Goal: Task Accomplishment & Management: Complete application form

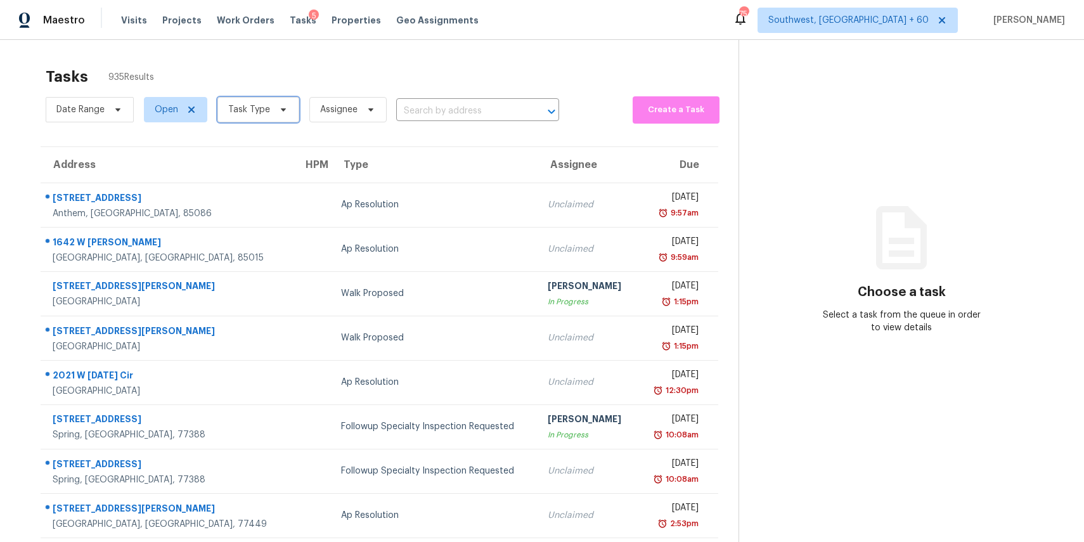
click at [269, 113] on span "Task Type" at bounding box center [258, 109] width 82 height 25
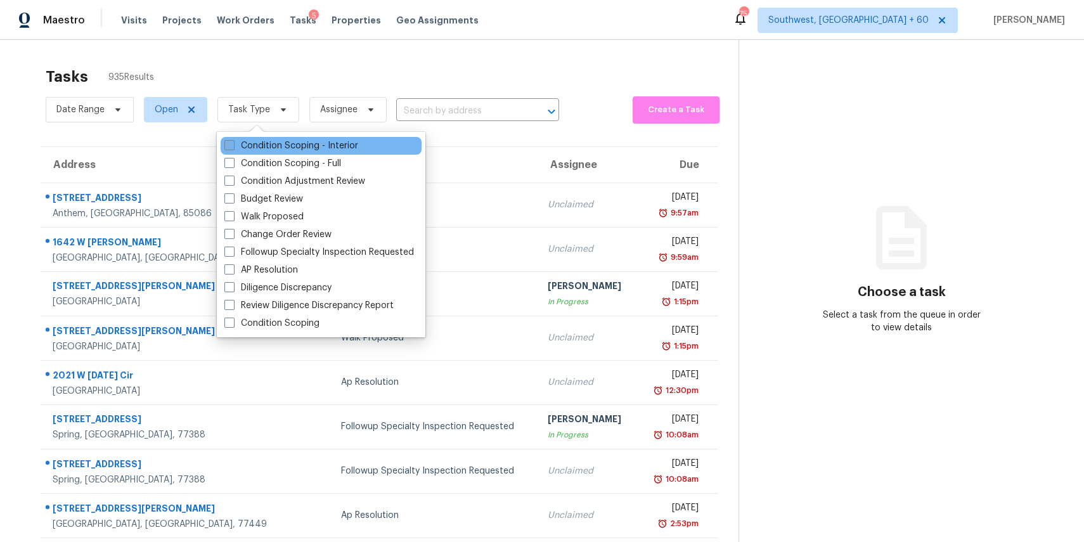
click at [297, 145] on label "Condition Scoping - Interior" at bounding box center [291, 145] width 134 height 13
click at [233, 145] on input "Condition Scoping - Interior" at bounding box center [228, 143] width 8 height 8
checkbox input "true"
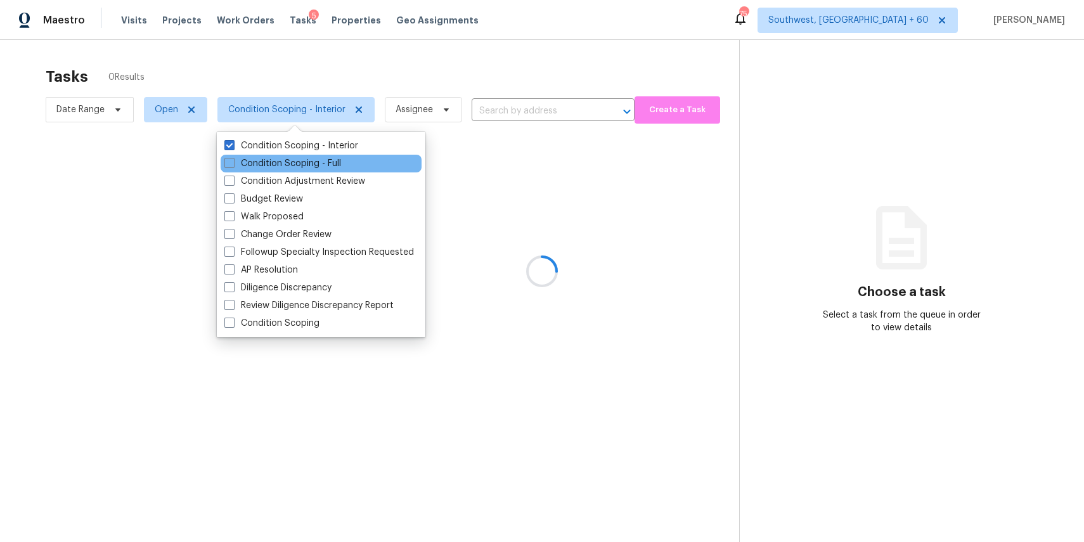
click at [297, 155] on div "Condition Scoping - Full" at bounding box center [321, 164] width 201 height 18
click at [308, 165] on label "Condition Scoping - Full" at bounding box center [282, 163] width 117 height 13
click at [233, 165] on input "Condition Scoping - Full" at bounding box center [228, 161] width 8 height 8
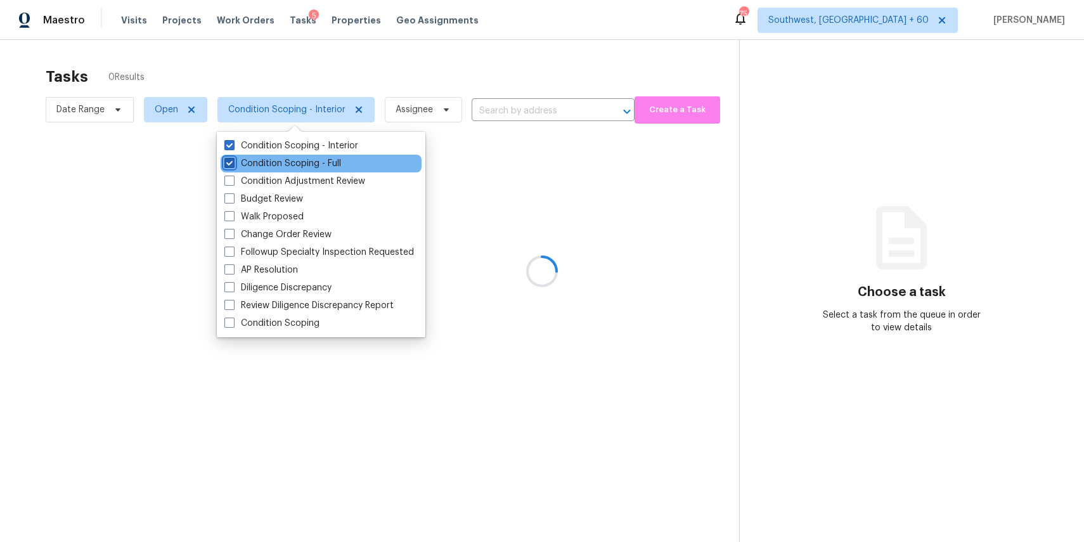
checkbox input "true"
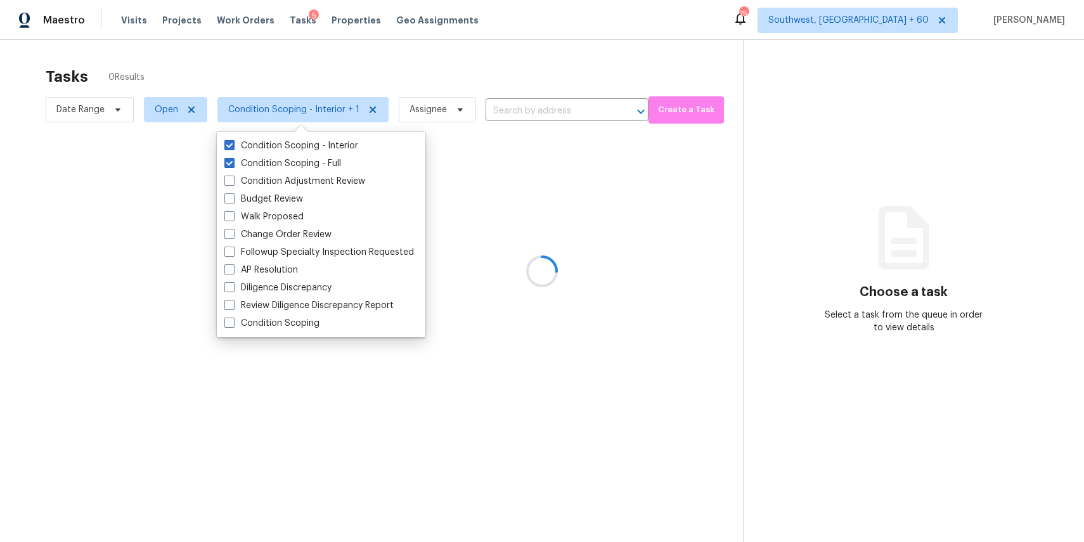
click at [446, 69] on div at bounding box center [542, 271] width 1084 height 542
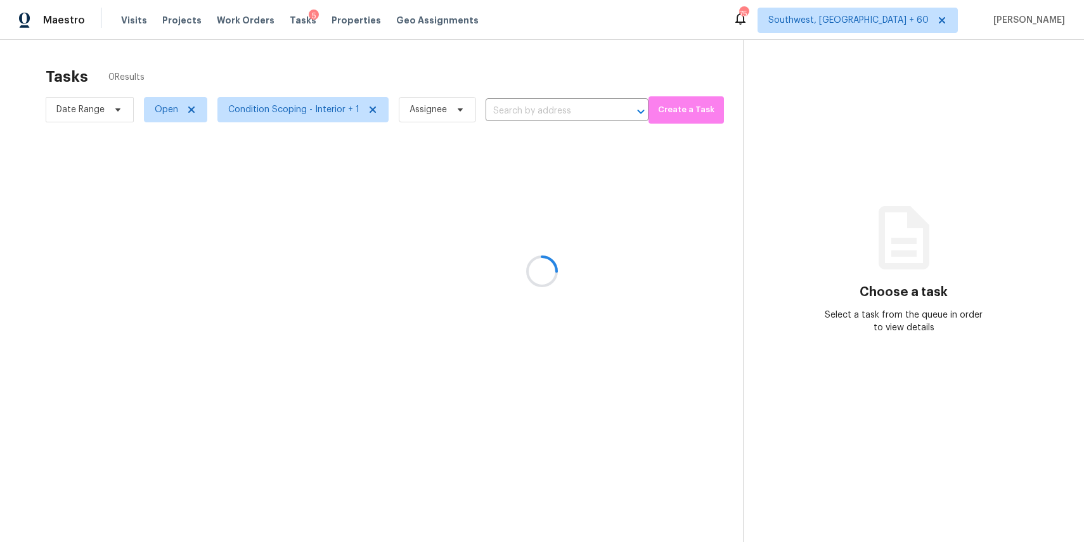
click at [508, 54] on div at bounding box center [542, 271] width 1084 height 542
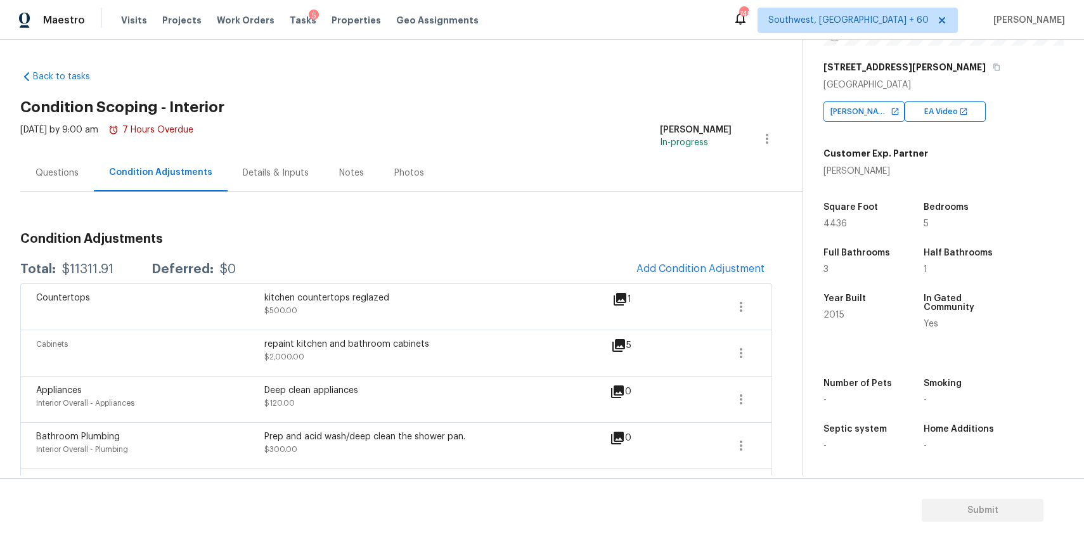
click at [60, 158] on div "Questions" at bounding box center [57, 172] width 74 height 37
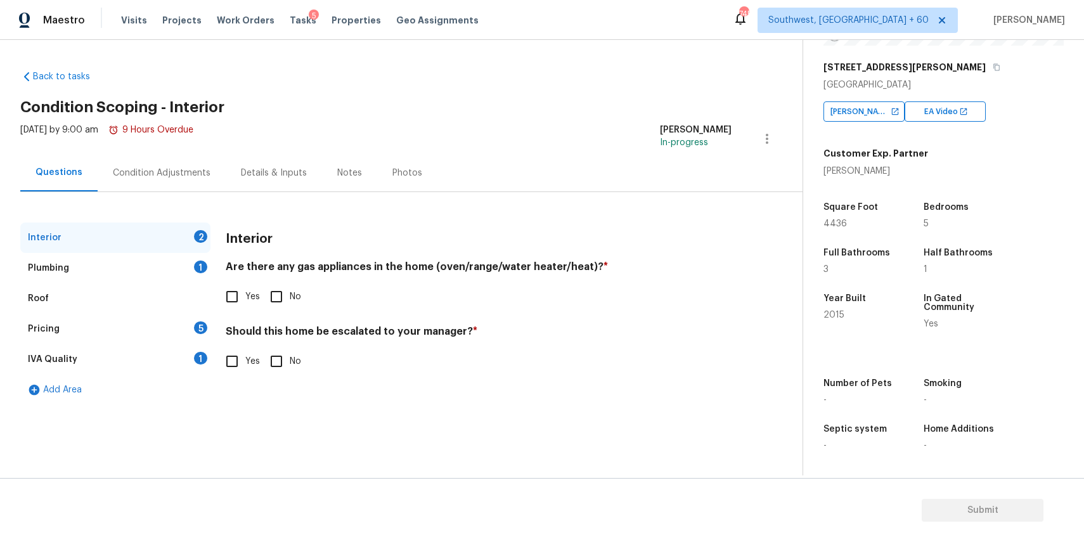
click at [144, 338] on div "Pricing 5" at bounding box center [115, 329] width 190 height 30
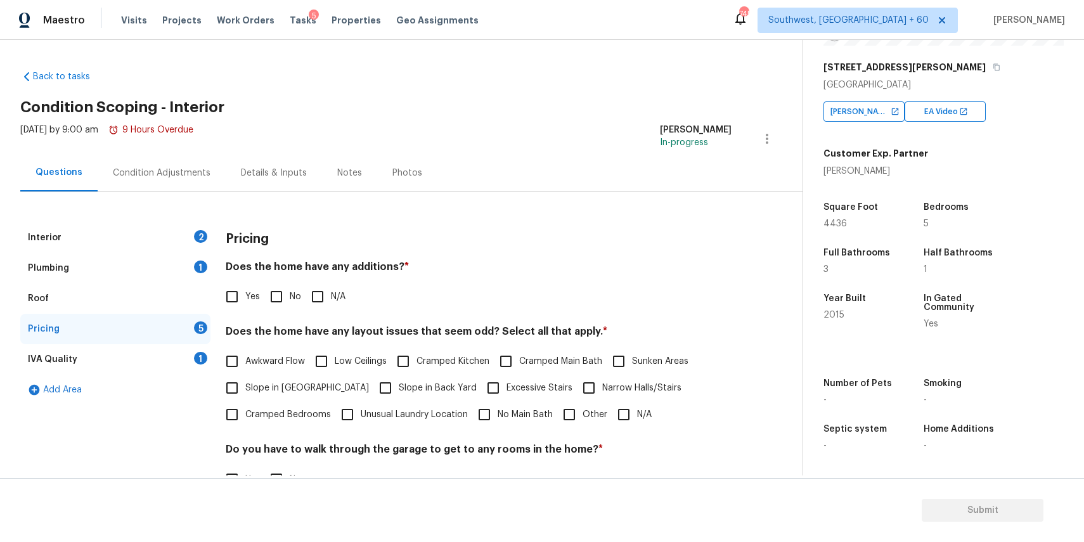
click at [180, 232] on div "Interior 2" at bounding box center [115, 237] width 190 height 30
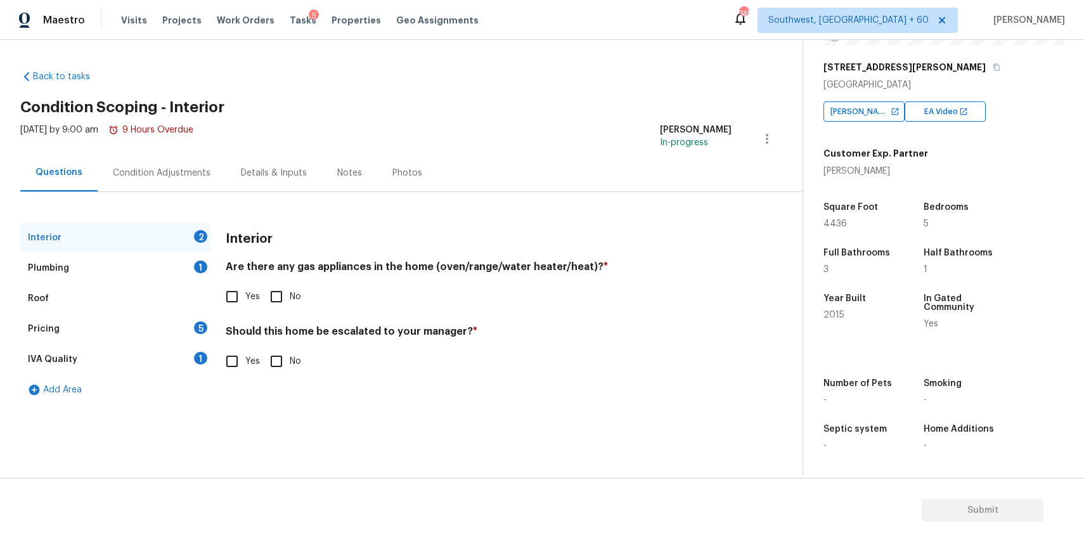
click at [218, 364] on div "Interior 2 Plumbing 1 Roof Pricing 5 IVA Quality 1 Add Area Interior Are there …" at bounding box center [396, 313] width 752 height 183
click at [247, 357] on span "Yes" at bounding box center [252, 361] width 15 height 13
click at [245, 357] on input "Yes" at bounding box center [232, 361] width 27 height 27
checkbox input "true"
click at [289, 386] on input "text" at bounding box center [479, 395] width 506 height 30
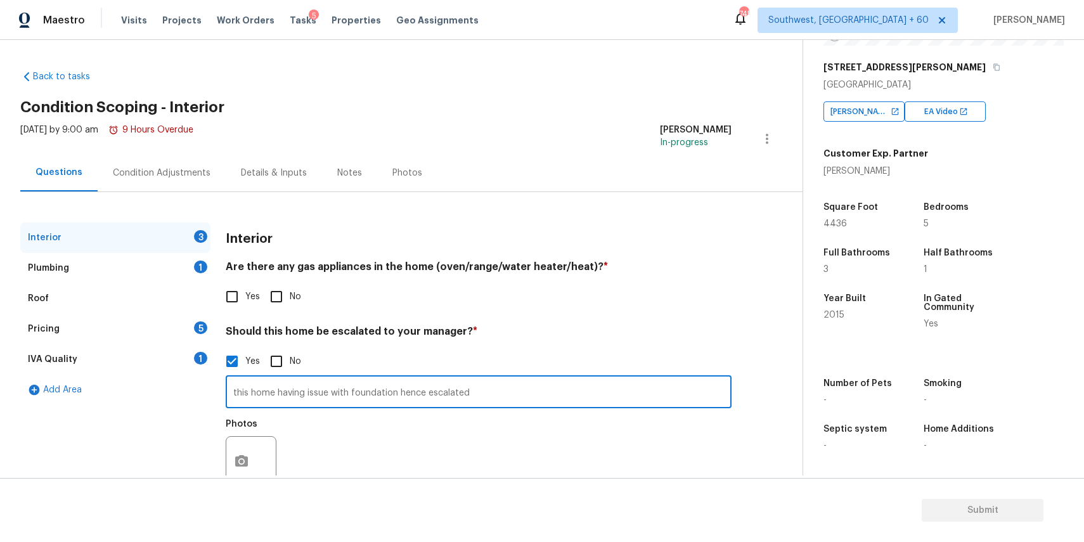
type input "this home having issue with foundation hence escalated"
click at [243, 453] on button "button" at bounding box center [241, 461] width 30 height 49
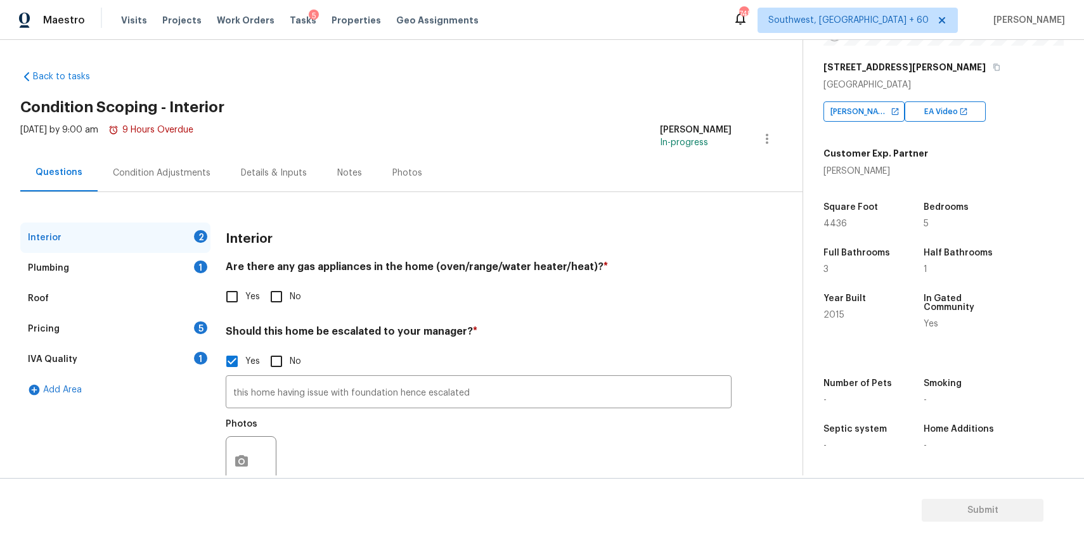
click at [890, 357] on body "Maestro Visits Projects Work Orders Tasks 5 Properties Geo Assignments 745 Sout…" at bounding box center [542, 271] width 1084 height 542
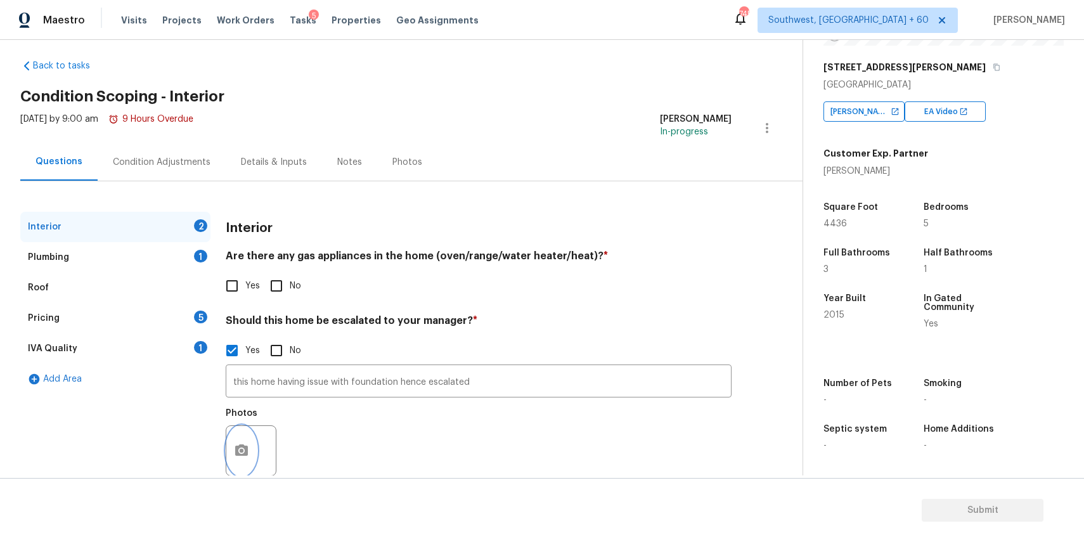
click at [246, 456] on icon "button" at bounding box center [241, 450] width 15 height 15
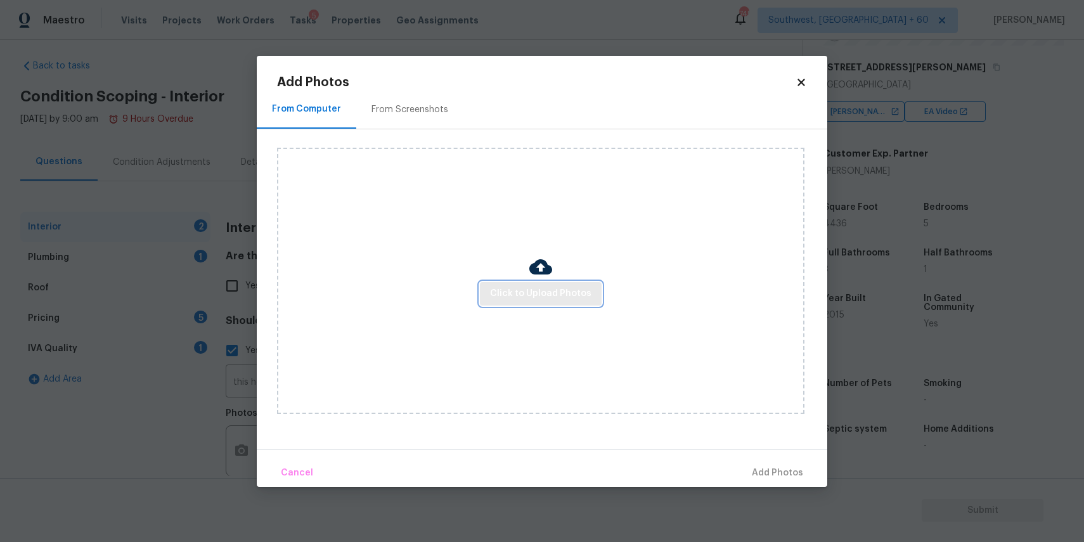
click at [536, 304] on button "Click to Upload Photos" at bounding box center [541, 293] width 122 height 23
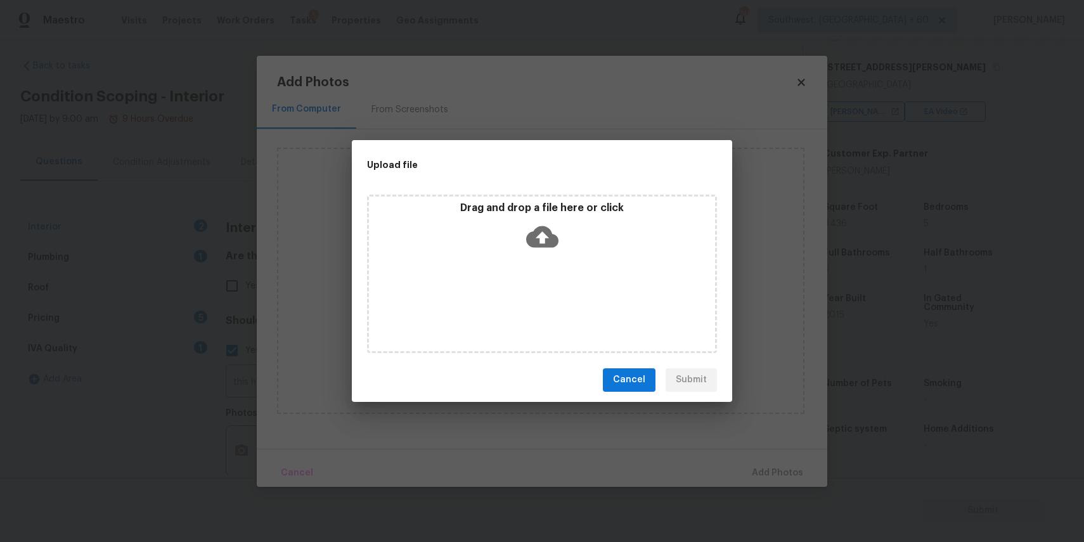
click at [536, 304] on div "Drag and drop a file here or click" at bounding box center [542, 274] width 350 height 158
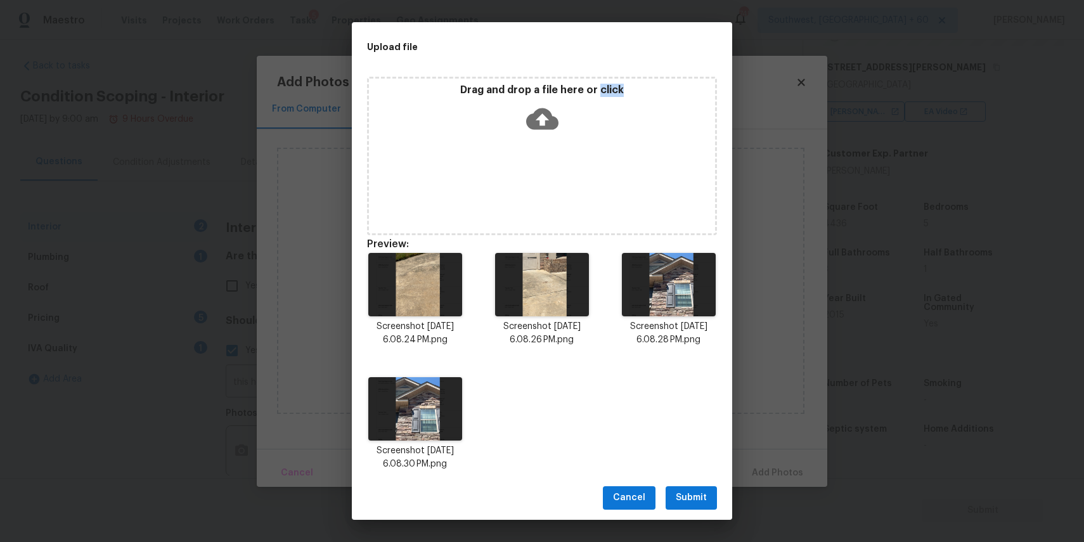
click at [704, 482] on div "Cancel Submit" at bounding box center [542, 498] width 380 height 44
click at [700, 490] on span "Submit" at bounding box center [691, 498] width 31 height 16
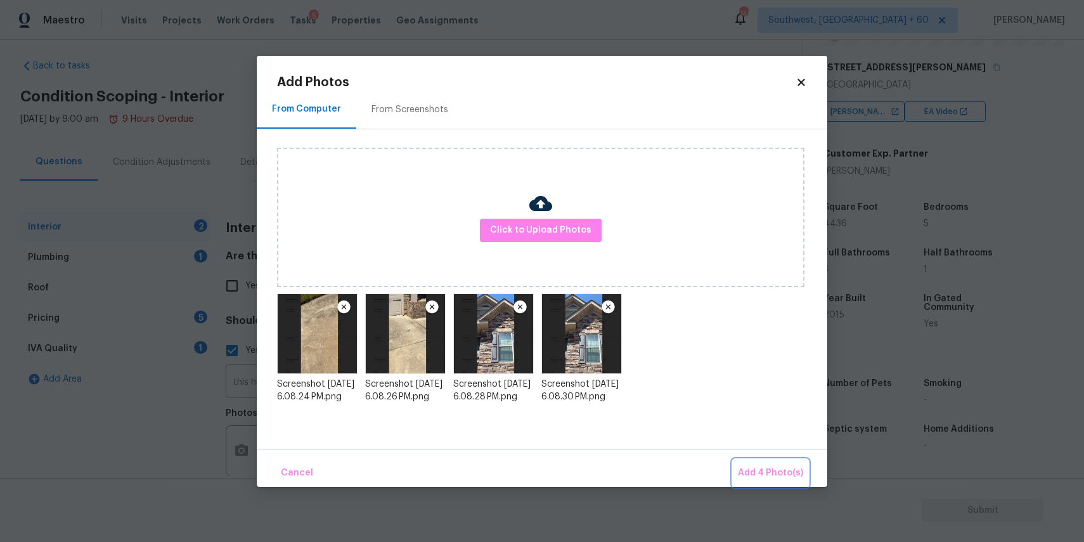
click at [768, 473] on span "Add 4 Photo(s)" at bounding box center [770, 473] width 65 height 16
click at [768, 473] on div "Interior 2 Plumbing 1 Roof Pricing 5 IVA Quality 1 Add Area Interior Are there …" at bounding box center [396, 355] width 752 height 287
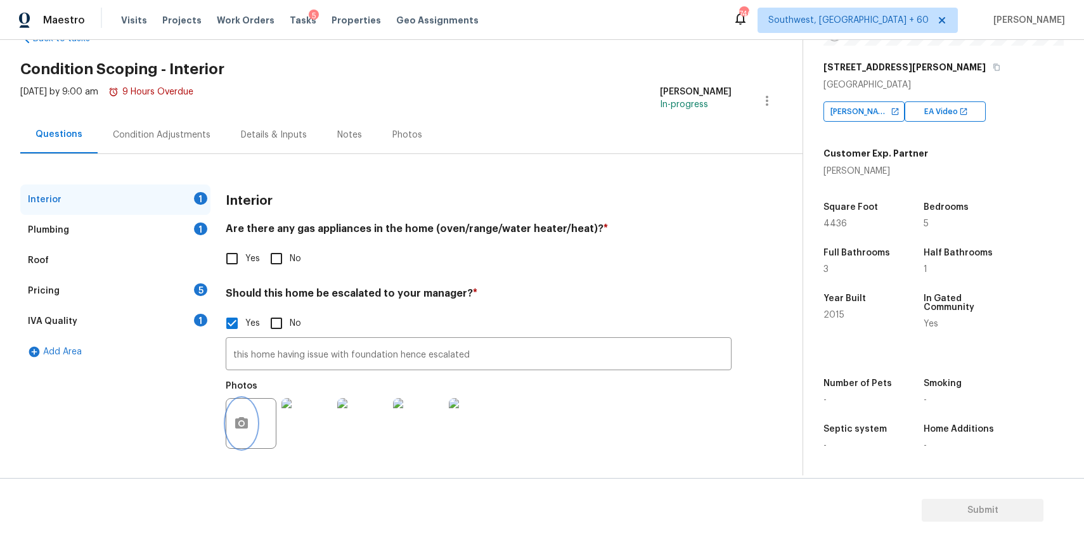
scroll to position [0, 0]
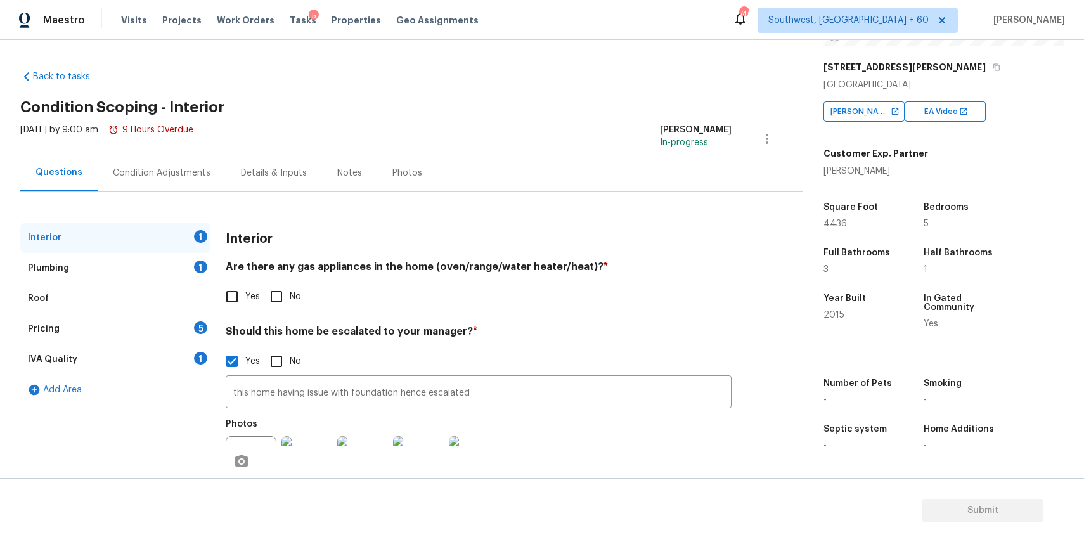
click at [177, 170] on div "Condition Adjustments" at bounding box center [162, 173] width 98 height 13
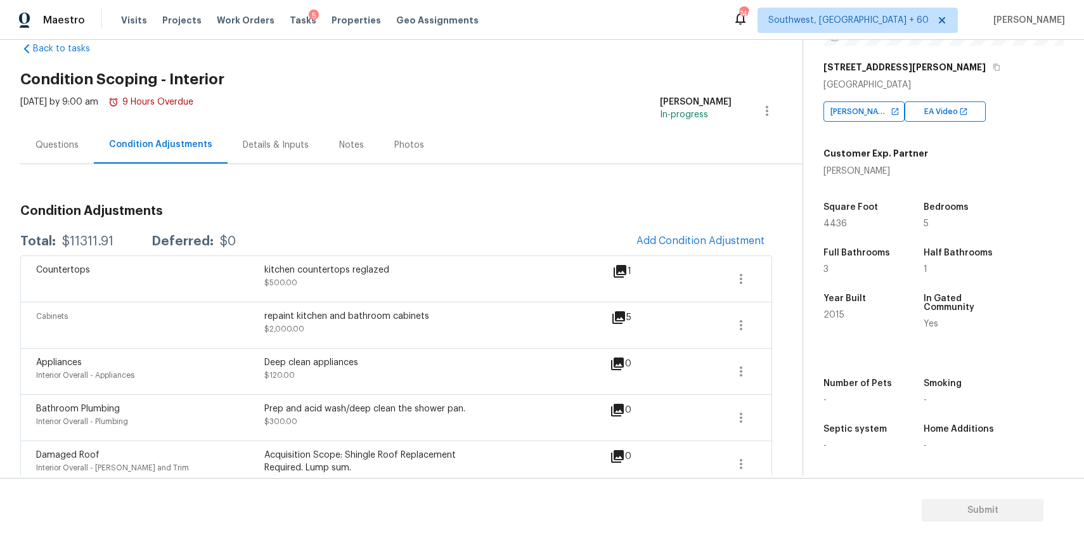
scroll to position [44, 0]
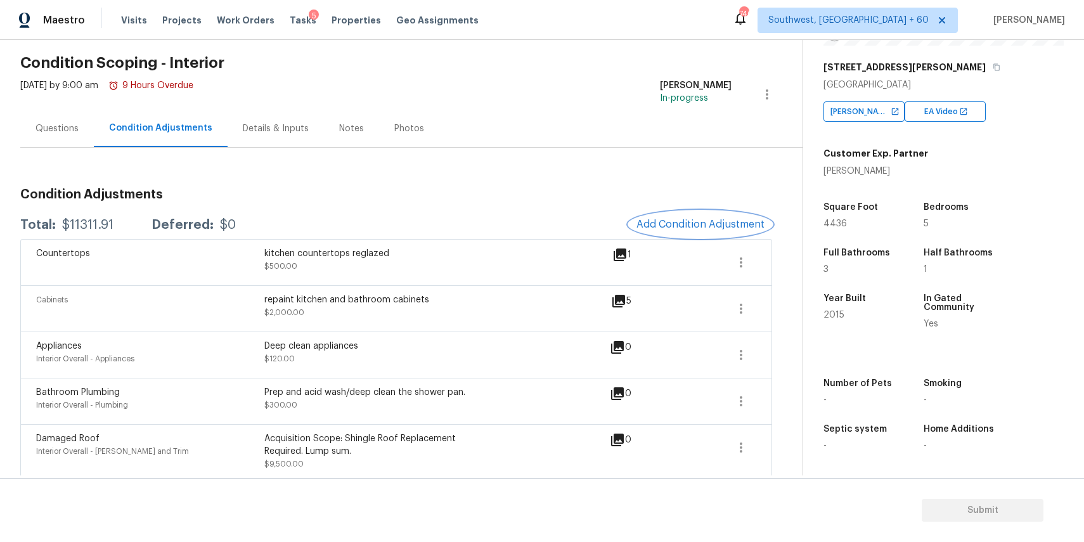
click at [678, 222] on span "Add Condition Adjustment" at bounding box center [700, 224] width 128 height 11
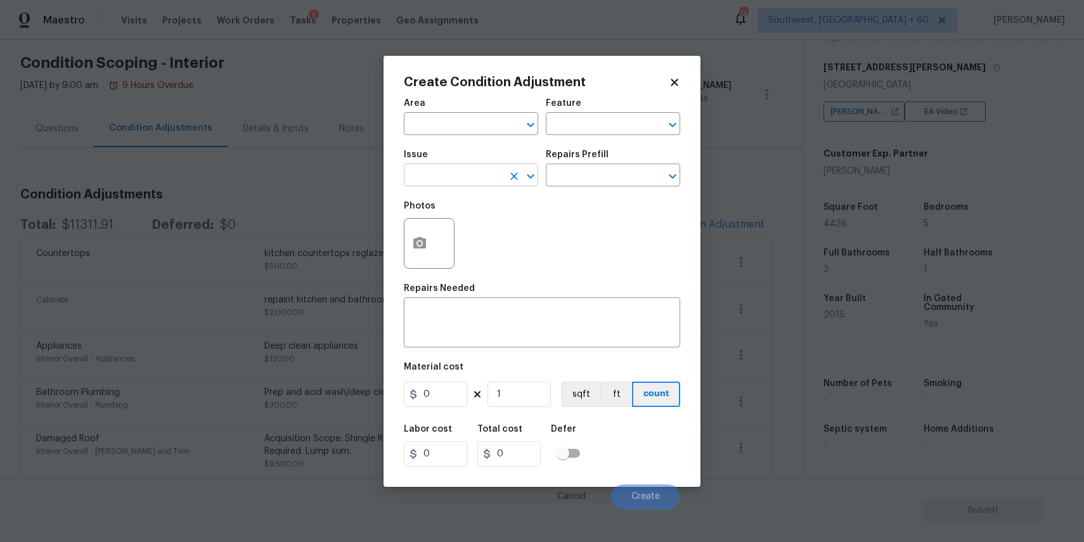
click at [477, 179] on input "text" at bounding box center [453, 177] width 99 height 20
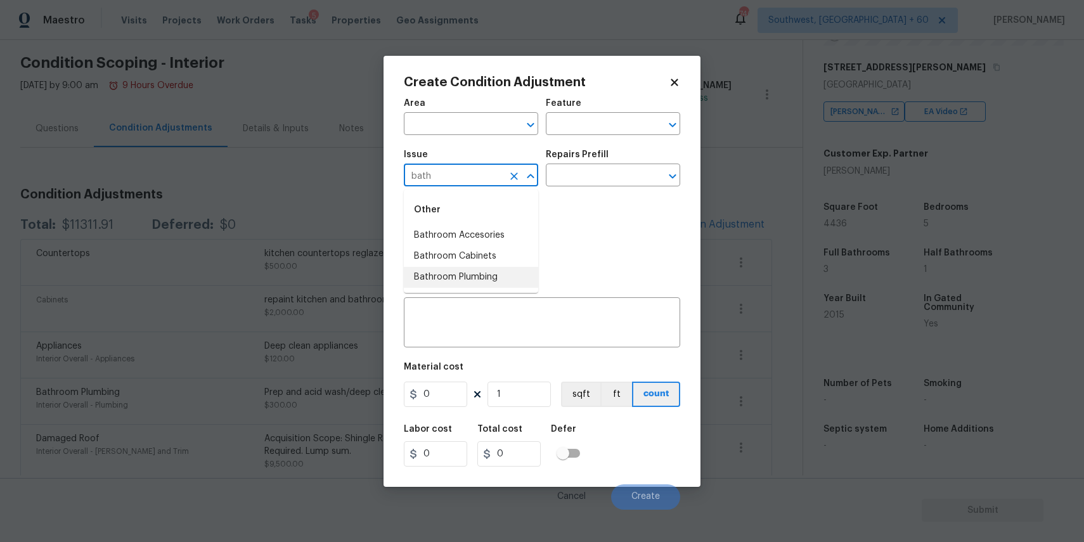
click at [473, 283] on li "Bathroom Plumbing" at bounding box center [471, 277] width 134 height 21
type input "Bathroom Plumbing"
click at [588, 177] on input "text" at bounding box center [595, 177] width 99 height 20
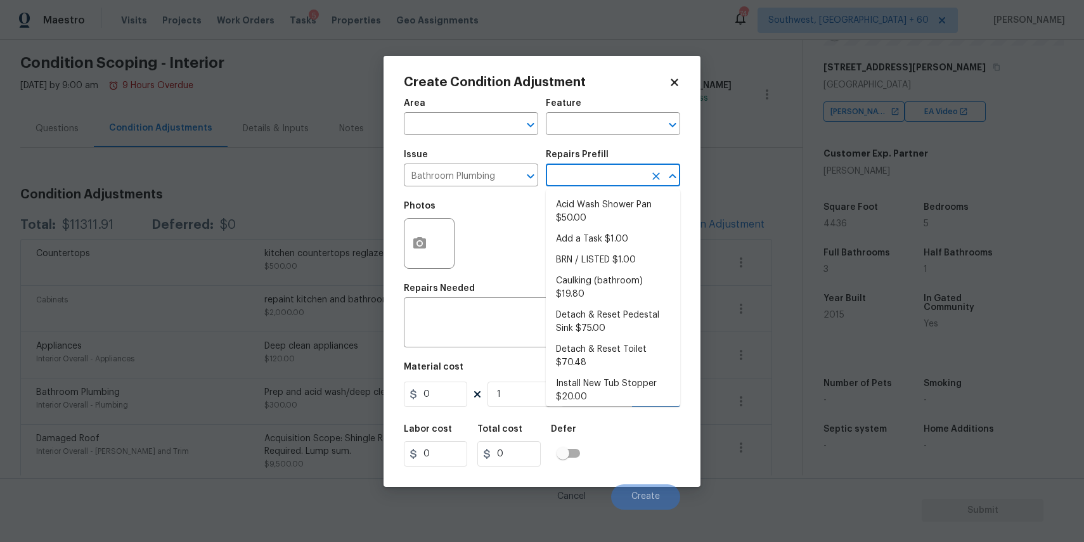
click at [615, 202] on li "Acid Wash Shower Pan $50.00" at bounding box center [613, 212] width 134 height 34
type input "Plumbing"
type textarea "Prep and acid wash/deep clean the shower pan."
type input "50"
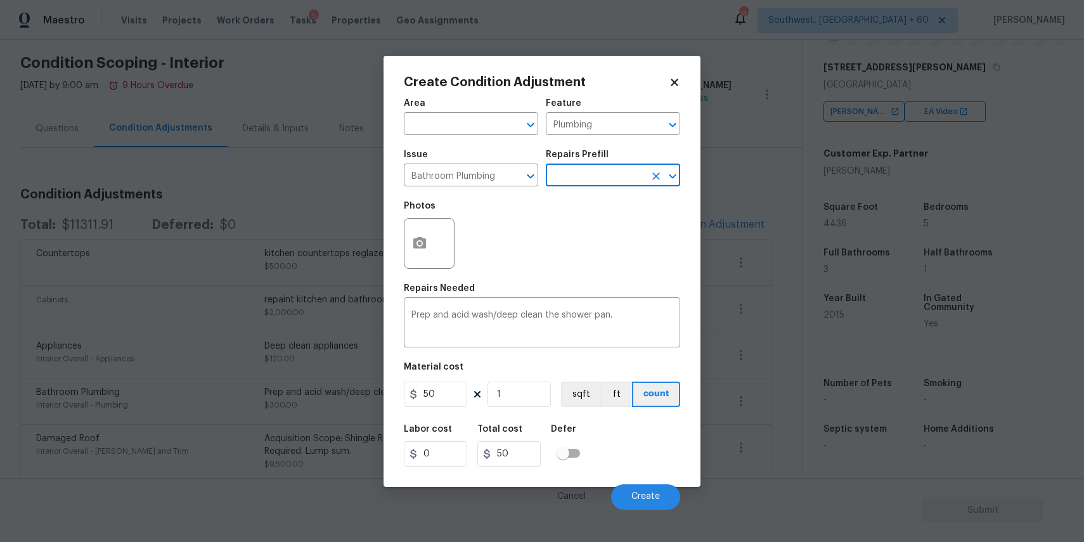
click at [615, 202] on div "Photos" at bounding box center [542, 235] width 276 height 82
click at [439, 395] on input "50" at bounding box center [435, 394] width 63 height 25
type input "80"
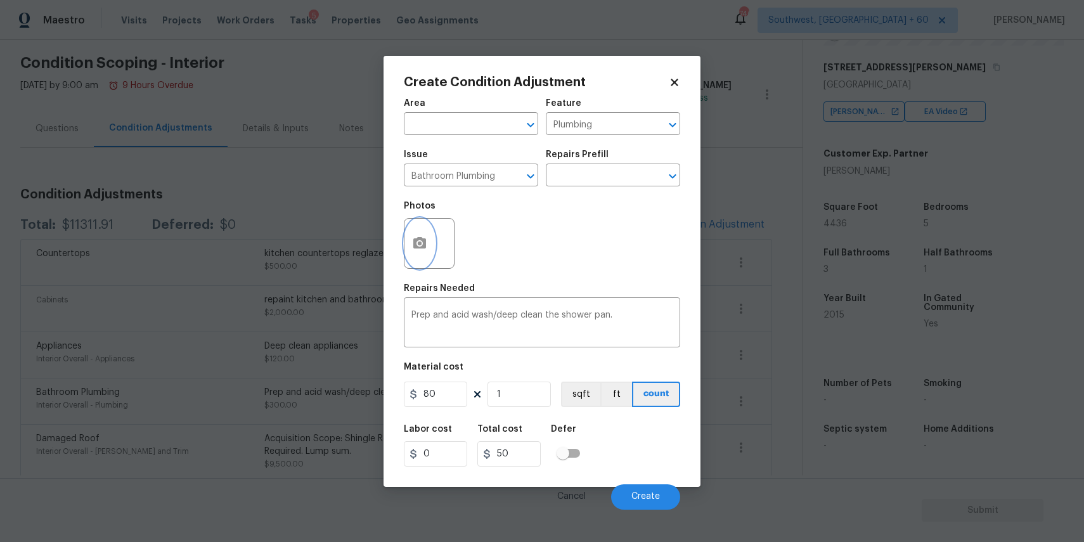
type input "80"
click at [415, 239] on icon "button" at bounding box center [419, 242] width 13 height 11
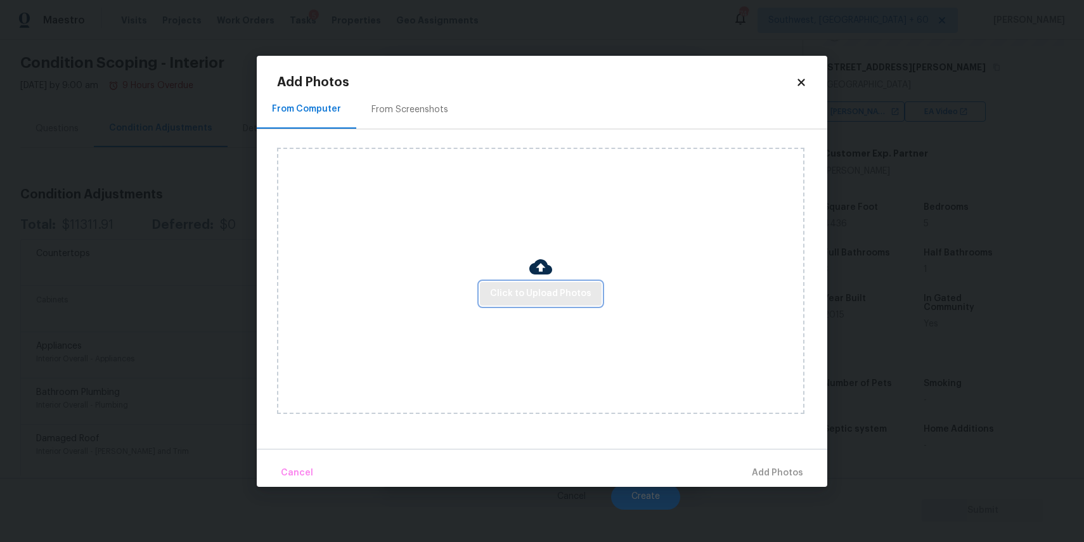
click at [522, 285] on button "Click to Upload Photos" at bounding box center [541, 293] width 122 height 23
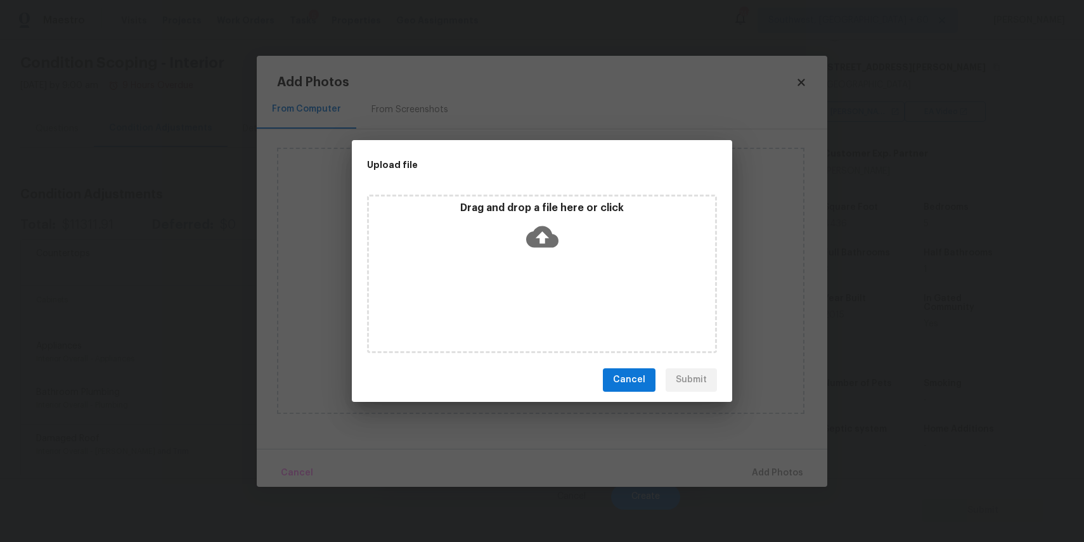
click at [522, 285] on div "Drag and drop a file here or click" at bounding box center [542, 274] width 350 height 158
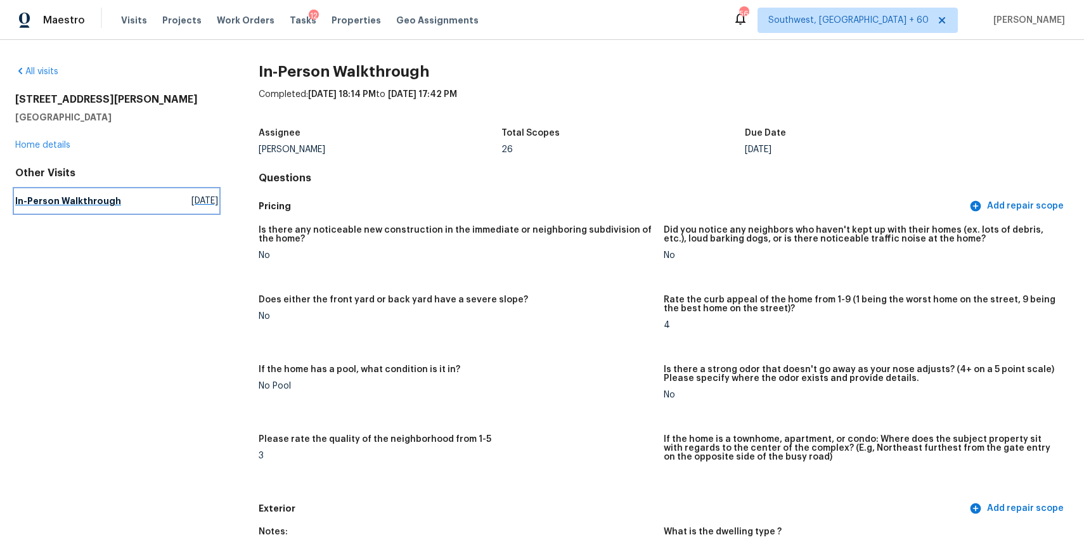
click at [191, 196] on span "[DATE]" at bounding box center [204, 201] width 27 height 13
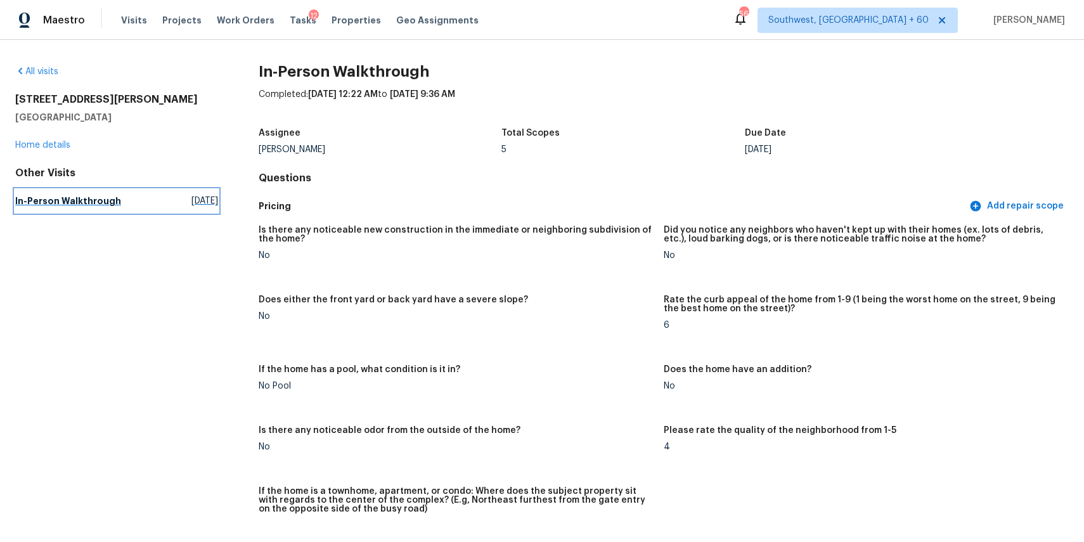
click at [191, 203] on span "[DATE]" at bounding box center [204, 201] width 27 height 13
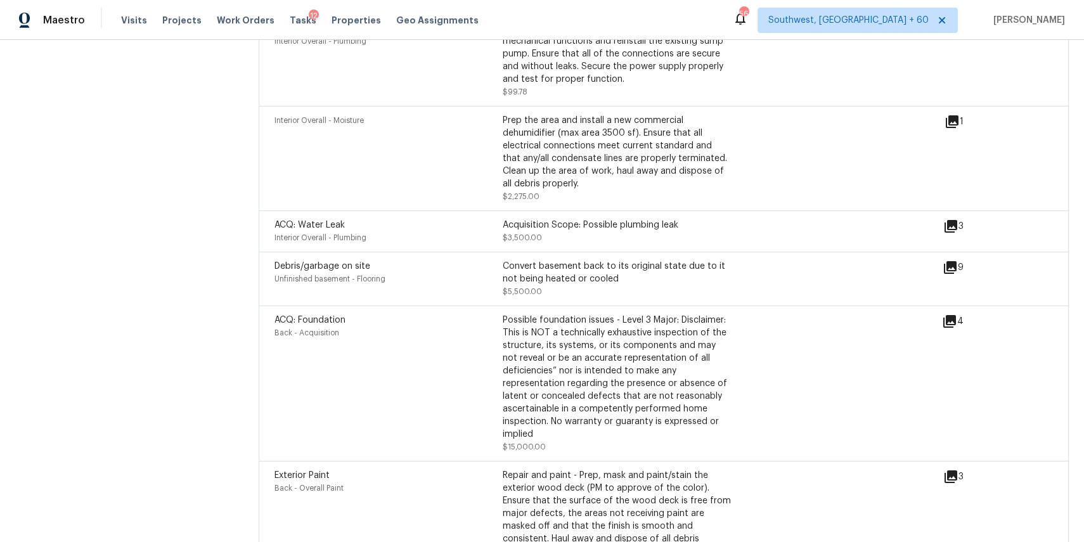
scroll to position [4144, 0]
click at [954, 217] on icon at bounding box center [950, 224] width 15 height 15
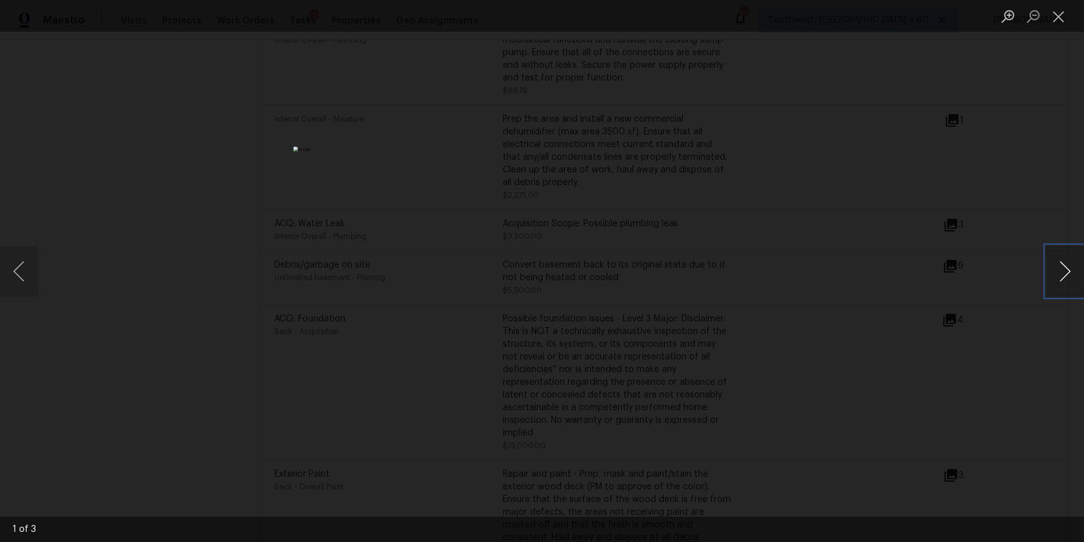
click at [1053, 277] on button "Next image" at bounding box center [1065, 271] width 38 height 51
click at [1045, 208] on div "Lightbox" at bounding box center [542, 271] width 1084 height 542
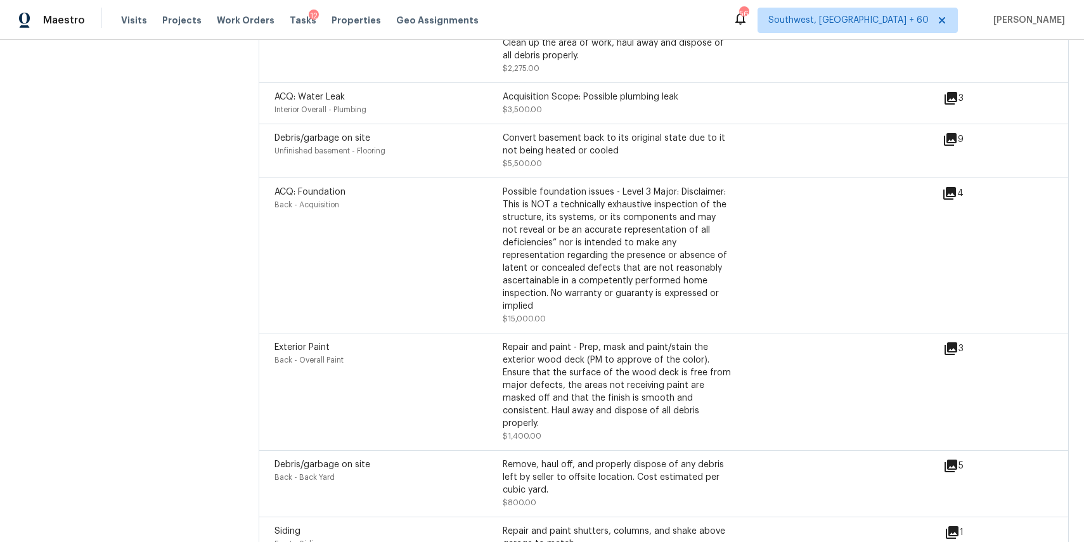
scroll to position [4305, 0]
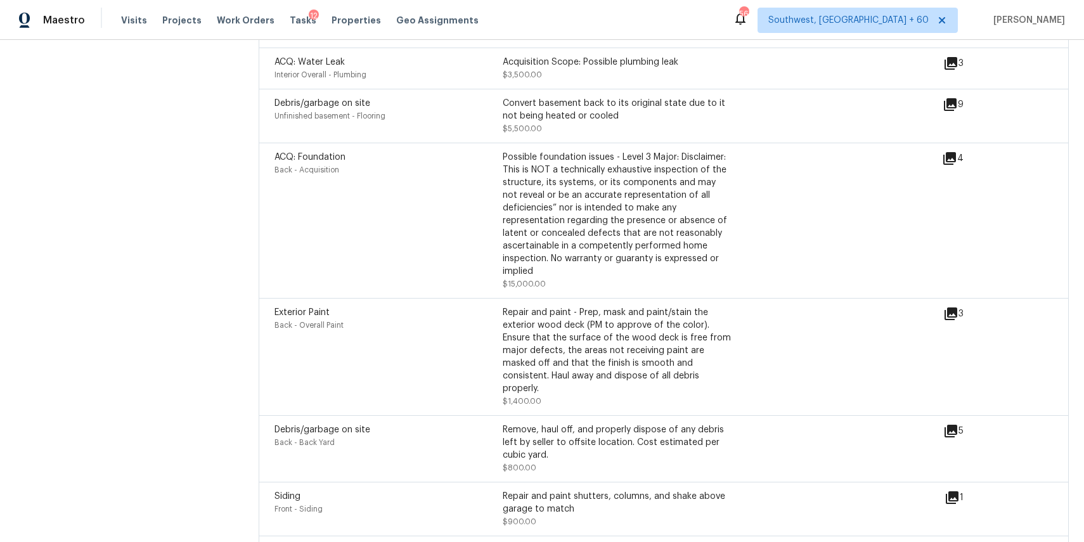
click at [954, 152] on icon at bounding box center [949, 158] width 13 height 13
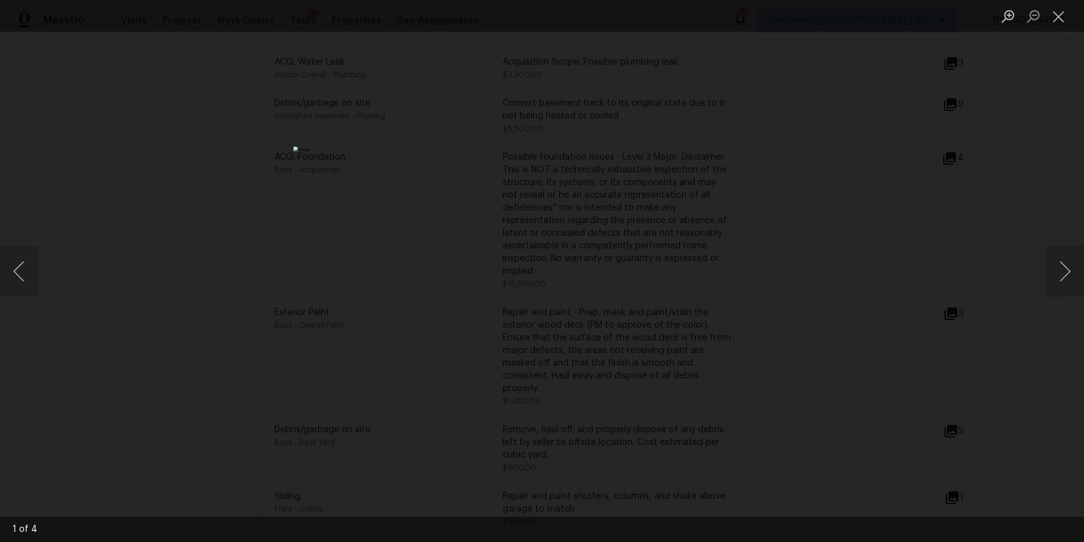
click at [1034, 265] on div "Lightbox" at bounding box center [542, 271] width 1084 height 542
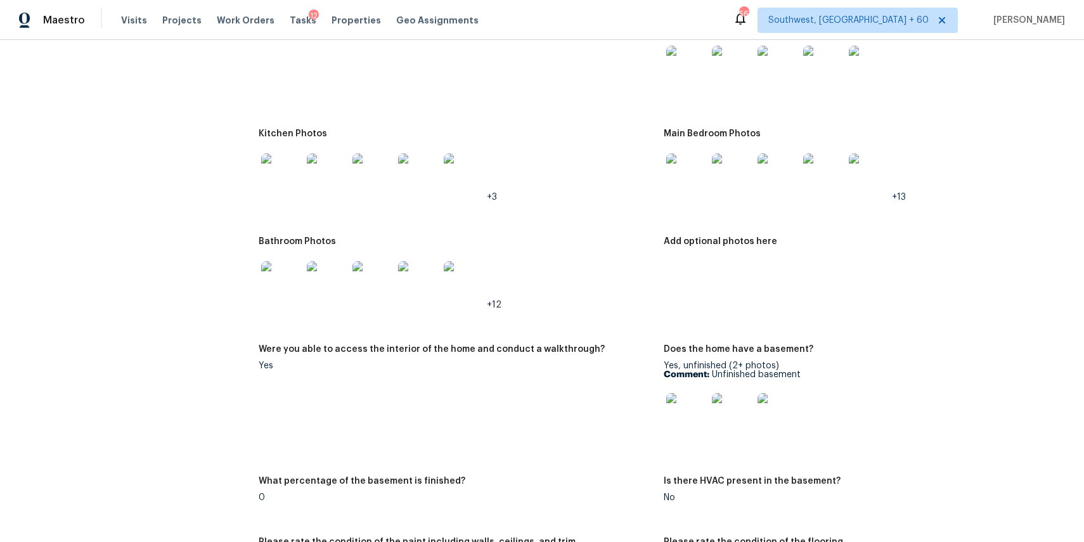
scroll to position [1662, 0]
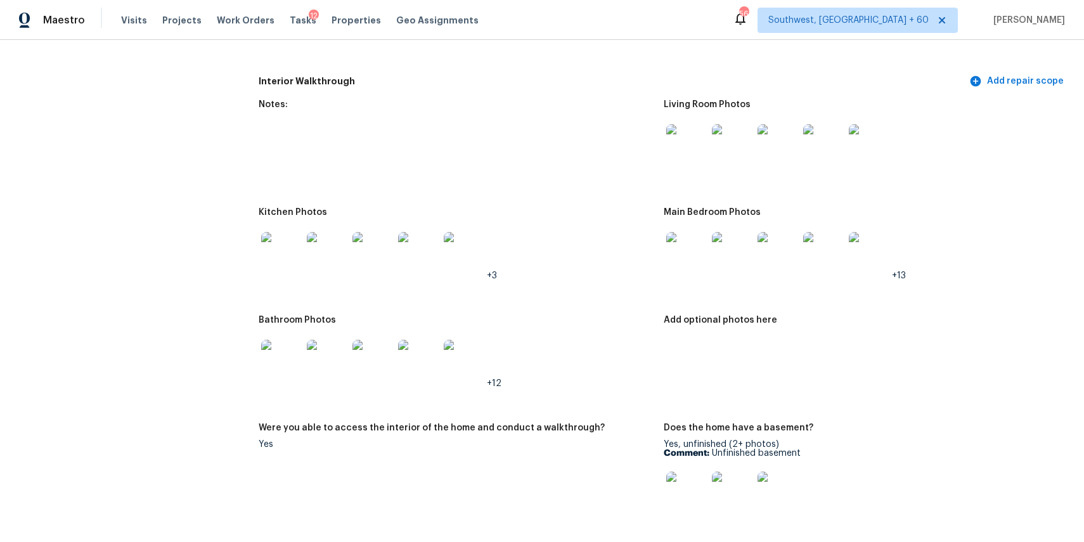
click at [680, 145] on img at bounding box center [686, 144] width 41 height 41
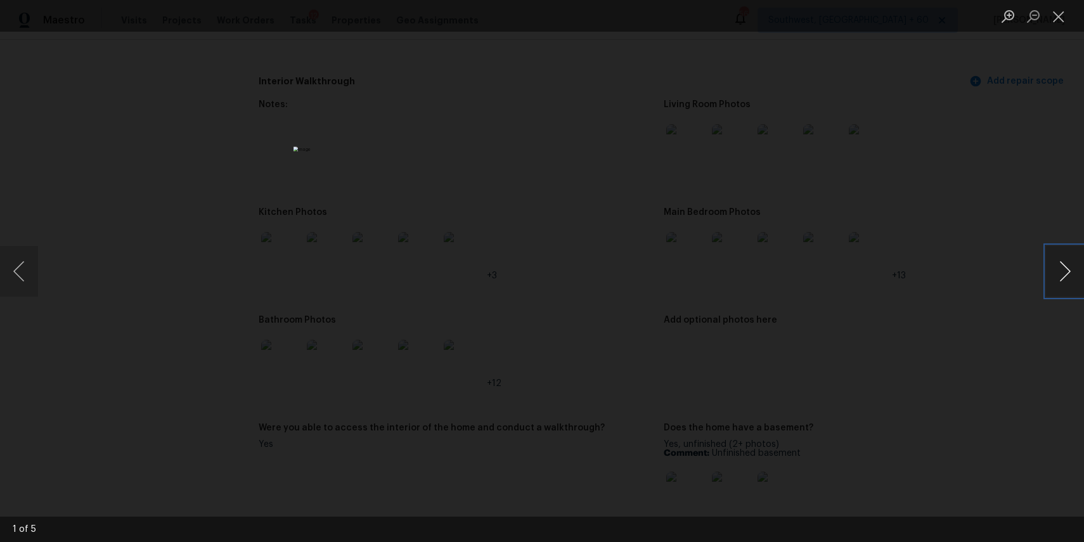
click at [1070, 262] on button "Next image" at bounding box center [1065, 271] width 38 height 51
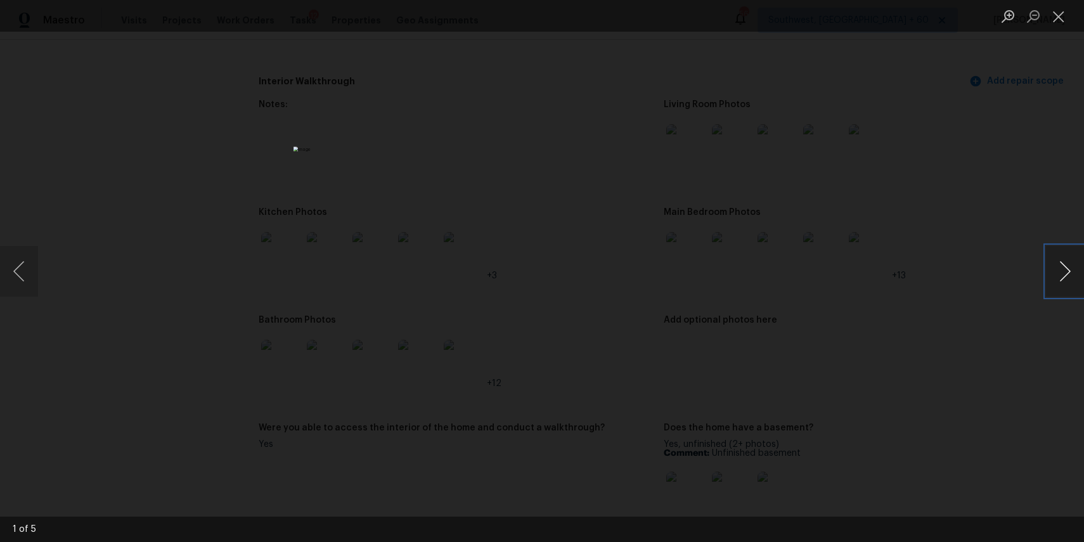
click at [1070, 262] on button "Next image" at bounding box center [1065, 271] width 38 height 51
click at [961, 188] on div "Lightbox" at bounding box center [542, 271] width 1084 height 542
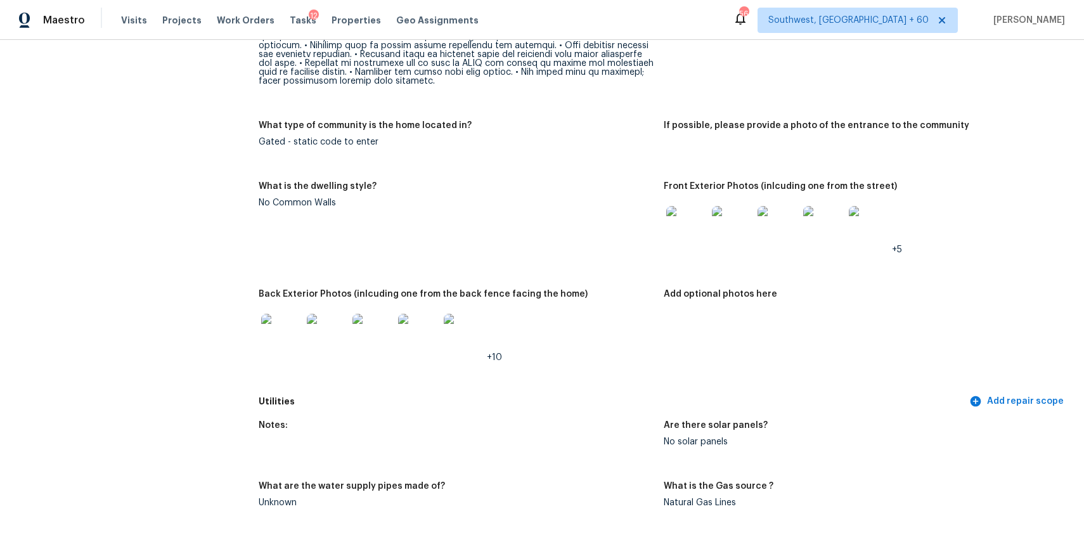
scroll to position [627, 0]
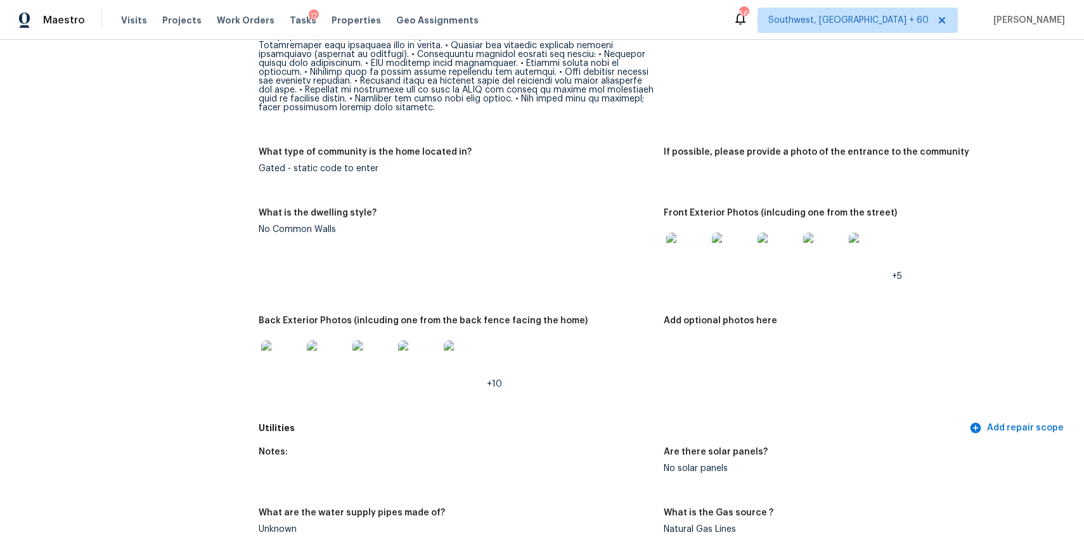
click at [296, 361] on img at bounding box center [281, 360] width 41 height 41
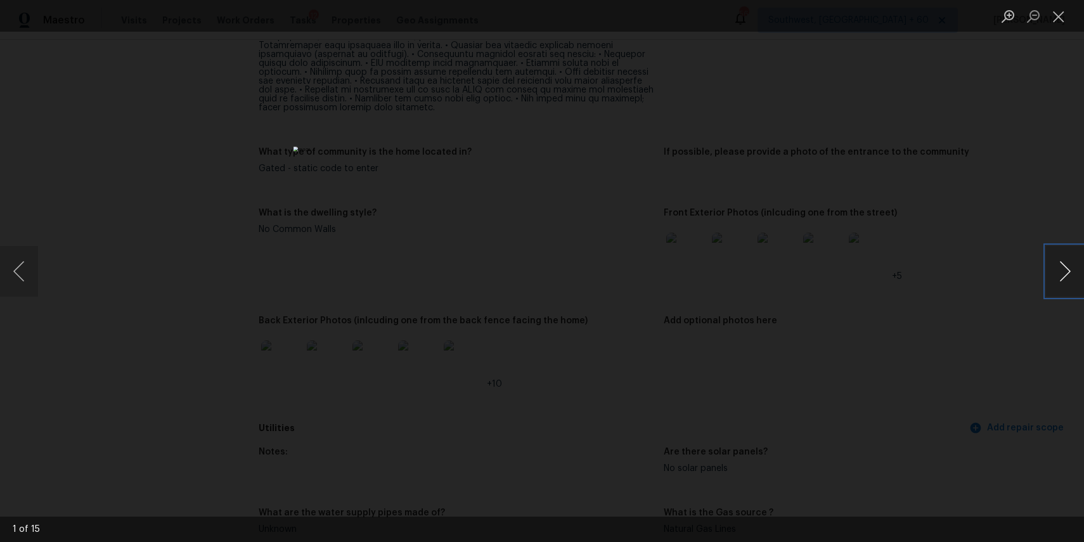
click at [1073, 274] on button "Next image" at bounding box center [1065, 271] width 38 height 51
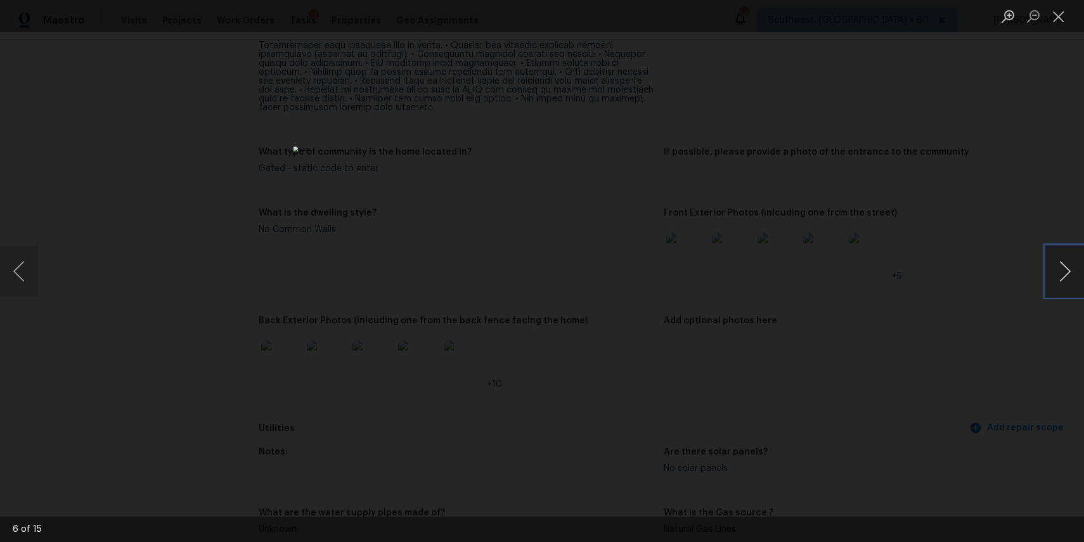
click at [1073, 274] on button "Next image" at bounding box center [1065, 271] width 38 height 51
click at [972, 278] on div "Lightbox" at bounding box center [542, 271] width 1084 height 542
click at [719, 264] on div "Lightbox" at bounding box center [542, 271] width 1084 height 542
click at [789, 289] on div "Lightbox" at bounding box center [542, 271] width 1084 height 542
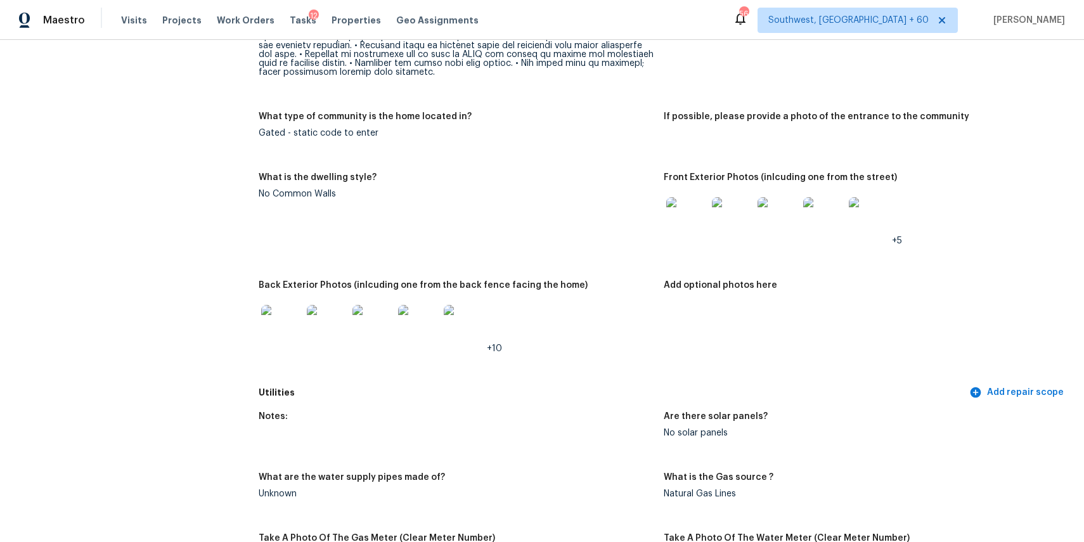
scroll to position [696, 0]
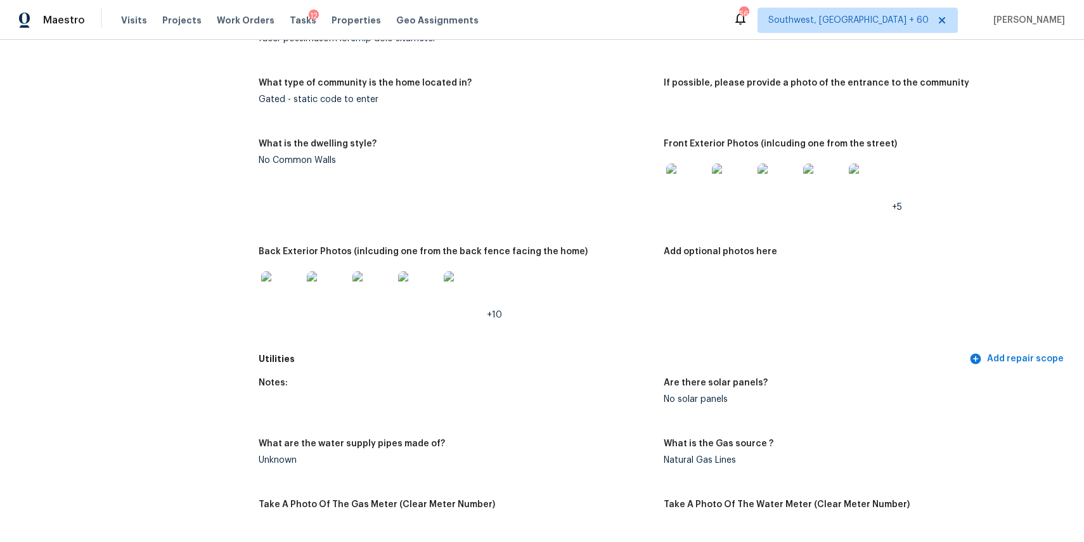
click at [699, 187] on img at bounding box center [686, 184] width 41 height 41
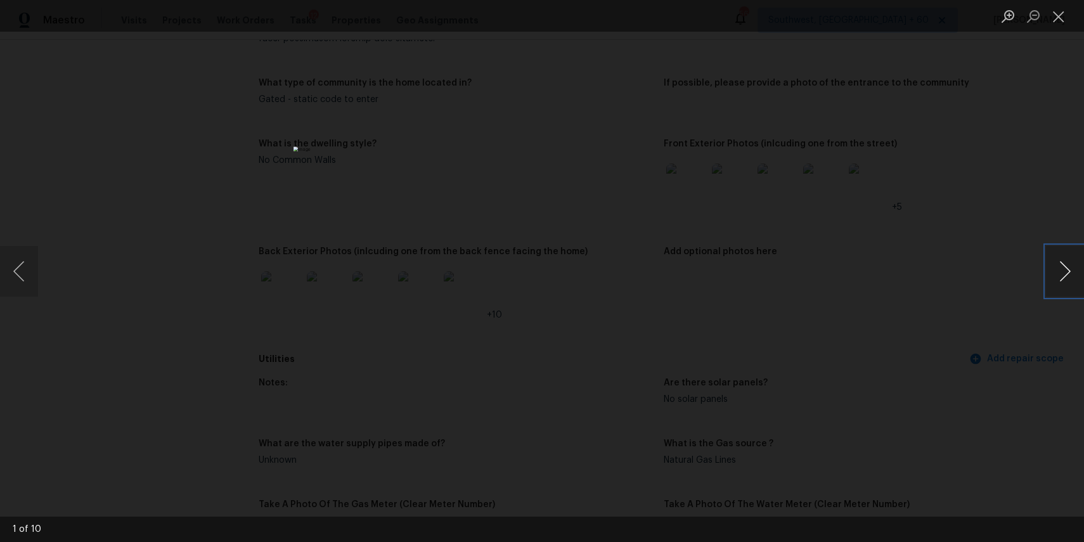
click at [1060, 274] on button "Next image" at bounding box center [1065, 271] width 38 height 51
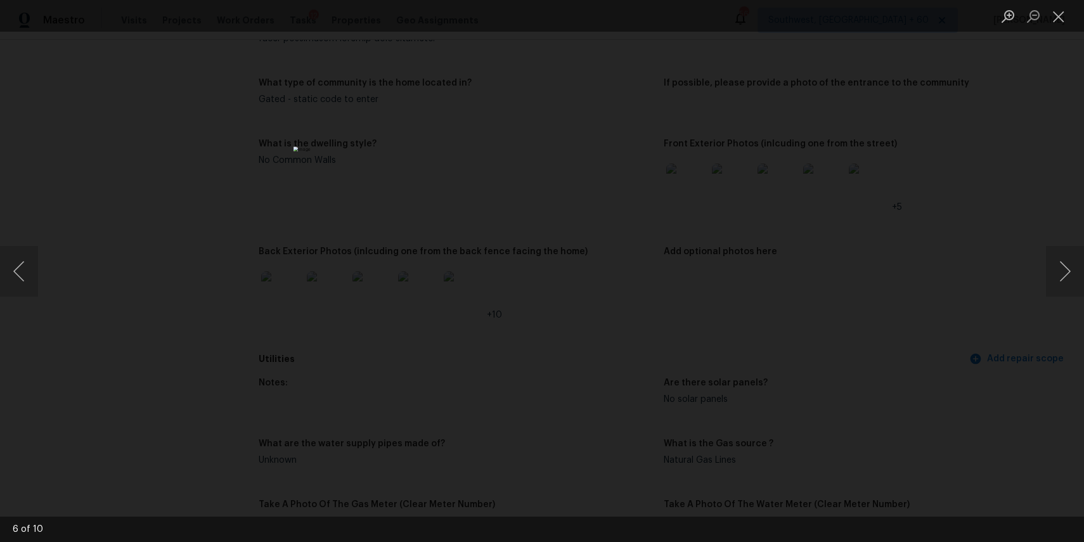
click at [971, 270] on div "Lightbox" at bounding box center [542, 271] width 1084 height 542
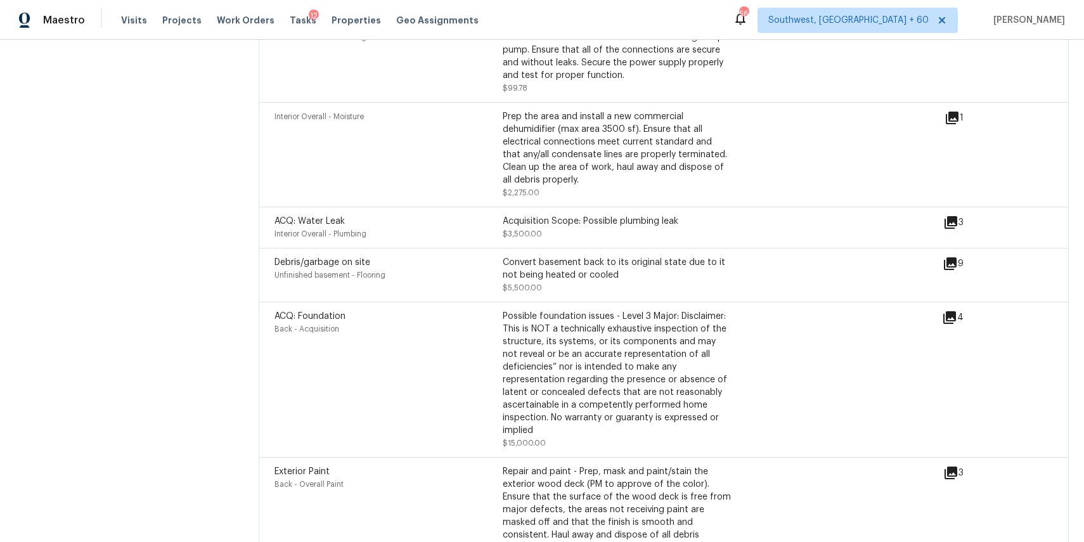
scroll to position [4248, 0]
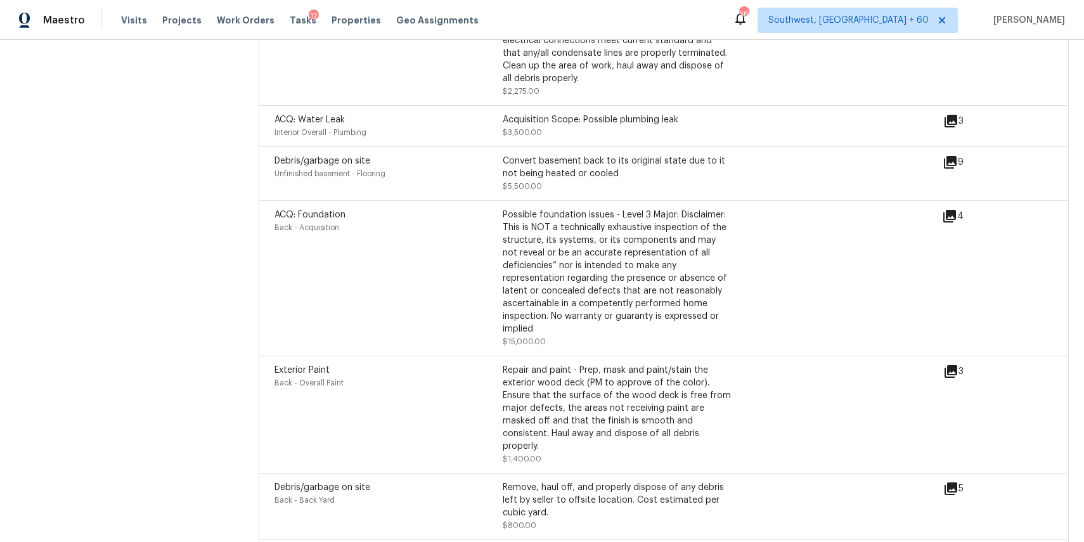
click at [953, 209] on icon at bounding box center [949, 216] width 15 height 15
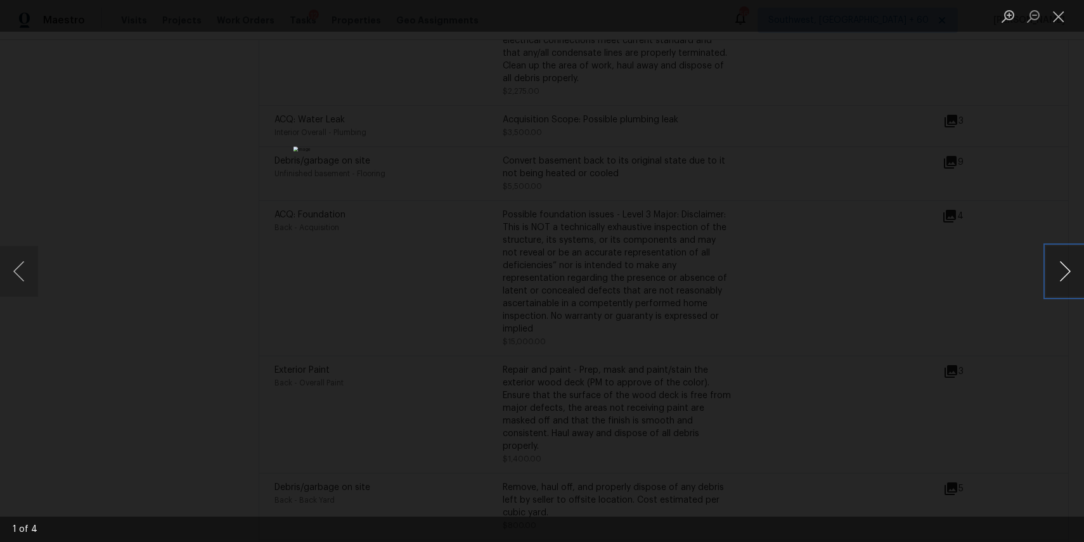
click at [1062, 277] on button "Next image" at bounding box center [1065, 271] width 38 height 51
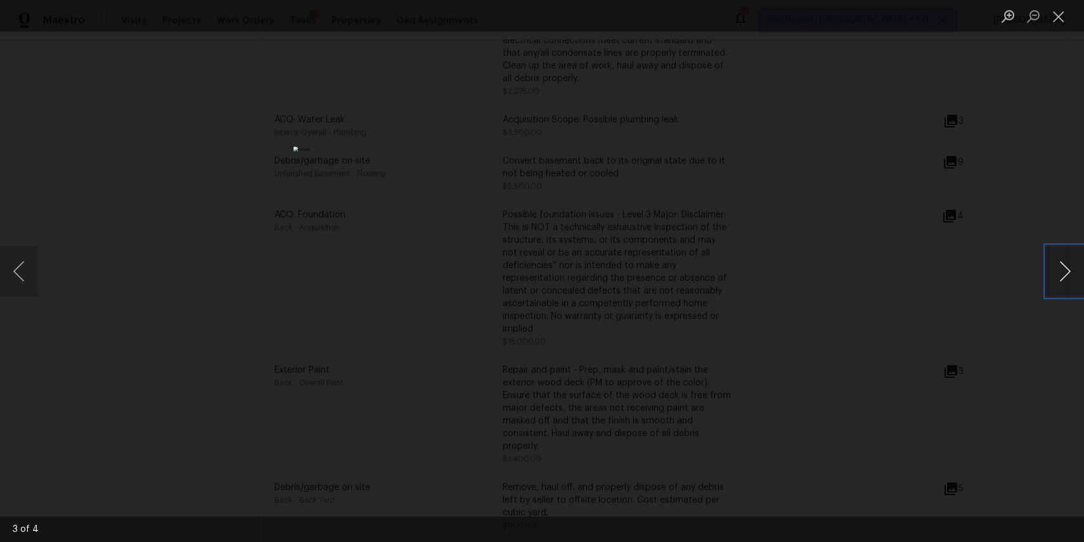
click at [1062, 277] on button "Next image" at bounding box center [1065, 271] width 38 height 51
click at [942, 273] on div "Lightbox" at bounding box center [542, 271] width 1084 height 542
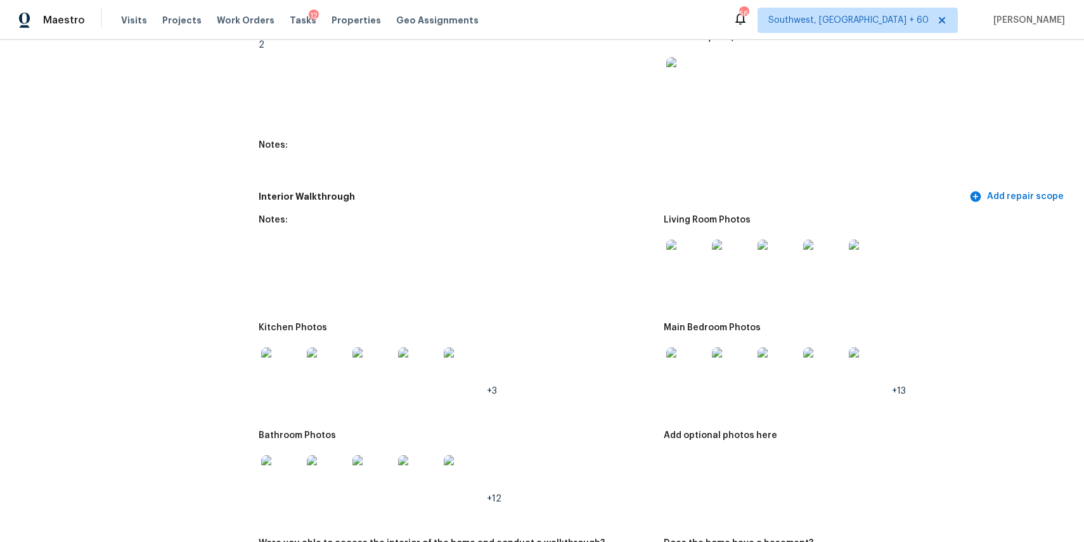
scroll to position [1784, 0]
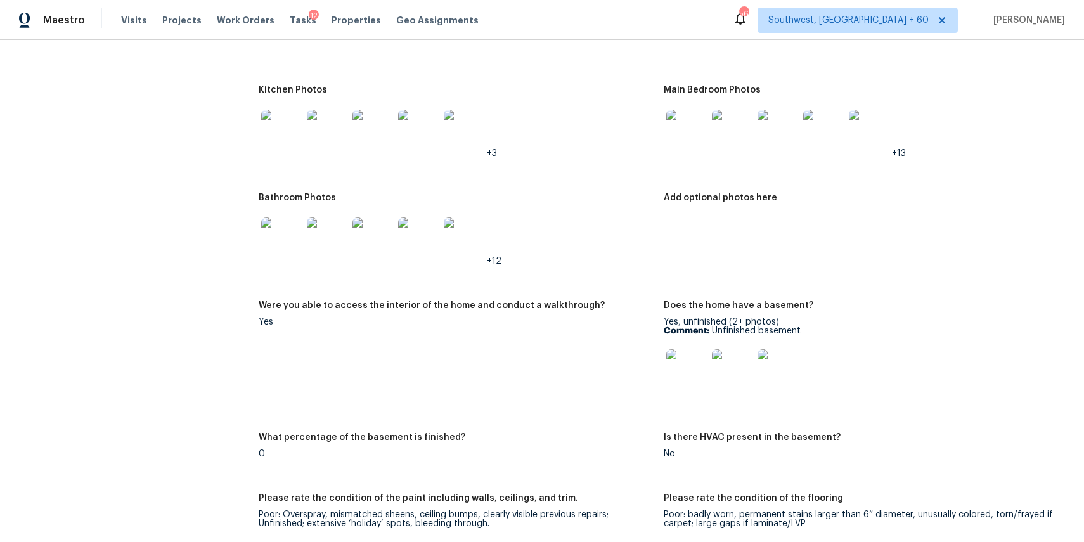
click at [283, 230] on img at bounding box center [281, 237] width 41 height 41
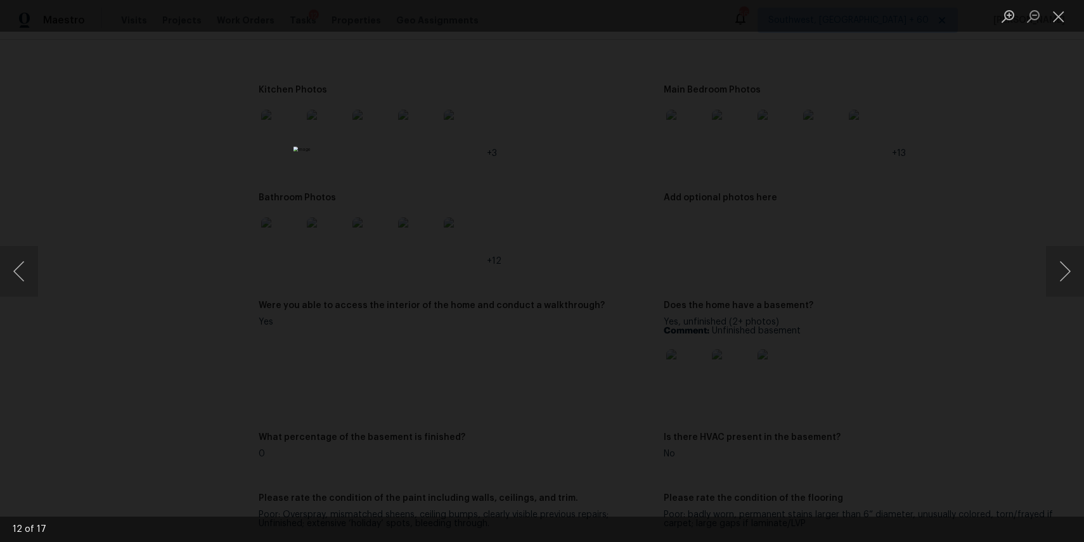
click at [822, 307] on div "Lightbox" at bounding box center [542, 271] width 1084 height 542
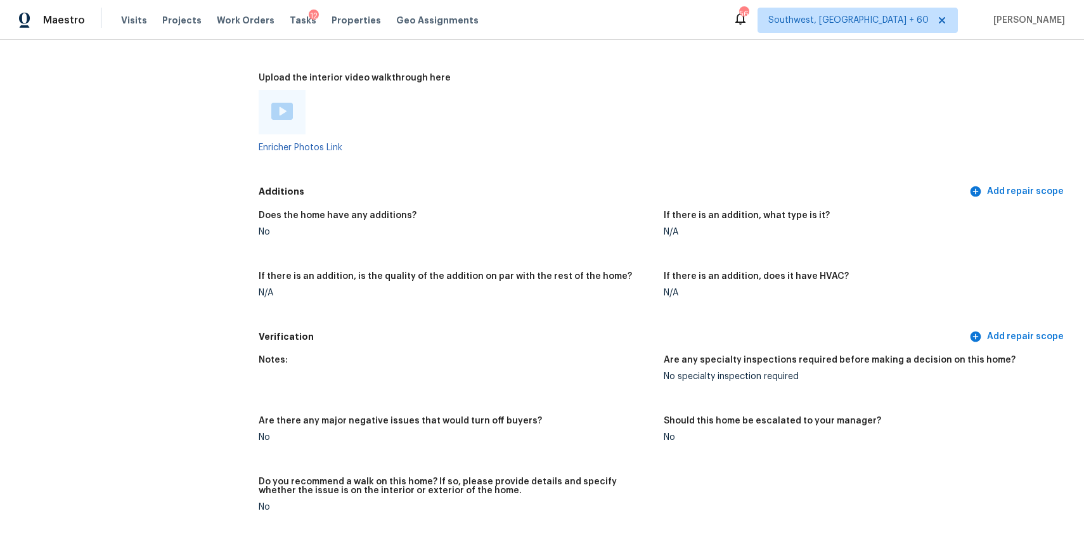
scroll to position [2746, 0]
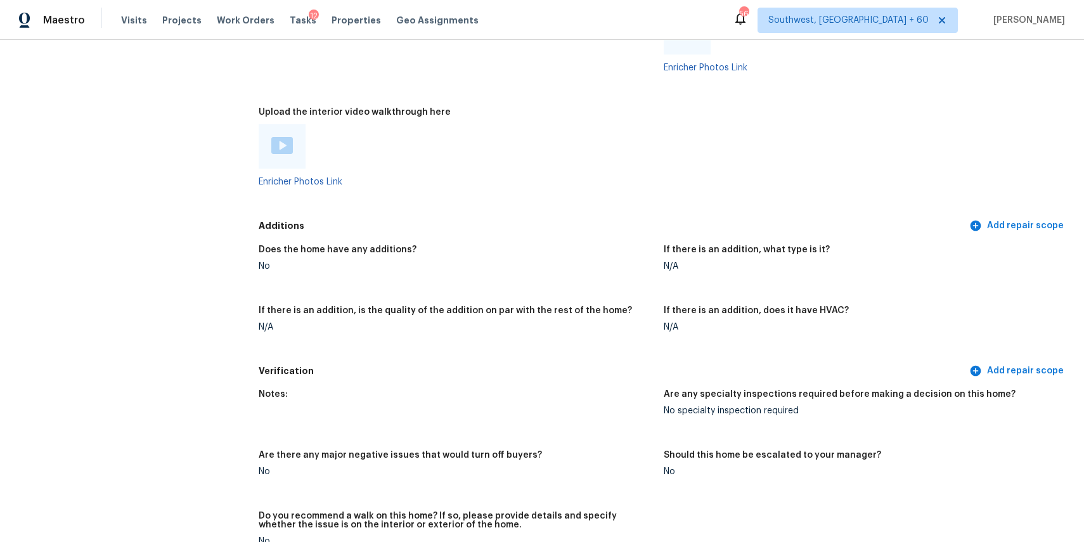
click at [290, 186] on figure "Upload the interior video walkthrough here Enricher Photos Link" at bounding box center [461, 157] width 405 height 99
click at [297, 183] on link "Enricher Photos Link" at bounding box center [301, 181] width 84 height 9
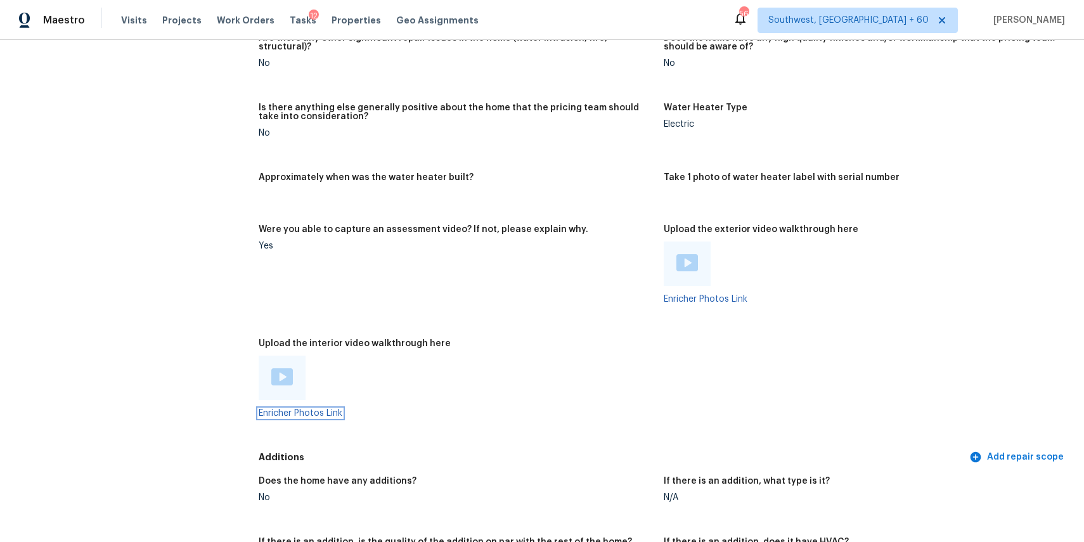
scroll to position [2668, 0]
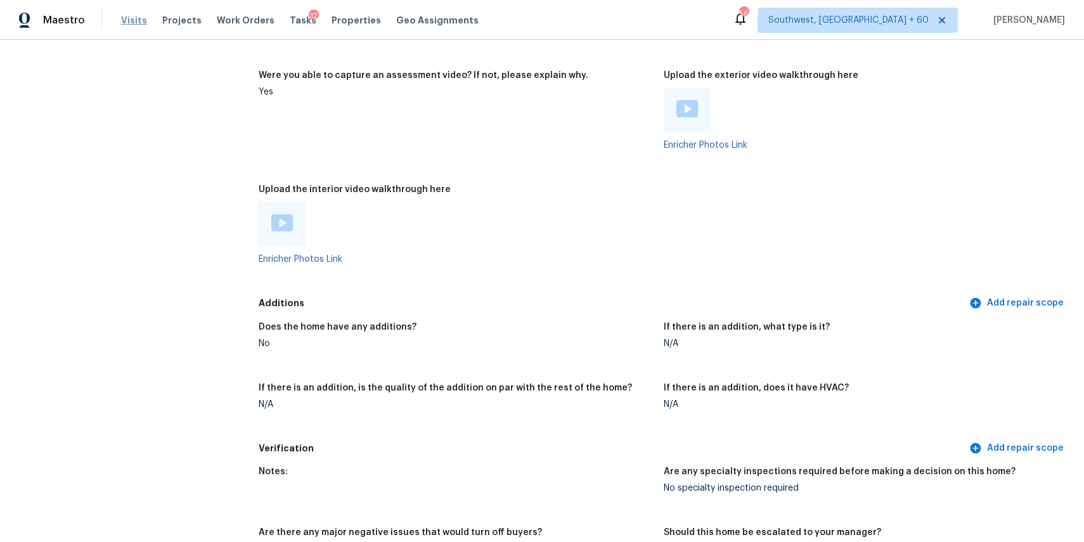
click at [136, 15] on span "Visits" at bounding box center [134, 20] width 26 height 13
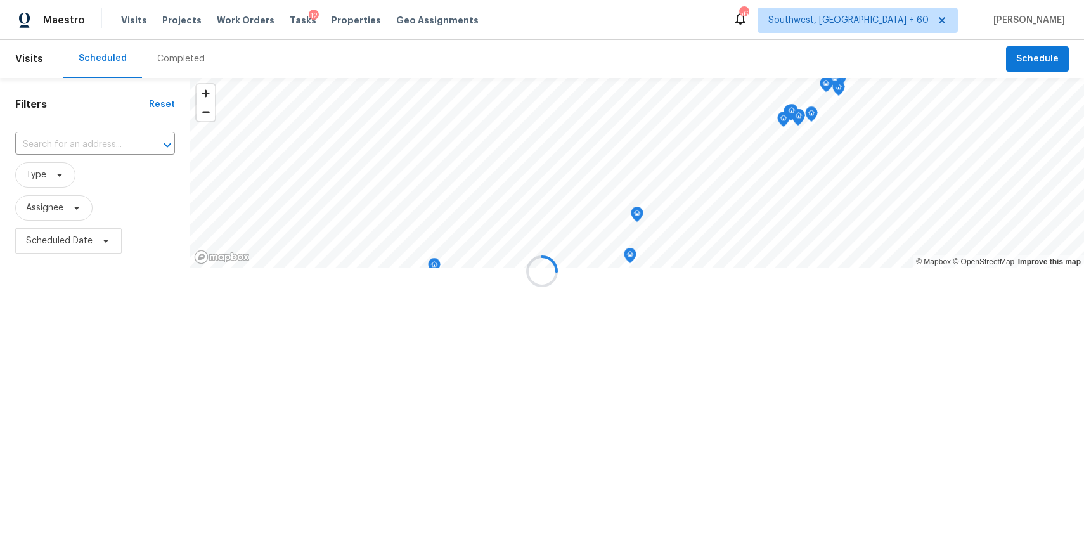
click at [152, 63] on div at bounding box center [542, 271] width 1084 height 542
click at [186, 63] on div at bounding box center [542, 271] width 1084 height 542
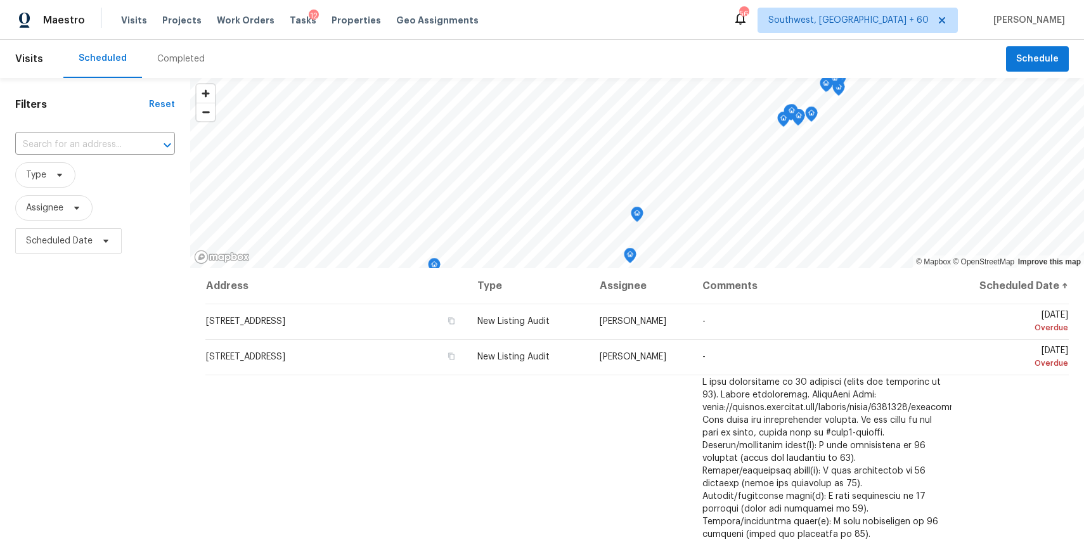
click at [186, 63] on div "Completed" at bounding box center [181, 59] width 48 height 13
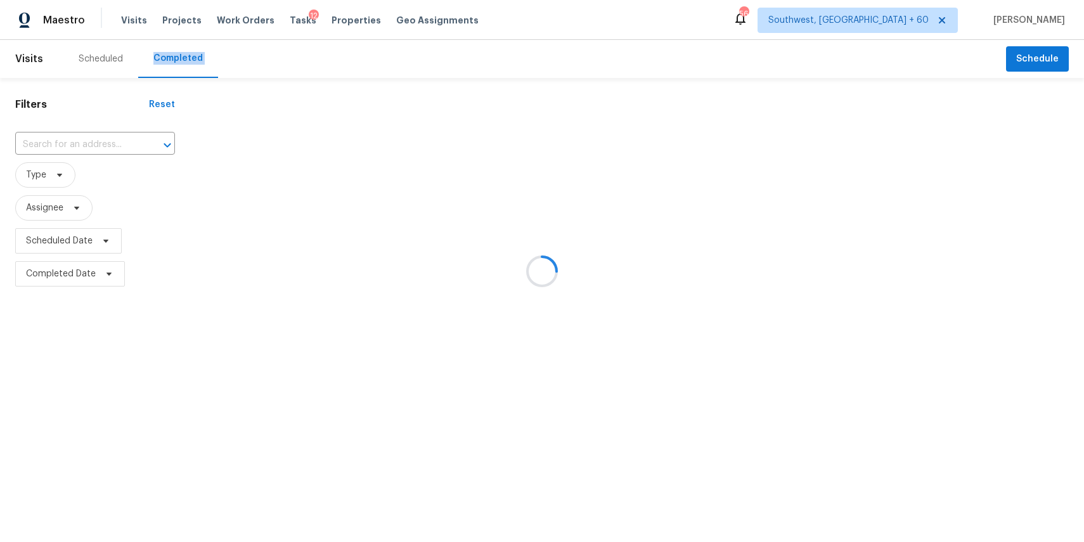
click at [92, 148] on div at bounding box center [542, 271] width 1084 height 542
click at [89, 145] on div at bounding box center [542, 271] width 1084 height 542
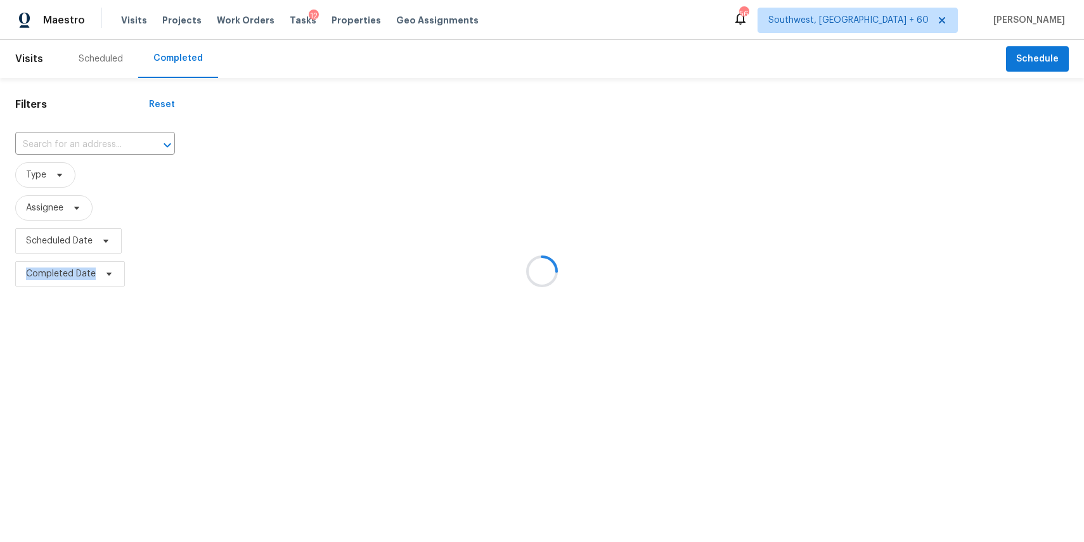
click at [89, 145] on div at bounding box center [542, 271] width 1084 height 542
click at [69, 143] on div at bounding box center [542, 271] width 1084 height 542
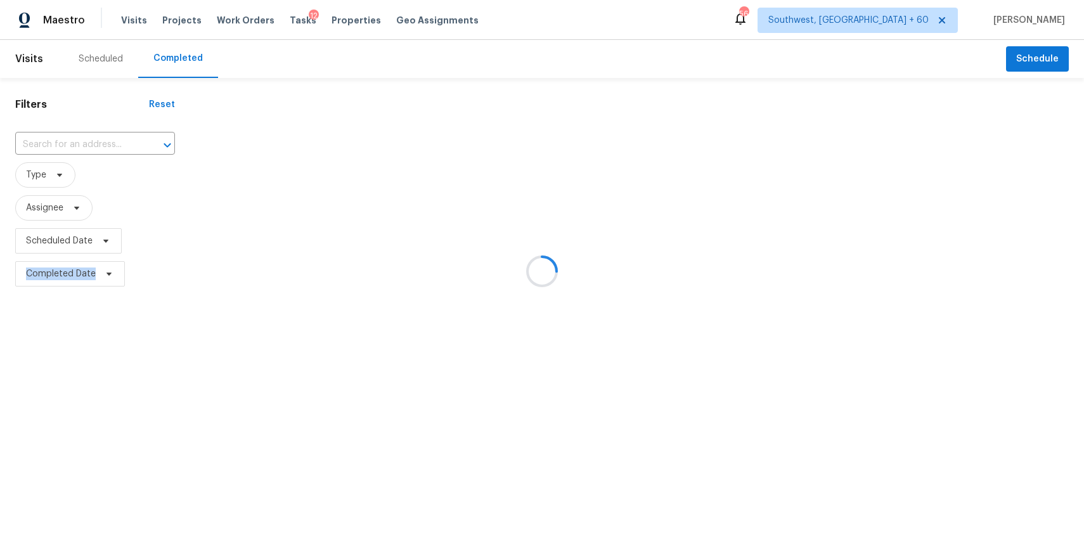
click at [69, 143] on div at bounding box center [542, 271] width 1084 height 542
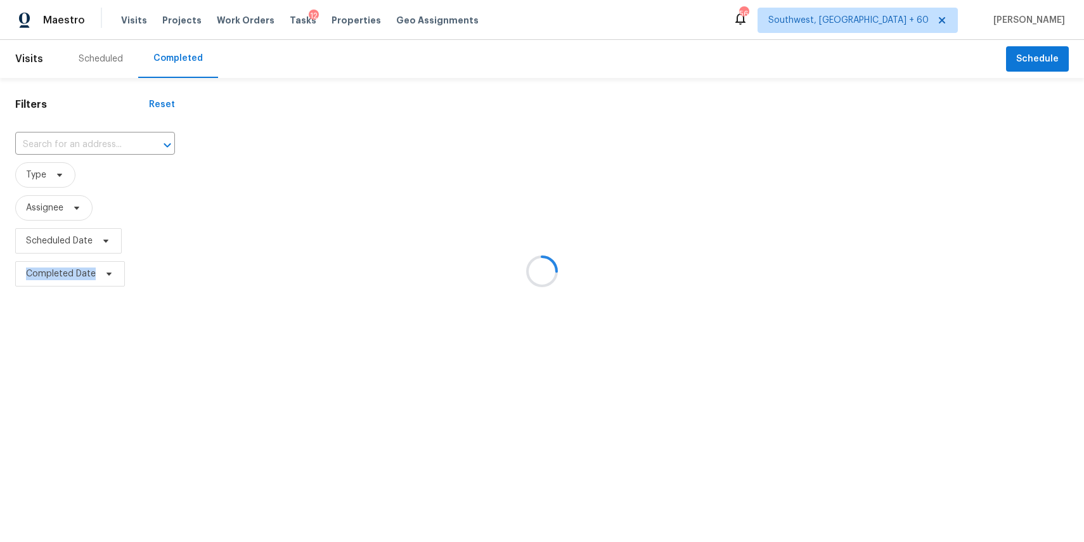
click at [69, 143] on div at bounding box center [542, 271] width 1084 height 542
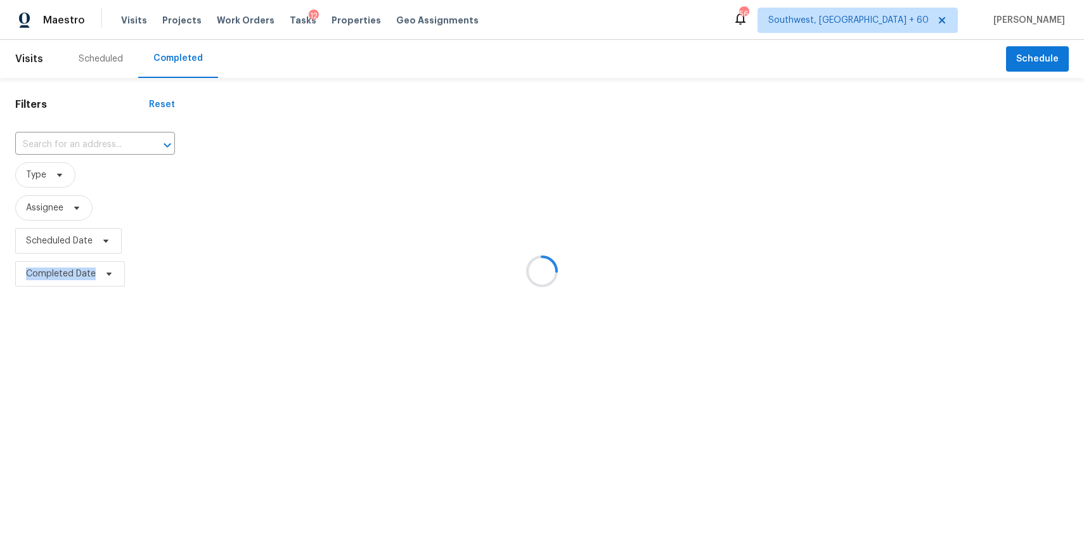
click at [69, 143] on div at bounding box center [542, 271] width 1084 height 542
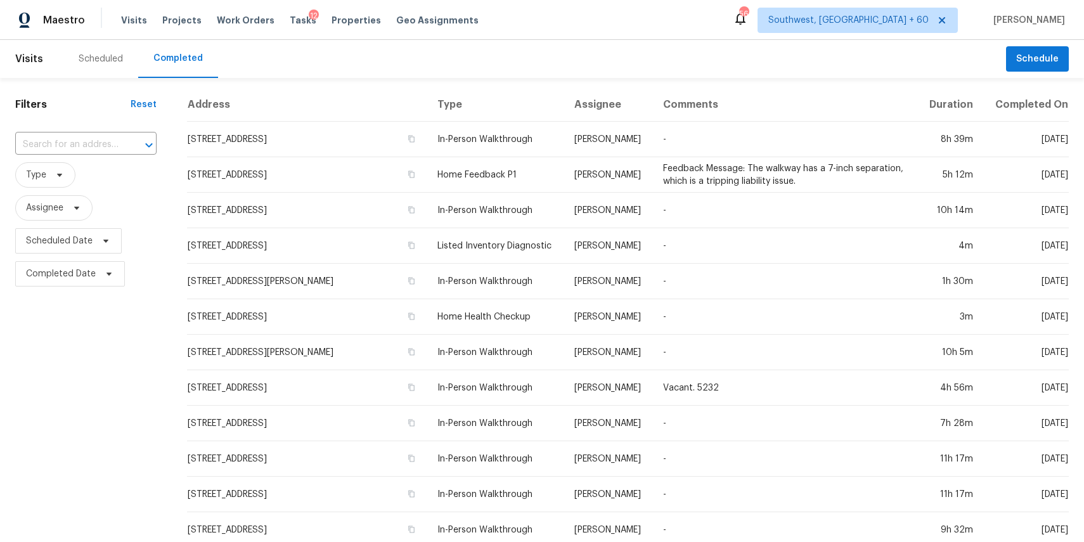
click at [69, 143] on input "text" at bounding box center [68, 145] width 106 height 20
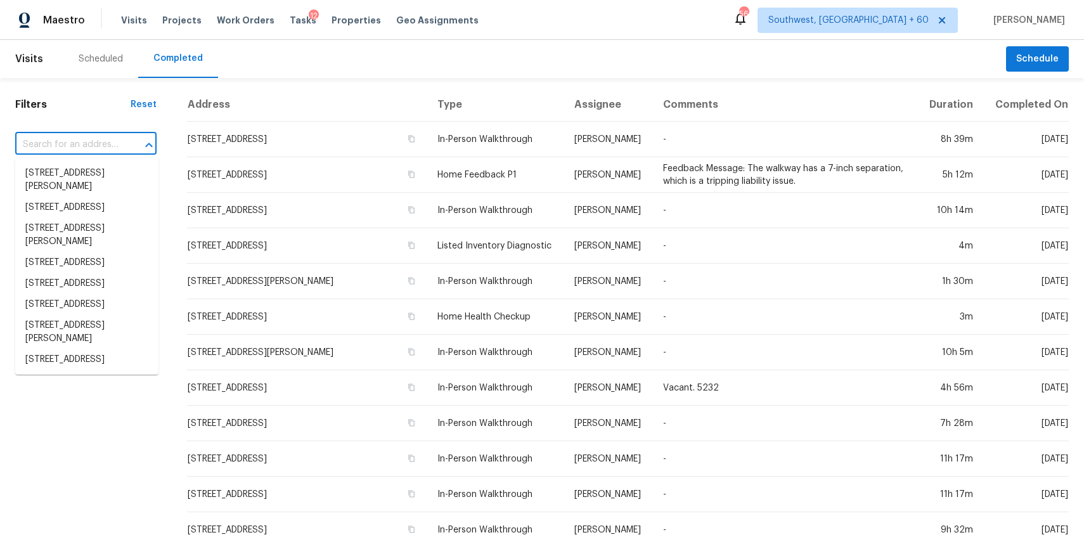
paste input "[STREET_ADDRESS][PERSON_NAME]"
type input "[STREET_ADDRESS][PERSON_NAME]"
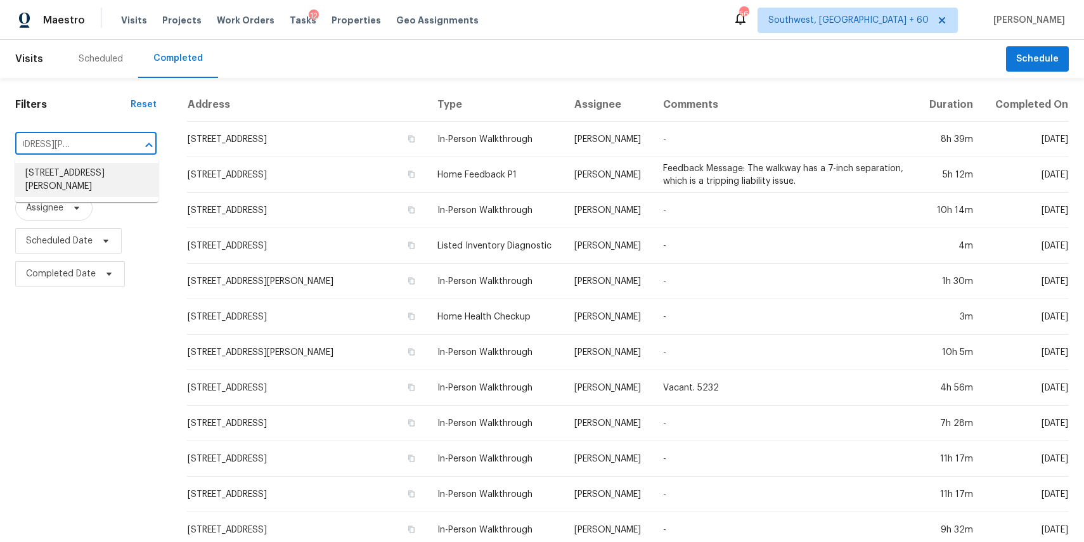
click at [74, 181] on li "[STREET_ADDRESS][PERSON_NAME]" at bounding box center [86, 180] width 143 height 34
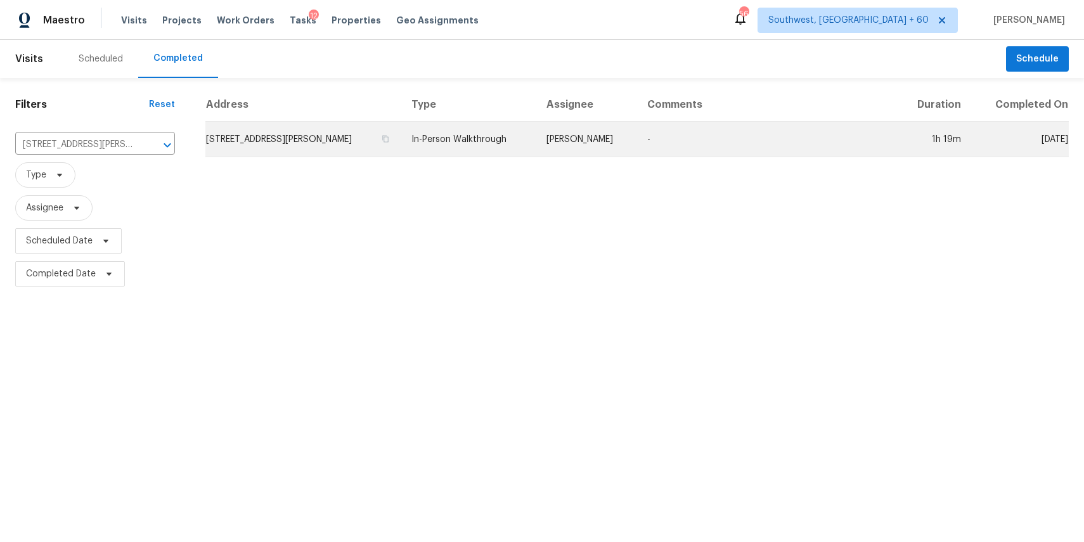
click at [624, 143] on td "[PERSON_NAME]" at bounding box center [586, 139] width 101 height 35
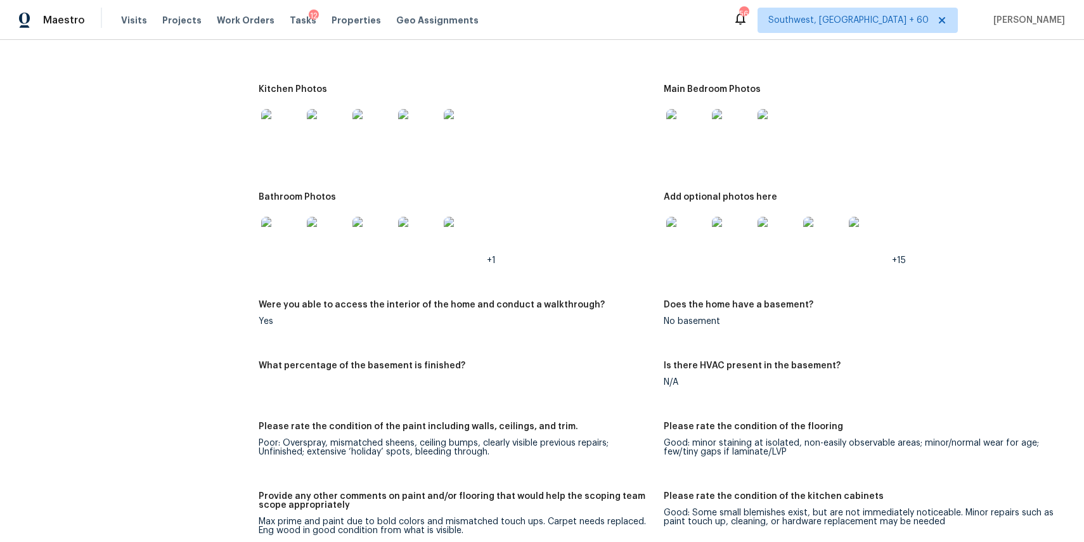
scroll to position [1531, 0]
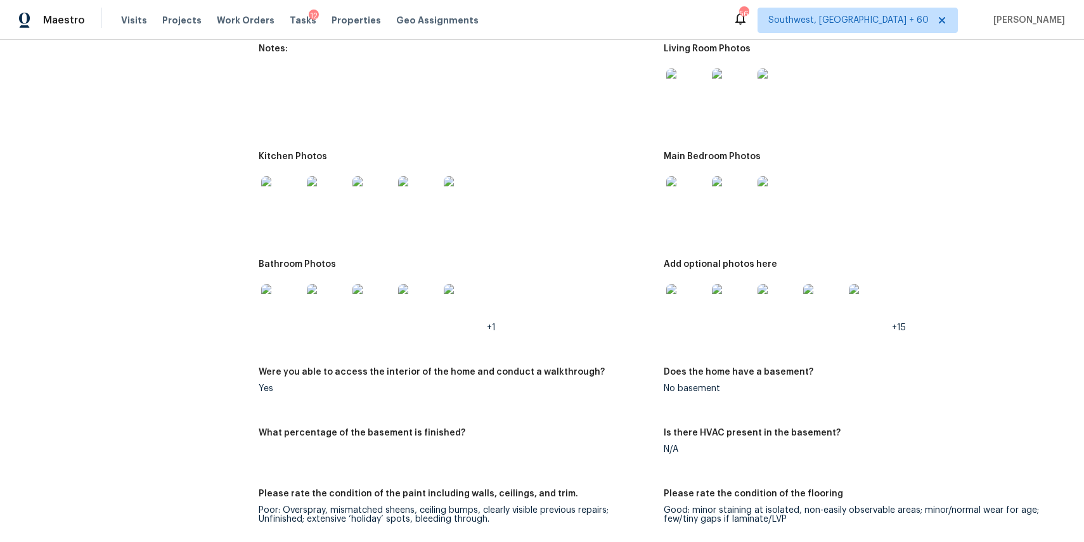
click at [695, 80] on img at bounding box center [686, 88] width 41 height 41
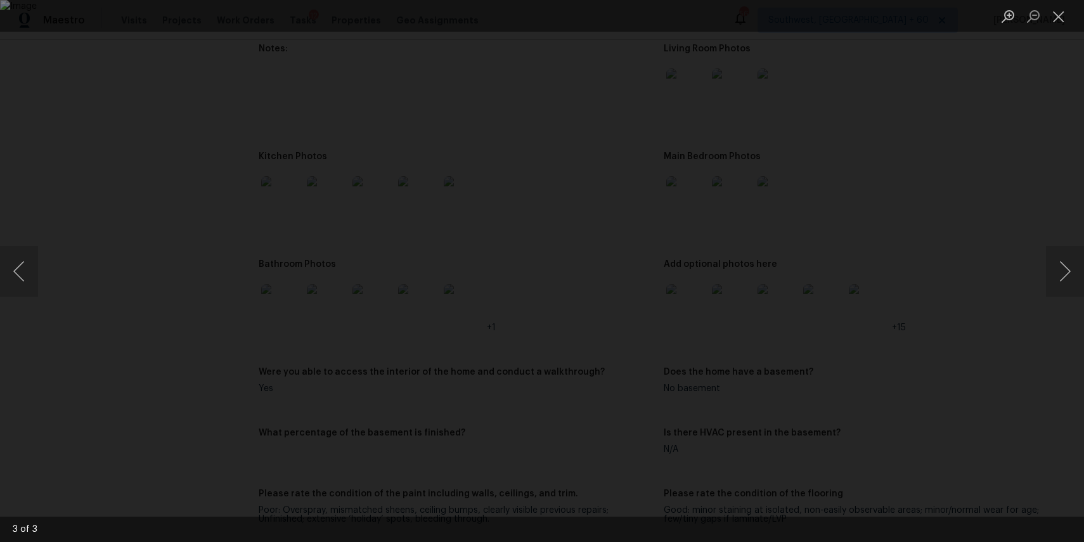
click at [906, 324] on div "Lightbox" at bounding box center [542, 271] width 1084 height 542
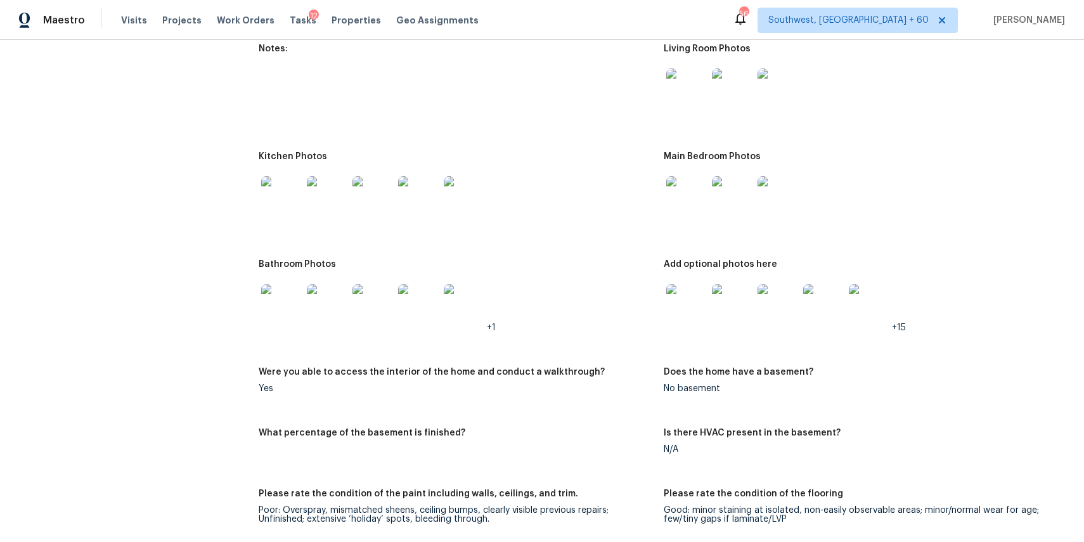
click at [688, 197] on img at bounding box center [686, 196] width 41 height 41
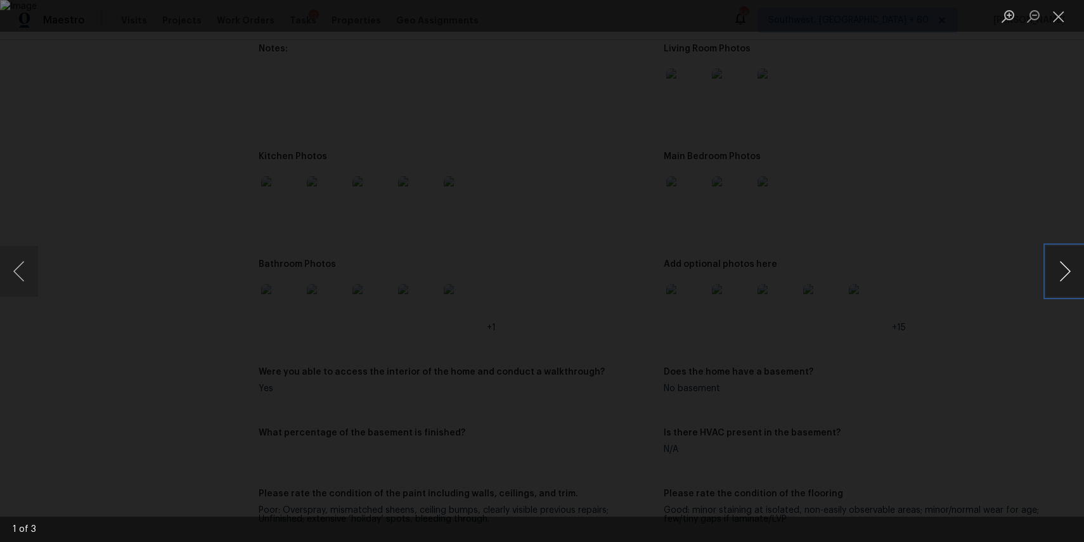
click at [1063, 274] on button "Next image" at bounding box center [1065, 271] width 38 height 51
click at [1046, 278] on button "Next image" at bounding box center [1065, 271] width 38 height 51
click at [989, 226] on div "Lightbox" at bounding box center [542, 271] width 1084 height 542
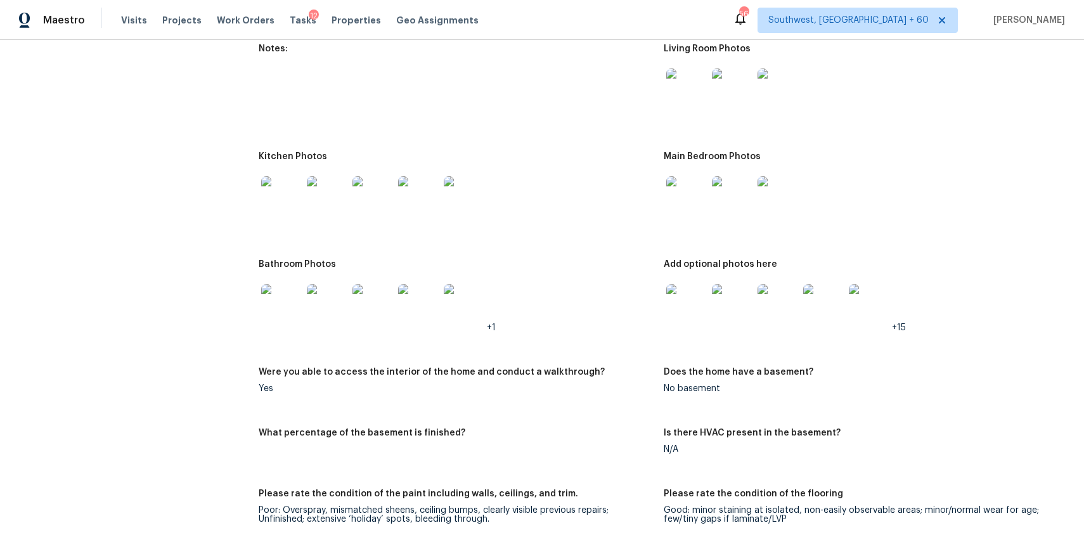
click at [686, 300] on img at bounding box center [686, 304] width 41 height 41
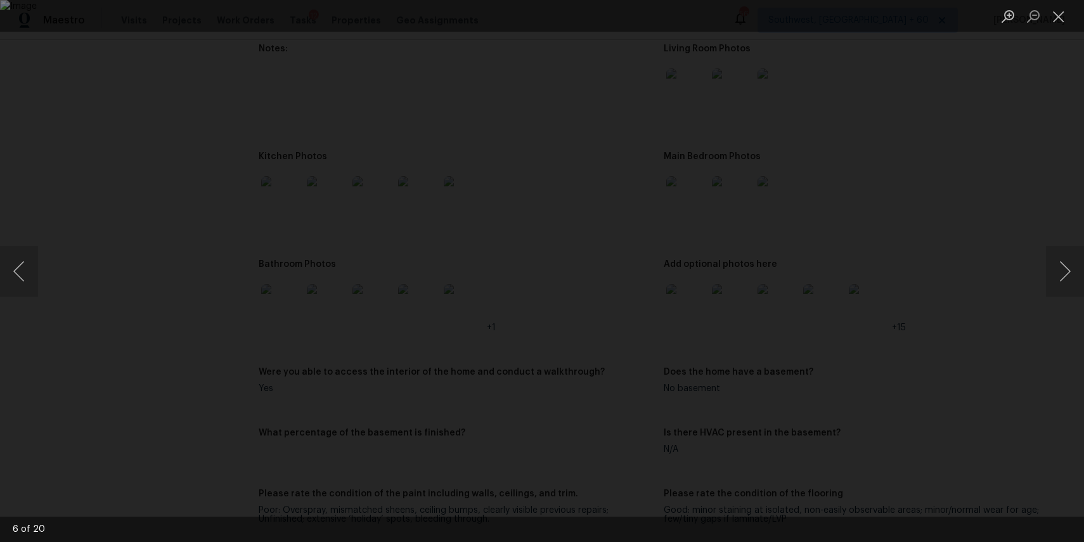
click at [996, 273] on div "Lightbox" at bounding box center [542, 271] width 1084 height 542
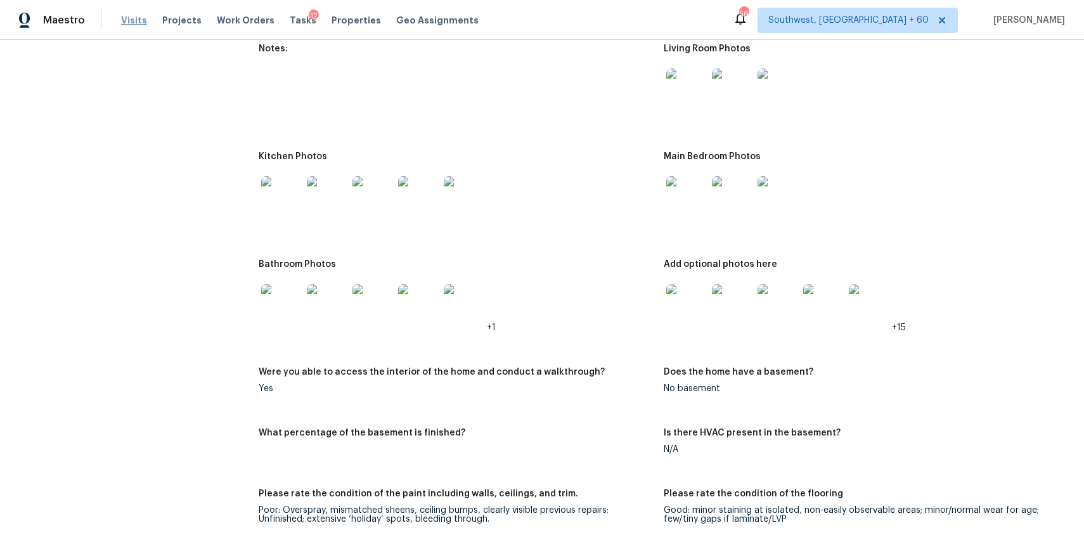
click at [131, 19] on span "Visits" at bounding box center [134, 20] width 26 height 13
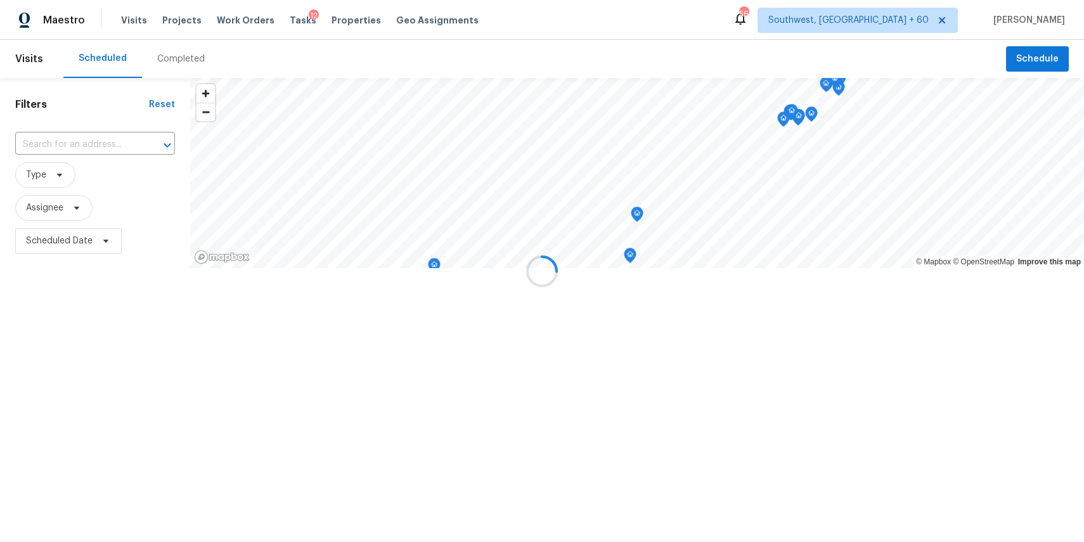
click at [183, 61] on div at bounding box center [542, 271] width 1084 height 542
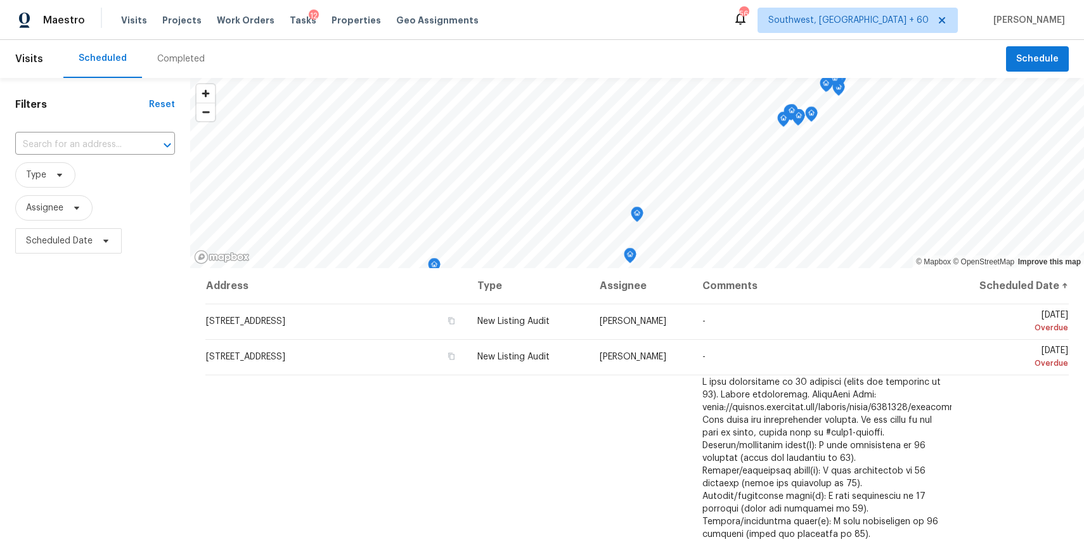
click at [183, 61] on div "Completed" at bounding box center [181, 59] width 48 height 13
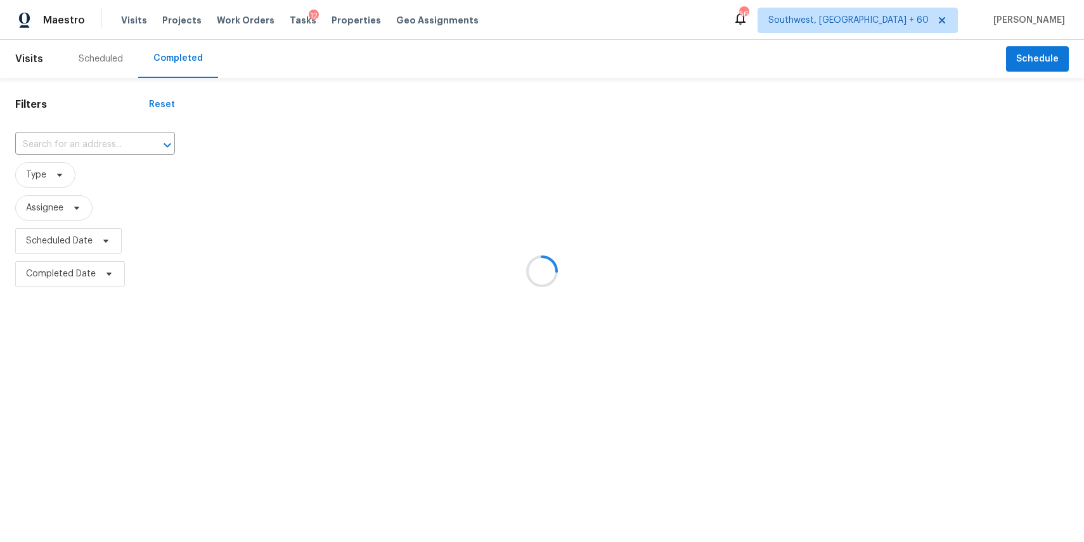
click at [183, 61] on div at bounding box center [542, 271] width 1084 height 542
click at [72, 142] on div at bounding box center [542, 271] width 1084 height 542
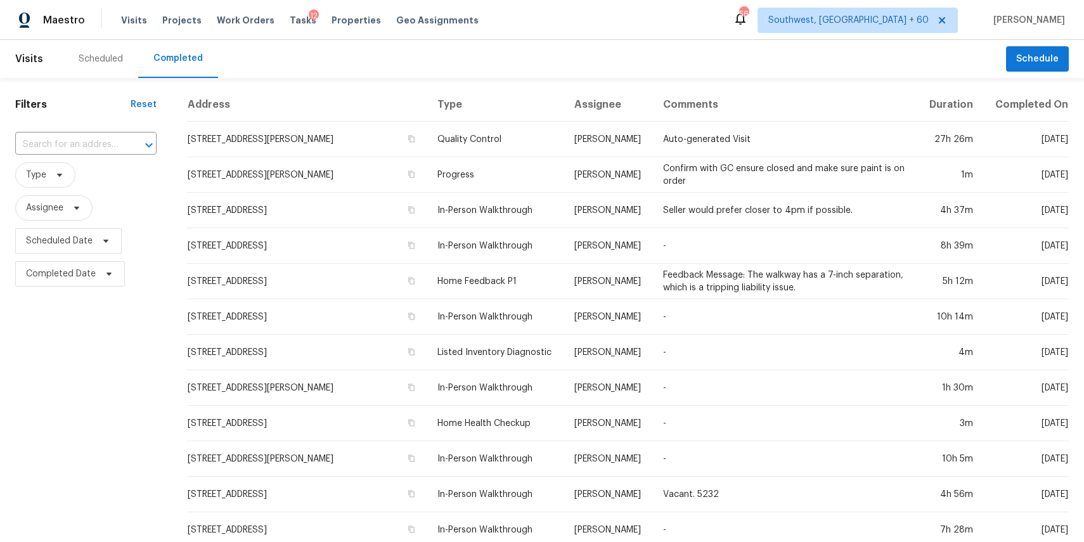
click at [72, 142] on input "text" at bounding box center [68, 145] width 106 height 20
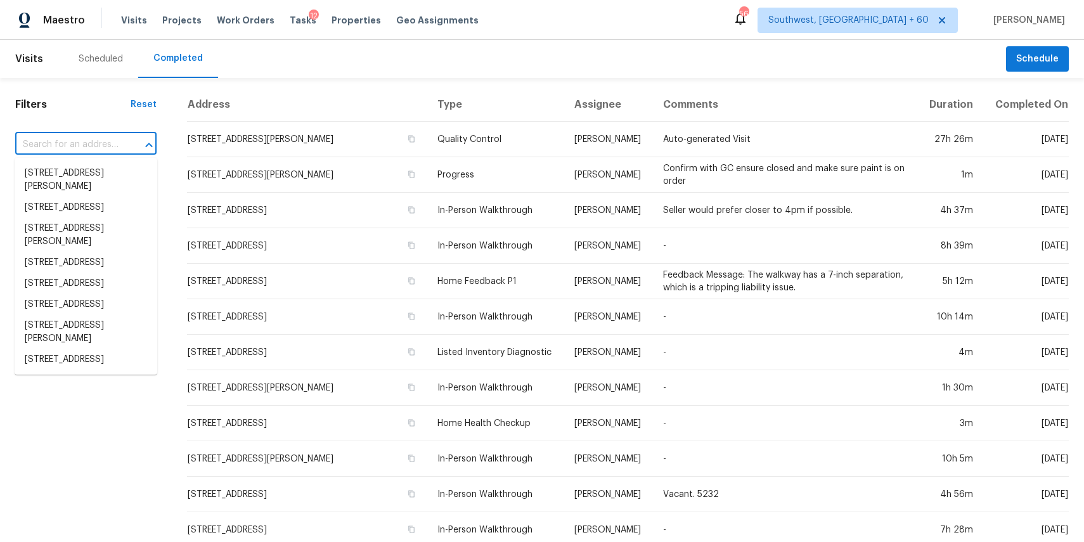
paste input "981 Cypress Dr, San Jacinto, CA 92583"
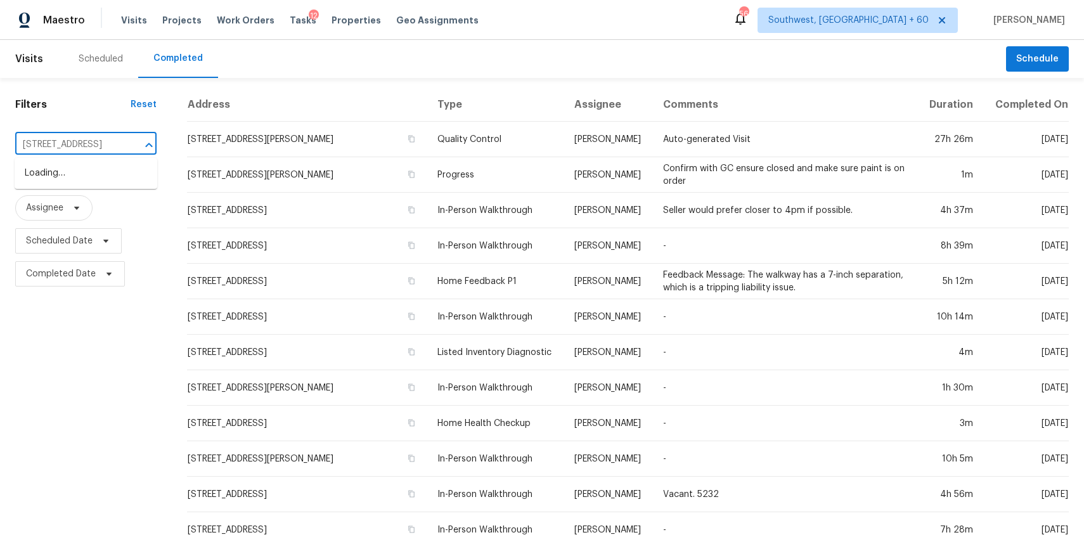
scroll to position [0, 60]
type input "981 Cypress Dr, San Jacinto, CA 92583"
click at [165, 212] on div "Filters Reset ​ Type Assignee Scheduled Date Completed Date" at bounding box center [86, 471] width 172 height 787
click at [88, 158] on span "Type" at bounding box center [85, 174] width 141 height 33
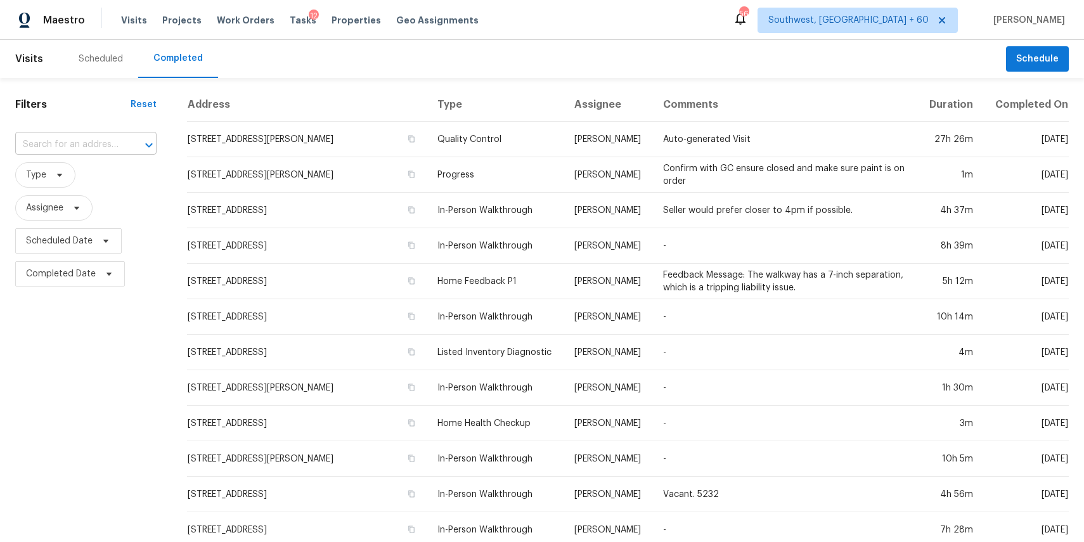
click at [89, 153] on input "text" at bounding box center [68, 145] width 106 height 20
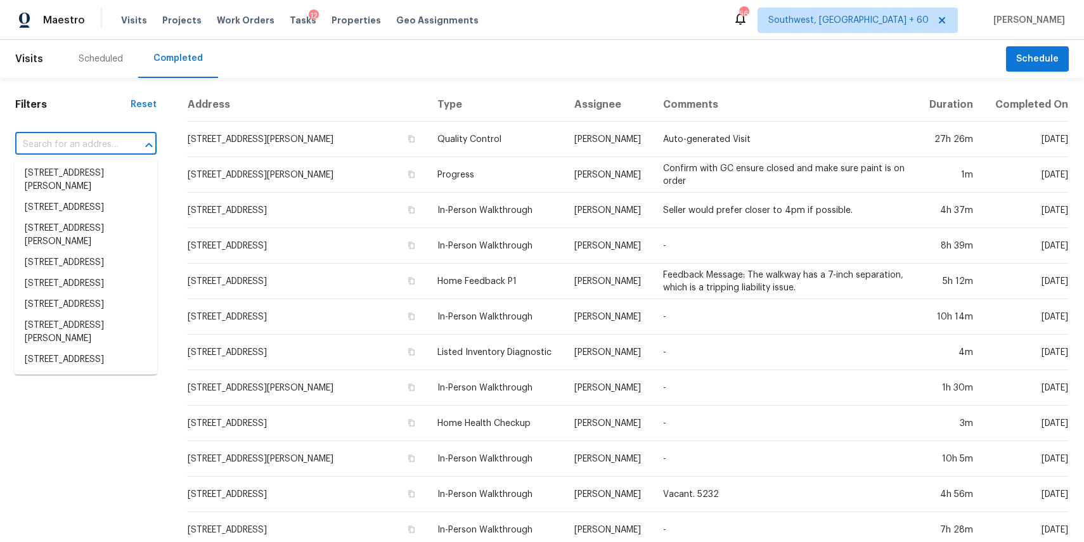
paste input "981 Cypress Dr, San Jacinto, CA 92583"
type input "981 Cypress Dr, San Jacinto, CA 92583"
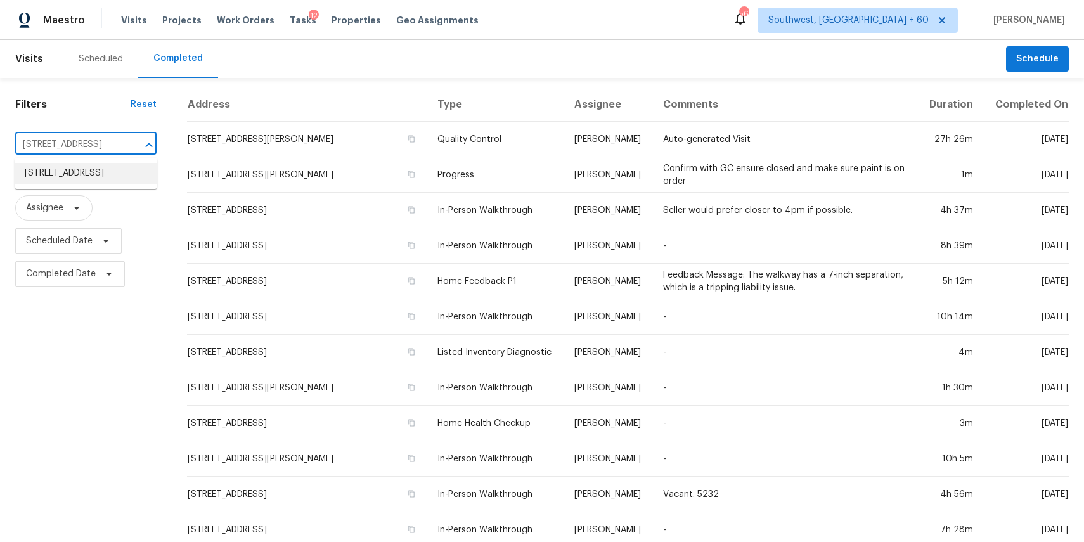
click at [88, 176] on li "981 Cypress Dr, San Jacinto, CA 92583" at bounding box center [86, 173] width 143 height 21
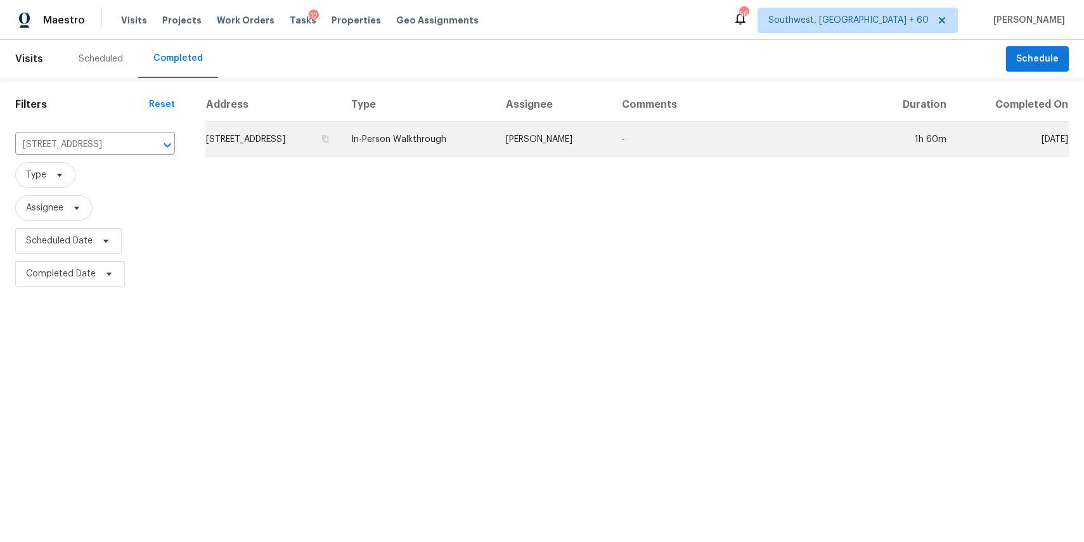
click at [612, 131] on td "Jeff Gandy" at bounding box center [554, 139] width 116 height 35
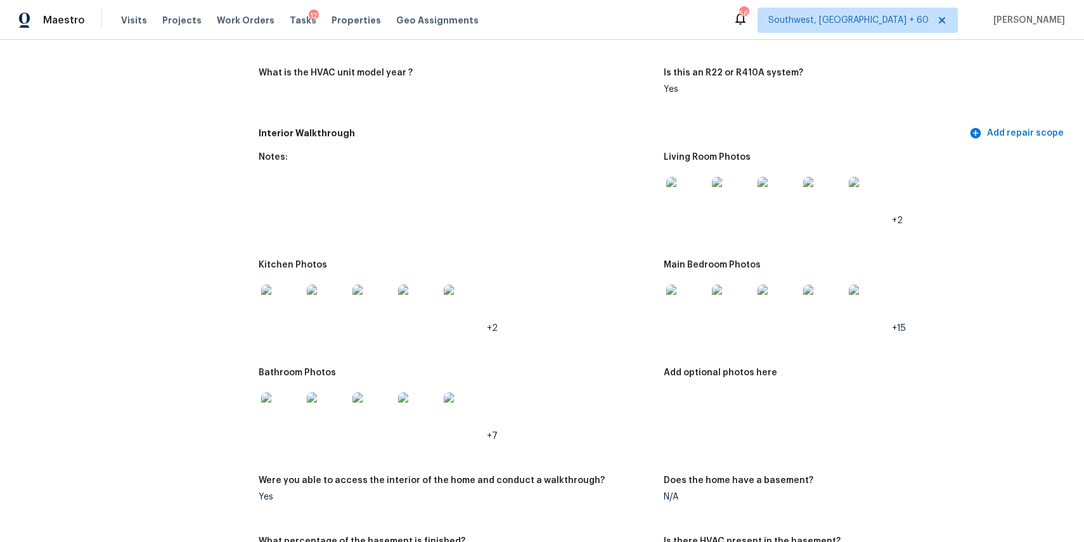
scroll to position [1240, 0]
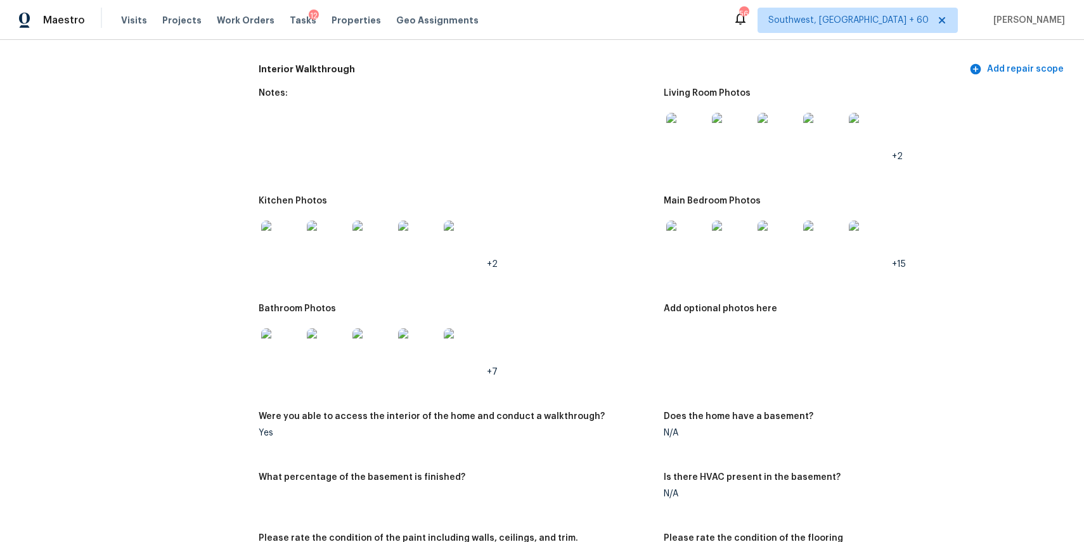
click at [265, 359] on img at bounding box center [281, 348] width 41 height 41
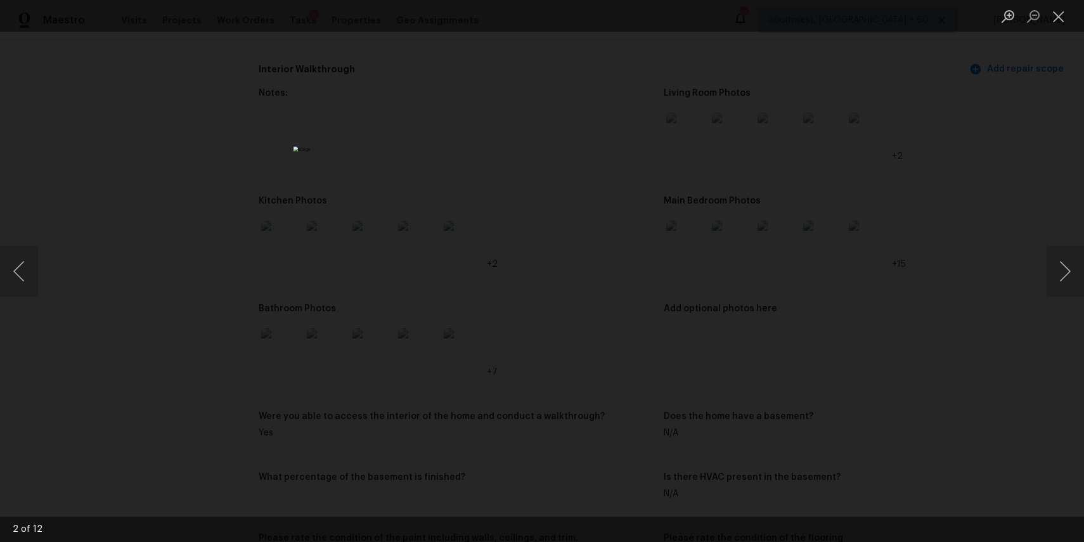
click at [776, 414] on div "Lightbox" at bounding box center [542, 271] width 1084 height 542
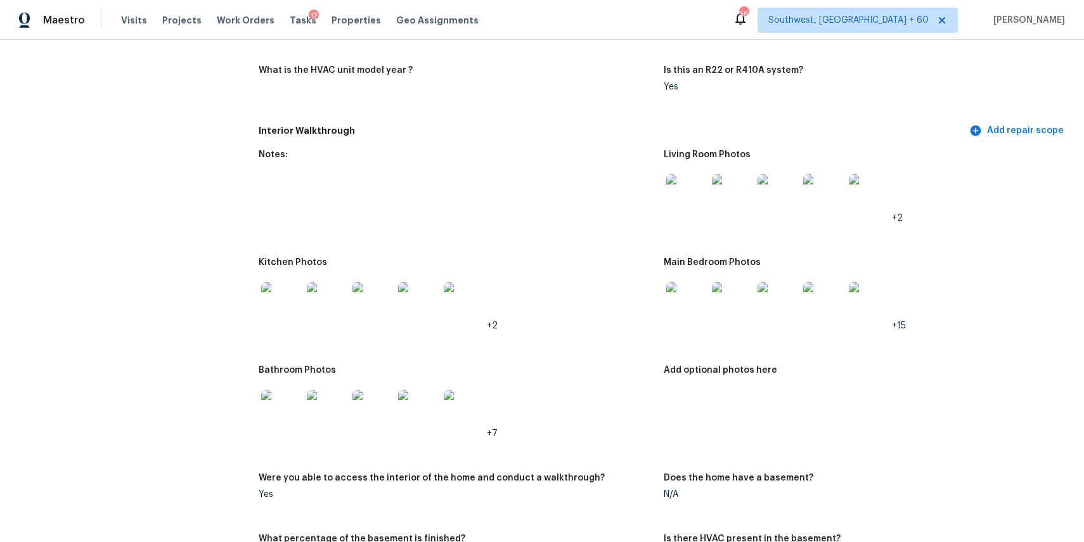
scroll to position [1211, 0]
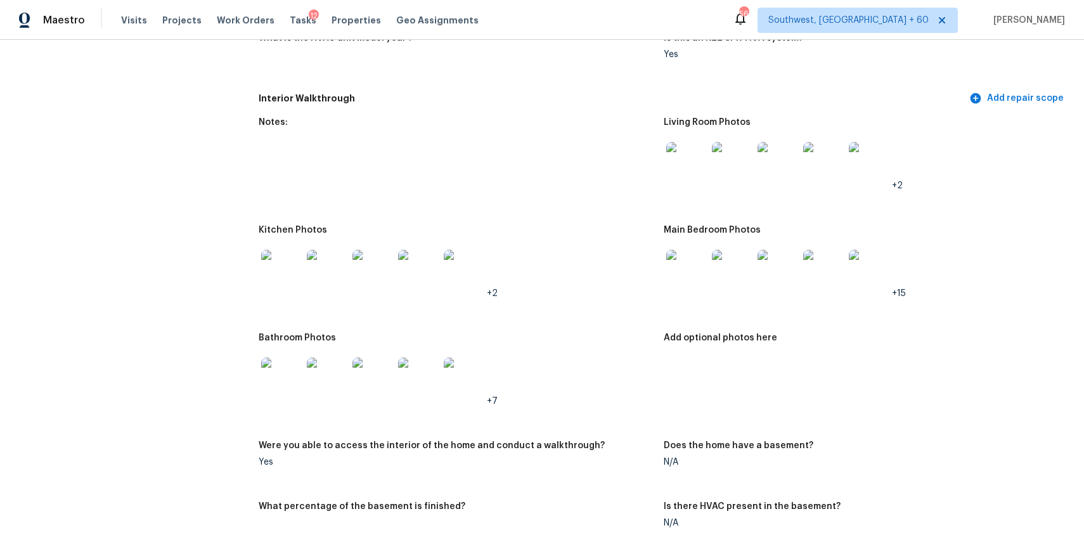
click at [683, 269] on img at bounding box center [686, 270] width 41 height 41
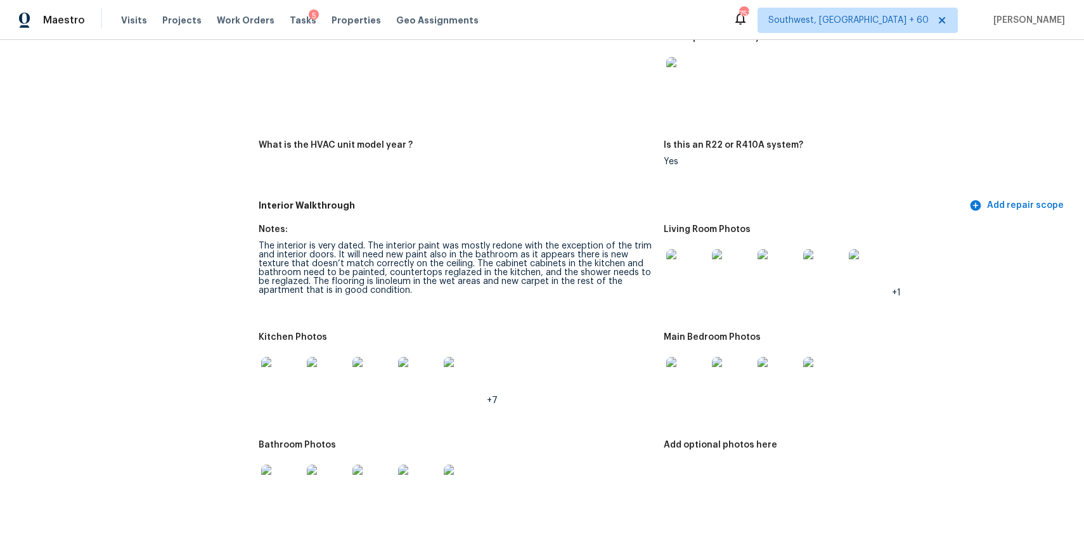
scroll to position [735, 0]
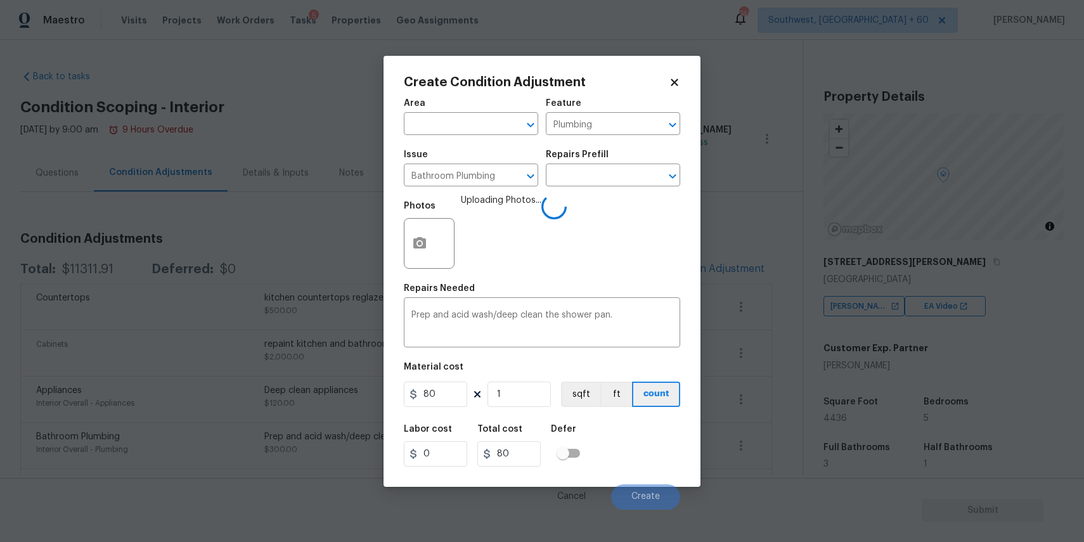
scroll to position [195, 0]
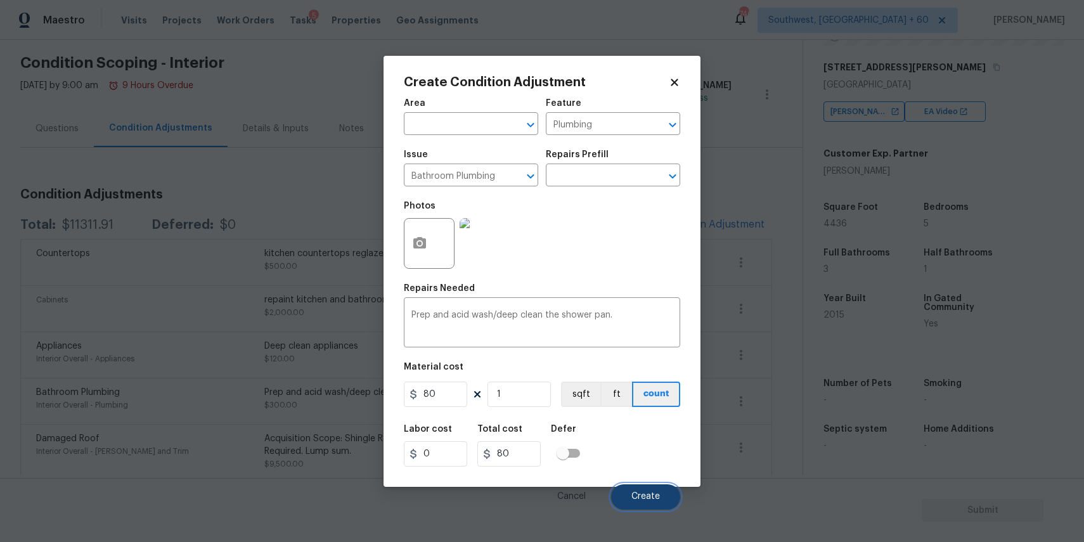
click at [634, 489] on button "Create" at bounding box center [645, 496] width 69 height 25
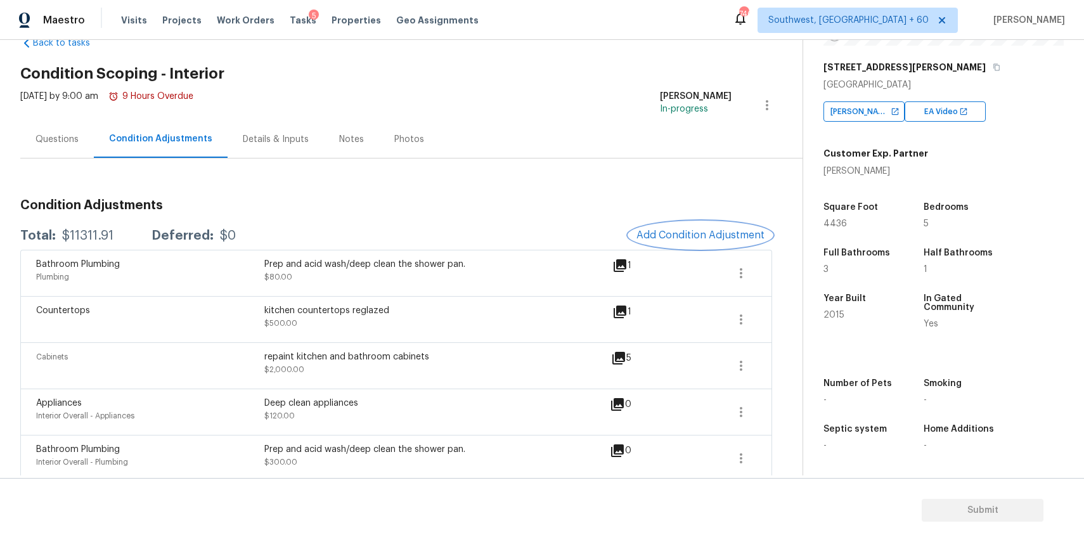
scroll to position [35, 0]
click at [725, 231] on span "Add Condition Adjustment" at bounding box center [700, 233] width 128 height 11
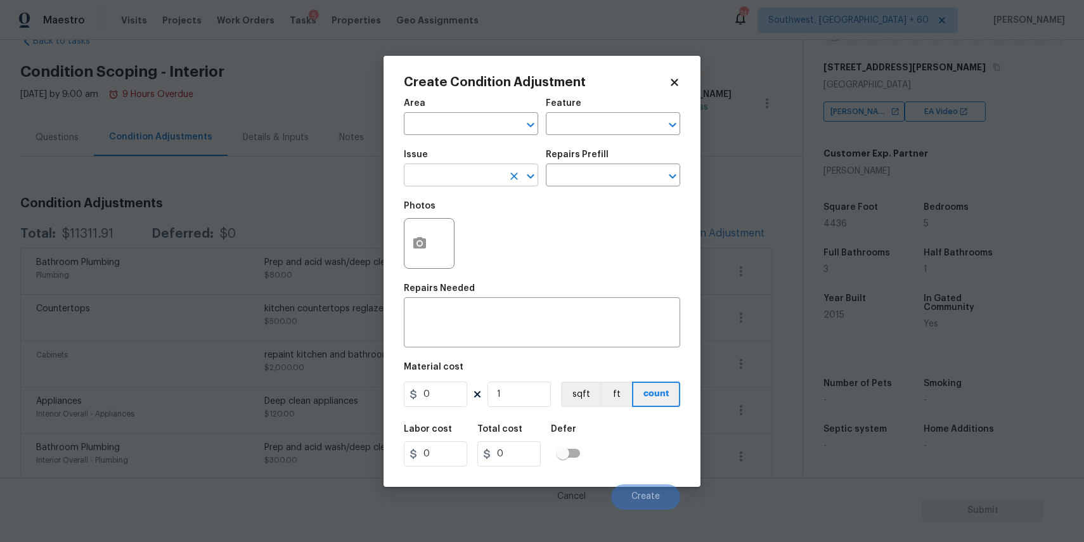
click at [494, 179] on input "text" at bounding box center [453, 177] width 99 height 20
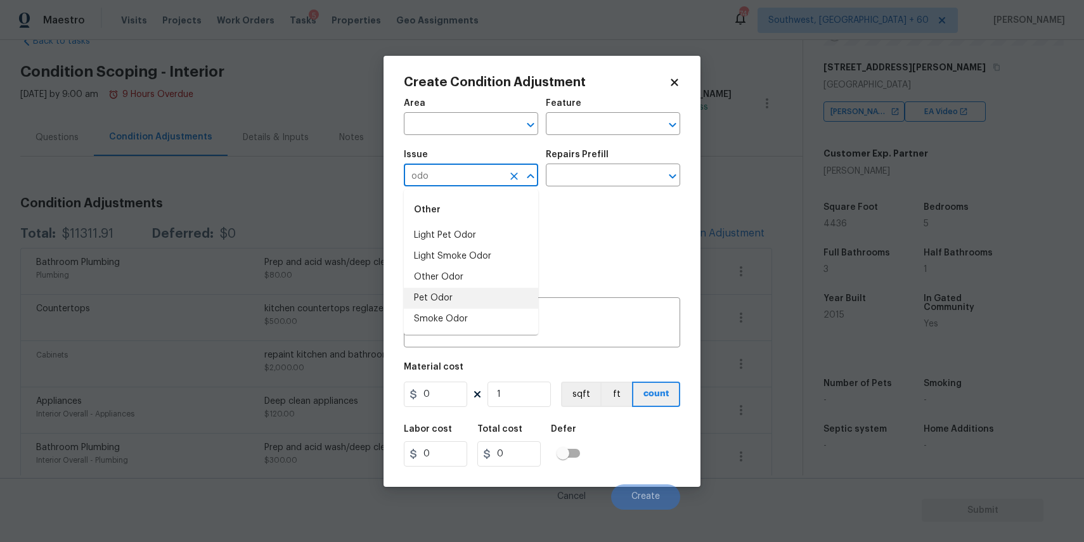
click at [464, 294] on li "Pet Odor" at bounding box center [471, 298] width 134 height 21
type input "Pet Odor"
click at [570, 175] on input "text" at bounding box center [595, 177] width 99 height 20
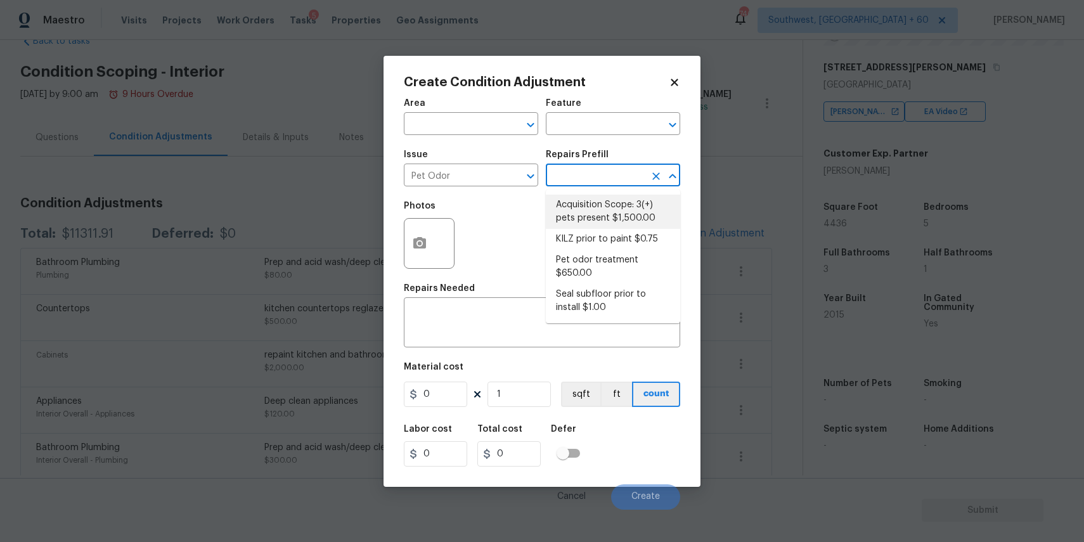
click at [598, 199] on li "Acquisition Scope: 3(+) pets present $1,500.00" at bounding box center [613, 212] width 134 height 34
type textarea "Acquisition Scope: 3(+) pets present"
type input "1500"
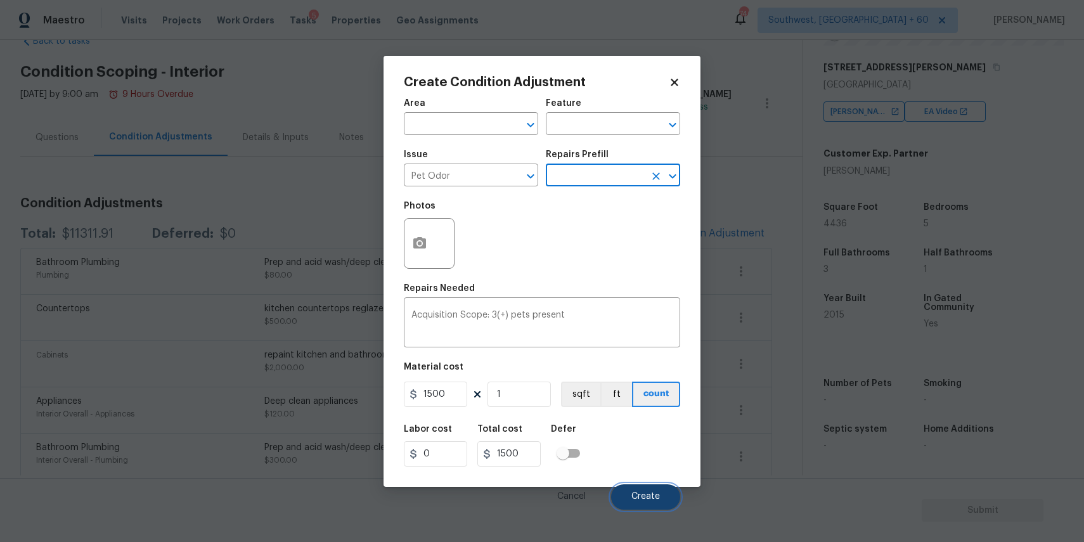
click at [639, 504] on button "Create" at bounding box center [645, 496] width 69 height 25
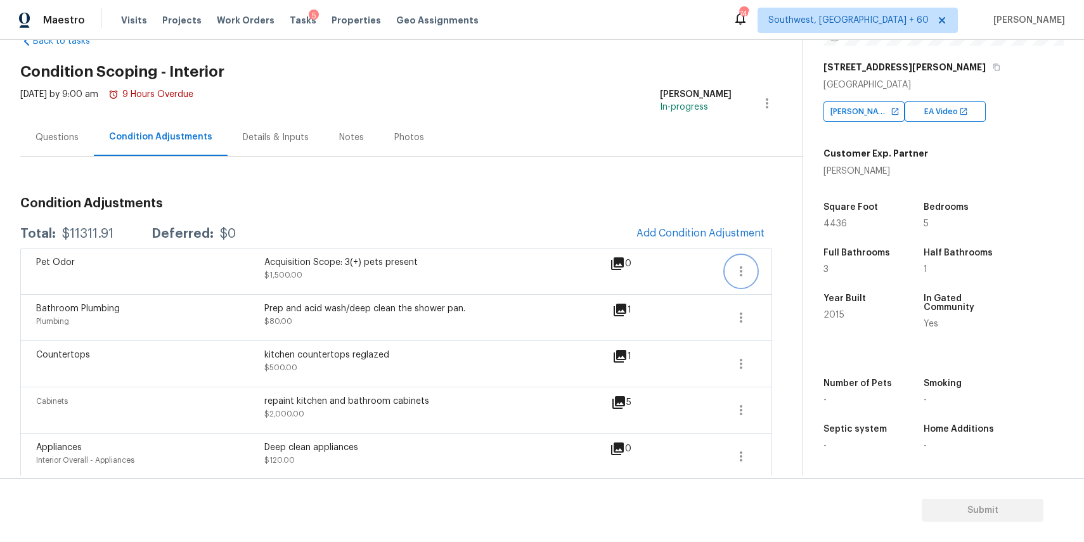
click at [740, 274] on icon "button" at bounding box center [740, 271] width 15 height 15
click at [771, 270] on div "Edit" at bounding box center [813, 268] width 99 height 13
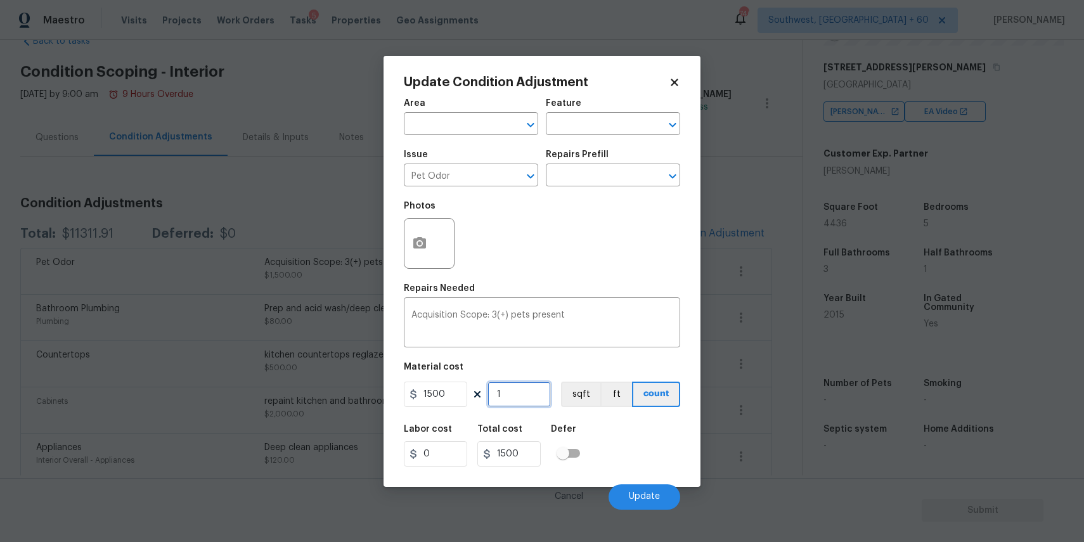
click at [509, 394] on input "1" at bounding box center [518, 394] width 63 height 25
type input "0"
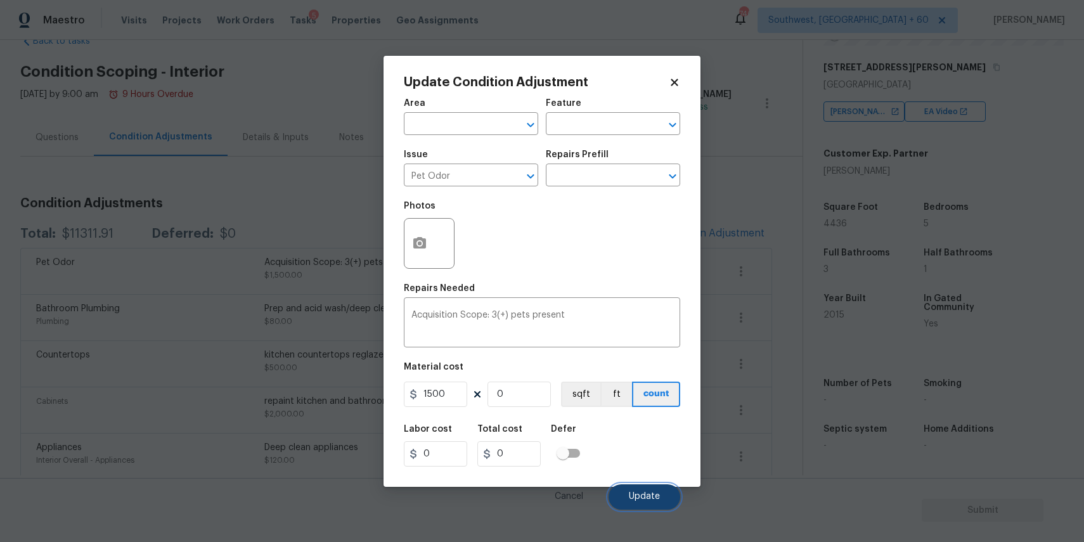
click at [638, 492] on span "Update" at bounding box center [644, 497] width 31 height 10
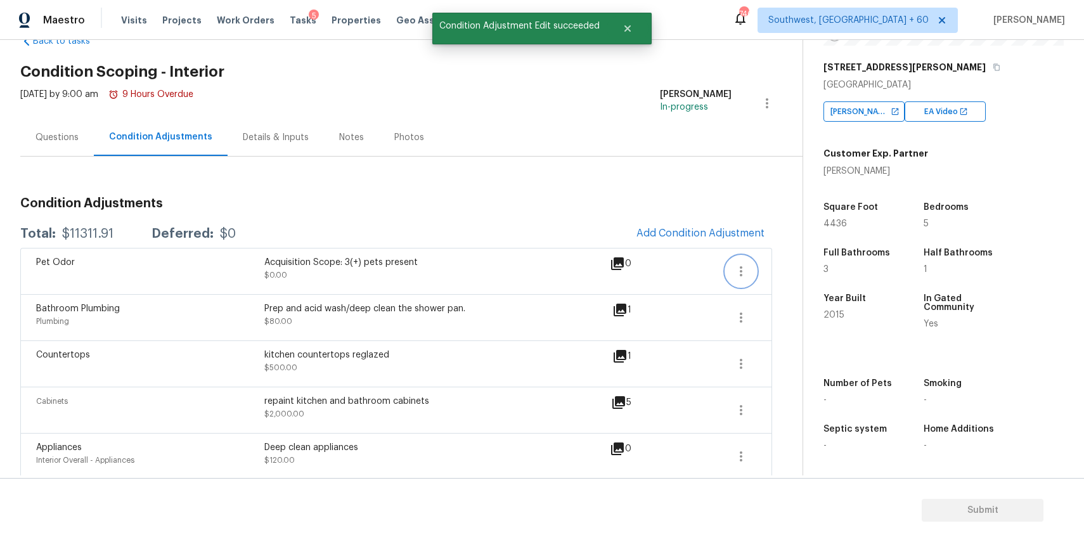
click at [735, 271] on icon "button" at bounding box center [740, 271] width 15 height 15
click at [773, 278] on link "Edit" at bounding box center [813, 268] width 108 height 19
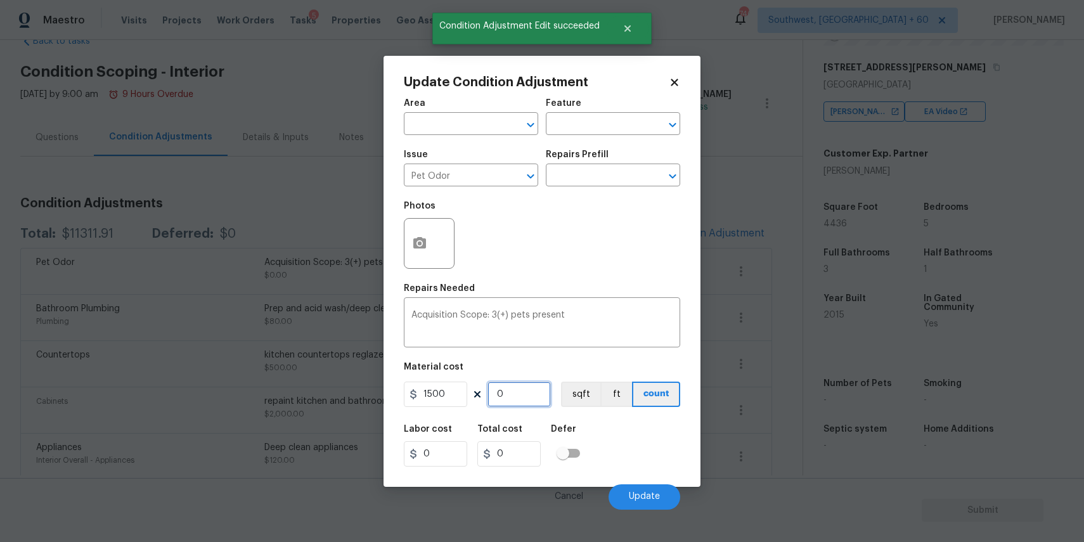
click at [526, 395] on input "0" at bounding box center [518, 394] width 63 height 25
type input "1"
type input "1500"
type input "1"
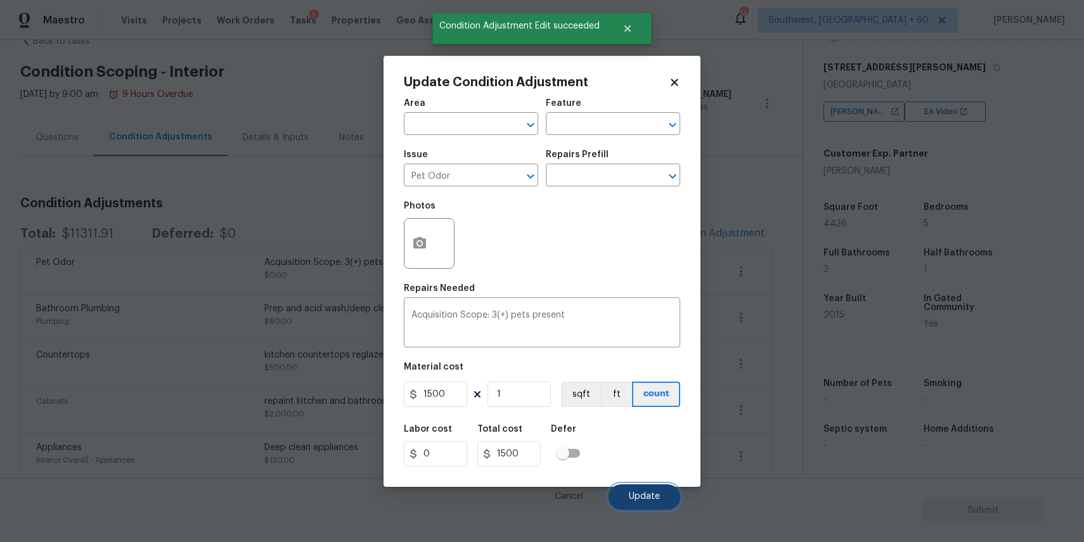
click at [633, 497] on span "Update" at bounding box center [644, 497] width 31 height 10
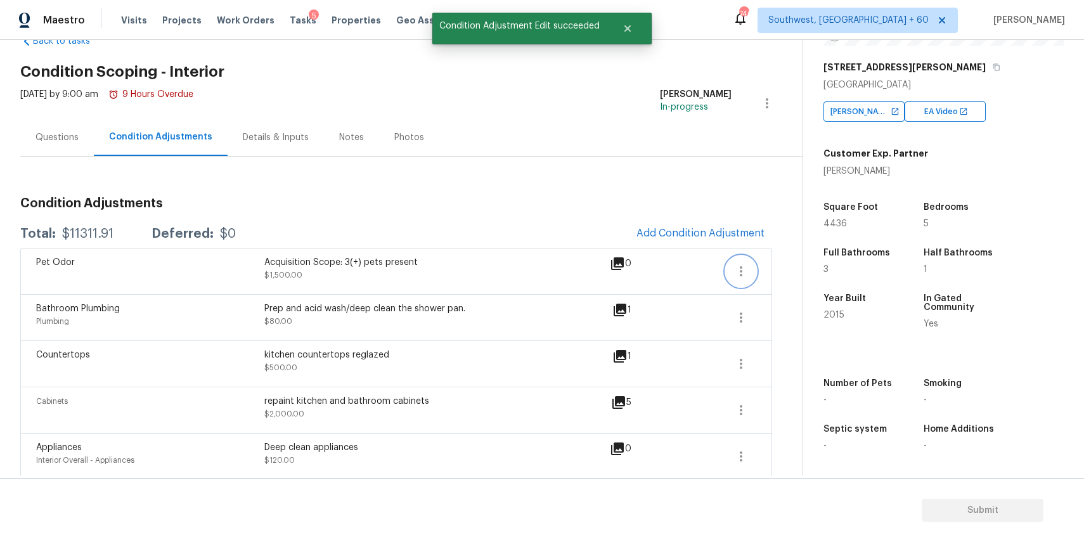
click at [743, 268] on icon "button" at bounding box center [740, 271] width 15 height 15
click at [766, 275] on link "Edit" at bounding box center [813, 268] width 108 height 19
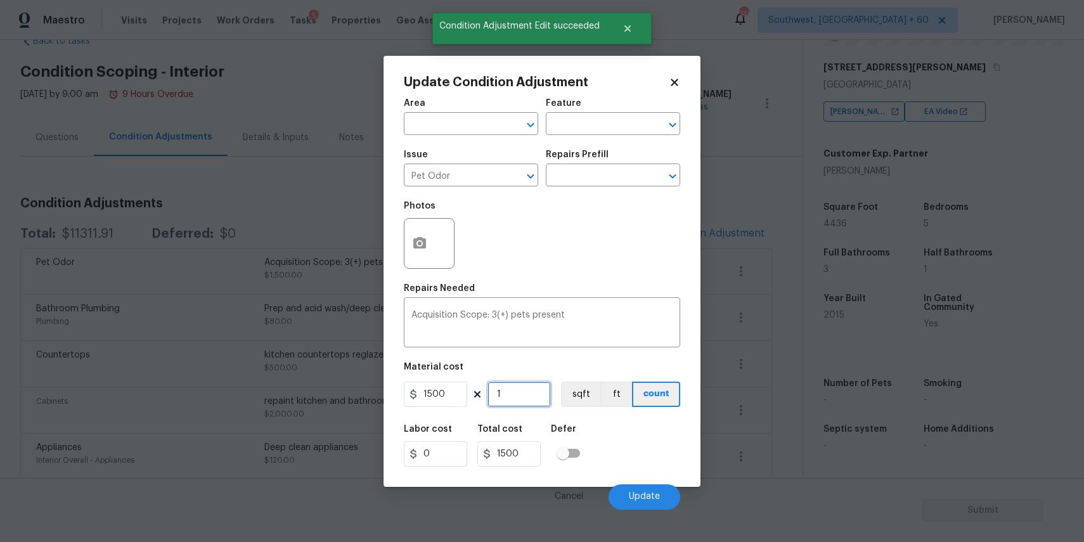
click at [518, 390] on input "1" at bounding box center [518, 394] width 63 height 25
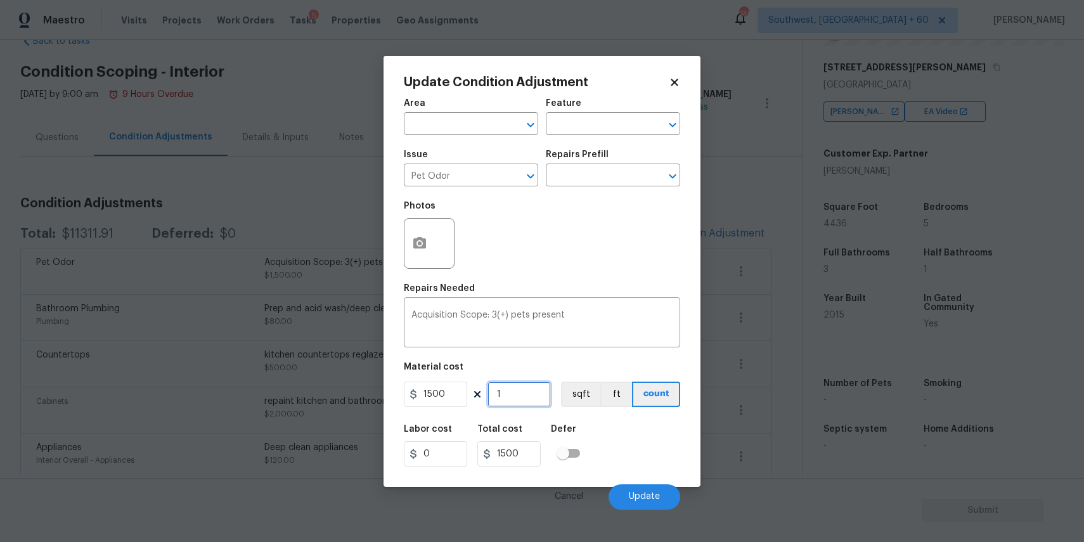
type input "0"
click at [646, 501] on span "Update" at bounding box center [644, 497] width 31 height 10
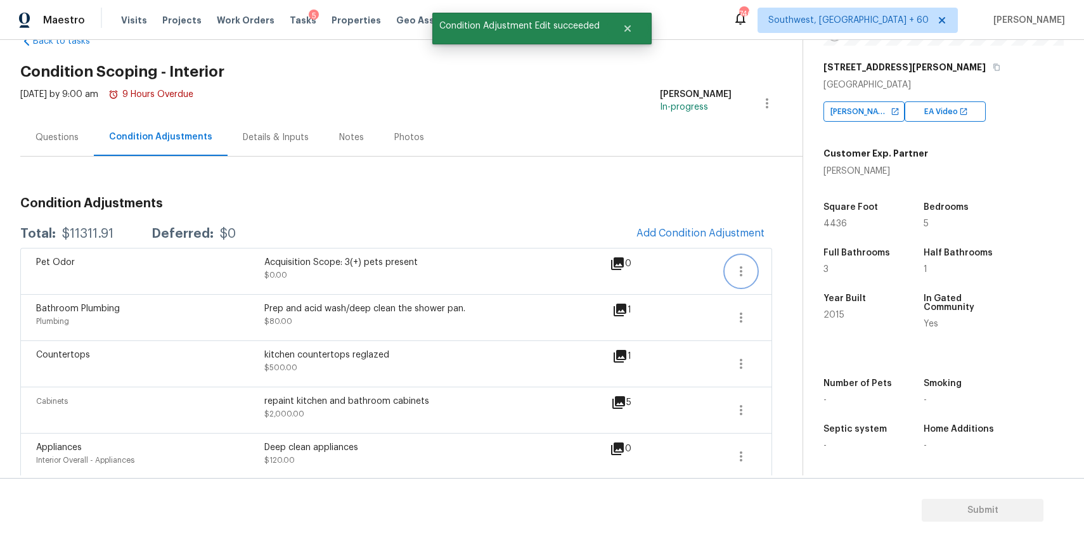
click at [738, 274] on icon "button" at bounding box center [740, 271] width 15 height 15
click at [780, 268] on div "Edit" at bounding box center [813, 268] width 99 height 13
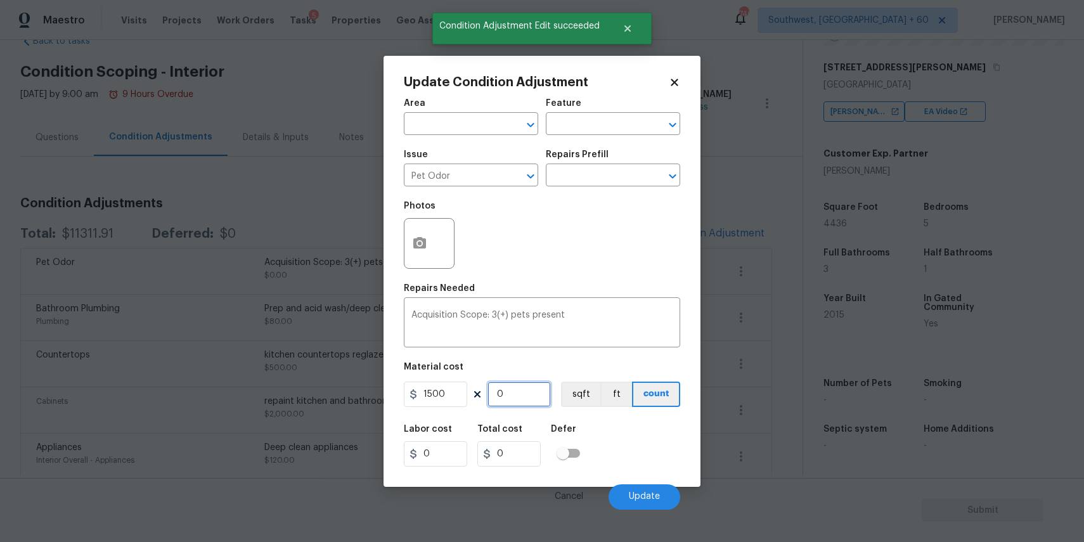
click at [519, 397] on input "0" at bounding box center [518, 394] width 63 height 25
type input "1"
type input "1500"
type input "1"
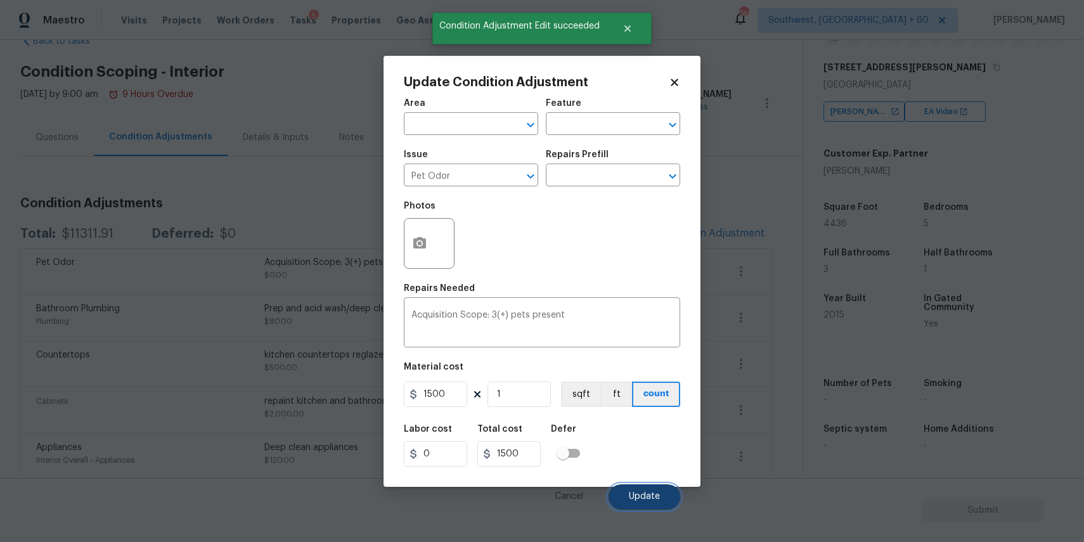
click at [633, 484] on button "Update" at bounding box center [644, 496] width 72 height 25
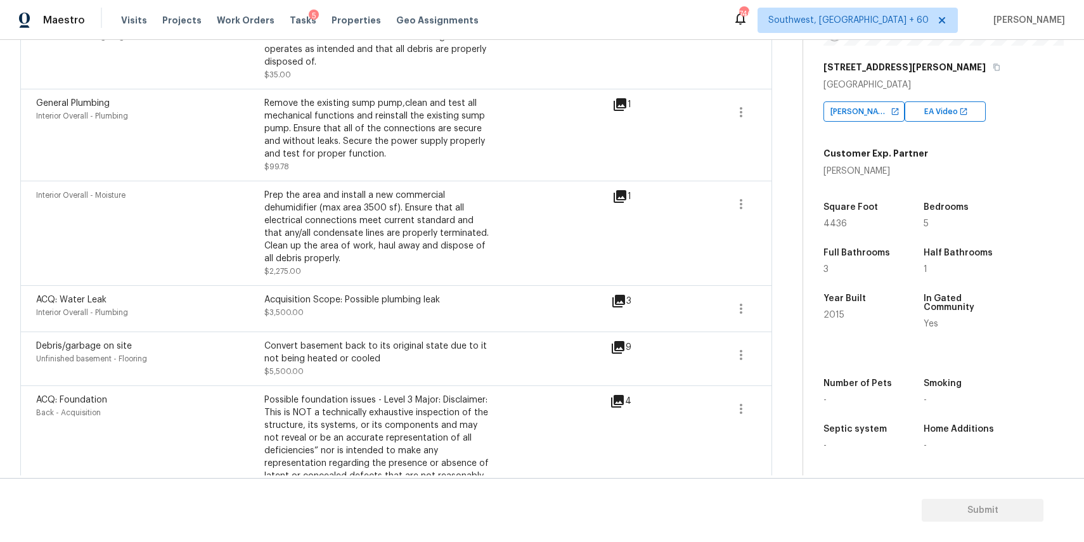
scroll to position [1239, 0]
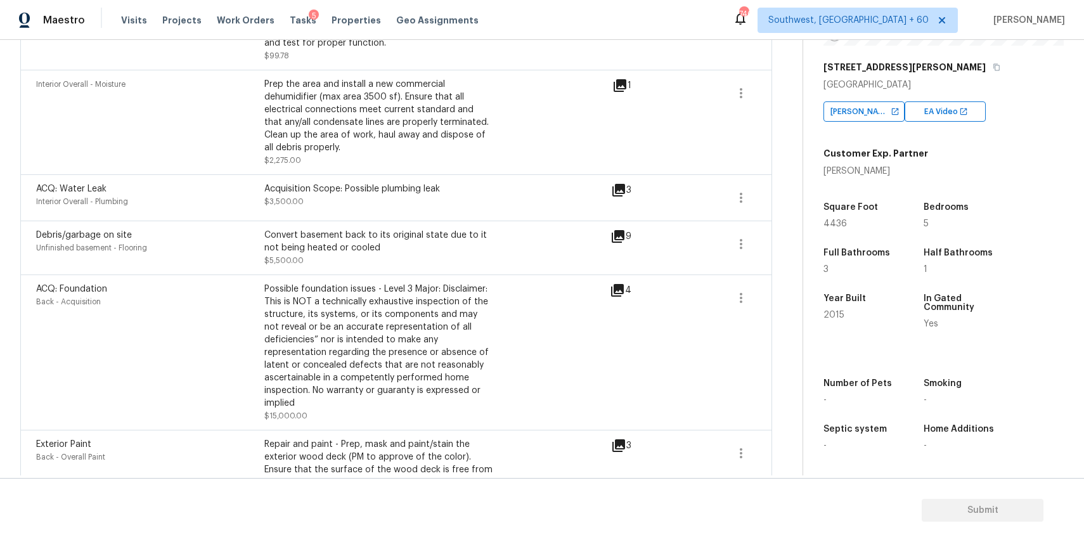
click at [622, 184] on icon at bounding box center [618, 190] width 13 height 13
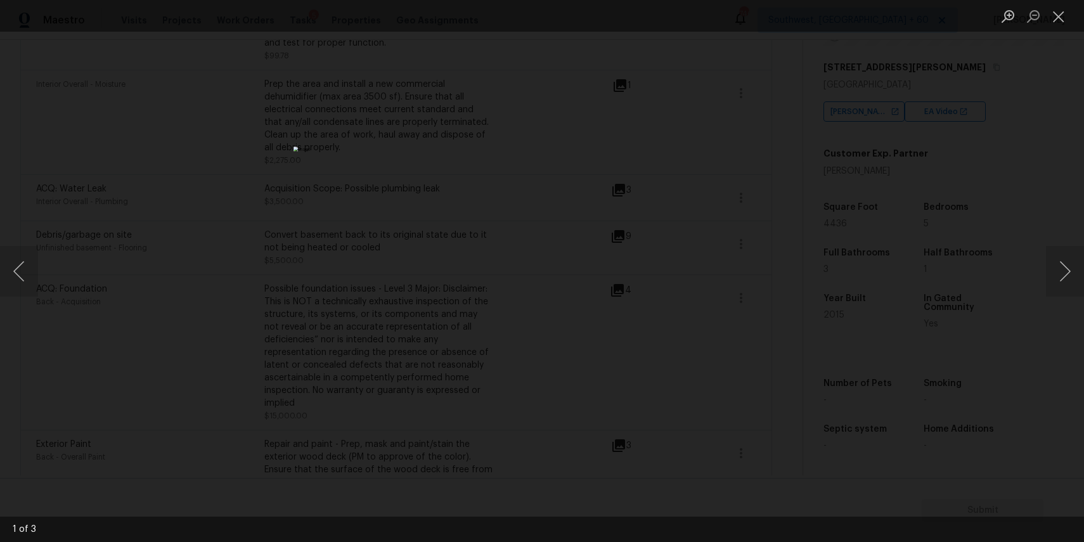
click at [742, 238] on div "Lightbox" at bounding box center [542, 271] width 1084 height 542
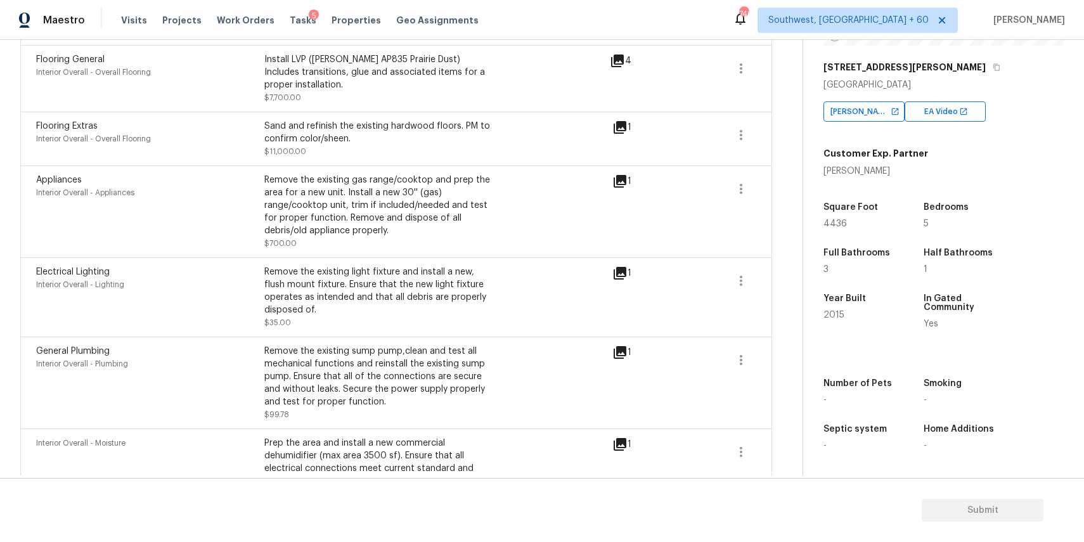
scroll to position [0, 0]
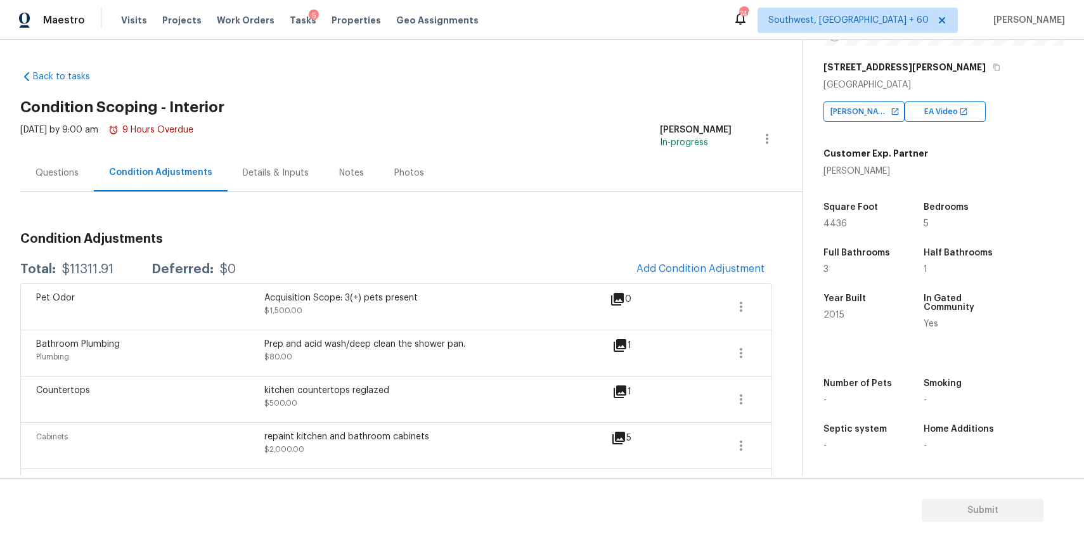
click at [91, 169] on div "Questions" at bounding box center [57, 172] width 74 height 37
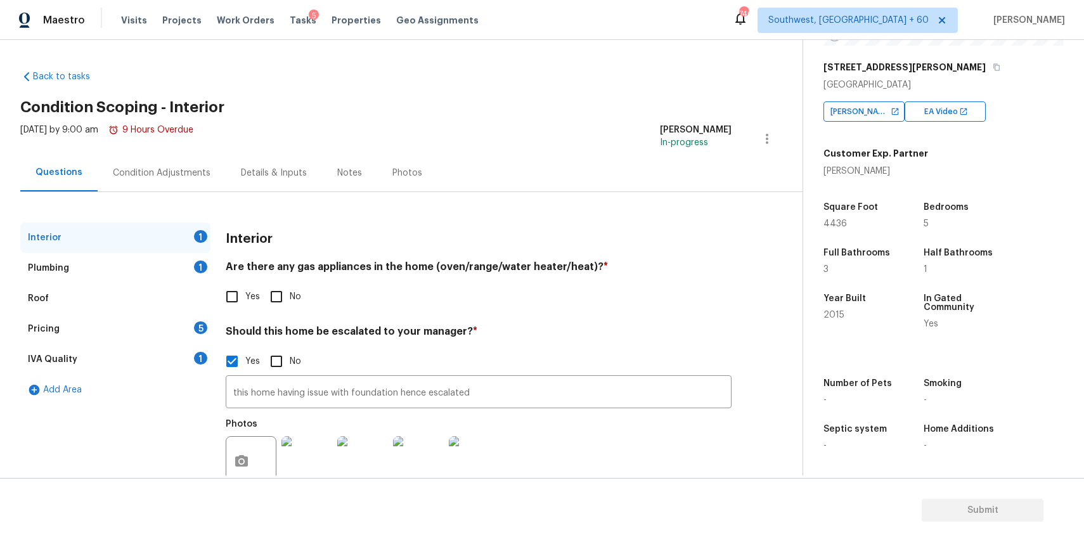
scroll to position [38, 0]
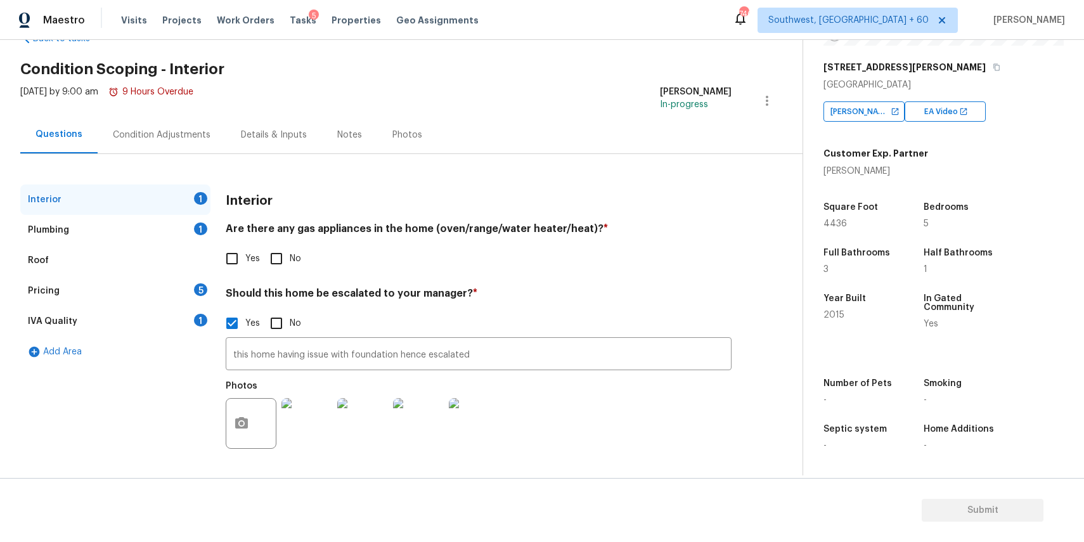
click at [229, 260] on input "Yes" at bounding box center [232, 258] width 27 height 27
checkbox input "true"
click at [194, 228] on div "1" at bounding box center [200, 228] width 13 height 13
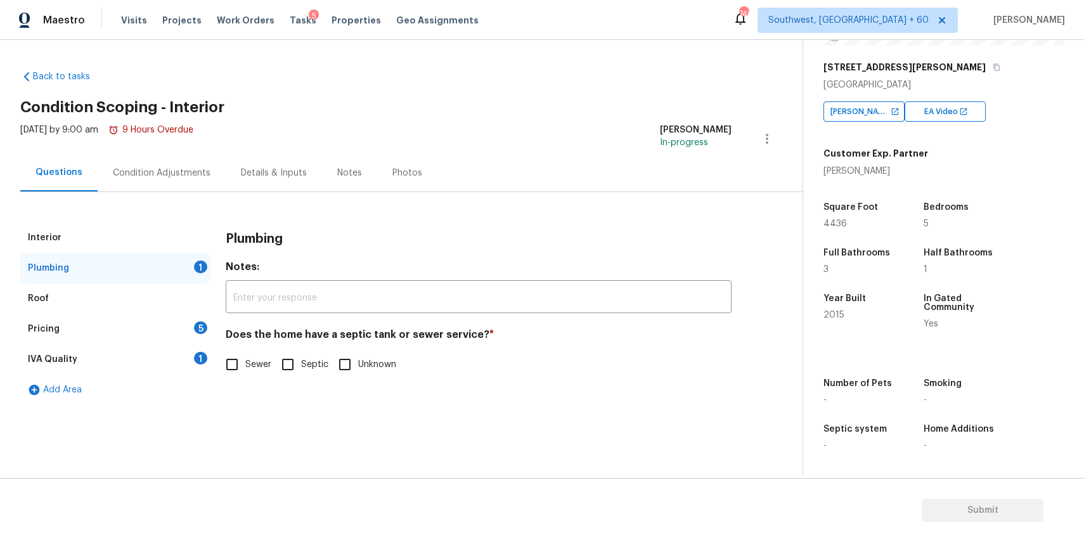
scroll to position [0, 0]
click at [234, 375] on input "Sewer" at bounding box center [232, 364] width 27 height 27
checkbox input "true"
click at [205, 330] on div "5" at bounding box center [200, 327] width 13 height 13
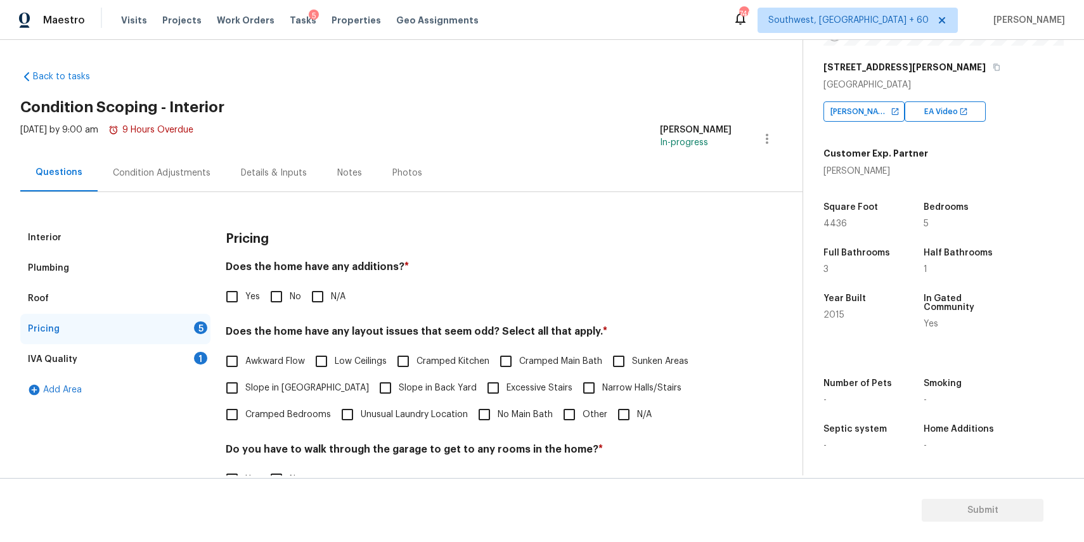
click at [331, 309] on label "N/A" at bounding box center [324, 296] width 41 height 27
click at [331, 309] on input "N/A" at bounding box center [317, 296] width 27 height 27
checkbox input "true"
click at [589, 416] on span "Other" at bounding box center [594, 414] width 25 height 13
click at [582, 416] on input "Other" at bounding box center [569, 414] width 27 height 27
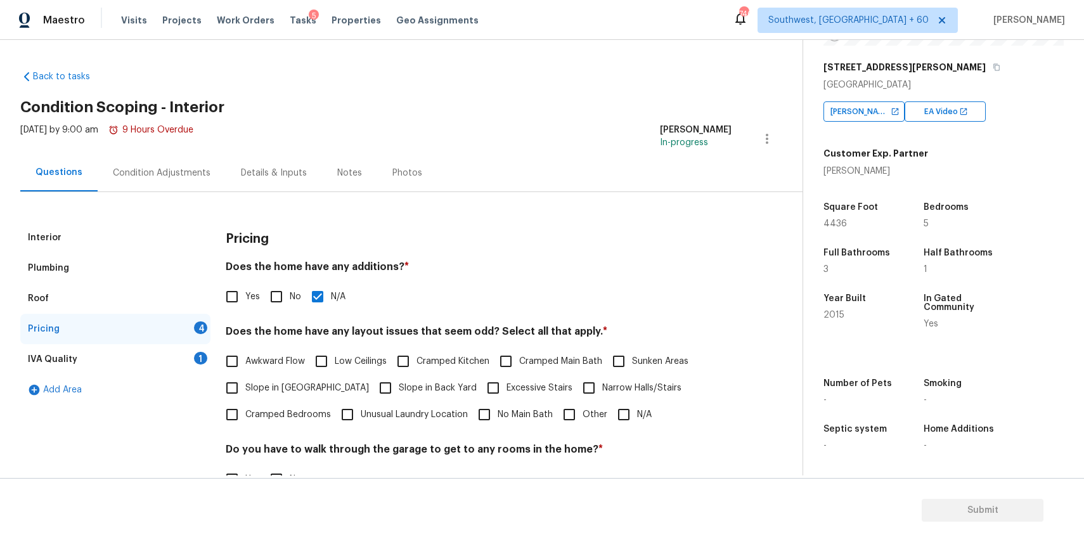
checkbox input "true"
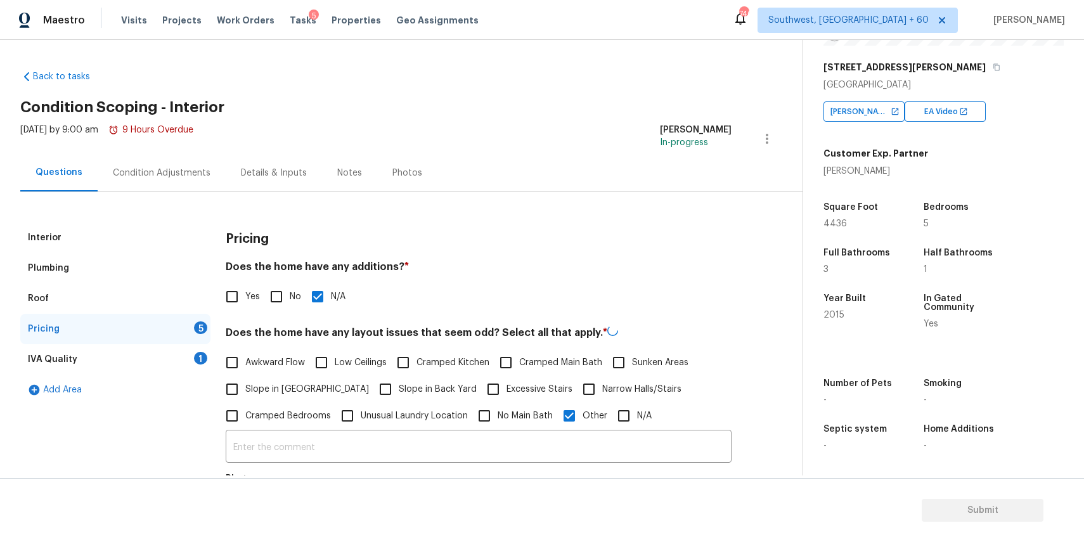
click at [612, 419] on input "N/A" at bounding box center [623, 415] width 27 height 27
checkbox input "true"
click at [589, 418] on span "Other" at bounding box center [594, 415] width 25 height 13
click at [582, 418] on input "Other" at bounding box center [569, 415] width 27 height 27
checkbox input "false"
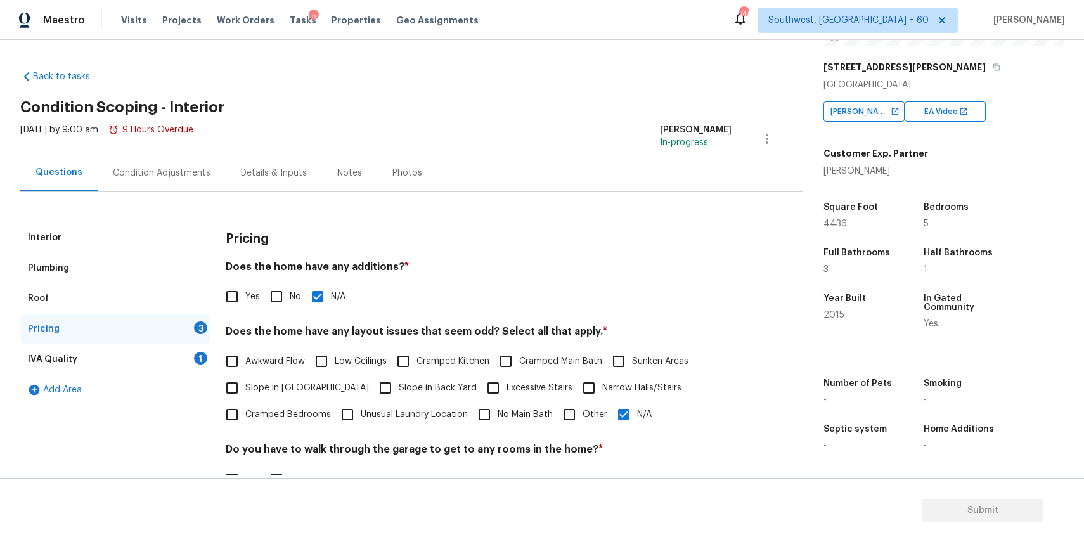
scroll to position [165, 0]
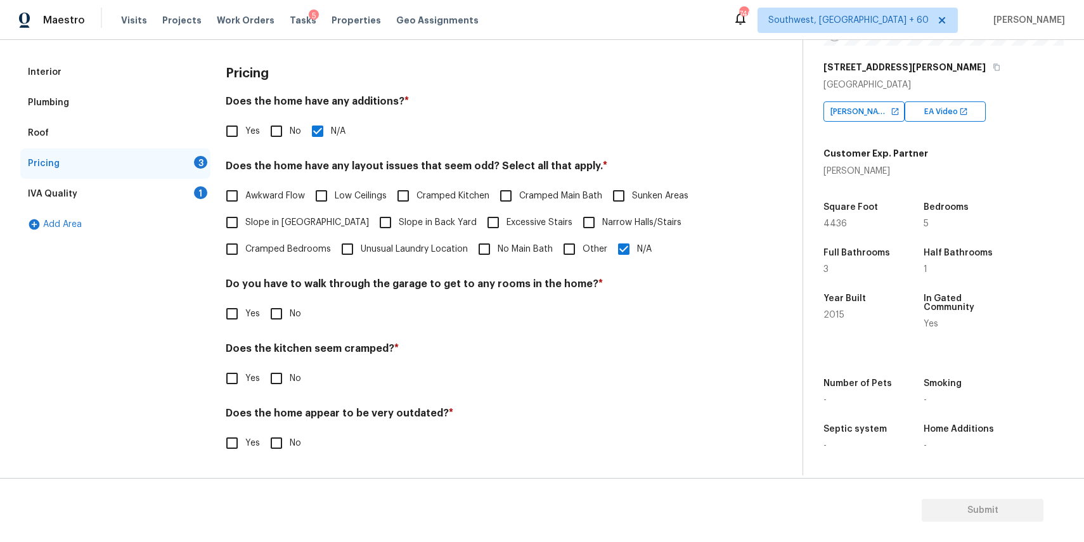
click at [304, 328] on div "Pricing Does the home have any additions? * Yes No N/A Does the home have any l…" at bounding box center [479, 264] width 506 height 414
click at [281, 309] on input "No" at bounding box center [276, 313] width 27 height 27
checkbox input "true"
click at [288, 390] on input "No" at bounding box center [276, 379] width 27 height 27
checkbox input "true"
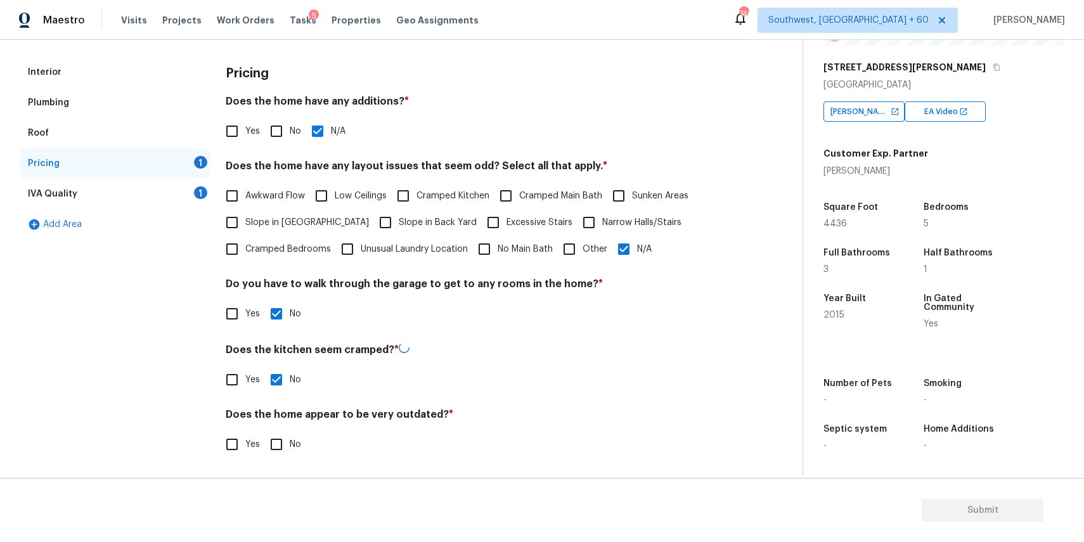
click at [271, 444] on input "No" at bounding box center [276, 444] width 27 height 27
checkbox input "true"
click at [190, 214] on div "Add Area" at bounding box center [115, 224] width 190 height 30
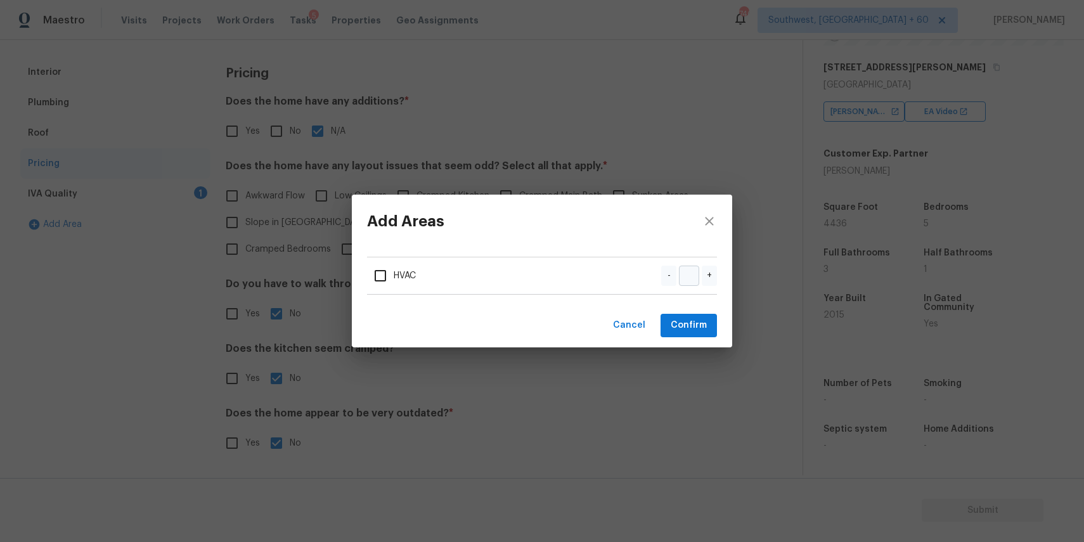
click at [195, 208] on div "Add Areas HVAC - + Cancel Confirm" at bounding box center [542, 271] width 1084 height 542
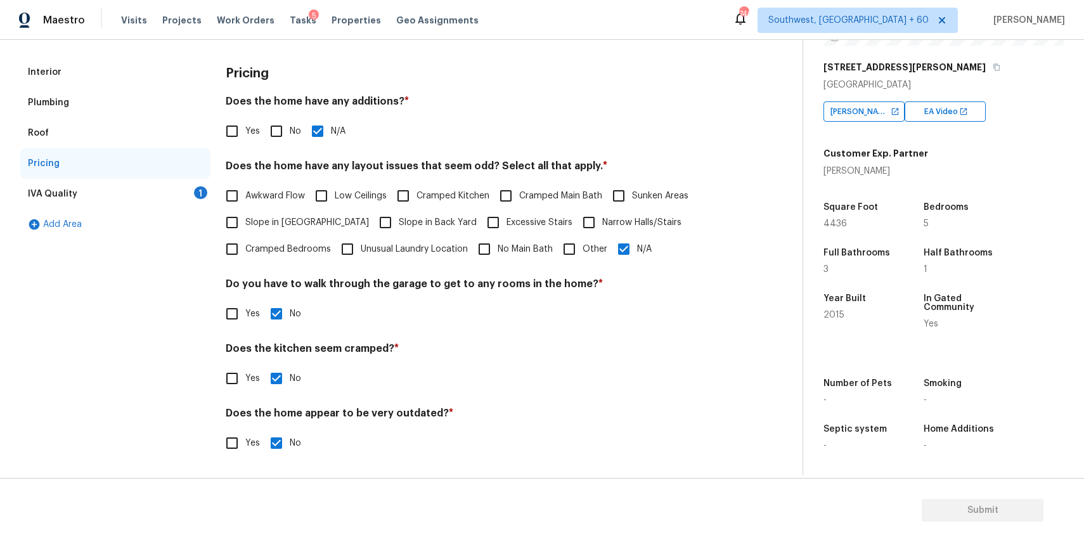
click at [195, 208] on div "IVA Quality 1" at bounding box center [115, 194] width 190 height 30
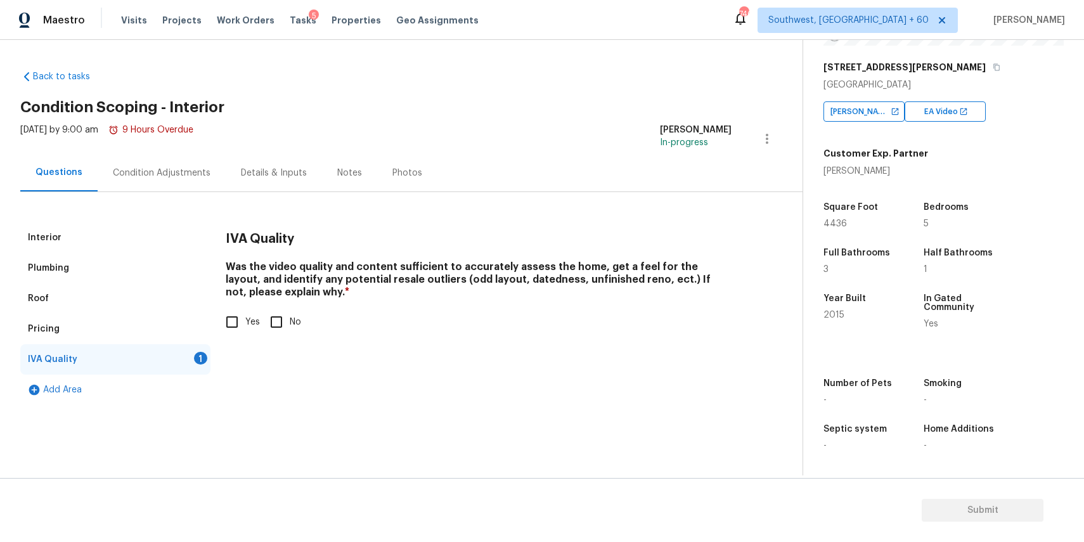
click at [240, 318] on input "Yes" at bounding box center [232, 322] width 27 height 27
checkbox input "true"
click at [190, 170] on div "Condition Adjustments" at bounding box center [162, 173] width 98 height 13
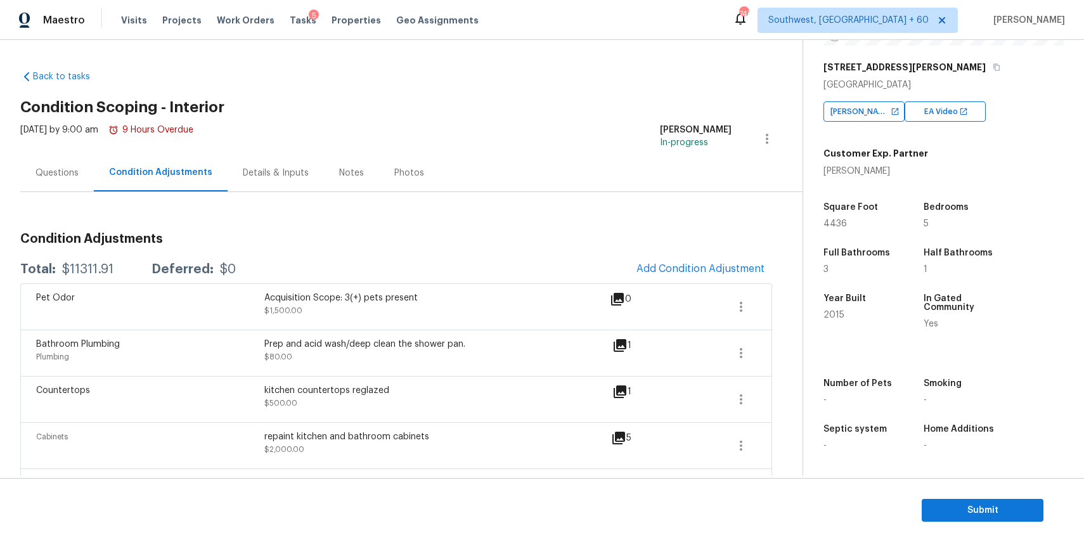
click at [89, 260] on div "Total: $11311.91 Deferred: $0 Add Condition Adjustment" at bounding box center [396, 269] width 752 height 28
copy div "$11311.91"
click at [74, 187] on div "Questions" at bounding box center [57, 172] width 74 height 37
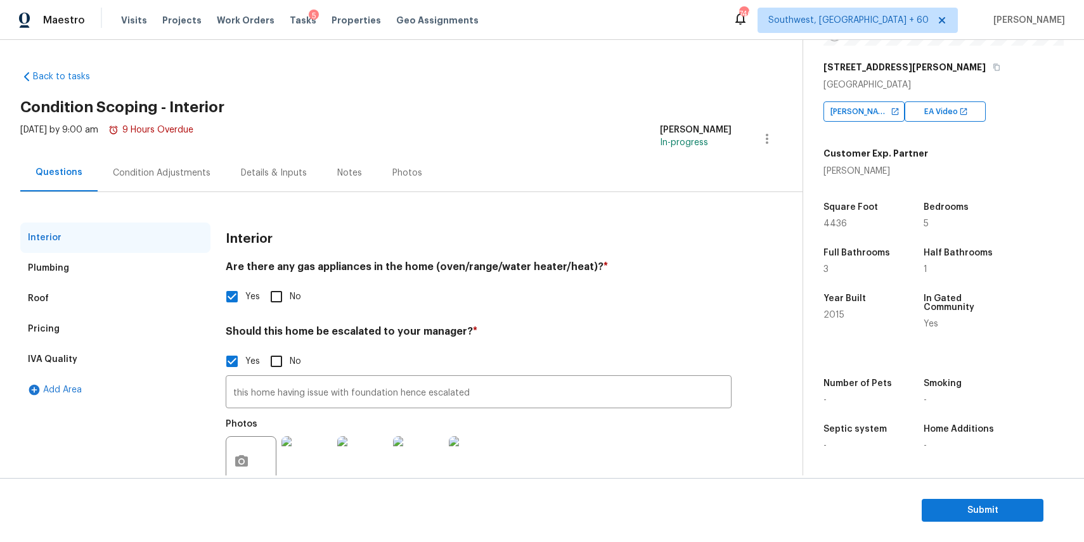
scroll to position [38, 0]
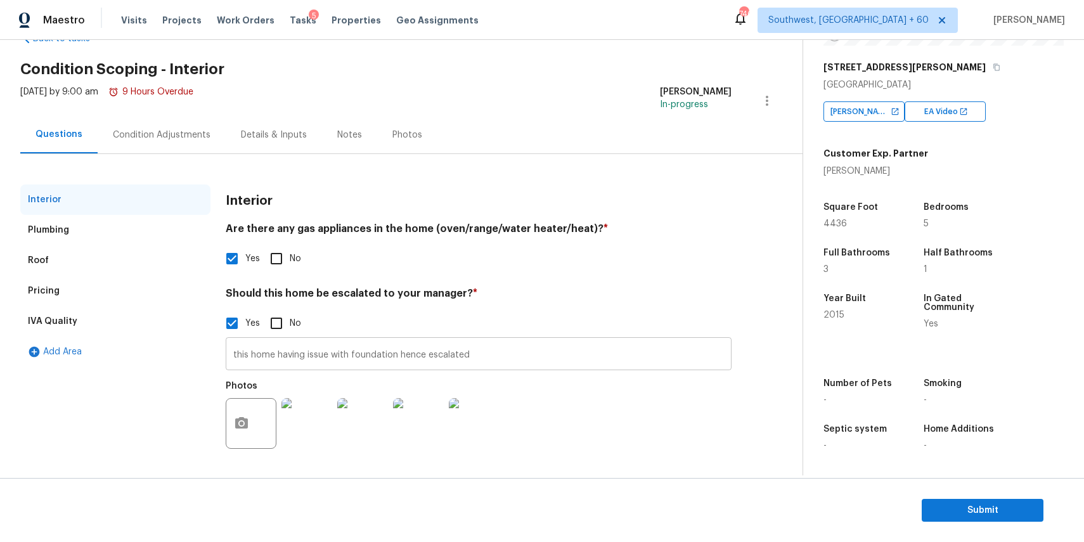
click at [322, 354] on input "this home having issue with foundation hence escalated" at bounding box center [479, 355] width 506 height 30
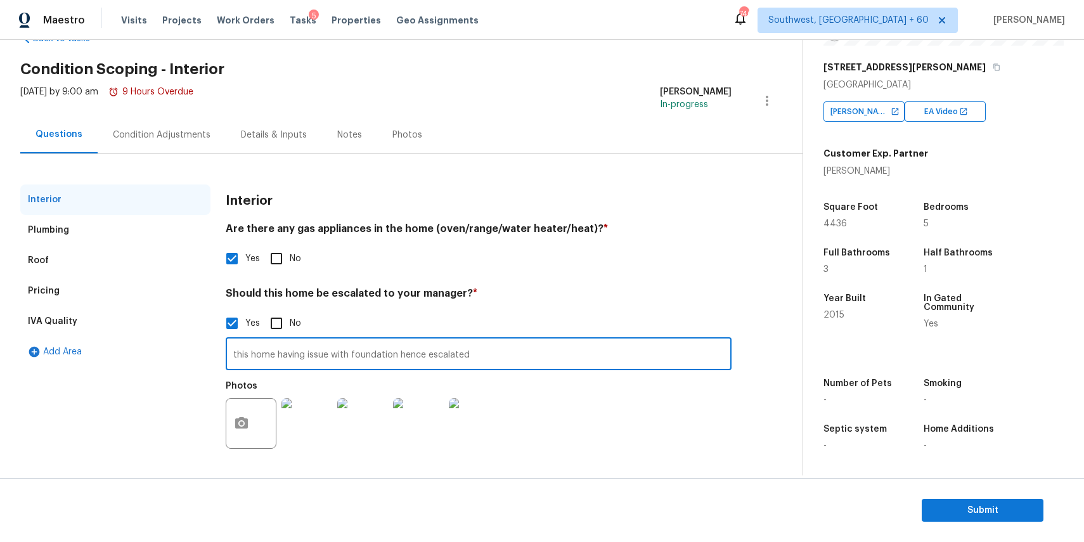
click at [322, 354] on input "this home having issue with foundation hence escalated" at bounding box center [479, 355] width 506 height 30
click at [469, 357] on input "this home having issue with foundation hence escalated" at bounding box center [479, 355] width 506 height 30
type input "this home having issue with foundation hence escalated ,kindly review the scopi…"
click at [167, 139] on div "Condition Adjustments" at bounding box center [162, 135] width 98 height 13
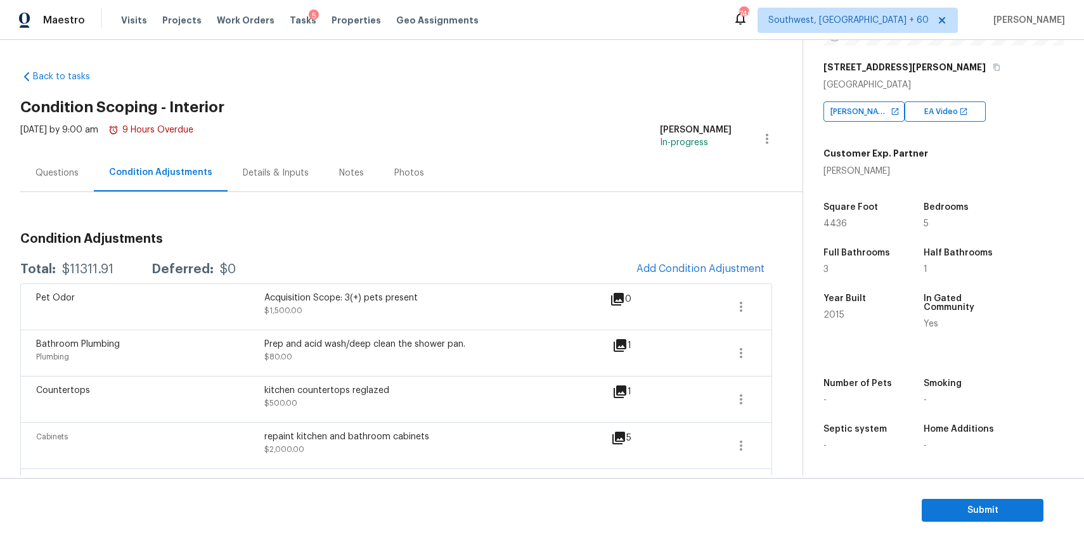
click at [83, 174] on div "Questions" at bounding box center [57, 172] width 74 height 37
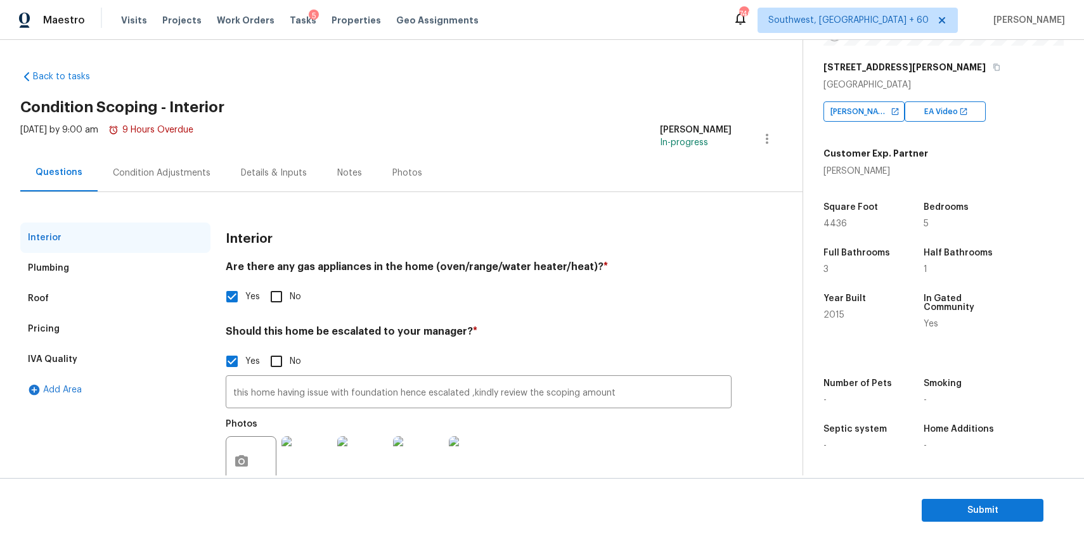
scroll to position [38, 0]
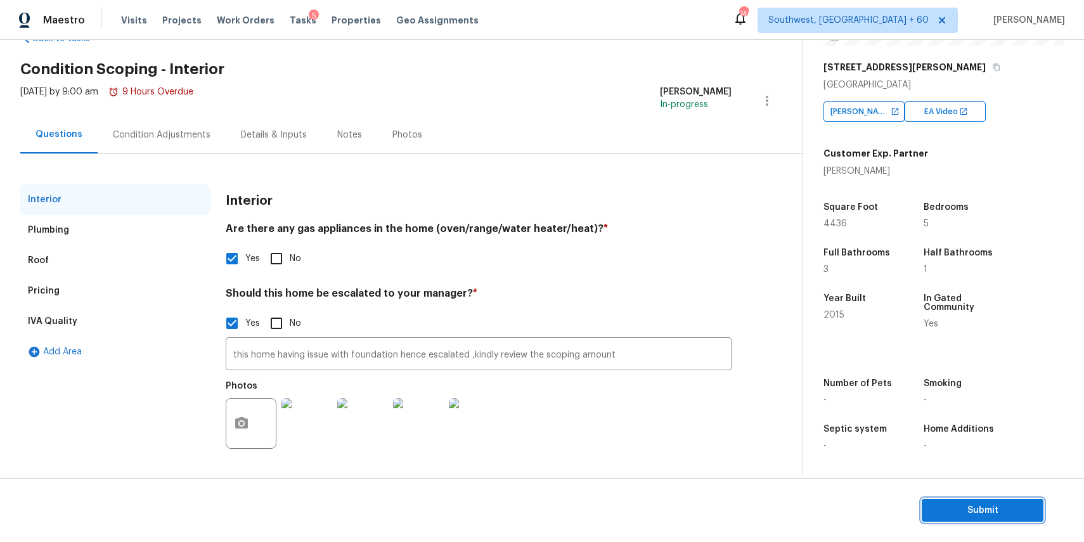
click at [981, 504] on span "Submit" at bounding box center [982, 511] width 101 height 16
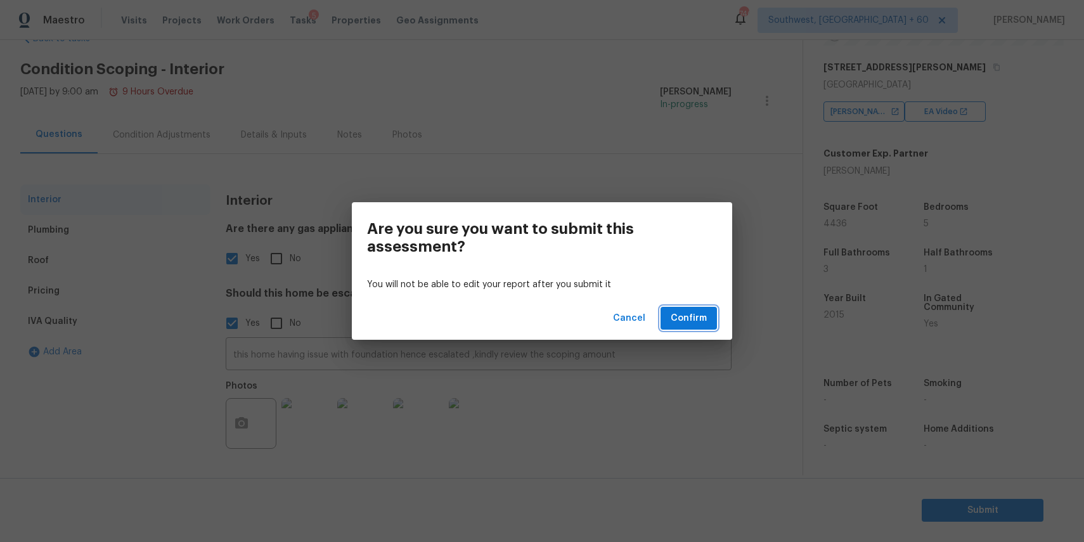
click at [690, 316] on span "Confirm" at bounding box center [689, 319] width 36 height 16
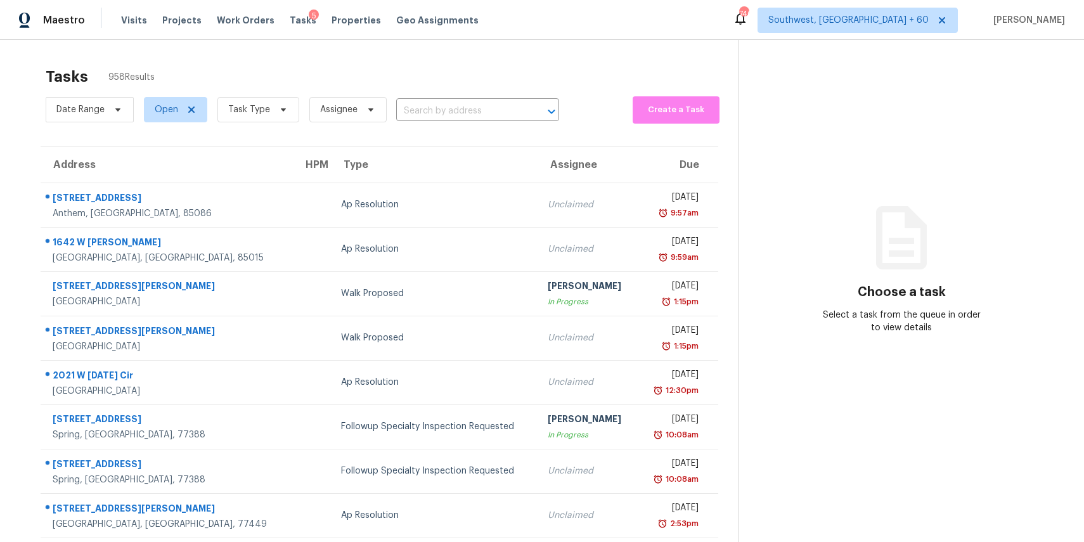
click at [465, 125] on div "Date Range Open Task Type Assignee ​" at bounding box center [302, 109] width 513 height 33
click at [470, 118] on input "text" at bounding box center [459, 111] width 127 height 20
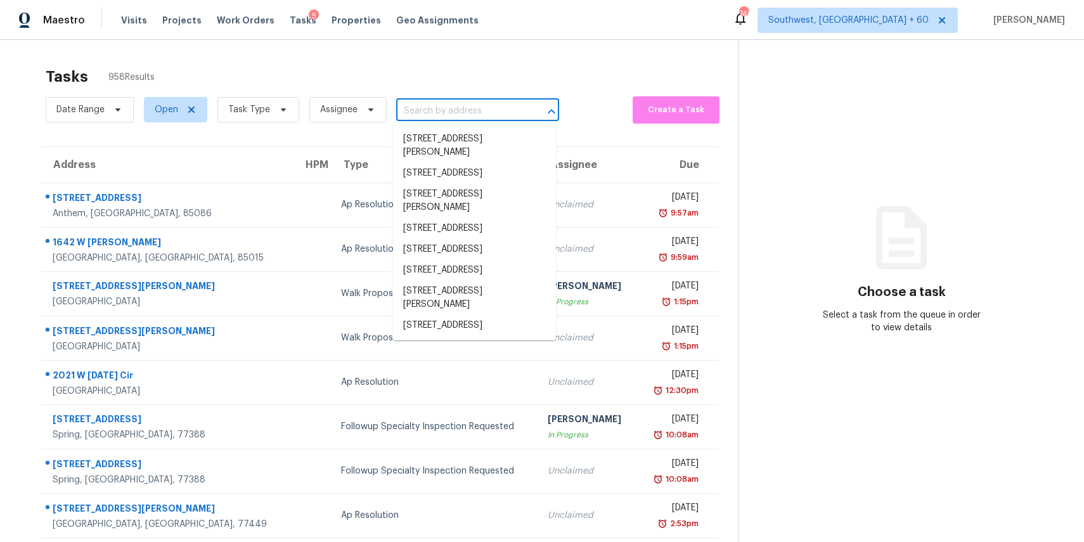
paste input "3239 Elyse Manor Ct Charlotte, NC, 28214"
type input "3239 Elyse Manor Ct Charlotte, NC, 28214"
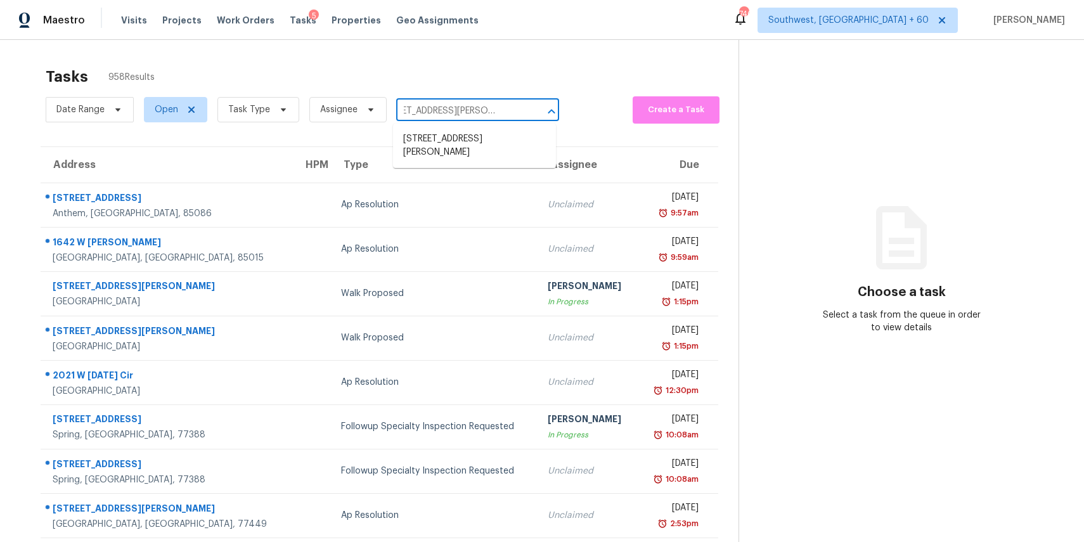
click at [534, 108] on div at bounding box center [542, 112] width 33 height 18
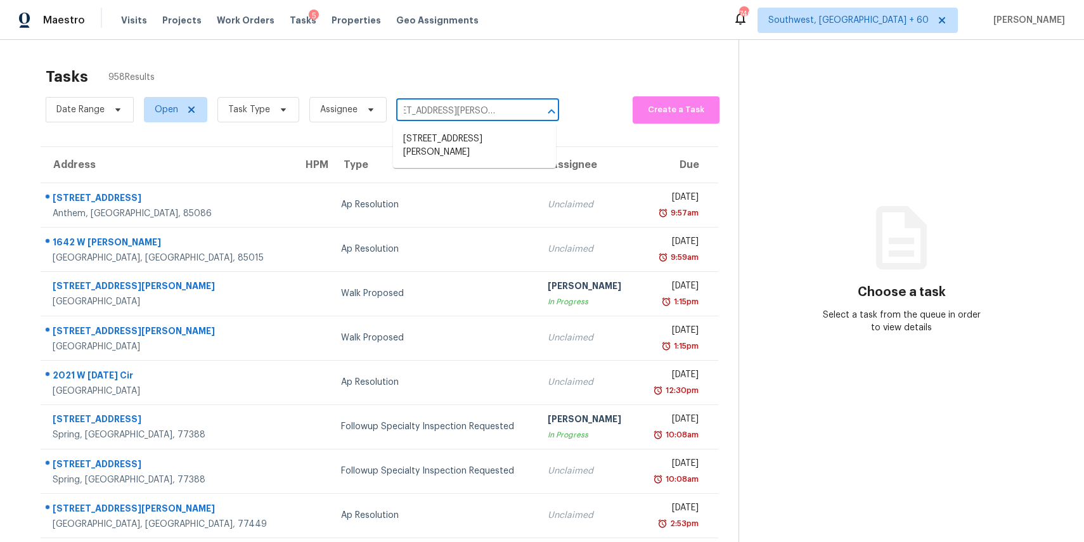
click at [534, 108] on div at bounding box center [542, 112] width 33 height 18
click at [493, 108] on input "3239 Elyse Manor Ct Charlotte, NC, 28214" at bounding box center [459, 111] width 127 height 20
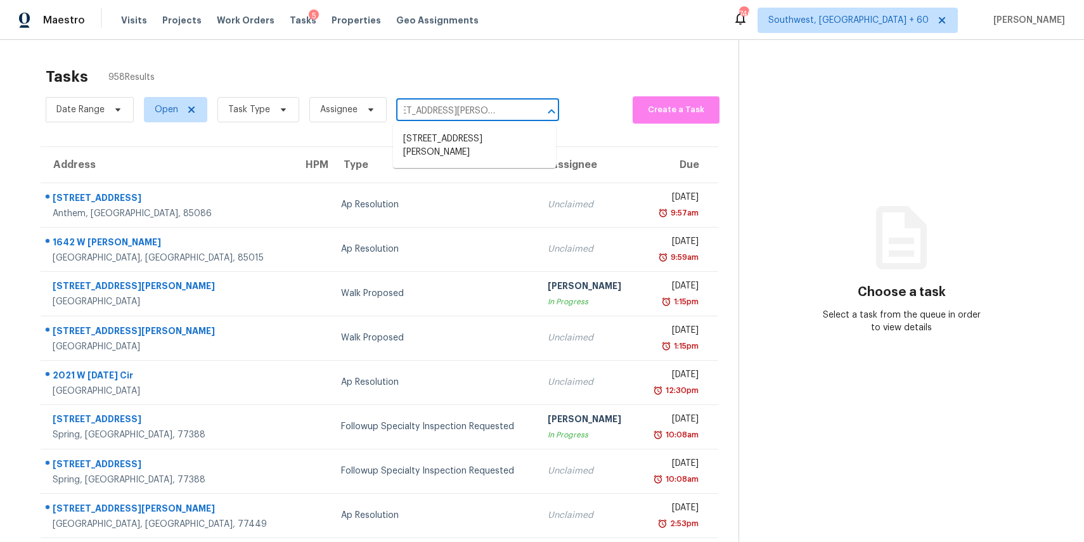
click at [493, 108] on input "3239 Elyse Manor Ct Charlotte, NC, 28214" at bounding box center [459, 111] width 127 height 20
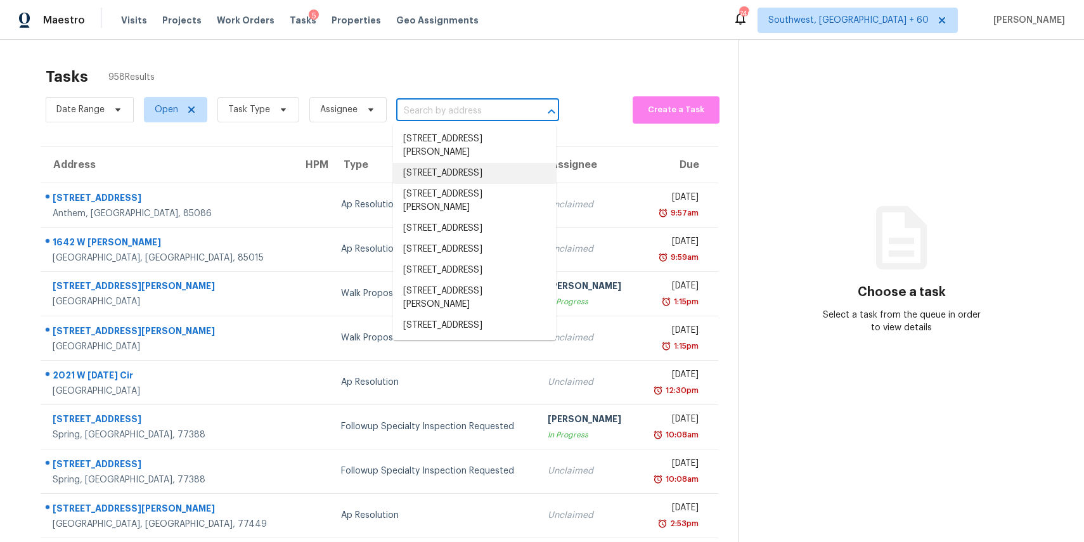
click at [303, 48] on div "Tasks 958 Results Date Range Open Task Type Assignee ​ Create a Task Address HP…" at bounding box center [542, 350] width 1084 height 620
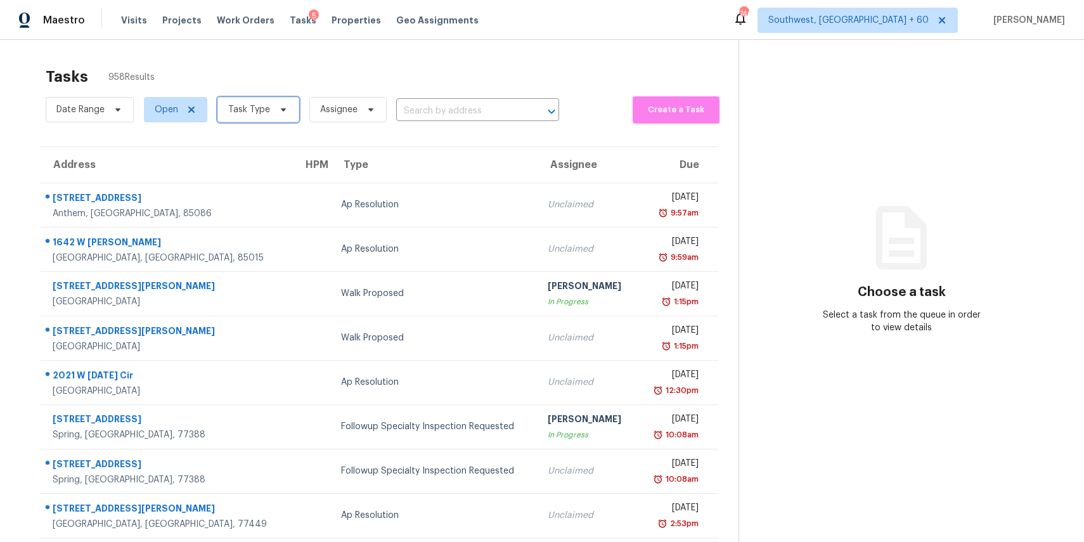
click at [266, 116] on span "Task Type" at bounding box center [258, 109] width 82 height 25
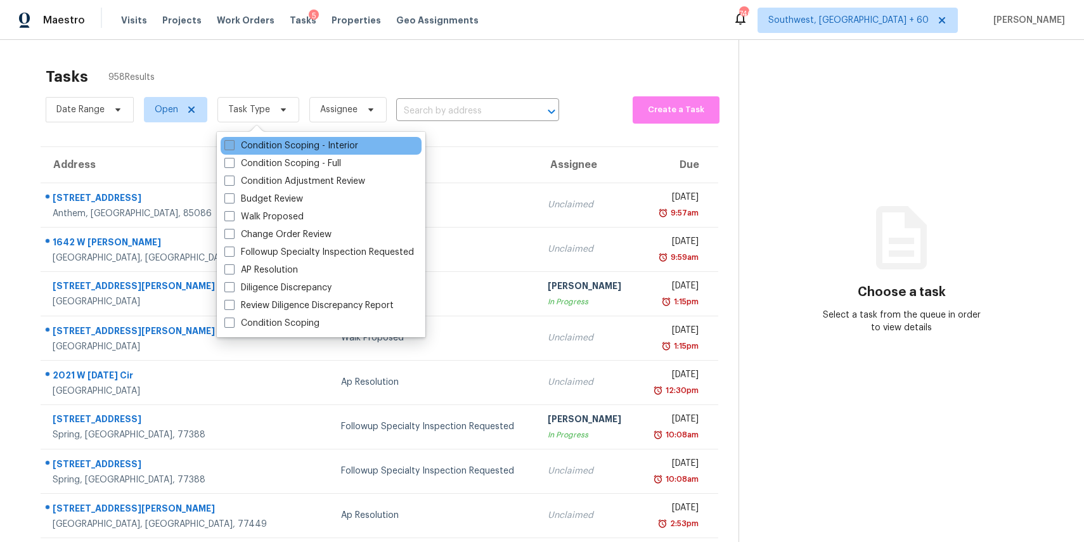
click at [293, 143] on label "Condition Scoping - Interior" at bounding box center [291, 145] width 134 height 13
click at [233, 143] on input "Condition Scoping - Interior" at bounding box center [228, 143] width 8 height 8
checkbox input "true"
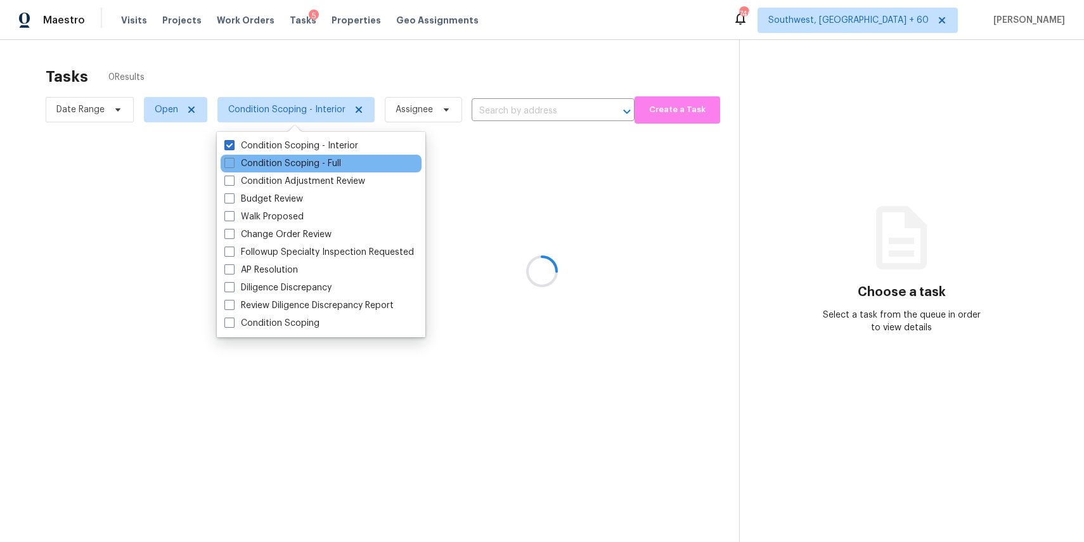
click at [301, 157] on div "Condition Scoping - Full" at bounding box center [321, 164] width 201 height 18
click at [301, 164] on label "Condition Scoping - Full" at bounding box center [282, 163] width 117 height 13
click at [233, 164] on input "Condition Scoping - Full" at bounding box center [228, 161] width 8 height 8
checkbox input "true"
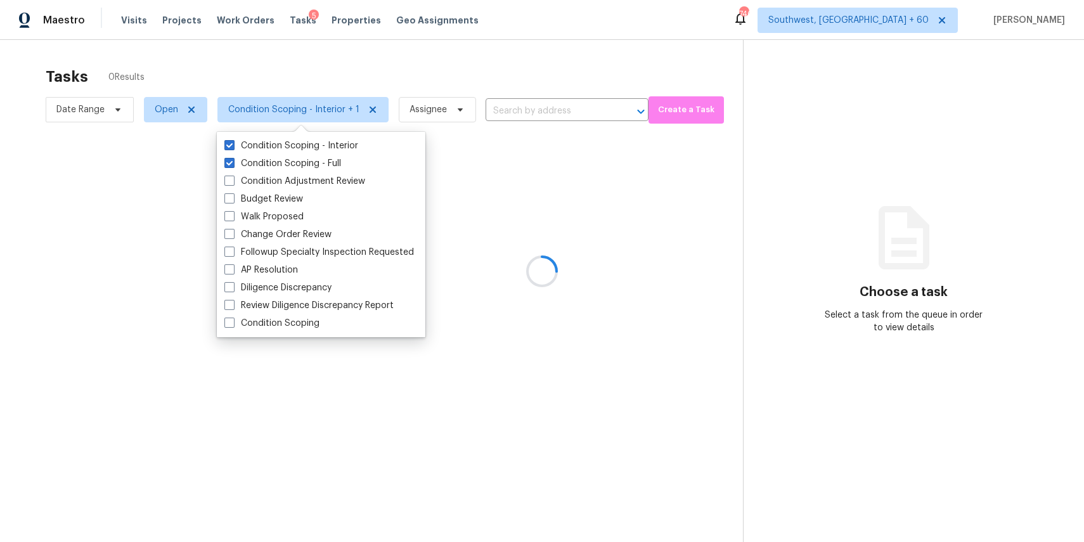
click at [292, 66] on div at bounding box center [542, 271] width 1084 height 542
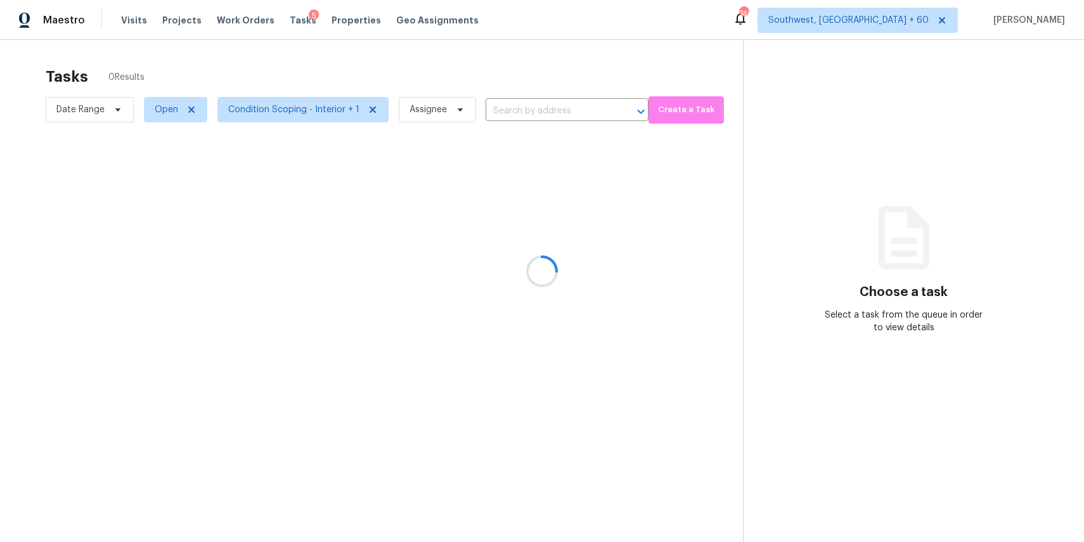
click at [119, 106] on div at bounding box center [542, 271] width 1084 height 542
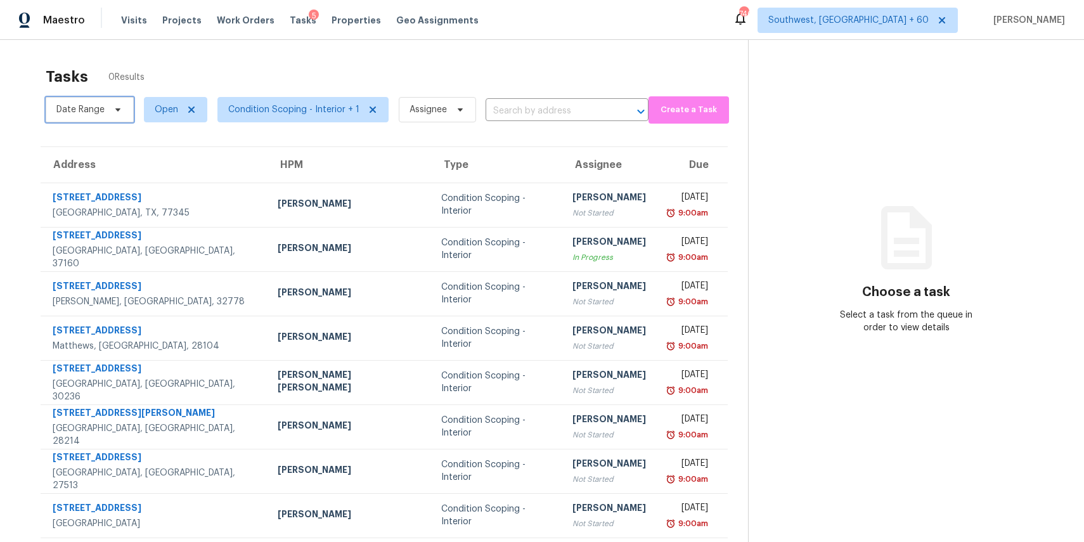
click at [86, 108] on span "Date Range" at bounding box center [80, 109] width 48 height 13
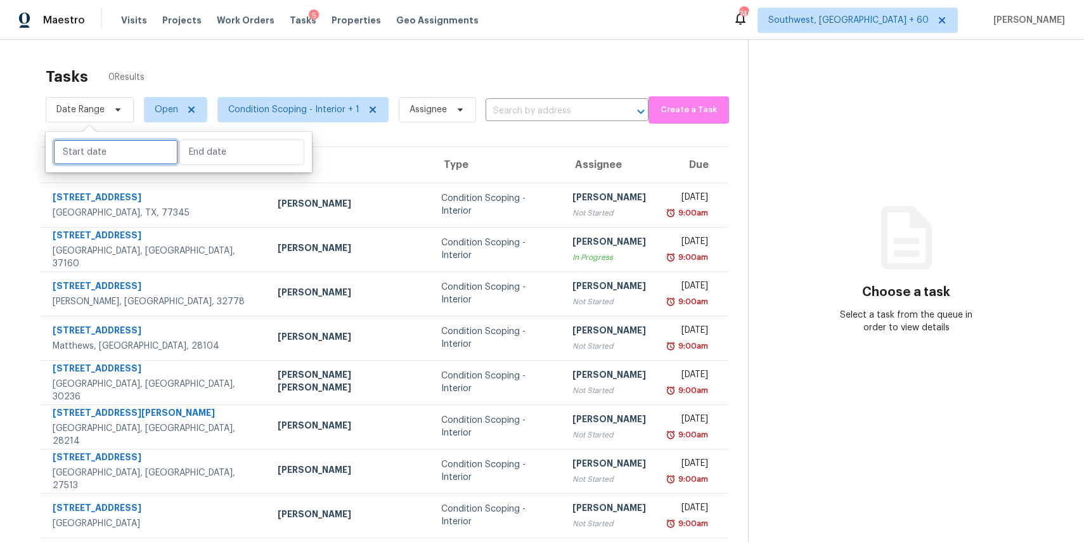
click at [115, 148] on input "text" at bounding box center [115, 151] width 125 height 25
select select "8"
select select "2025"
select select "9"
select select "2025"
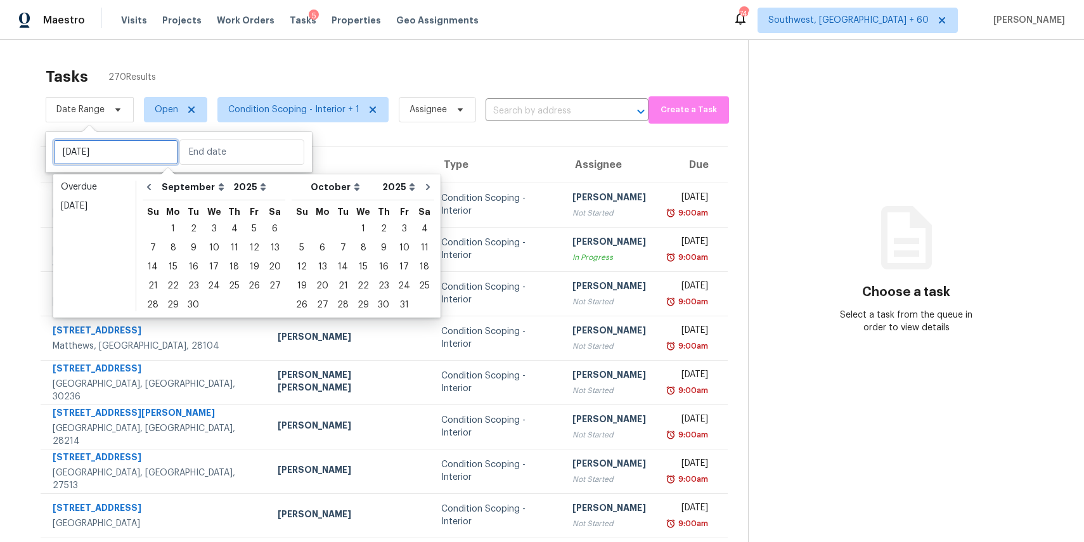
type input "Sat, Sep 06"
type input "Wed, Sep 24"
click at [213, 229] on div "3" at bounding box center [213, 229] width 21 height 18
type input "Wed, Sep 03"
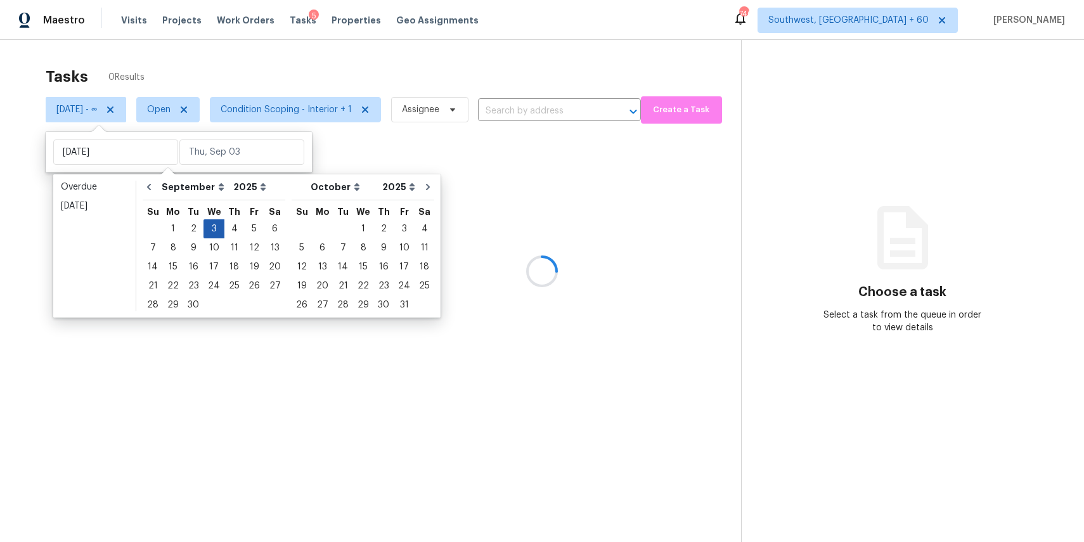
click at [213, 229] on div "3" at bounding box center [213, 229] width 21 height 18
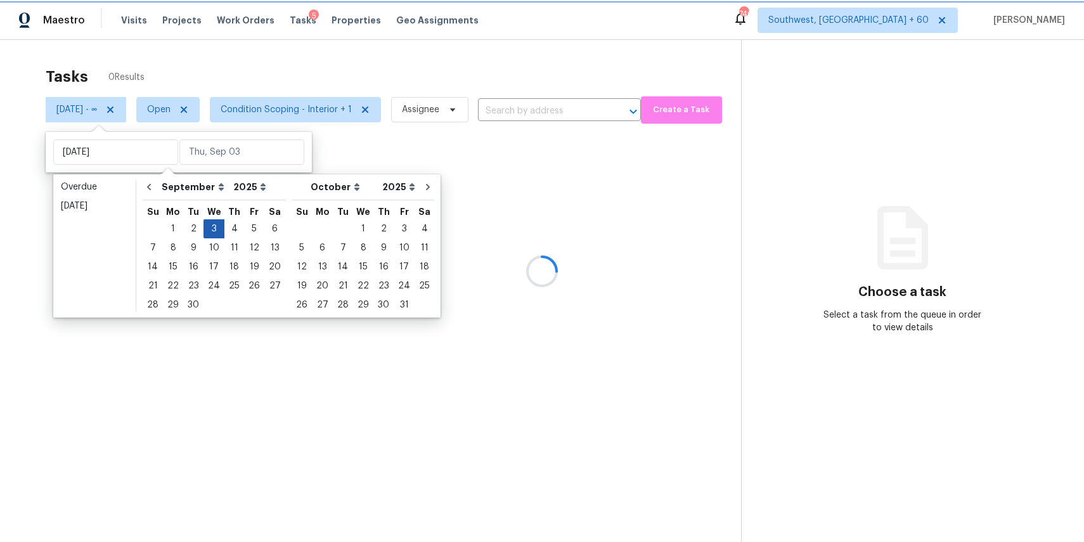
type input "Wed, Sep 03"
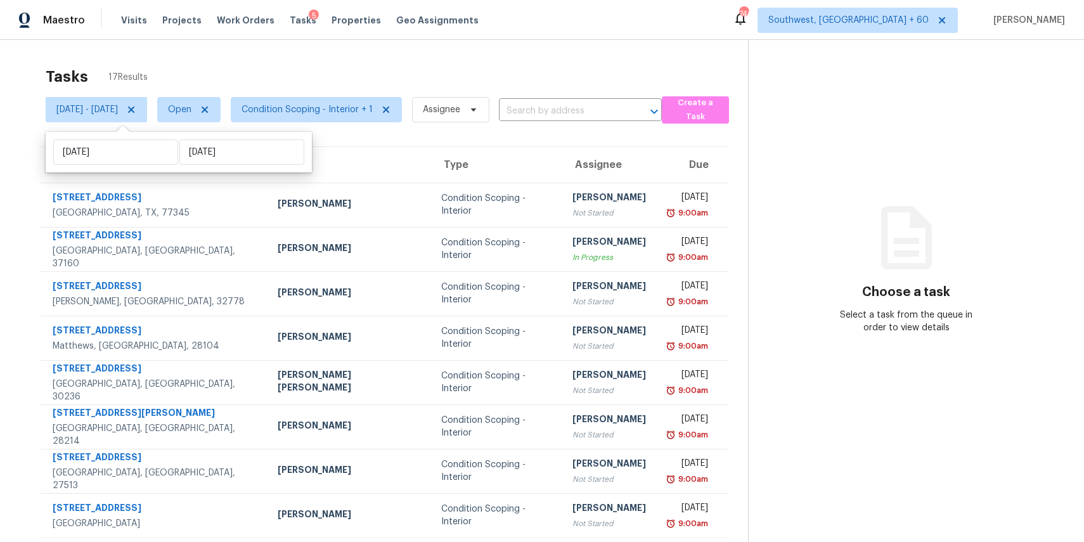
click at [345, 66] on div "Tasks 17 Results" at bounding box center [397, 76] width 702 height 33
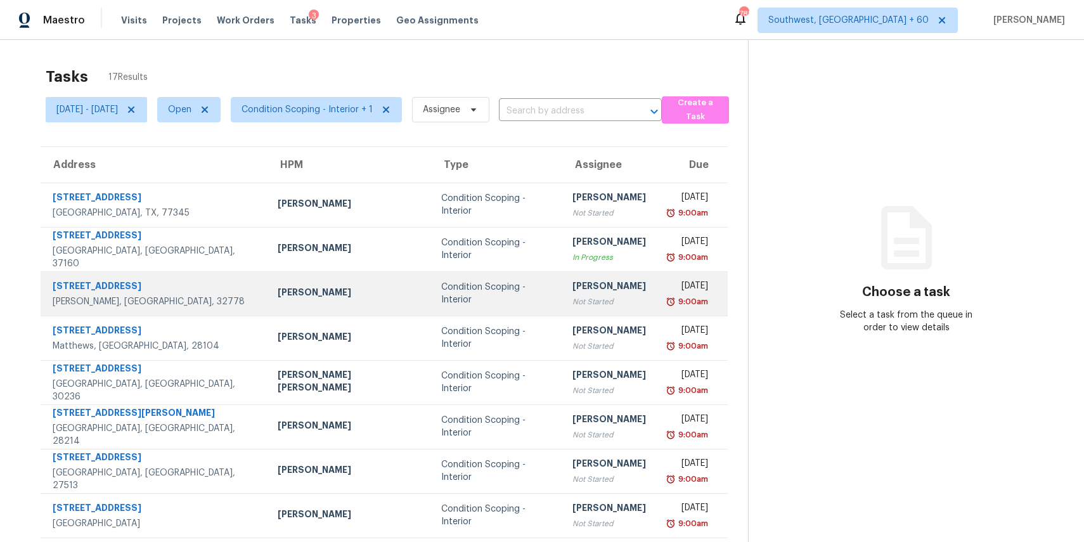
click at [572, 292] on div "[PERSON_NAME]" at bounding box center [609, 287] width 74 height 16
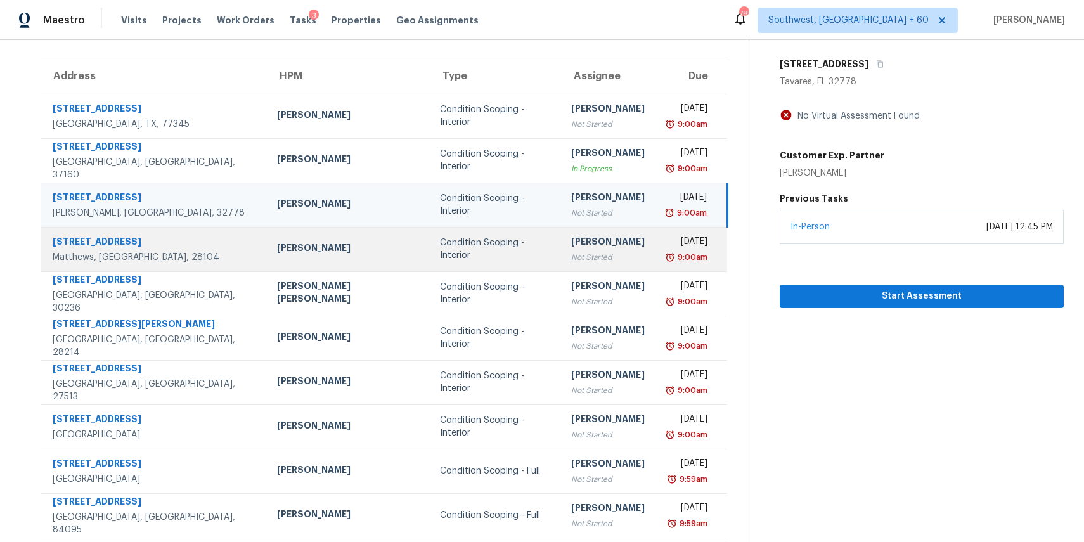
scroll to position [118, 0]
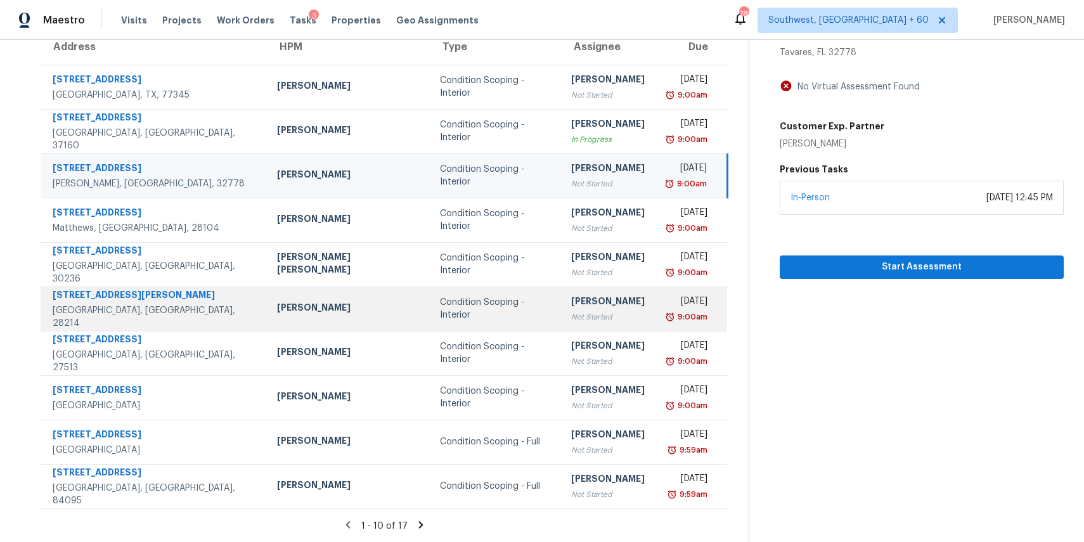
click at [440, 307] on div "Condition Scoping - Interior" at bounding box center [495, 308] width 111 height 25
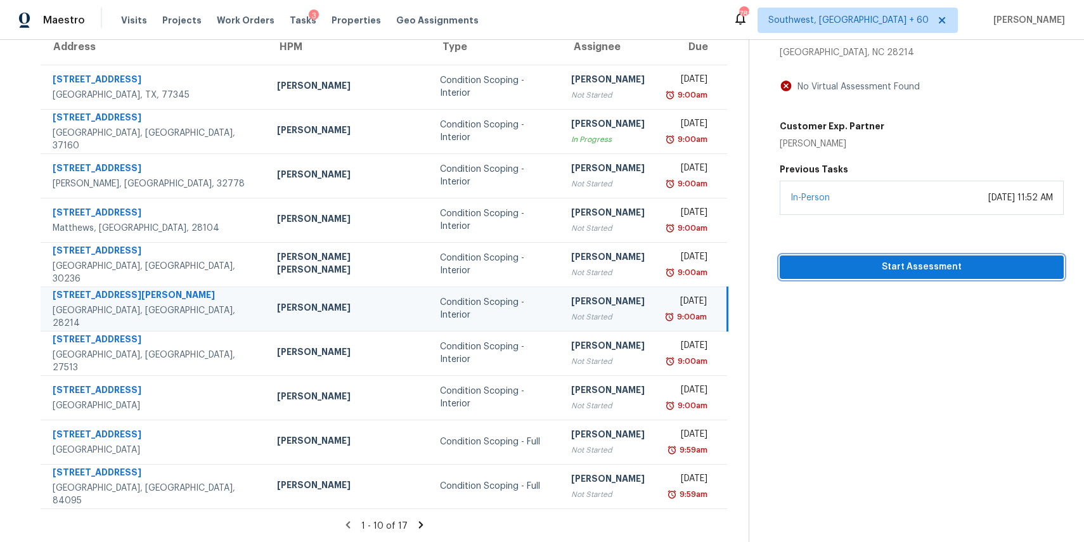
click at [928, 272] on span "Start Assessment" at bounding box center [922, 267] width 264 height 16
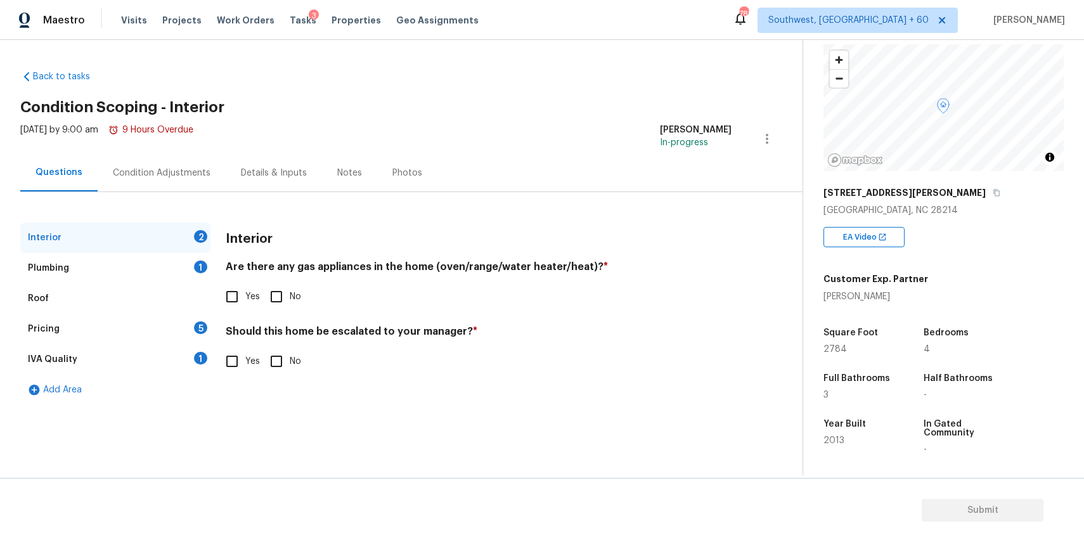
scroll to position [106, 0]
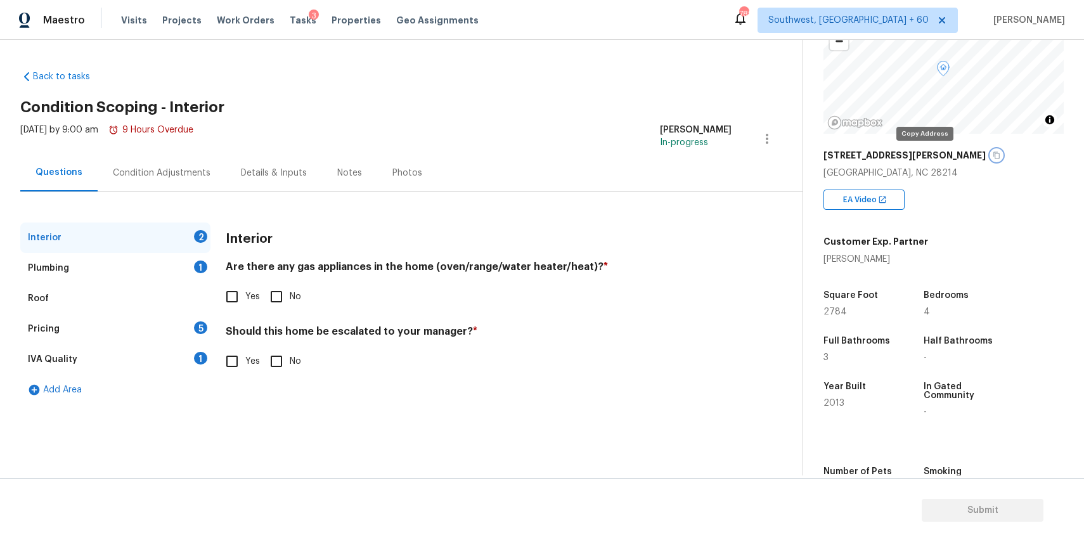
click at [991, 157] on button "button" at bounding box center [996, 155] width 11 height 11
click at [234, 296] on input "Yes" at bounding box center [232, 296] width 27 height 27
checkbox input "true"
click at [284, 370] on input "No" at bounding box center [276, 361] width 27 height 27
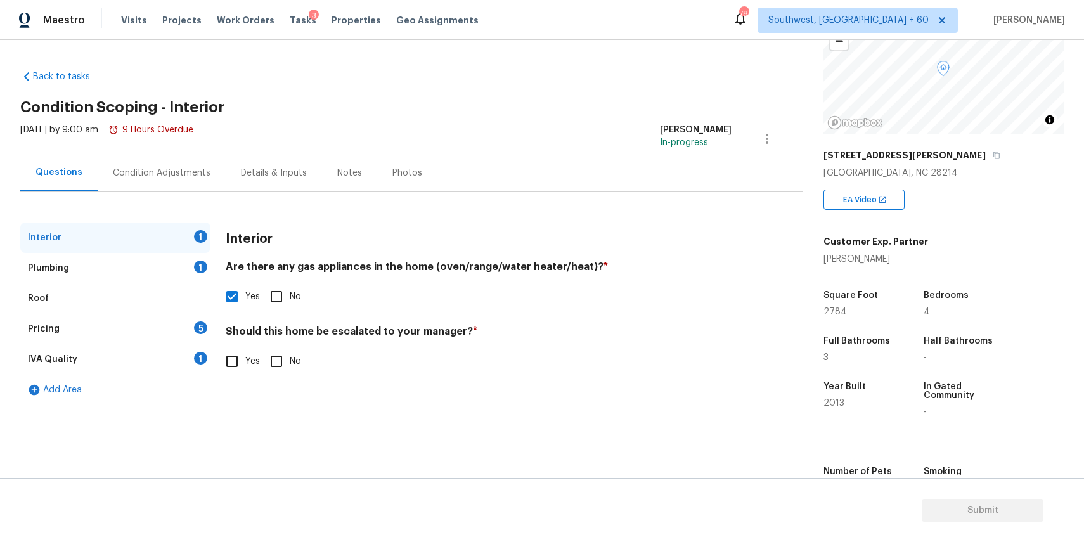
checkbox input "true"
click at [198, 256] on div "Plumbing 1" at bounding box center [115, 268] width 190 height 30
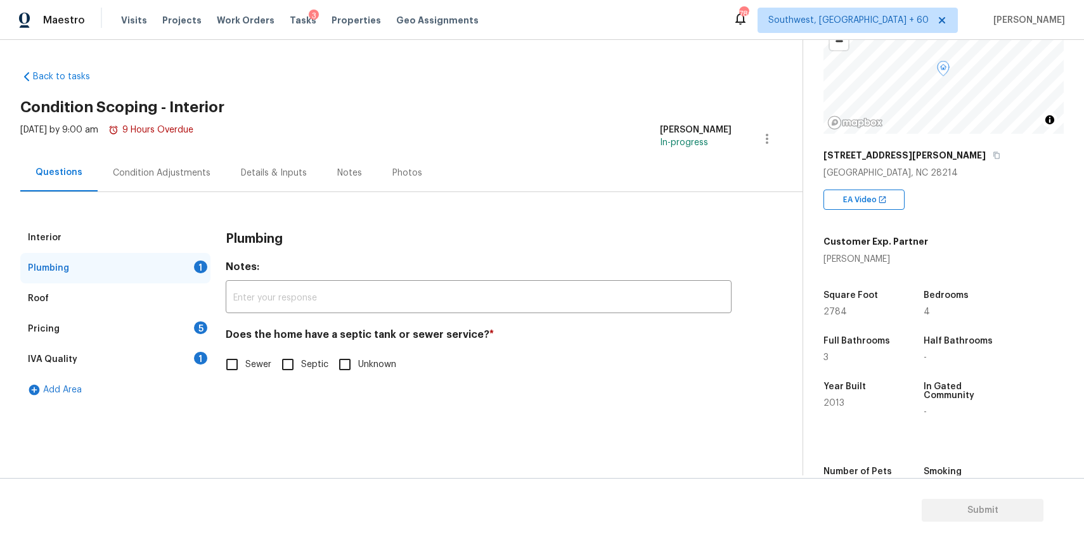
click at [262, 355] on label "Sewer" at bounding box center [245, 364] width 53 height 27
click at [245, 355] on input "Sewer" at bounding box center [232, 364] width 27 height 27
checkbox input "true"
click at [177, 330] on div "Pricing 5" at bounding box center [115, 329] width 190 height 30
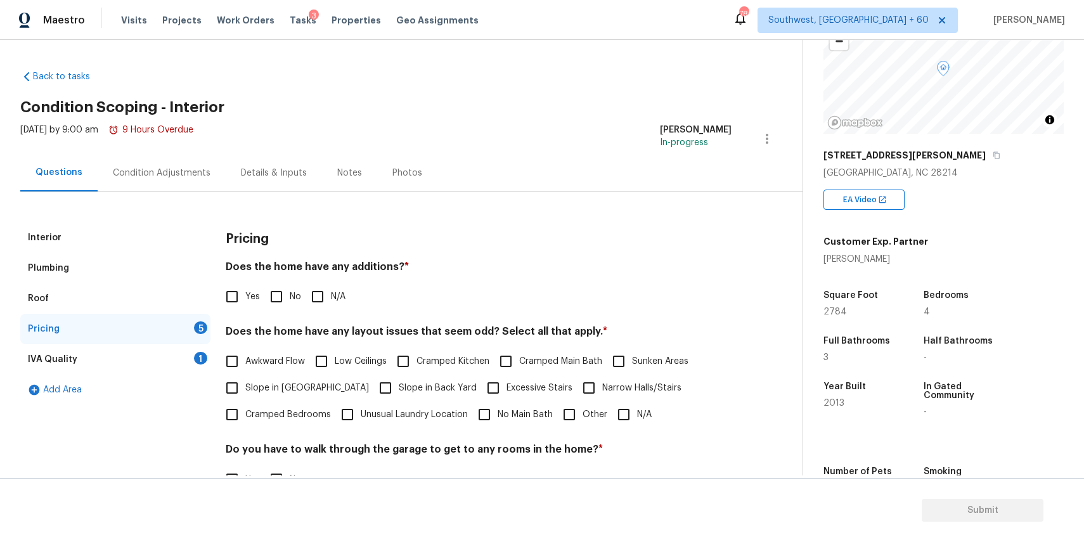
click at [327, 297] on input "N/A" at bounding box center [317, 296] width 27 height 27
checkbox input "true"
click at [620, 416] on input "N/A" at bounding box center [623, 414] width 27 height 27
checkbox input "true"
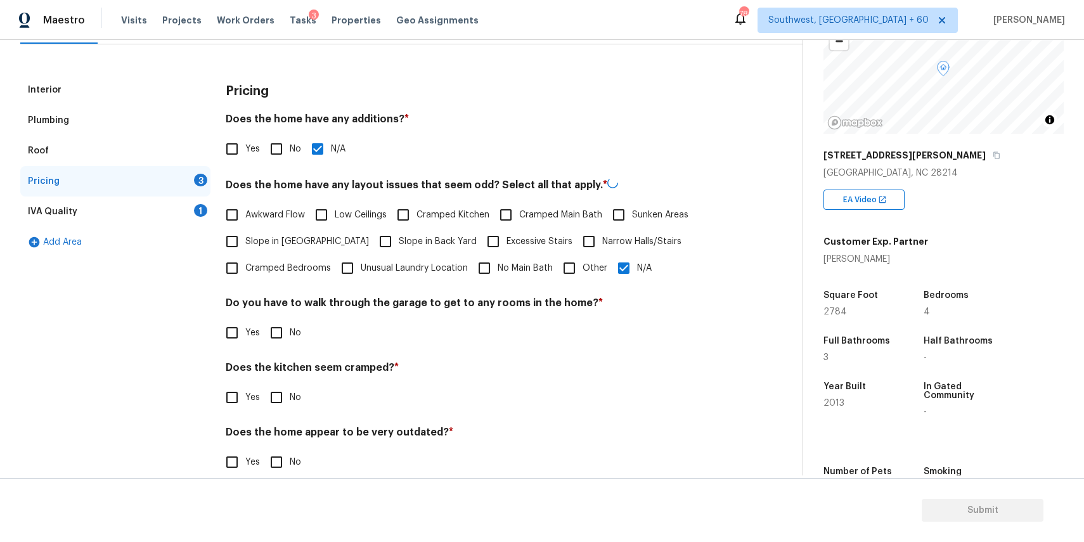
scroll to position [165, 0]
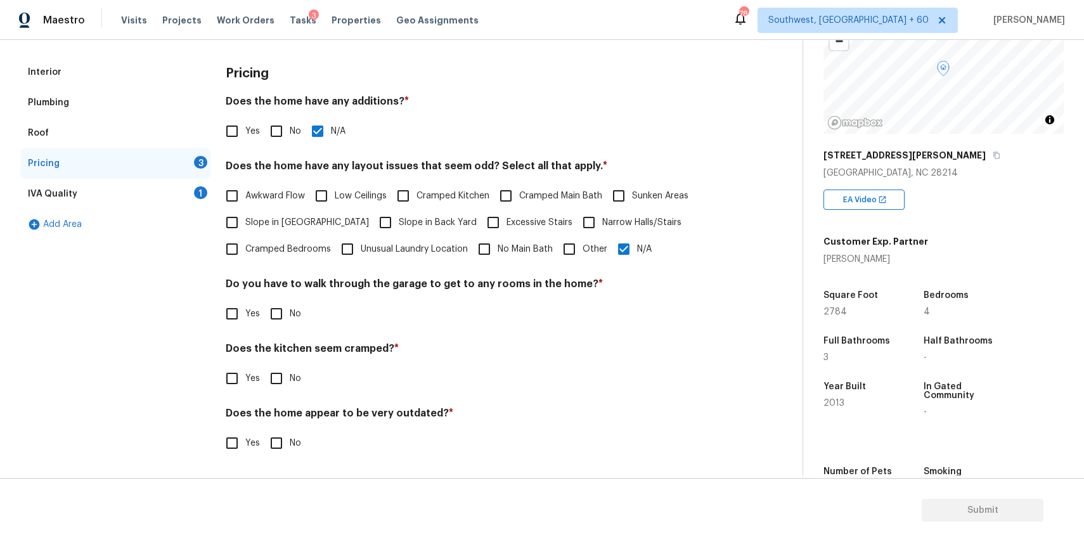
click at [276, 319] on input "No" at bounding box center [276, 313] width 27 height 27
checkbox input "true"
click at [275, 374] on input "No" at bounding box center [276, 378] width 27 height 27
checkbox input "true"
click at [284, 447] on input "No" at bounding box center [276, 443] width 27 height 27
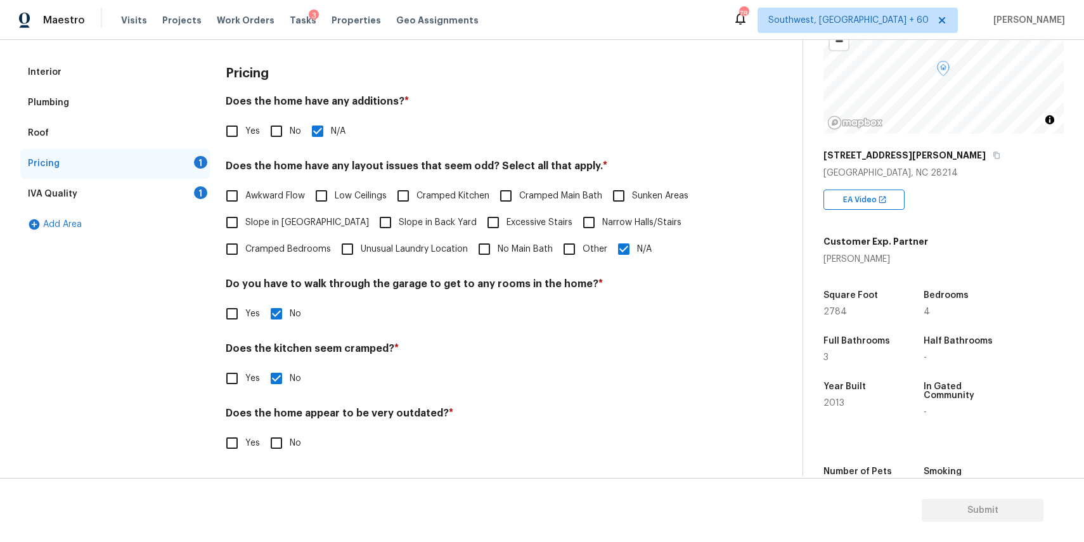
checkbox input "true"
click at [189, 199] on div "IVA Quality 1" at bounding box center [115, 194] width 190 height 30
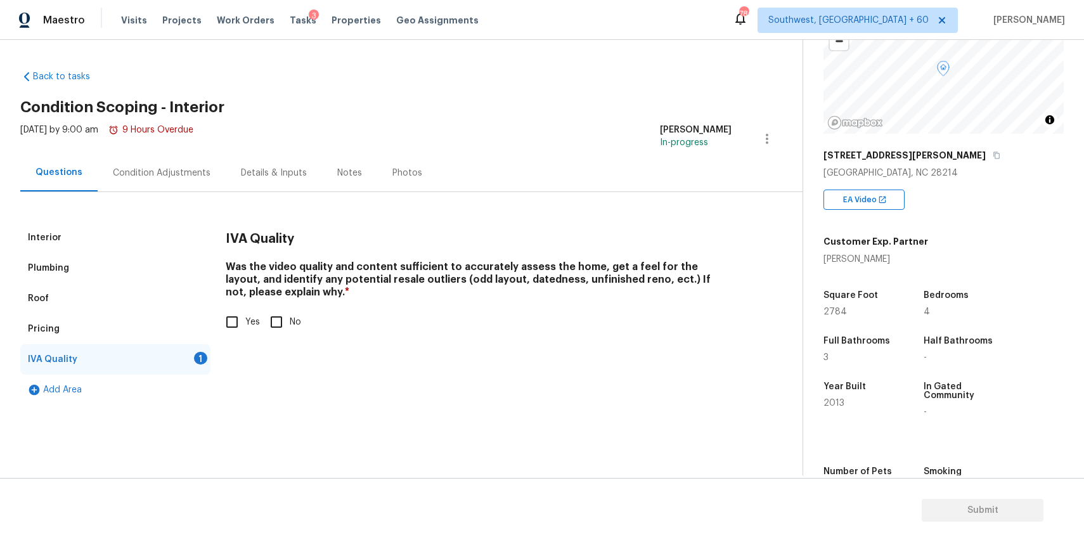
scroll to position [0, 0]
click at [243, 319] on input "Yes" at bounding box center [232, 322] width 27 height 27
checkbox input "true"
click at [183, 168] on div "Condition Adjustments" at bounding box center [162, 173] width 98 height 13
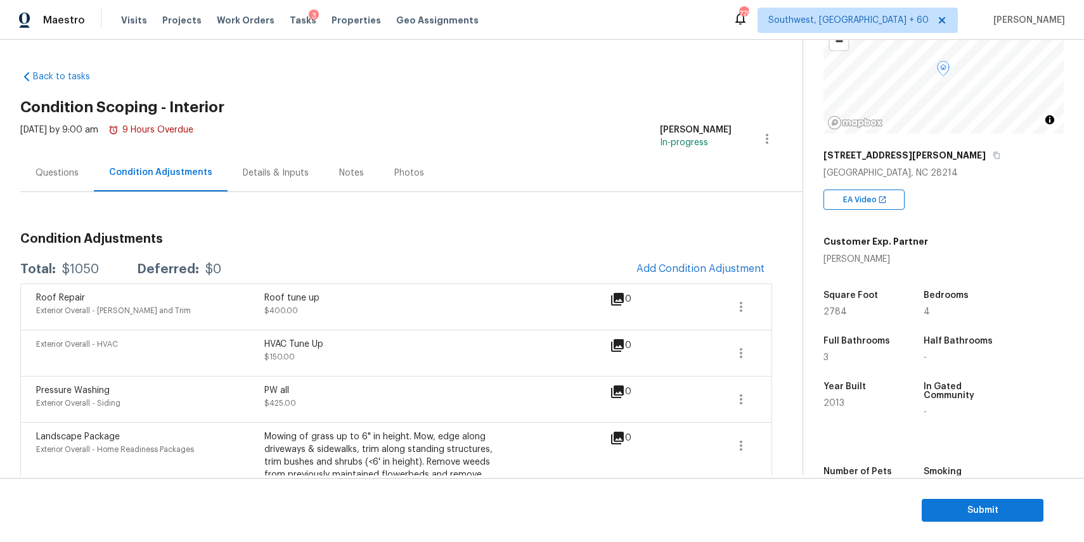
scroll to position [68, 0]
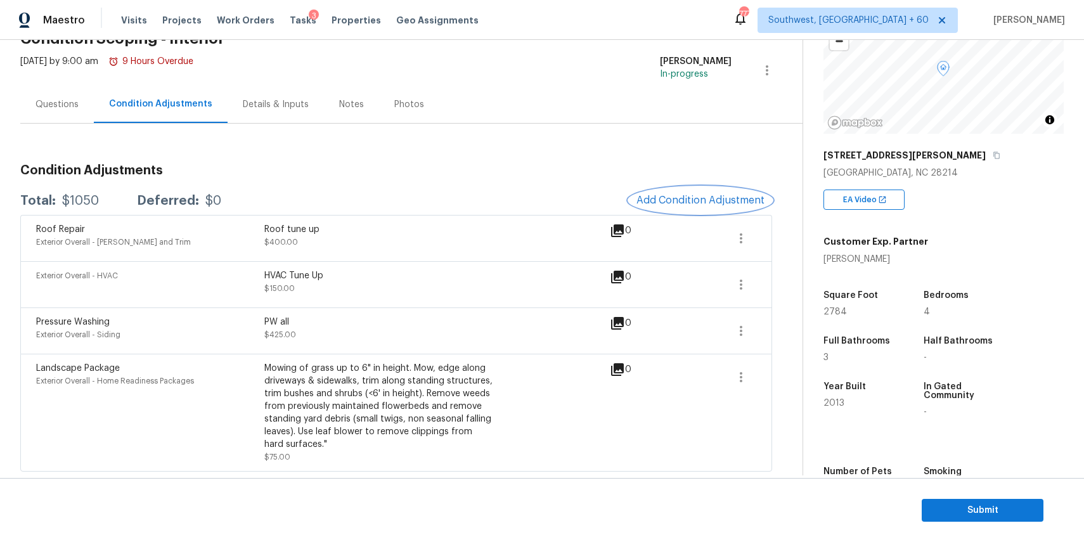
click at [733, 202] on span "Add Condition Adjustment" at bounding box center [700, 200] width 128 height 11
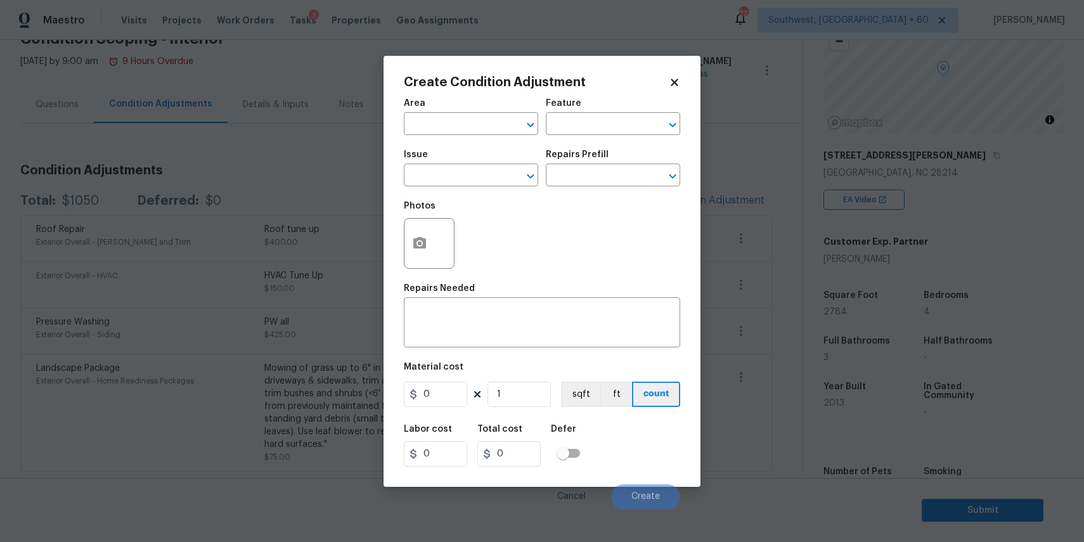
click at [488, 164] on div "Issue" at bounding box center [471, 158] width 134 height 16
click at [489, 172] on input "text" at bounding box center [453, 177] width 99 height 20
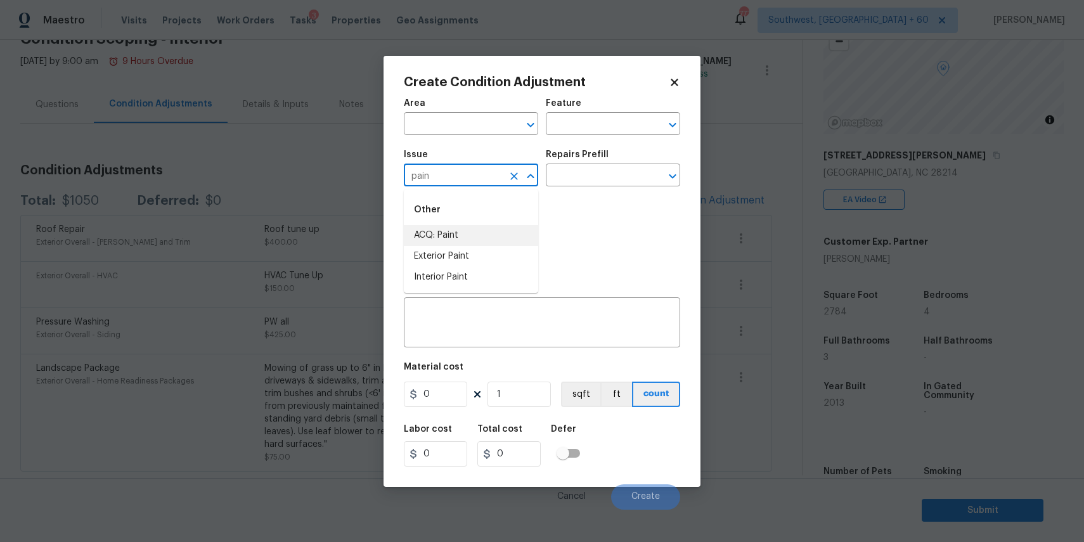
click at [465, 232] on li "ACQ: Paint" at bounding box center [471, 235] width 134 height 21
type input "ACQ: Paint"
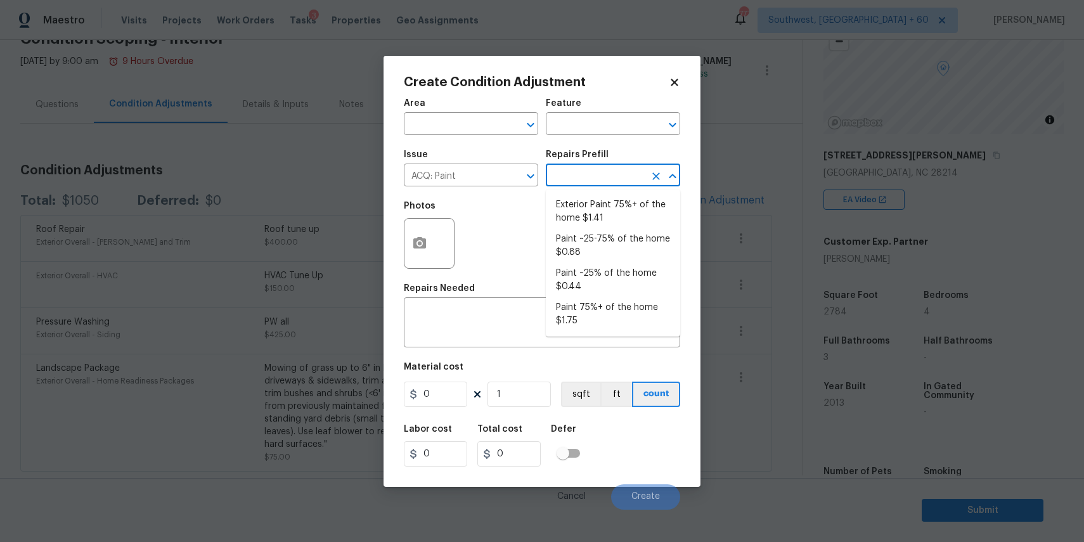
click at [582, 177] on input "text" at bounding box center [595, 177] width 99 height 20
click at [608, 314] on li "Paint 75%+ of the home $1.75" at bounding box center [613, 314] width 134 height 34
type input "Acquisition"
type textarea "Acquisition Scope: 75%+ of the home will likely require interior paint"
type input "1.75"
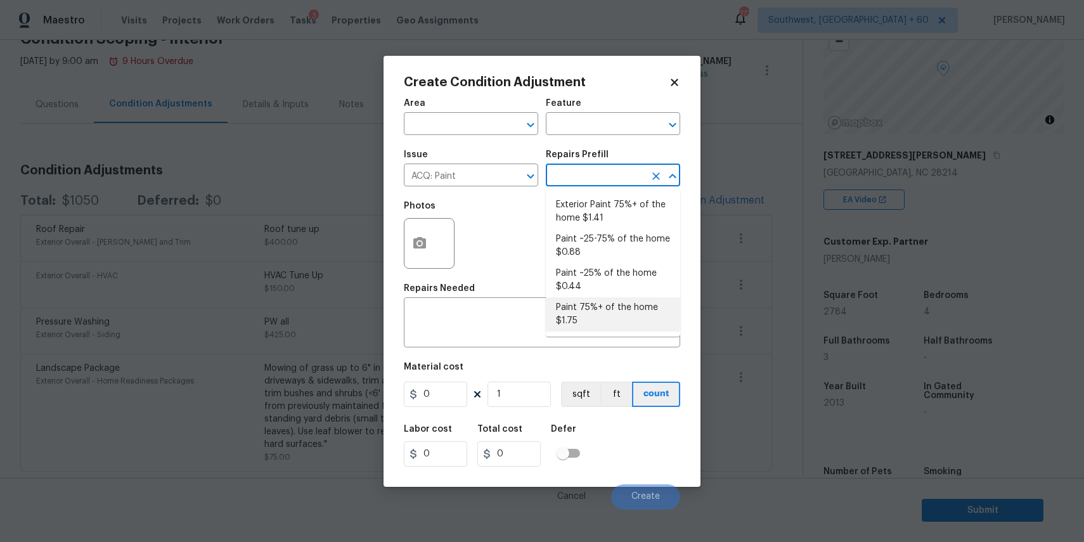
type input "1.75"
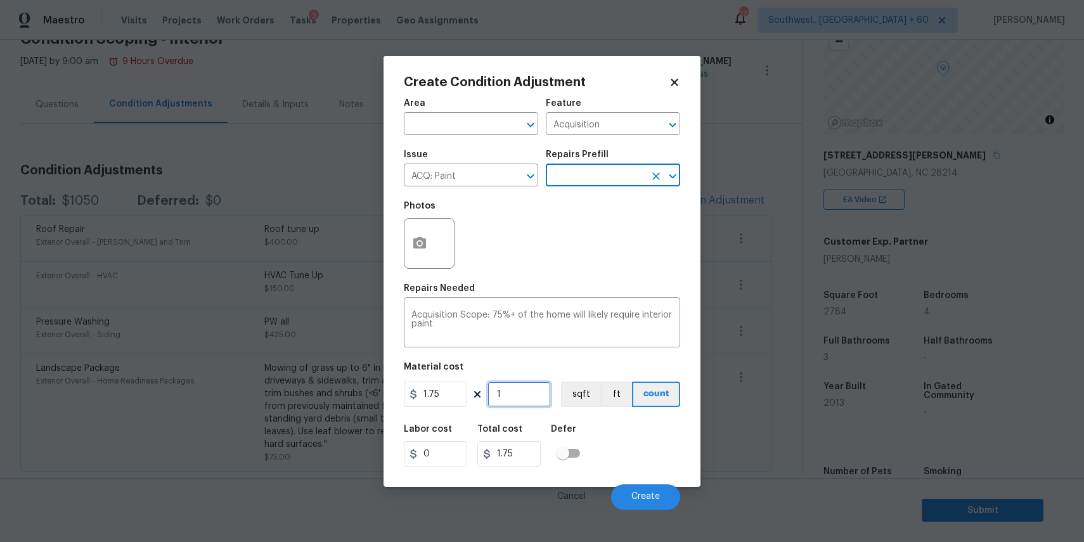
click at [521, 402] on input "1" at bounding box center [518, 394] width 63 height 25
type input "0"
type input "2"
type input "3.5"
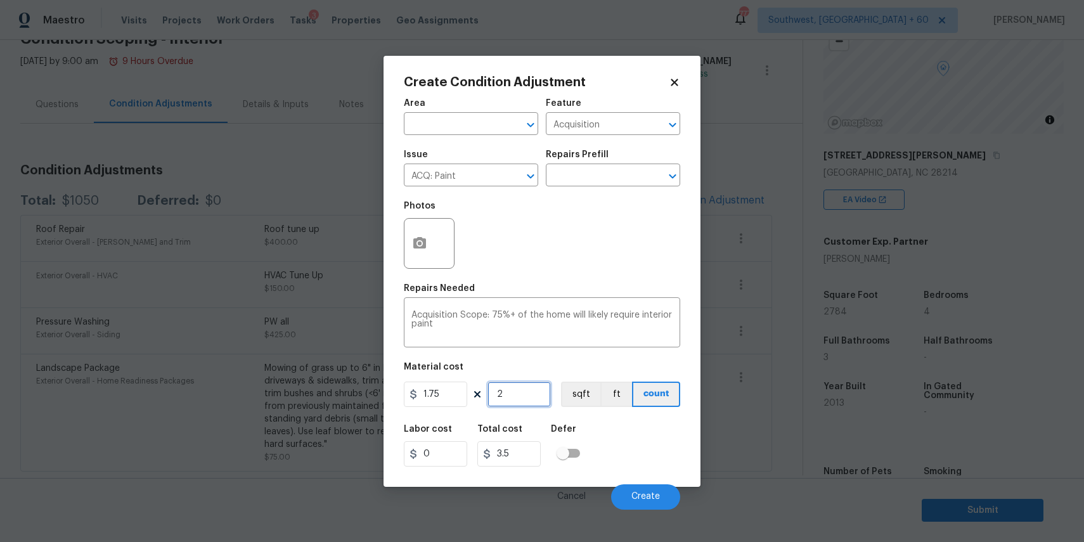
type input "27"
type input "47.25"
type input "278"
type input "486.5"
type input "2785"
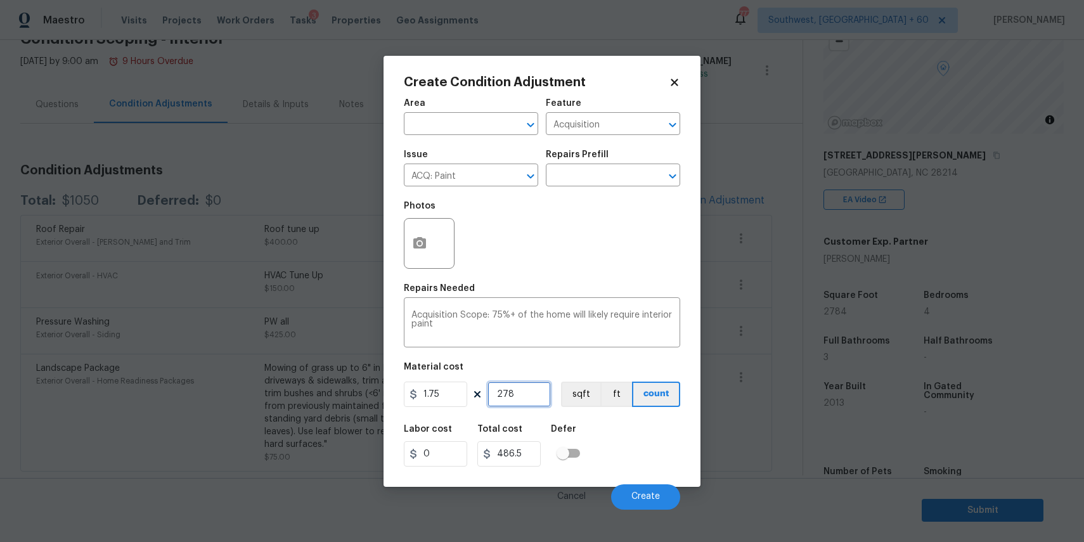
type input "4873.75"
type input "278"
type input "486.5"
type input "2784"
type input "4872"
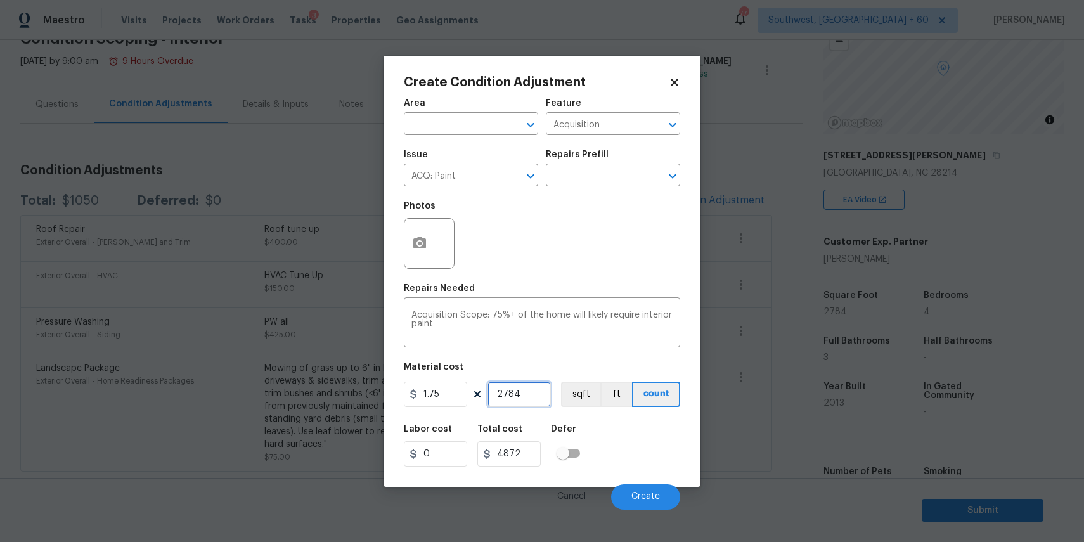
type input "2784"
click at [416, 260] on button "button" at bounding box center [419, 243] width 30 height 49
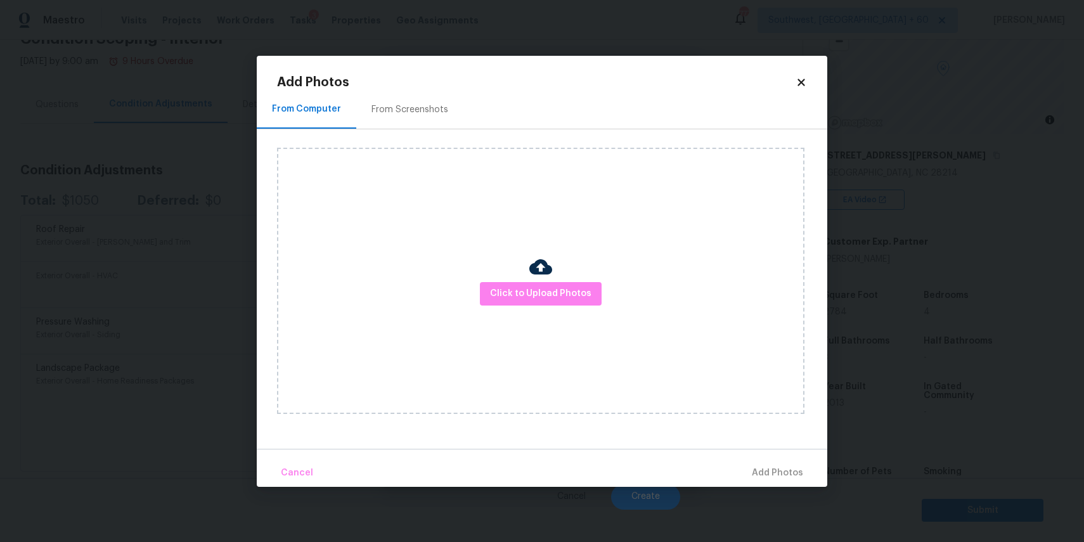
click at [483, 277] on div "Click to Upload Photos" at bounding box center [540, 281] width 527 height 266
click at [520, 295] on span "Click to Upload Photos" at bounding box center [540, 294] width 101 height 16
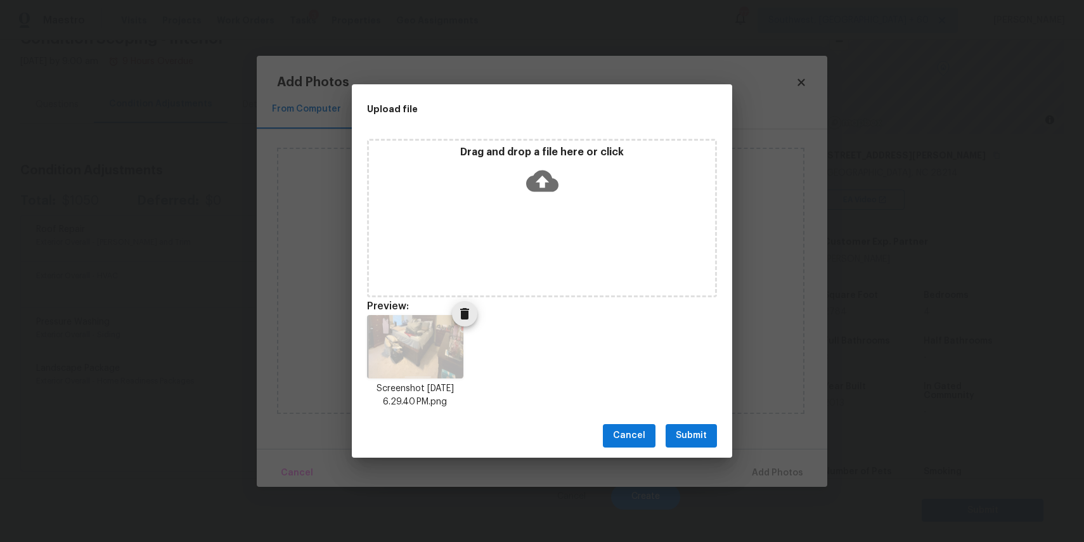
click at [470, 310] on icon "Delete" at bounding box center [464, 313] width 15 height 15
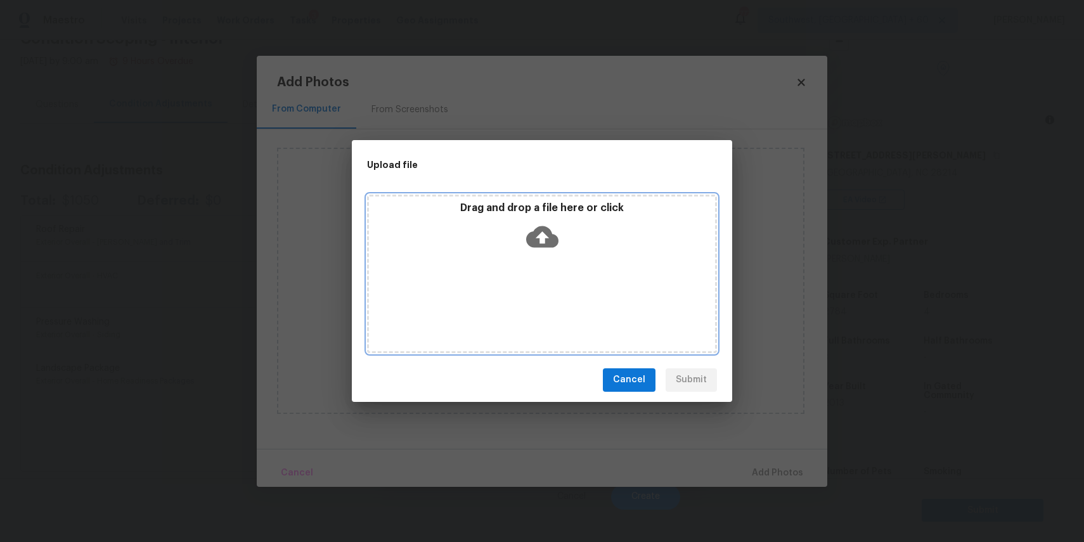
click at [525, 295] on div "Drag and drop a file here or click" at bounding box center [542, 274] width 350 height 158
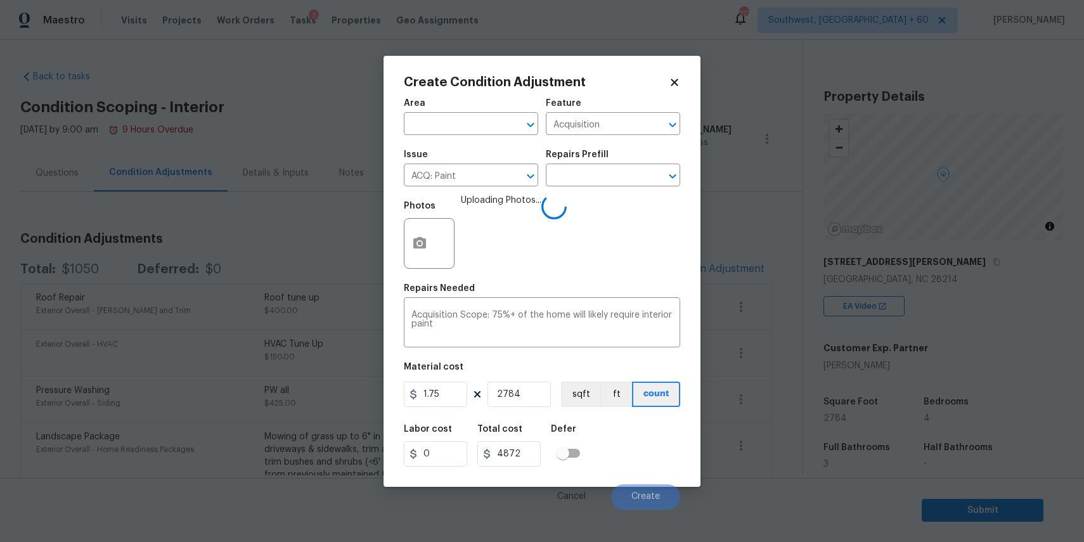
scroll to position [106, 0]
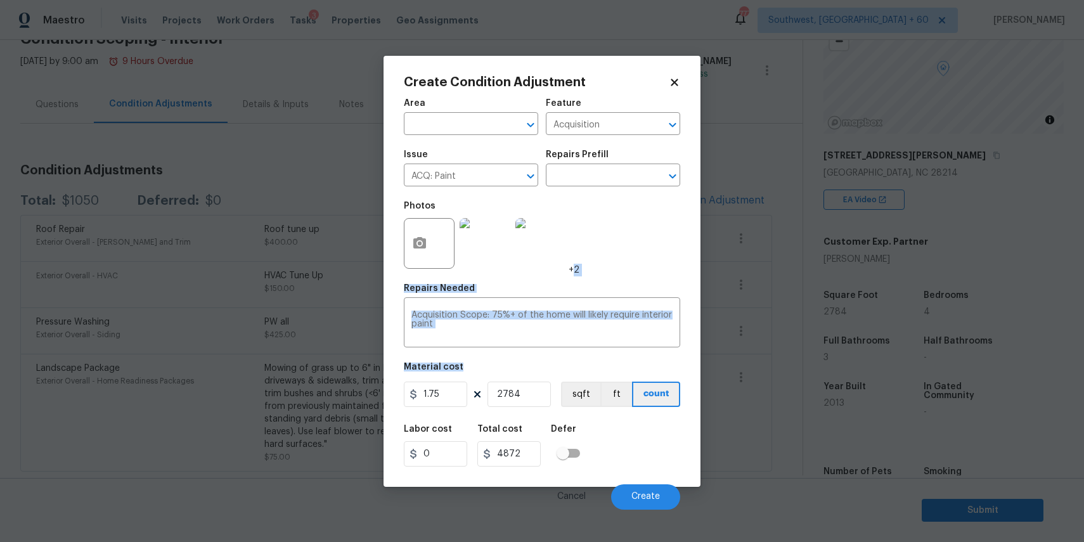
drag, startPoint x: 0, startPoint y: 0, endPoint x: 598, endPoint y: 380, distance: 708.6
click at [598, 380] on div "Area ​ Feature Acquisition ​ Issue ACQ: Paint ​ Repairs Prefill ​ Photos +2 Rep…" at bounding box center [542, 300] width 276 height 418
click at [643, 489] on button "Create" at bounding box center [645, 496] width 69 height 25
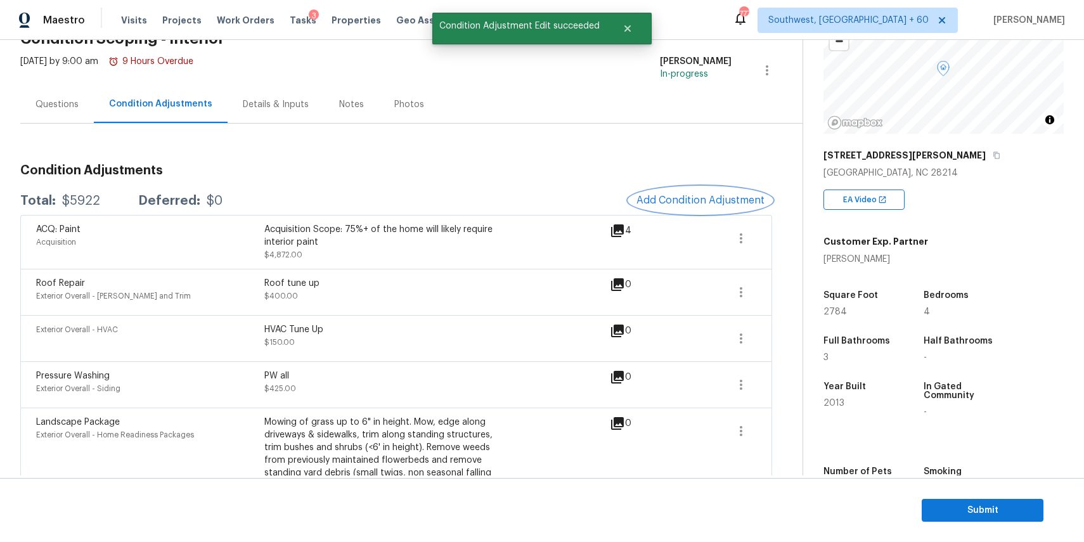
click at [676, 193] on button "Add Condition Adjustment" at bounding box center [700, 200] width 143 height 27
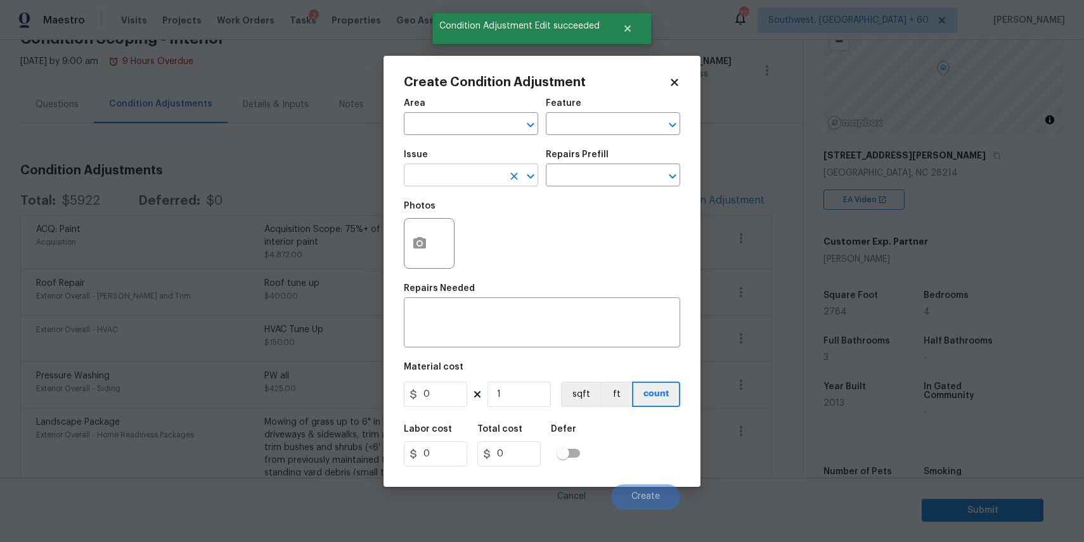
click at [482, 170] on input "text" at bounding box center [453, 177] width 99 height 20
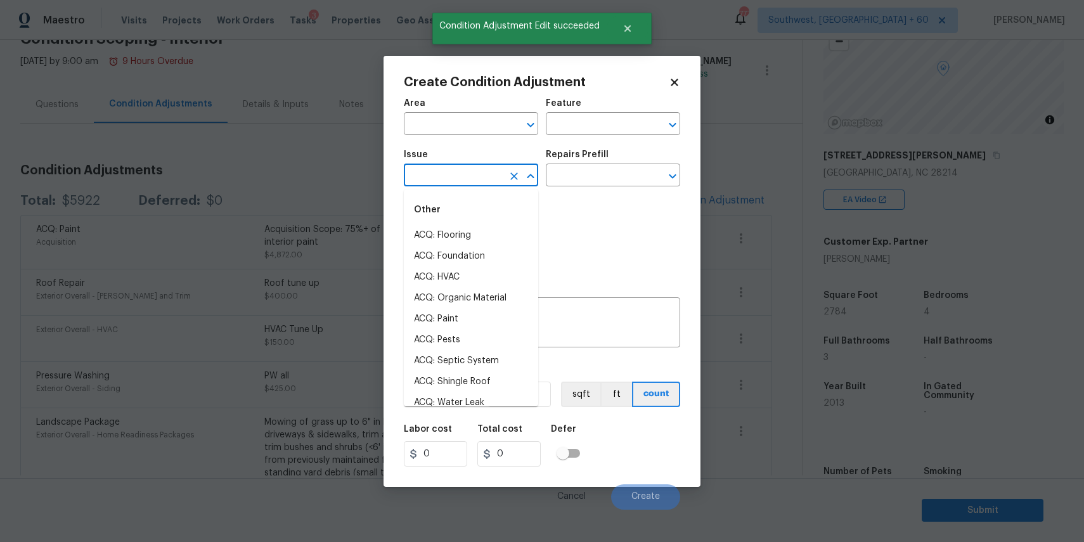
click at [482, 170] on input "text" at bounding box center [453, 177] width 99 height 20
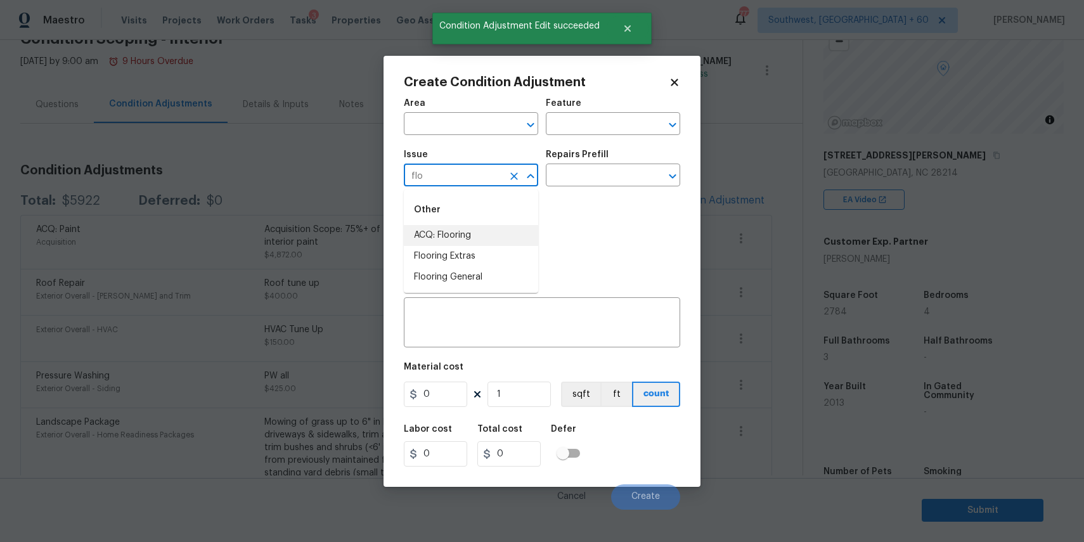
click at [478, 233] on li "ACQ: Flooring" at bounding box center [471, 235] width 134 height 21
type input "ACQ: Flooring"
click at [590, 191] on div "Issue ACQ: Flooring ​ Repairs Prefill ​" at bounding box center [542, 168] width 276 height 51
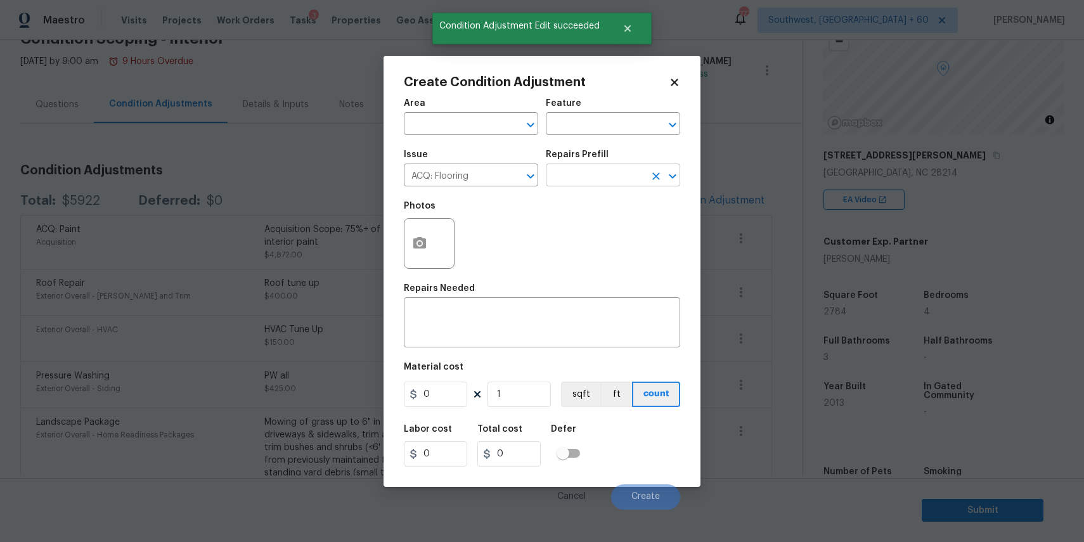
click at [618, 183] on input "text" at bounding box center [595, 177] width 99 height 20
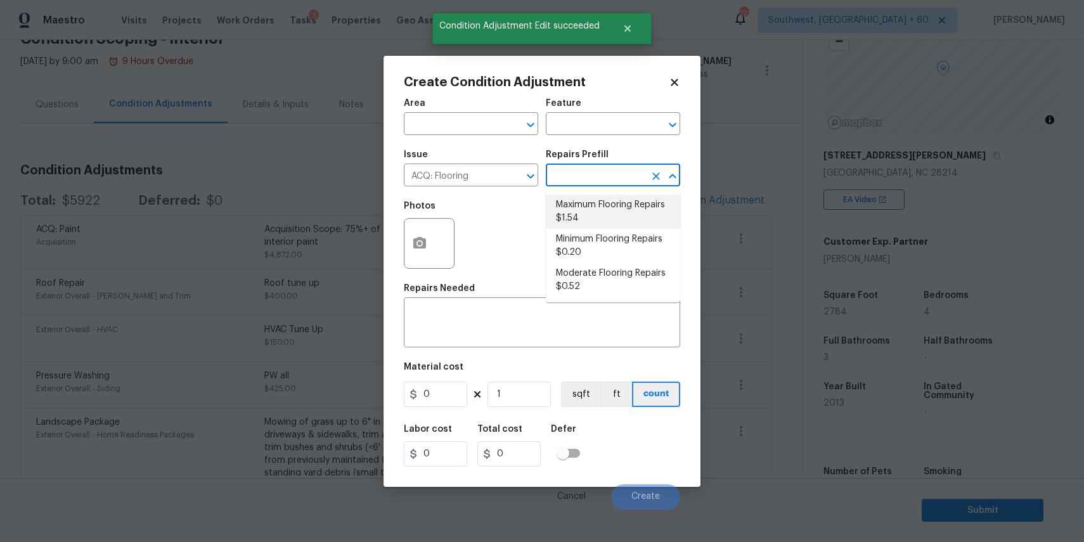
click at [624, 215] on li "Maximum Flooring Repairs $1.54" at bounding box center [613, 212] width 134 height 34
type input "Acquisition"
type textarea "Acquisition Scope: Maximum flooring repairs"
type input "1.54"
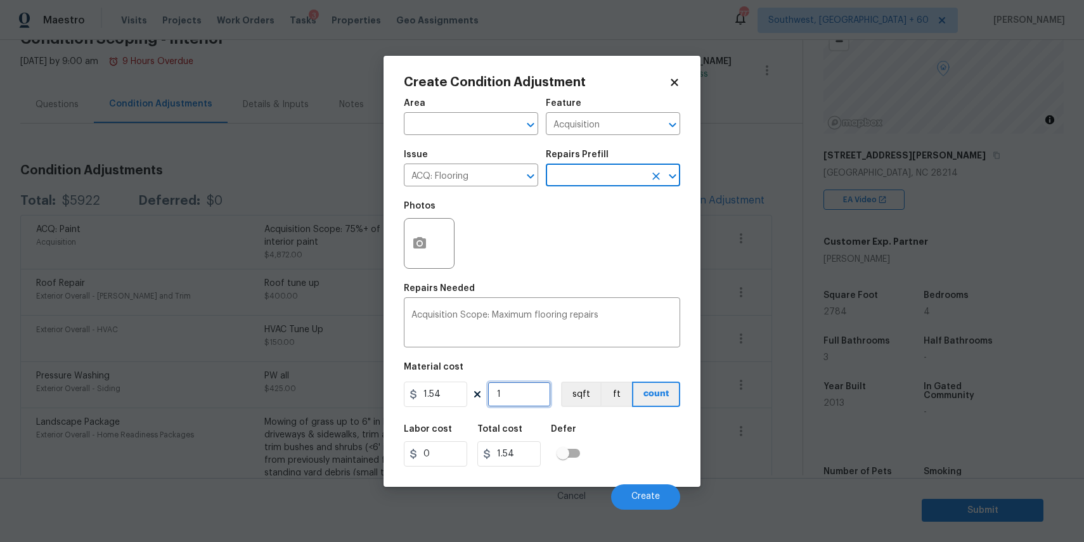
click at [531, 394] on input "1" at bounding box center [518, 394] width 63 height 25
type input "2"
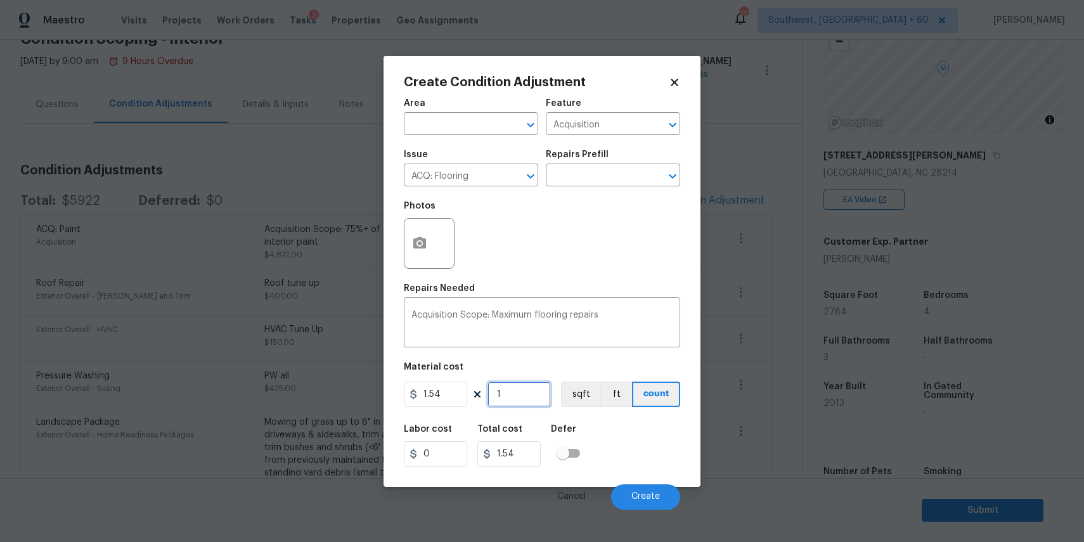
type input "3.08"
type input "27"
type input "41.58"
type input "278"
type input "428.12"
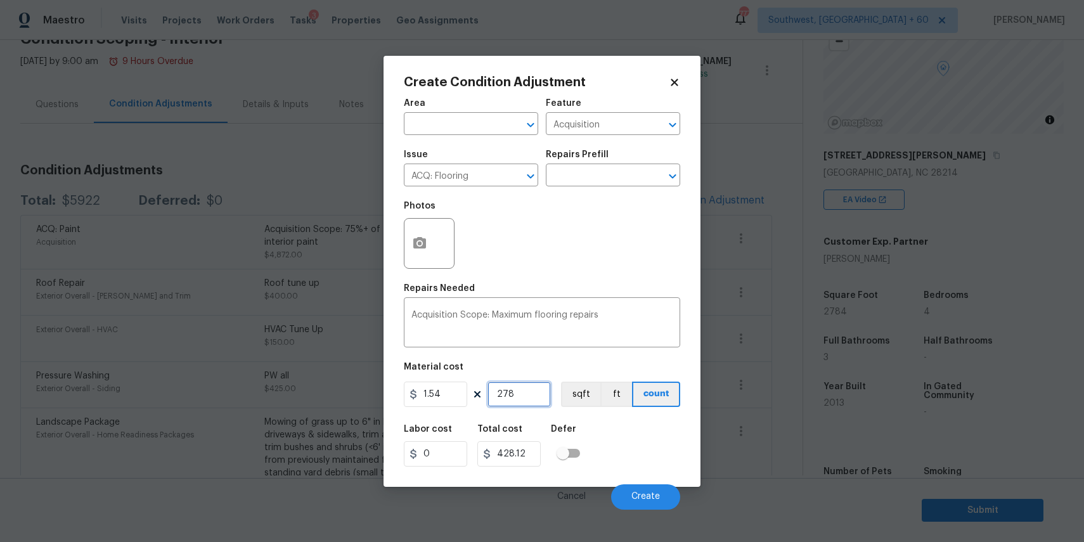
type input "2788"
type input "4293.52"
type input "27884"
type input "42941.36"
type input "2788"
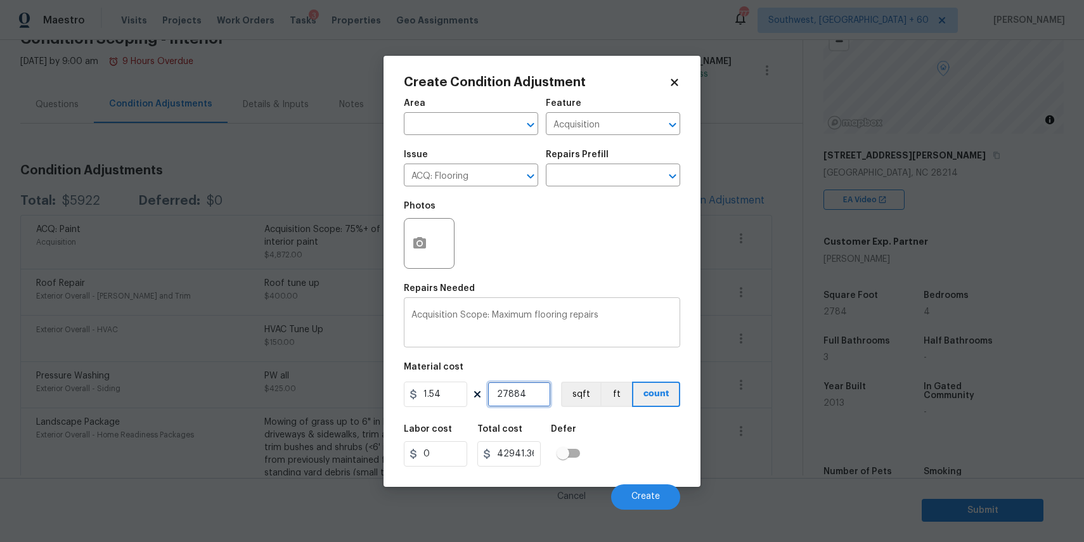
type input "4293.52"
type input "278"
type input "428.12"
type input "27"
type input "41.58"
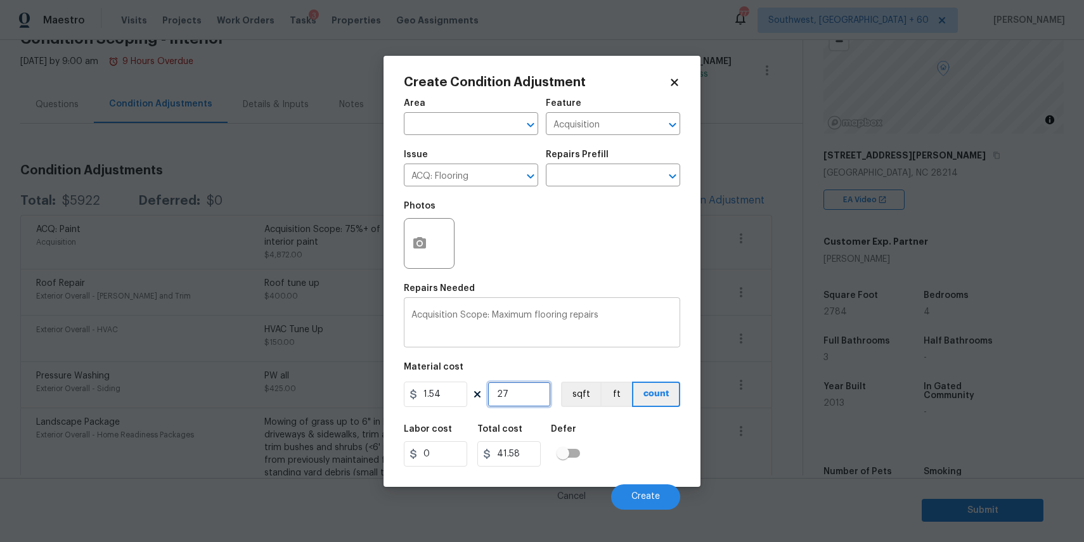
type input "278"
type input "428.12"
type input "2784"
type input "4287.36"
type input "2784"
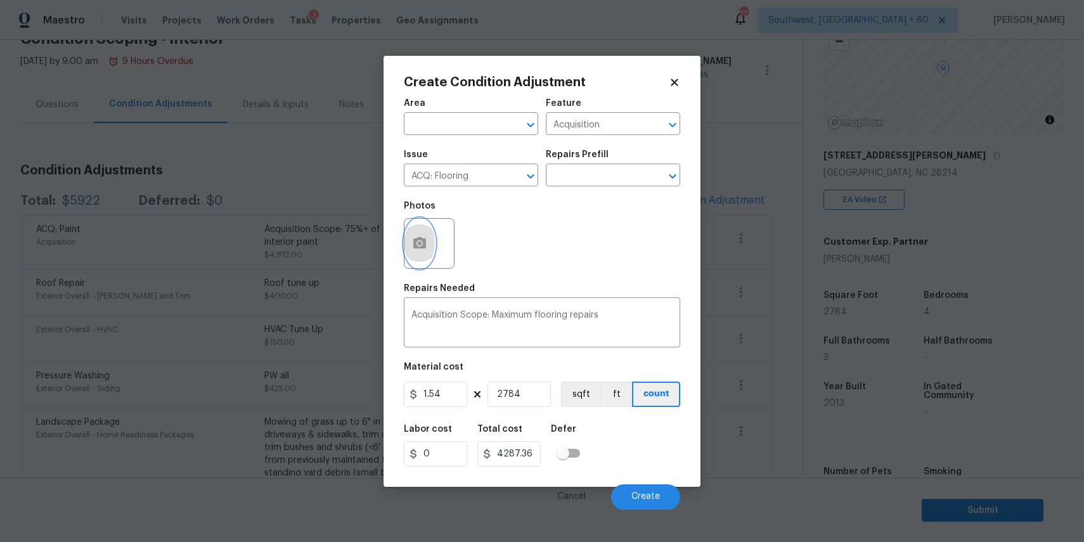
click at [425, 251] on button "button" at bounding box center [419, 243] width 30 height 49
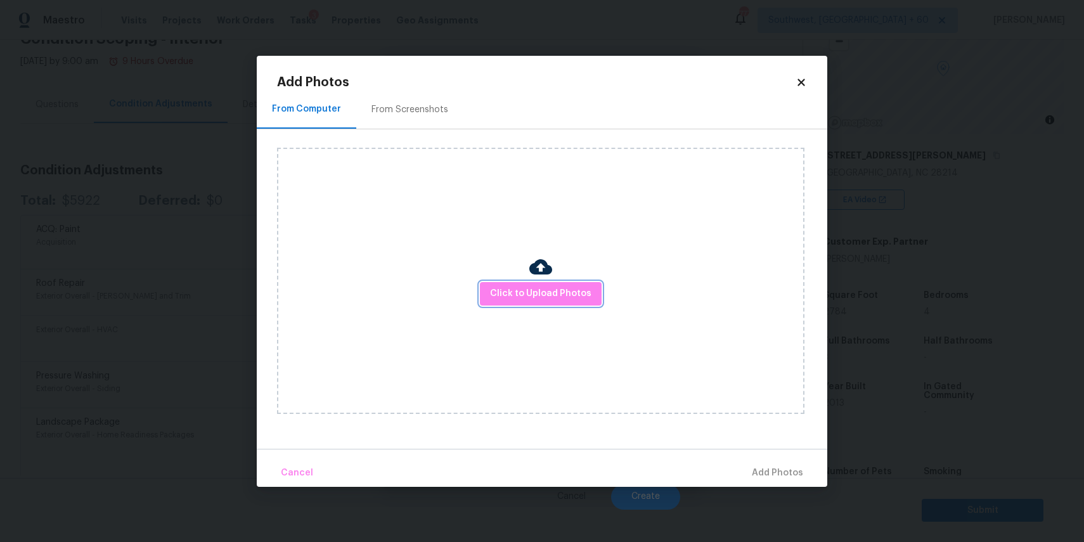
click at [513, 295] on span "Click to Upload Photos" at bounding box center [540, 294] width 101 height 16
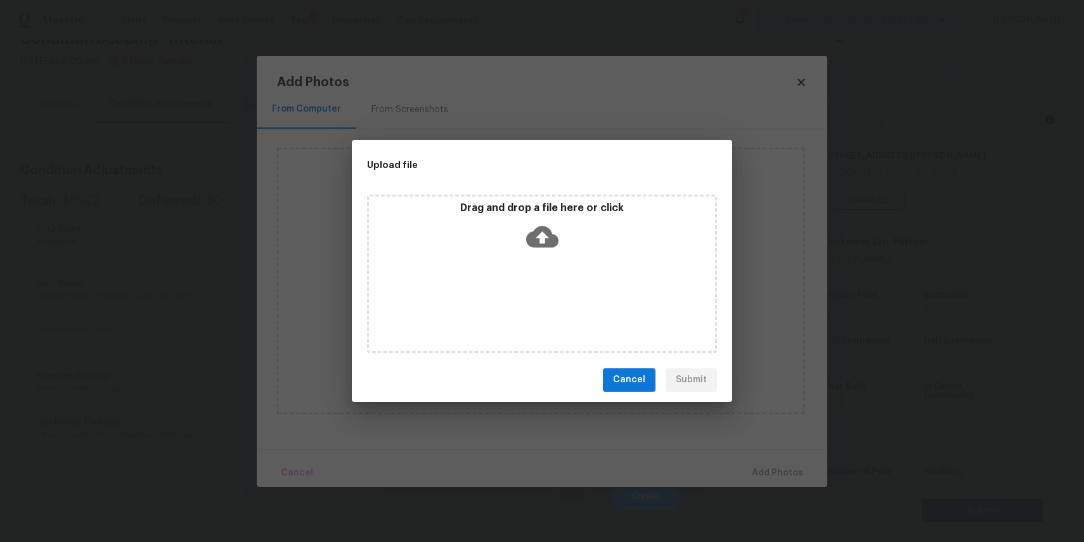
click at [513, 295] on div "Drag and drop a file here or click" at bounding box center [542, 274] width 350 height 158
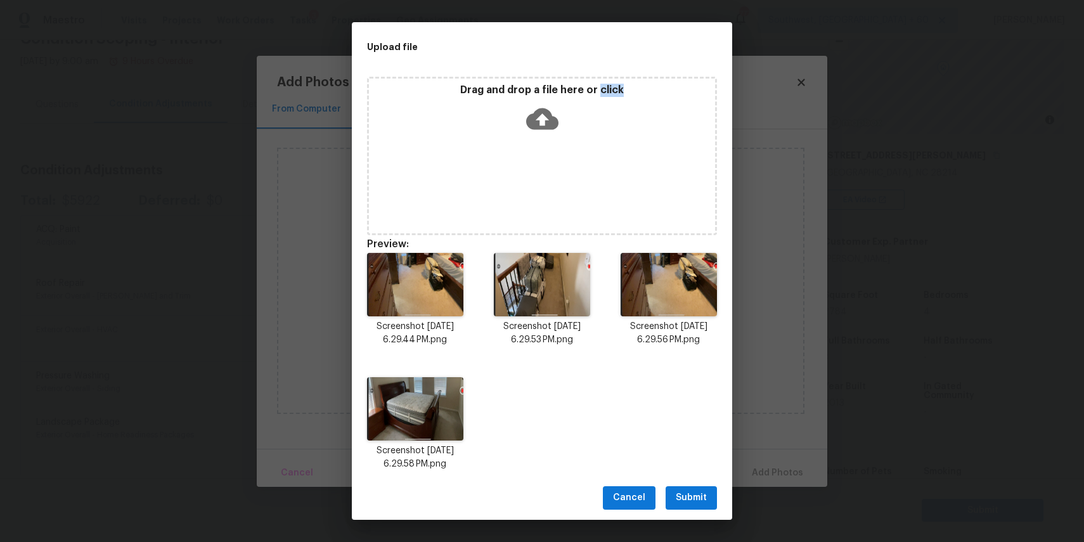
click at [690, 499] on span "Submit" at bounding box center [691, 498] width 31 height 16
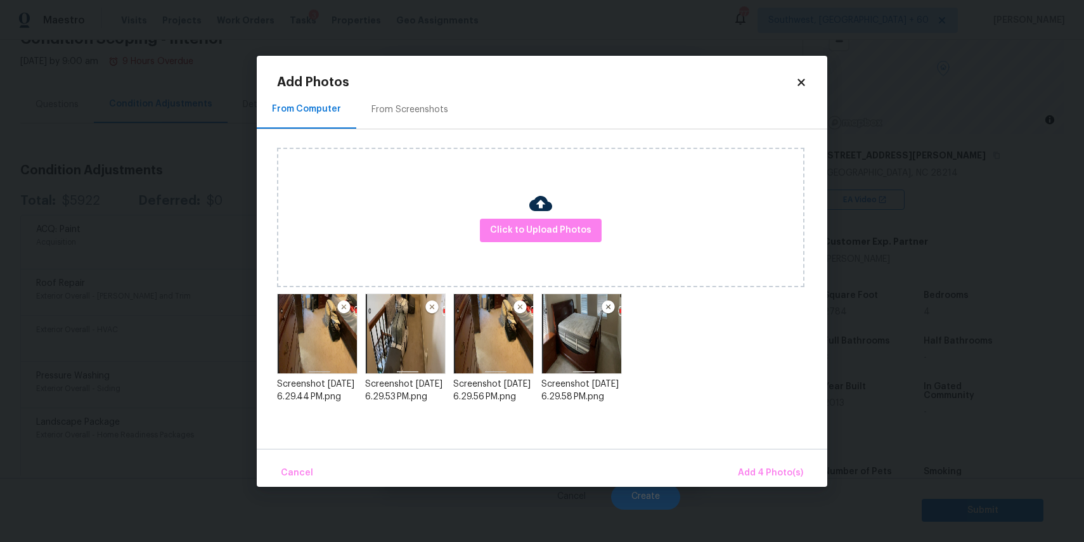
click at [771, 453] on div "Cancel Add 4 Photo(s)" at bounding box center [542, 468] width 570 height 38
click at [770, 466] on span "Add 4 Photo(s)" at bounding box center [770, 473] width 65 height 16
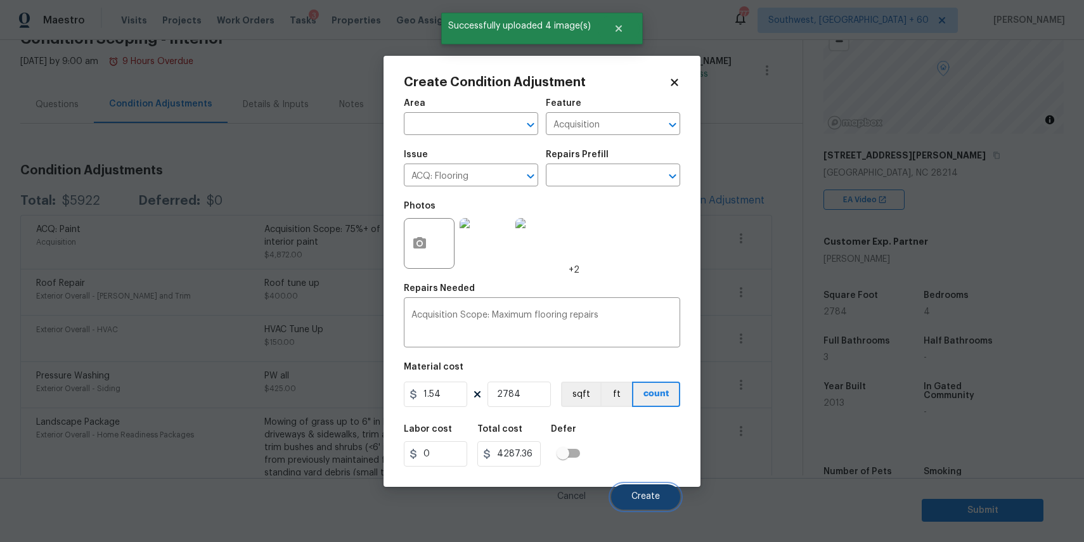
click at [650, 492] on span "Create" at bounding box center [645, 497] width 29 height 10
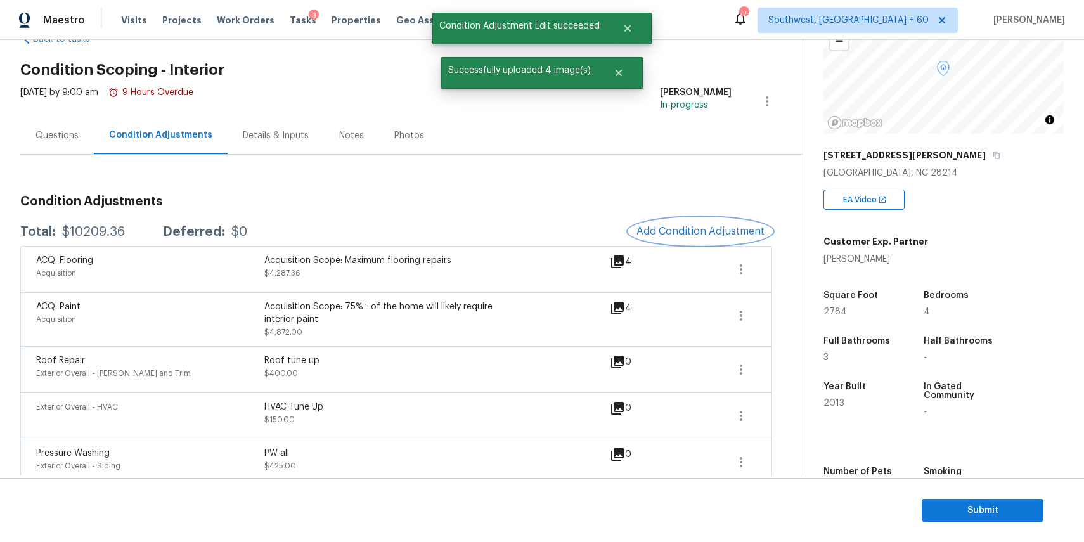
scroll to position [14, 0]
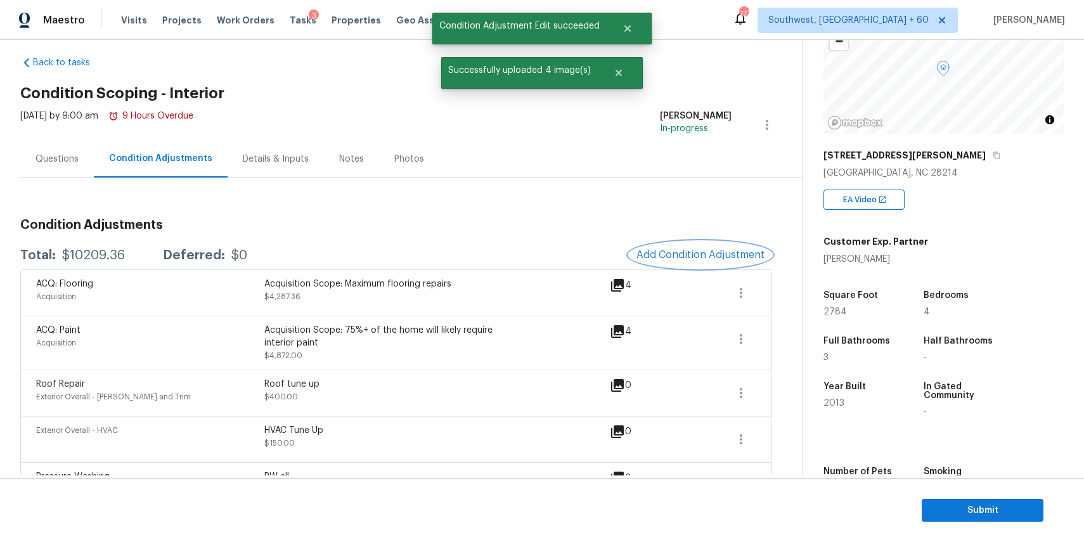
click at [665, 255] on span "Add Condition Adjustment" at bounding box center [700, 254] width 128 height 11
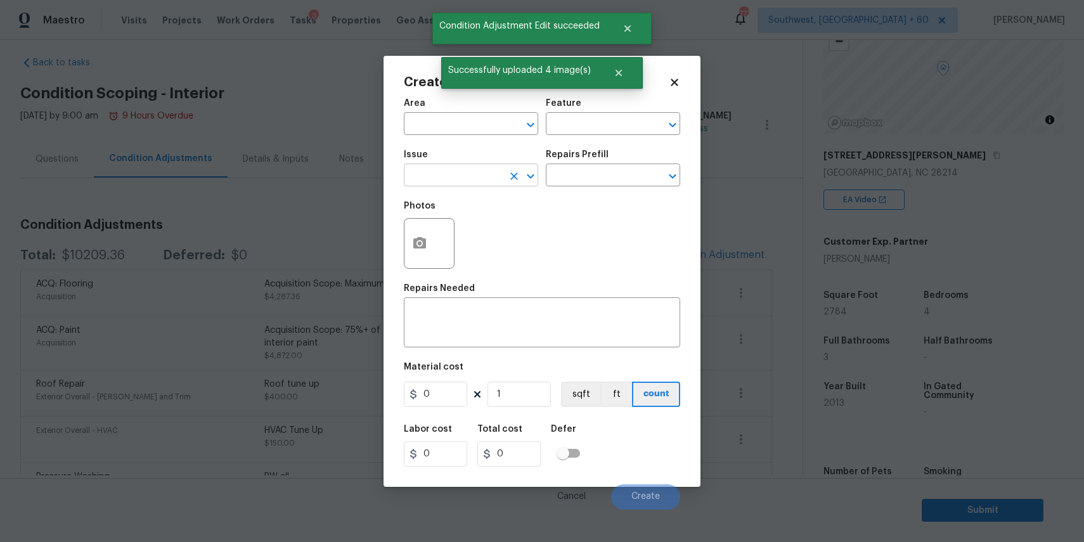
click at [468, 186] on input "text" at bounding box center [453, 177] width 99 height 20
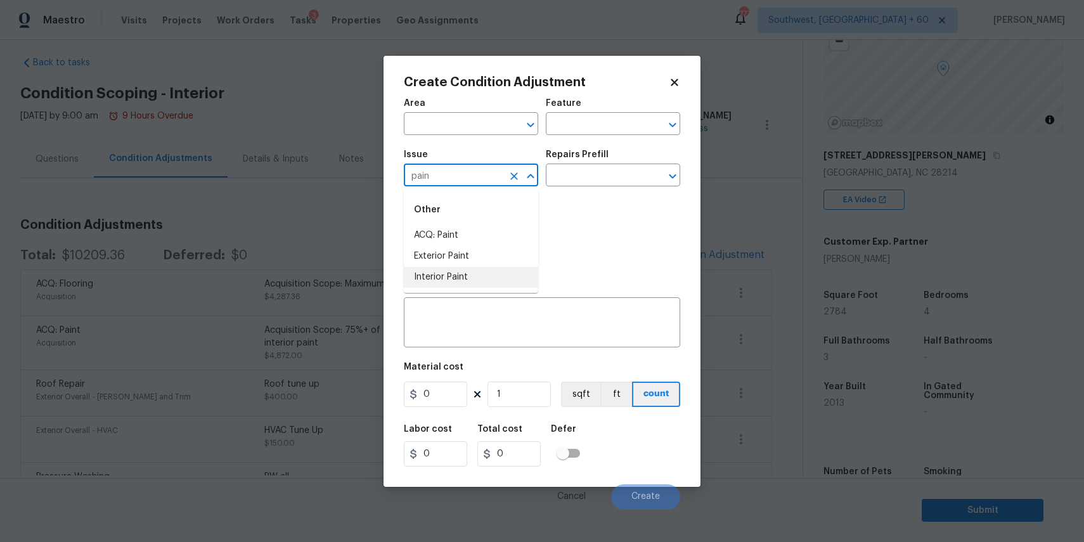
click at [492, 276] on li "Interior Paint" at bounding box center [471, 277] width 134 height 21
type input "Interior Paint"
click at [583, 209] on div "Photos" at bounding box center [542, 235] width 276 height 82
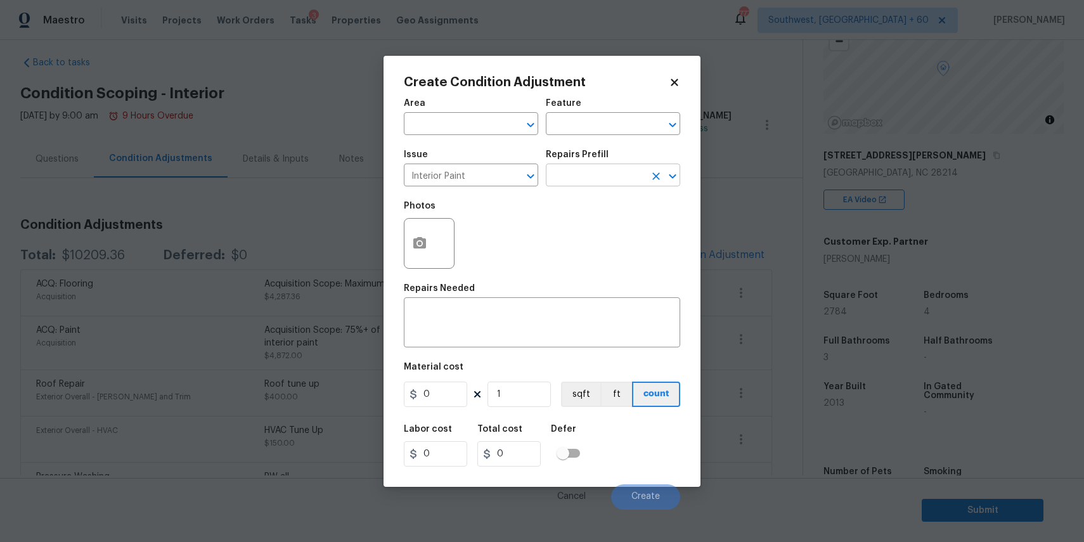
click at [603, 172] on input "text" at bounding box center [595, 177] width 99 height 20
type input "pri"
click at [655, 196] on li "Primer - Labor Only $0.40" at bounding box center [613, 205] width 134 height 21
type input "Overall Paint"
type textarea "Interior primer - PRIMER PROVIDED BY OPENDOOR - All nails, screws, drywall anch…"
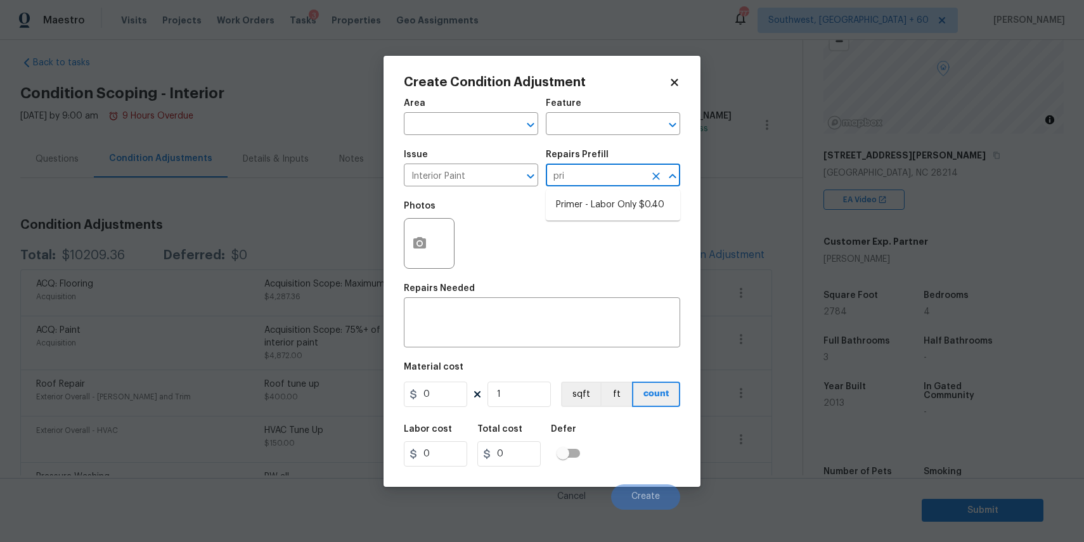
type input "0.4"
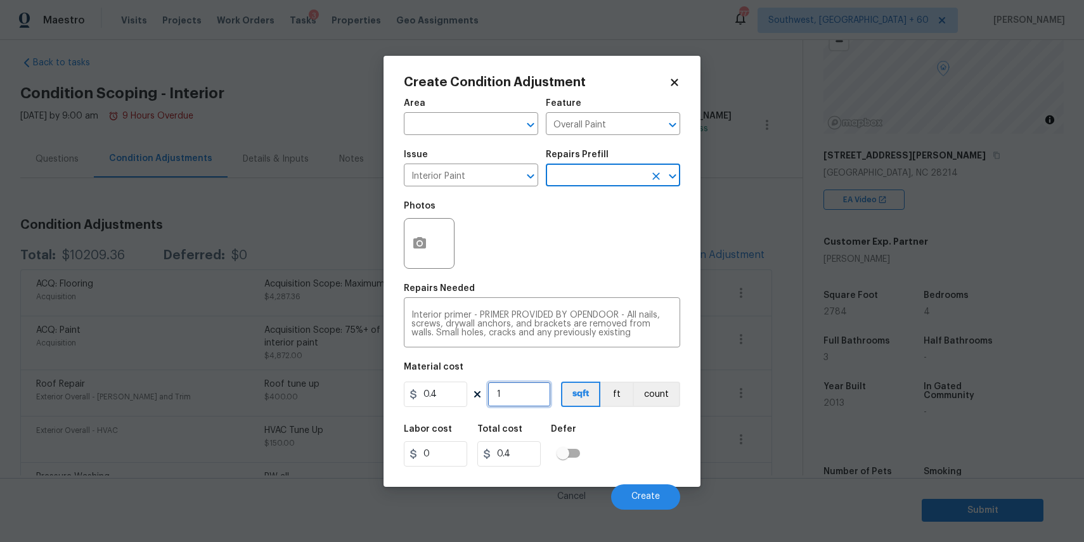
click at [529, 389] on input "1" at bounding box center [518, 394] width 63 height 25
type input "0"
type input "2"
type input "0.8"
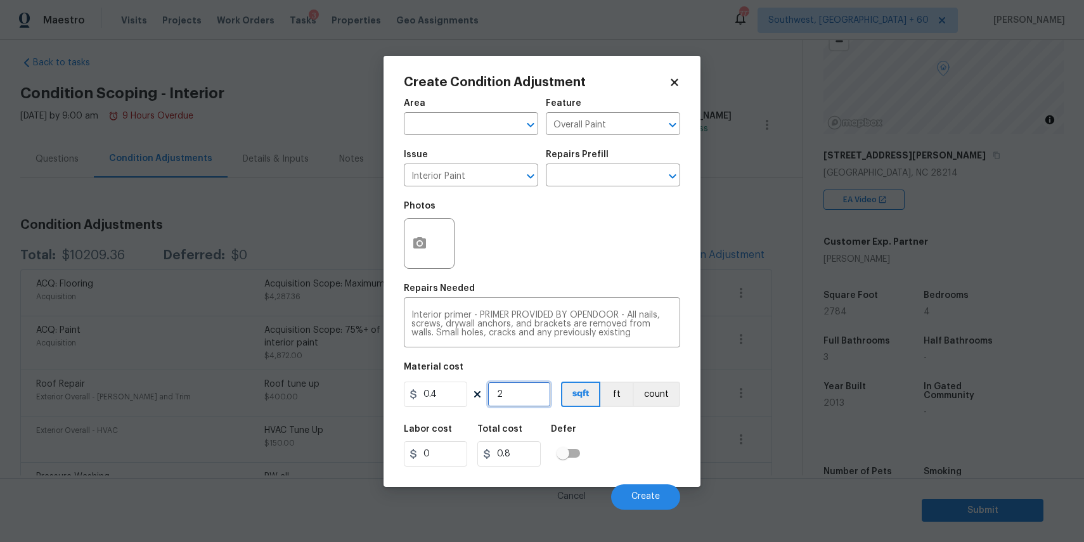
type input "27"
type input "10.8"
type input "278"
type input "111.2"
type input "2784"
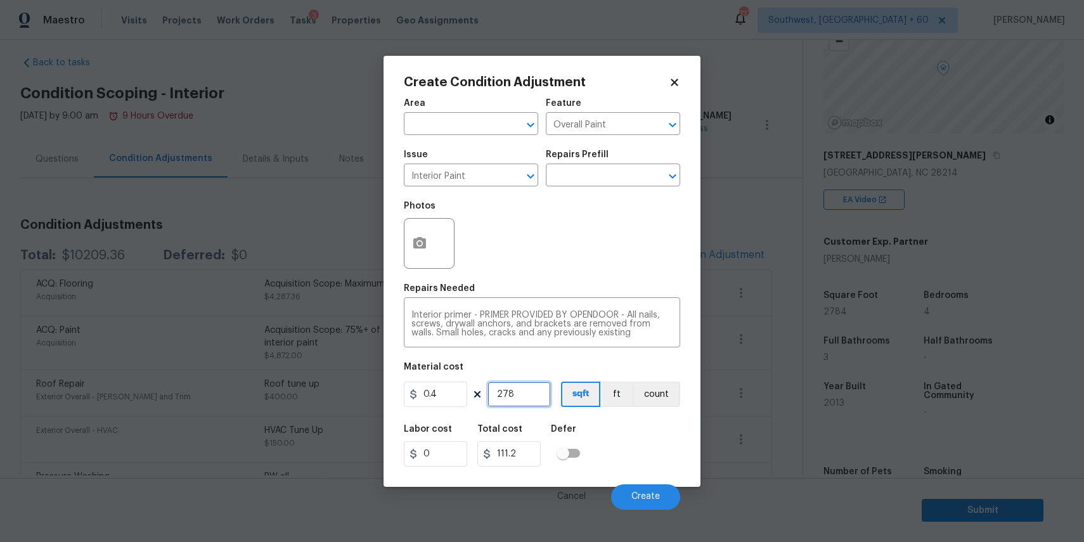
type input "1113.6"
type input "2784"
click at [416, 228] on button "button" at bounding box center [419, 243] width 30 height 49
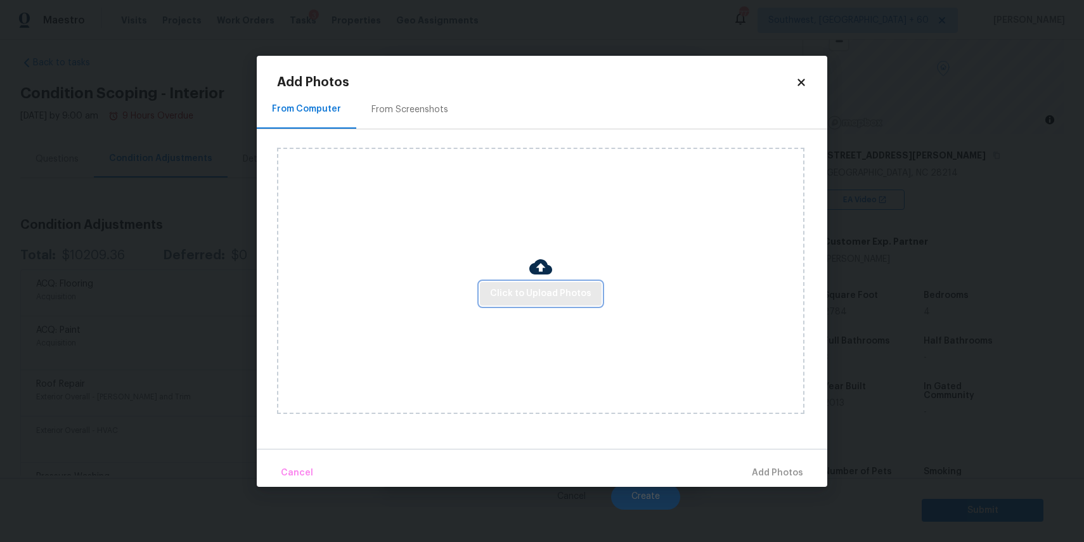
click at [524, 292] on span "Click to Upload Photos" at bounding box center [540, 294] width 101 height 16
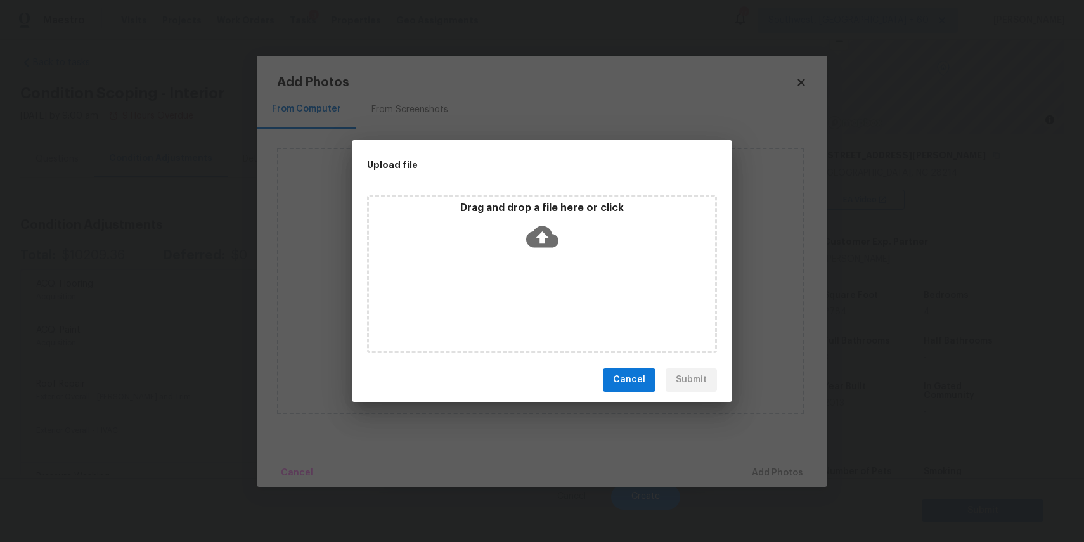
click at [524, 292] on div "Drag and drop a file here or click" at bounding box center [542, 274] width 350 height 158
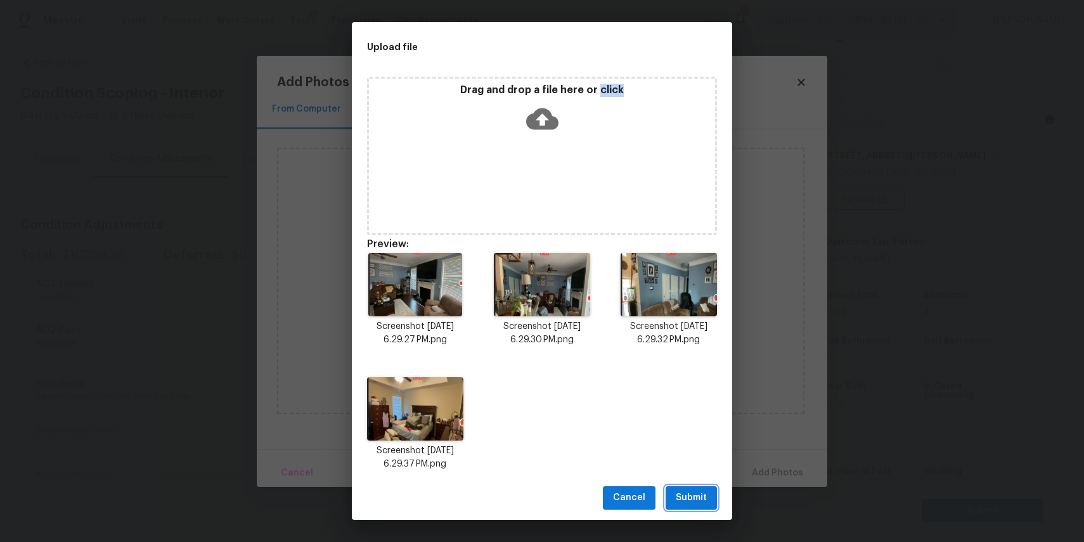
click at [697, 501] on span "Submit" at bounding box center [691, 498] width 31 height 16
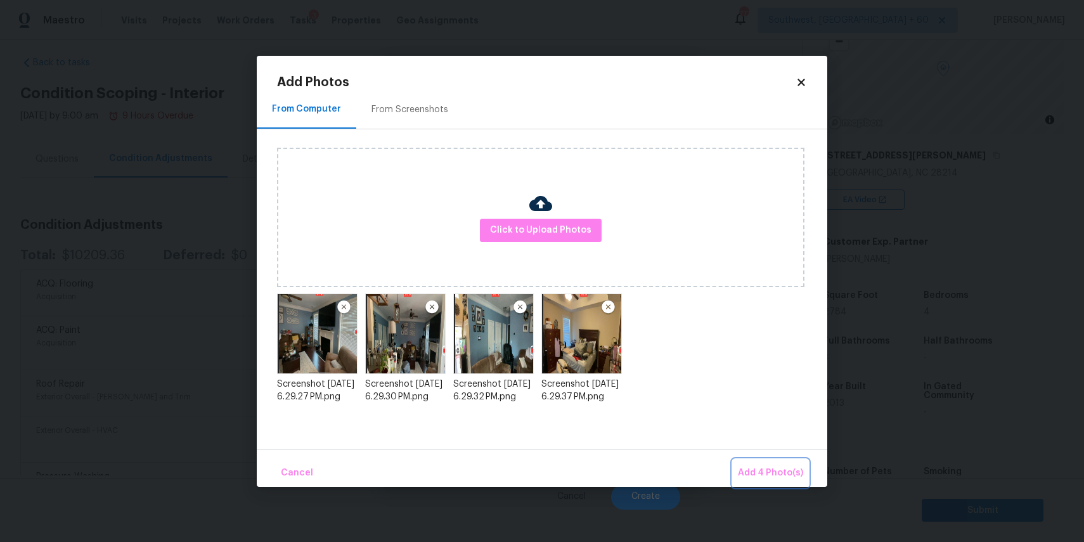
click at [768, 471] on span "Add 4 Photo(s)" at bounding box center [770, 473] width 65 height 16
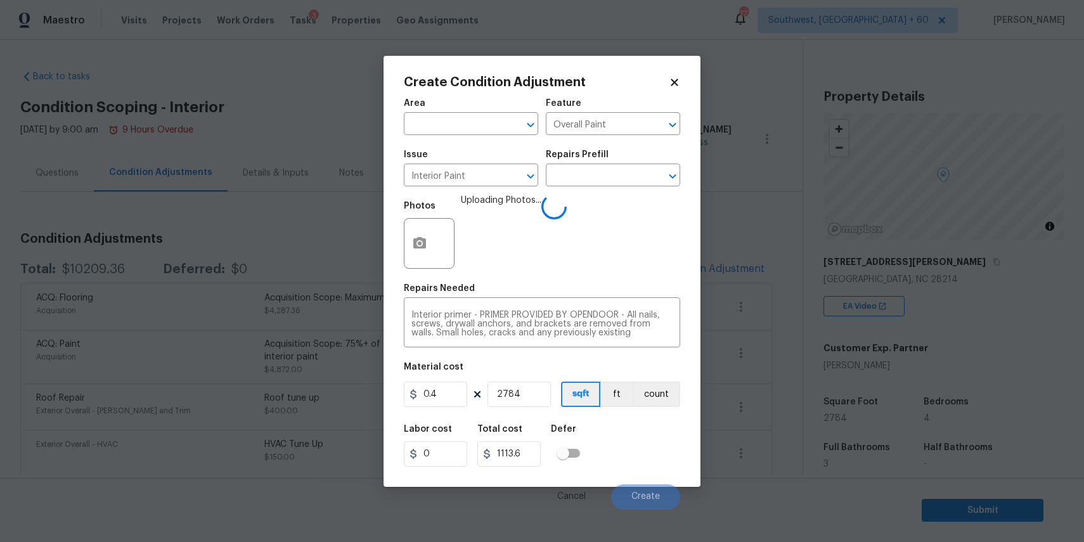
scroll to position [106, 0]
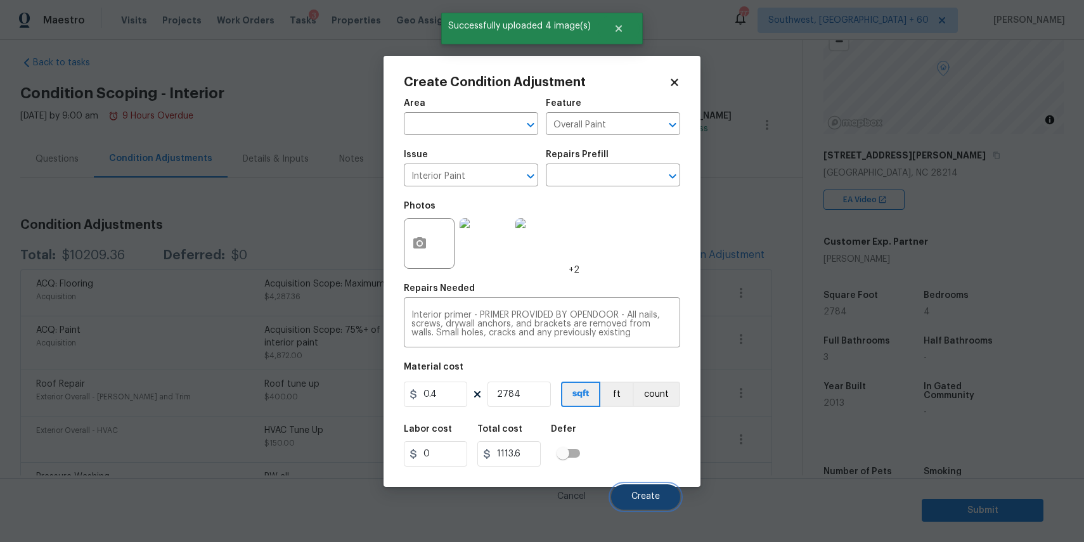
click at [639, 487] on button "Create" at bounding box center [645, 496] width 69 height 25
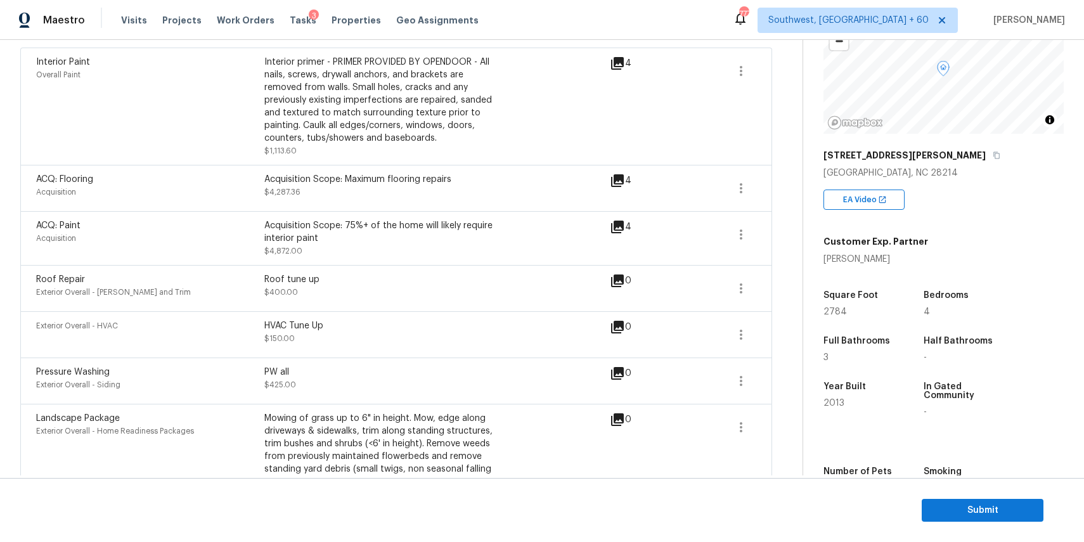
scroll to position [8, 0]
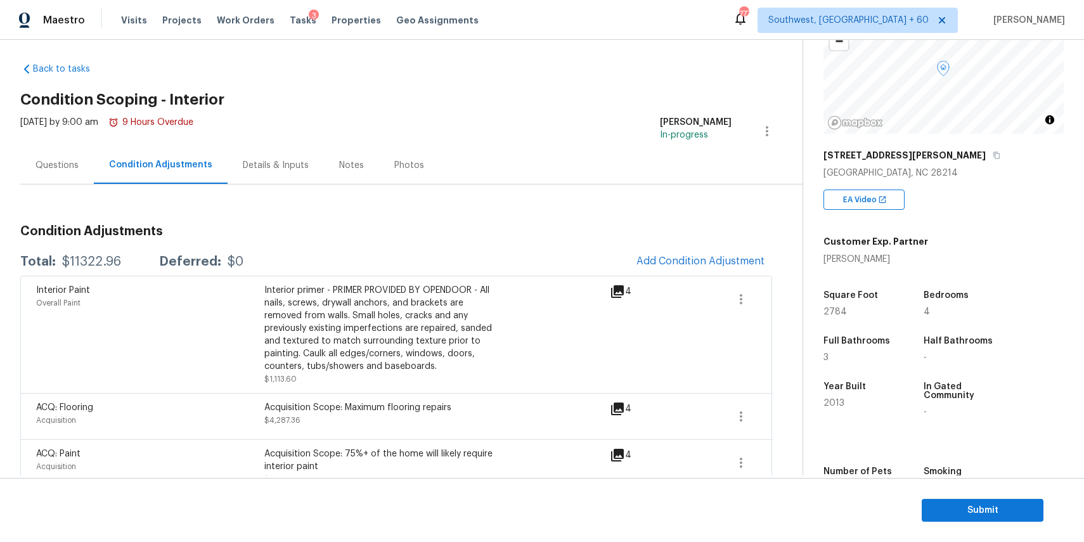
click at [70, 165] on div "Questions" at bounding box center [56, 165] width 43 height 13
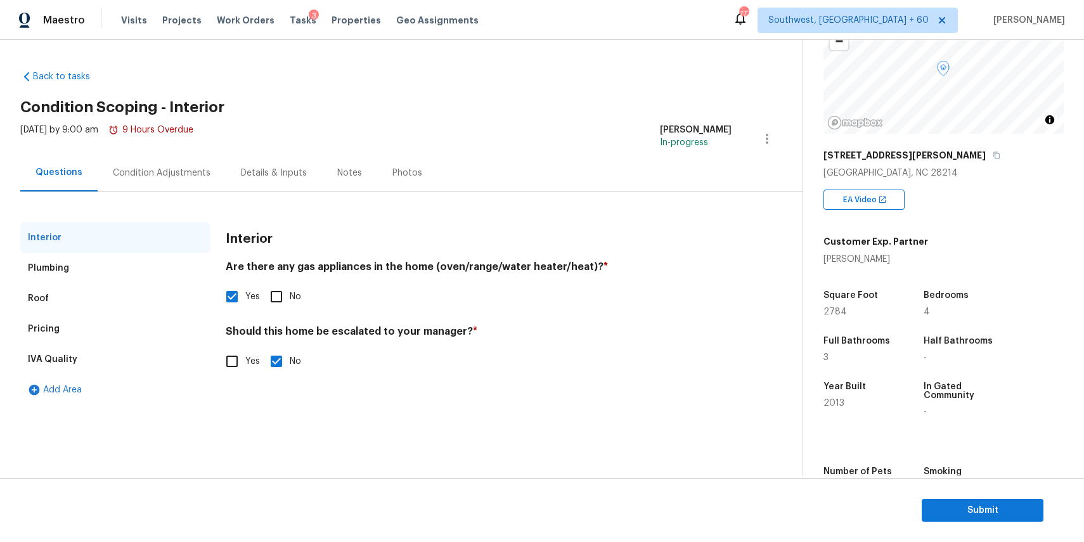
click at [145, 190] on div "Condition Adjustments" at bounding box center [162, 172] width 128 height 37
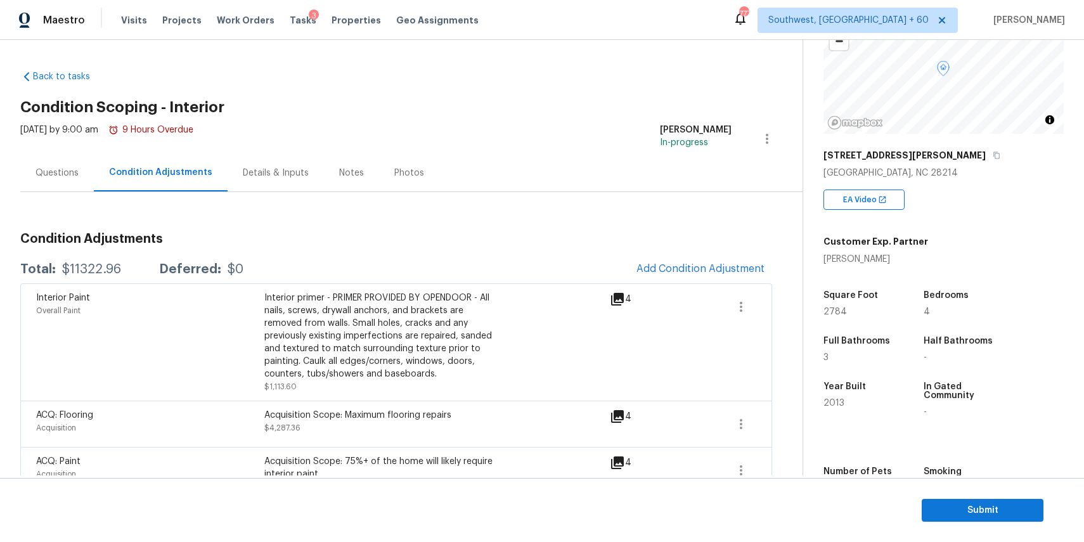
click at [82, 266] on div "$11322.96" at bounding box center [91, 269] width 59 height 13
copy div "$11322.96"
click at [58, 181] on div "Questions" at bounding box center [57, 172] width 74 height 37
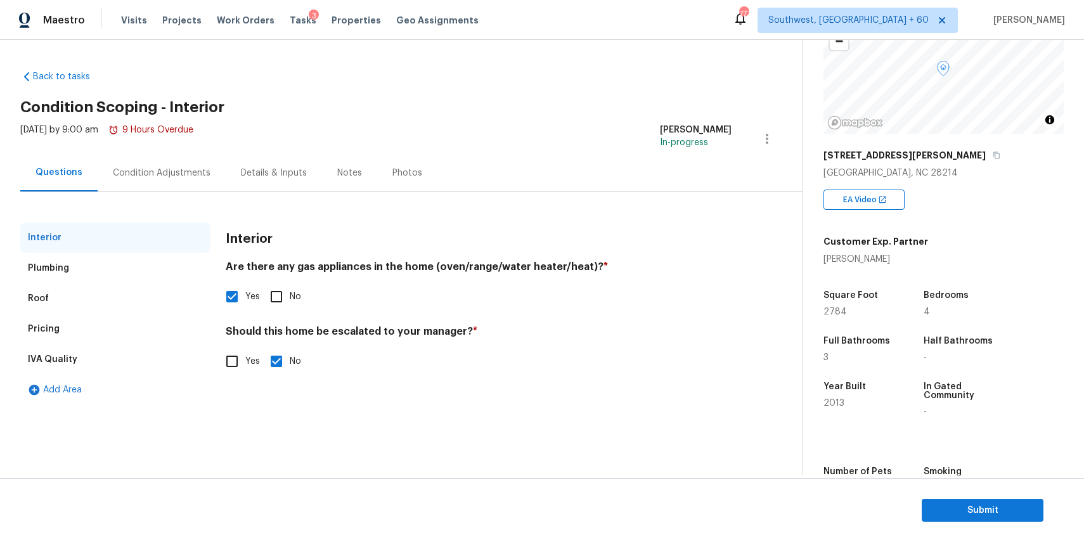
click at [998, 523] on section "Submit" at bounding box center [542, 510] width 1084 height 65
click at [985, 501] on button "Submit" at bounding box center [983, 510] width 122 height 23
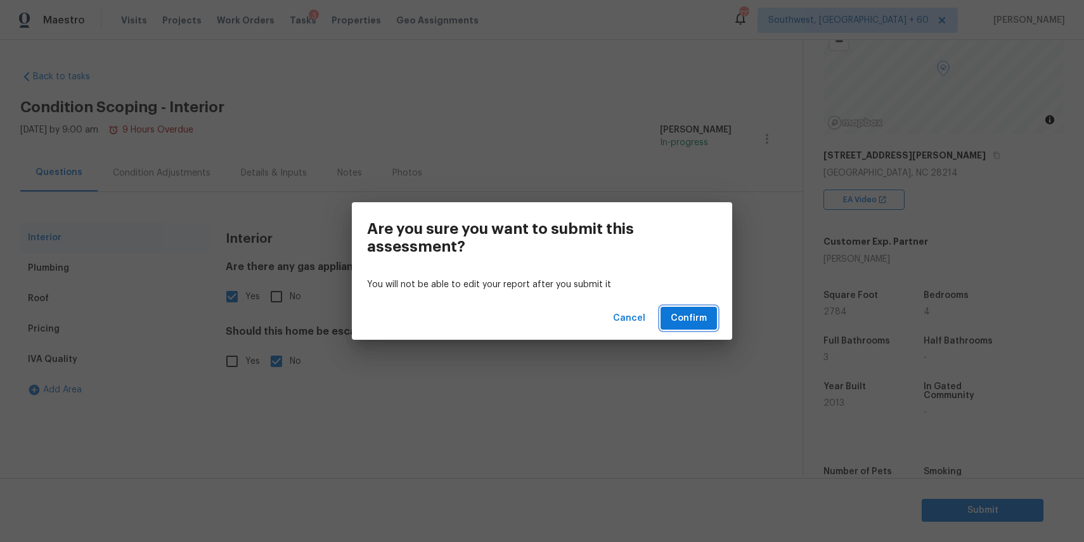
click at [695, 314] on span "Confirm" at bounding box center [689, 319] width 36 height 16
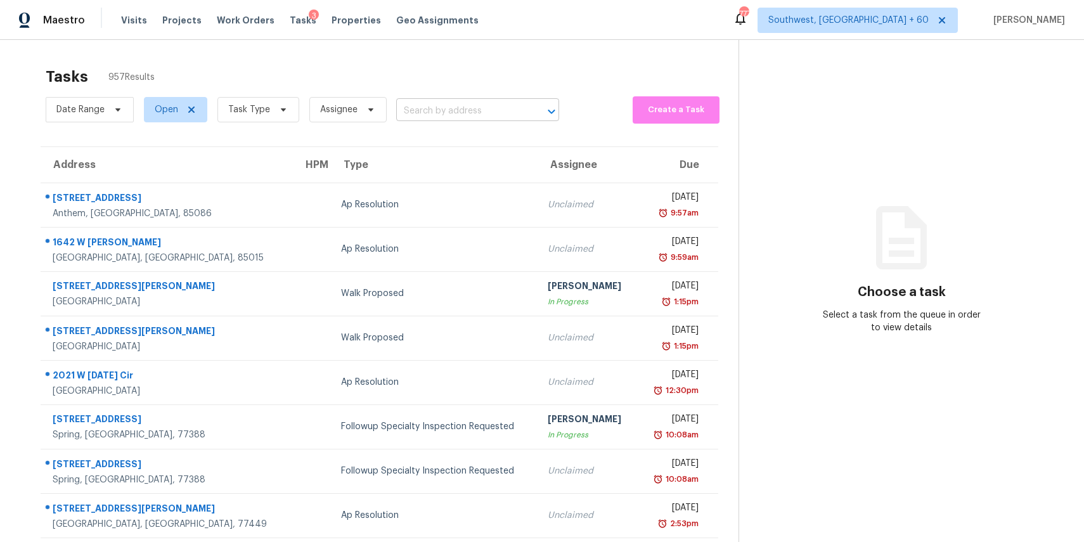
click at [470, 105] on input "text" at bounding box center [459, 111] width 127 height 20
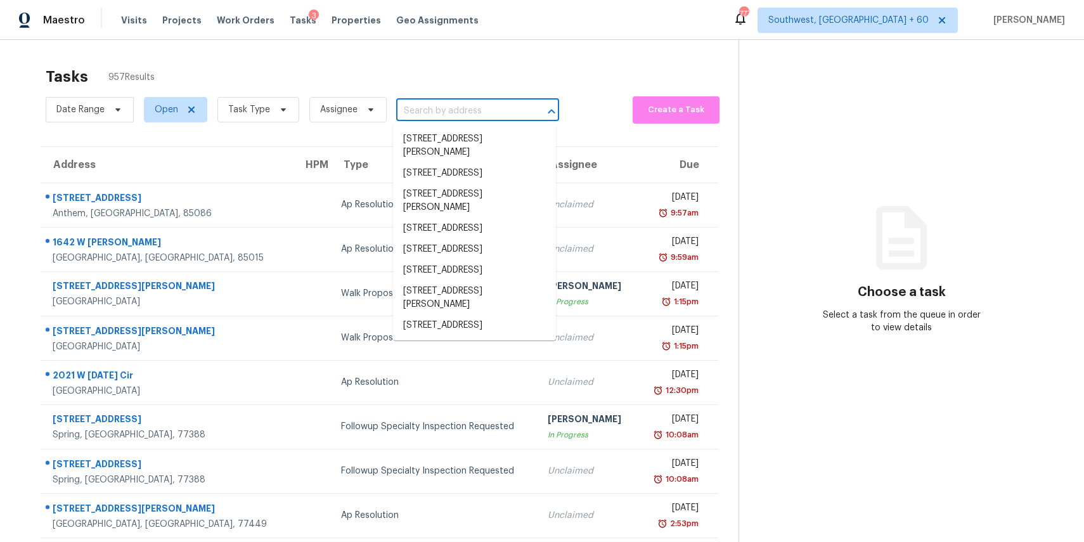
paste input "[STREET_ADDRESS]"
type input "[STREET_ADDRESS]"
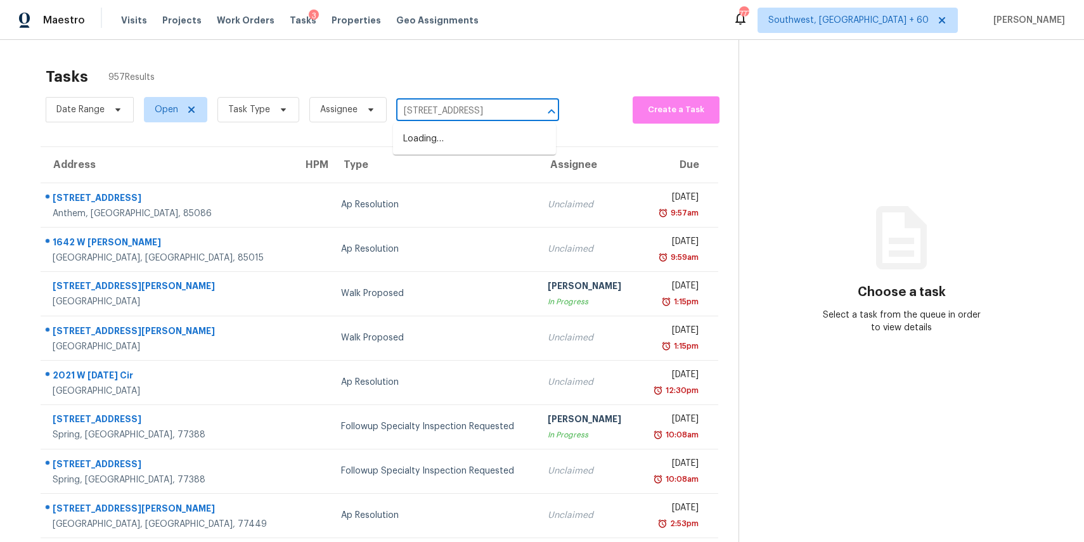
scroll to position [0, 41]
click at [487, 147] on li "[STREET_ADDRESS]" at bounding box center [474, 139] width 163 height 21
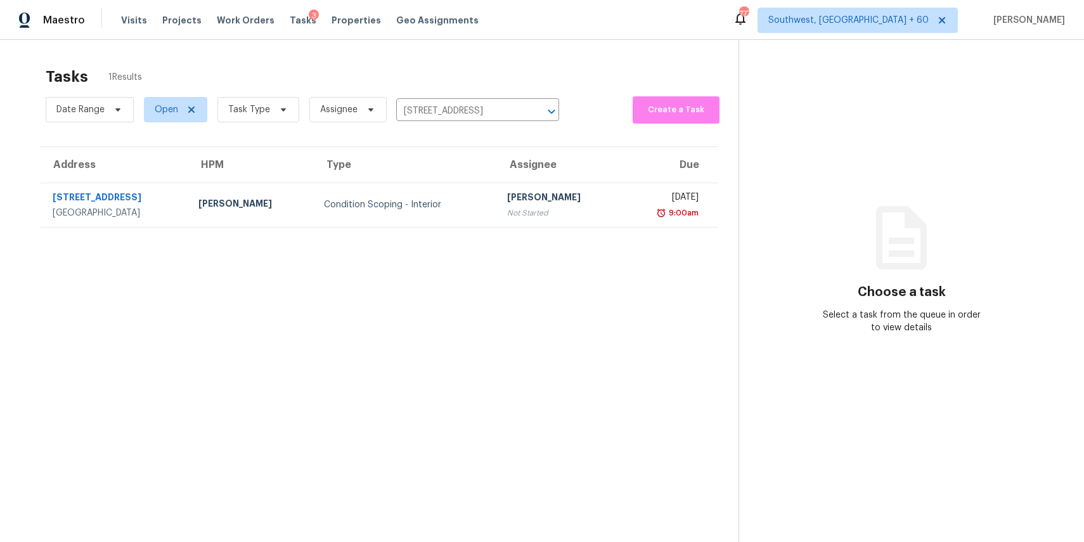
click at [521, 236] on section "Tasks 1 Results Date Range Open Task Type Assignee [STREET_ADDRESS] ​ Create a …" at bounding box center [379, 321] width 718 height 522
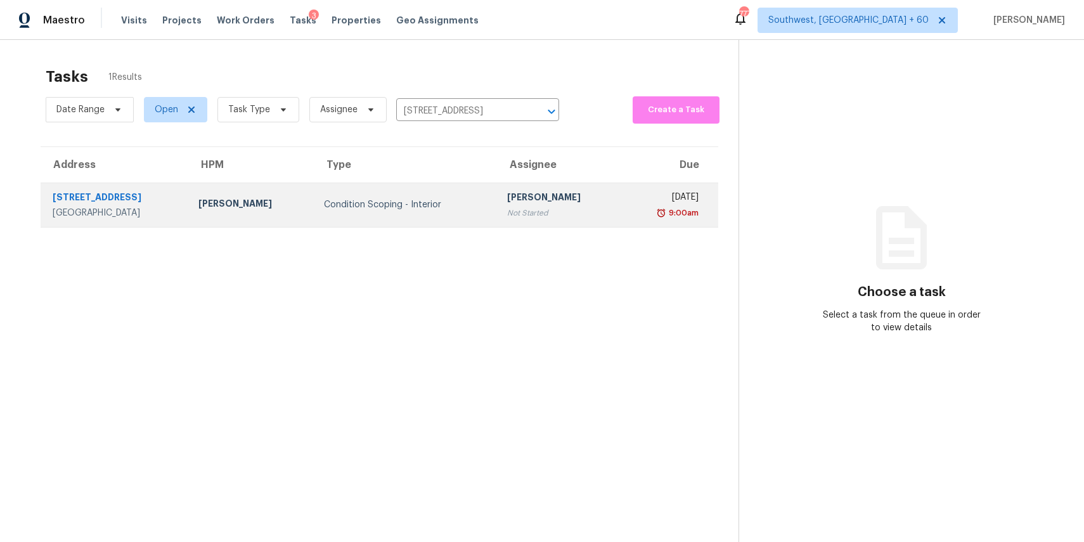
click at [545, 214] on div "Not Started" at bounding box center [559, 213] width 105 height 13
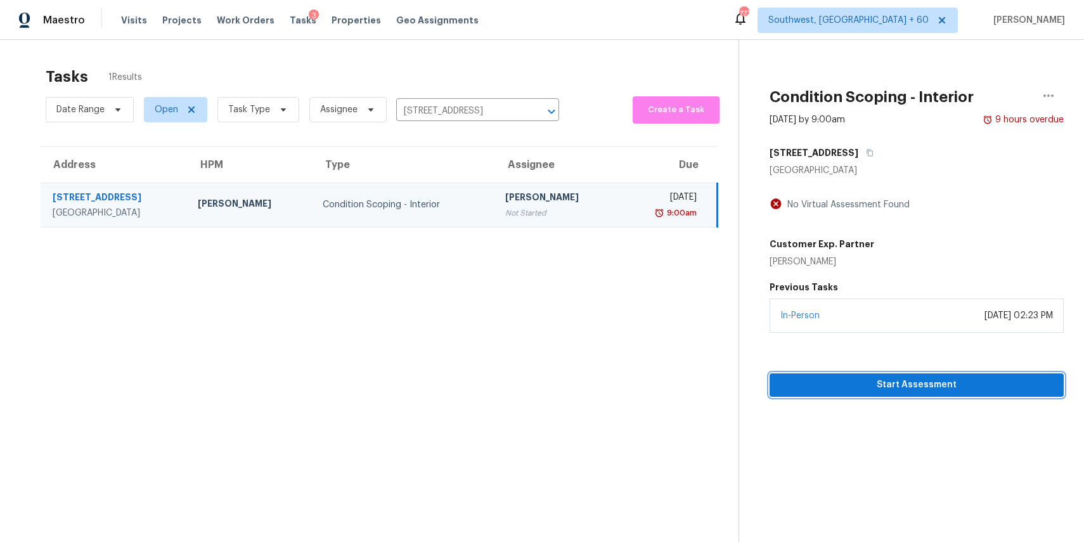
click at [851, 374] on button "Start Assessment" at bounding box center [916, 384] width 294 height 23
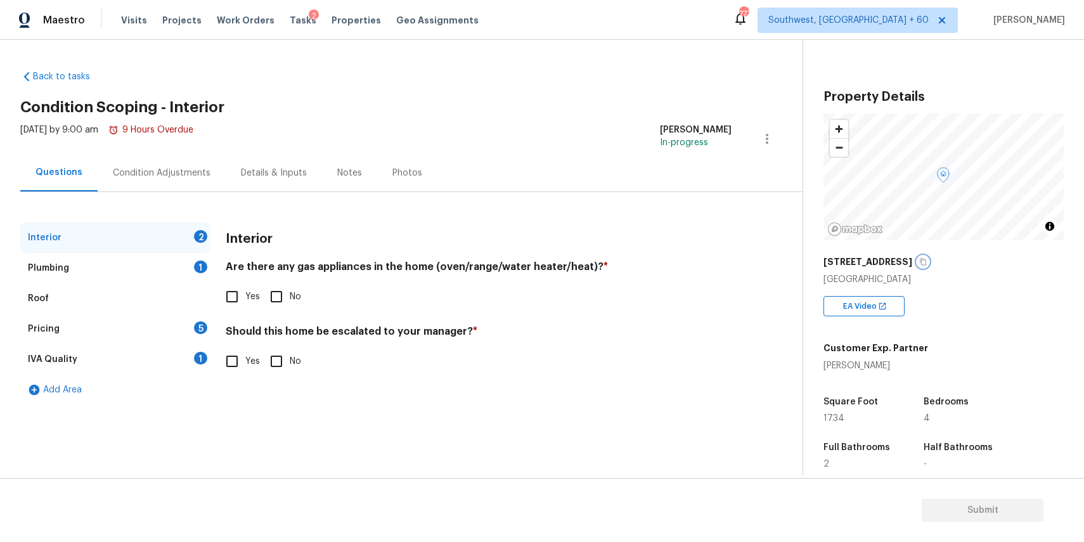
click at [919, 262] on icon "button" at bounding box center [923, 262] width 8 height 8
click at [227, 302] on input "Yes" at bounding box center [232, 296] width 27 height 27
checkbox input "true"
click at [277, 369] on input "No" at bounding box center [276, 361] width 27 height 27
checkbox input "true"
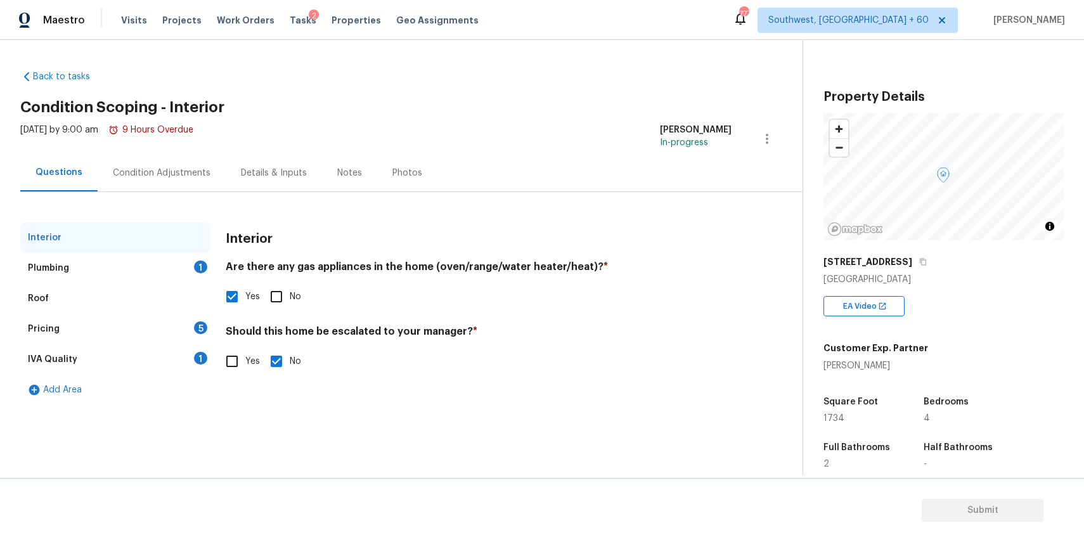
click at [197, 274] on div "Plumbing 1" at bounding box center [115, 268] width 190 height 30
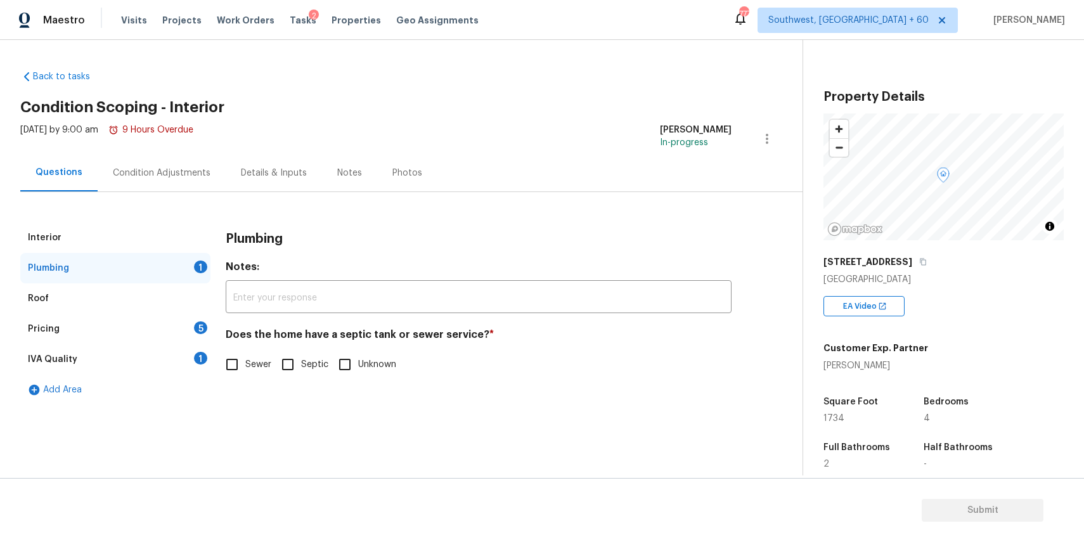
click at [243, 361] on input "Sewer" at bounding box center [232, 364] width 27 height 27
checkbox input "true"
click at [186, 335] on div "Pricing 5" at bounding box center [115, 329] width 190 height 30
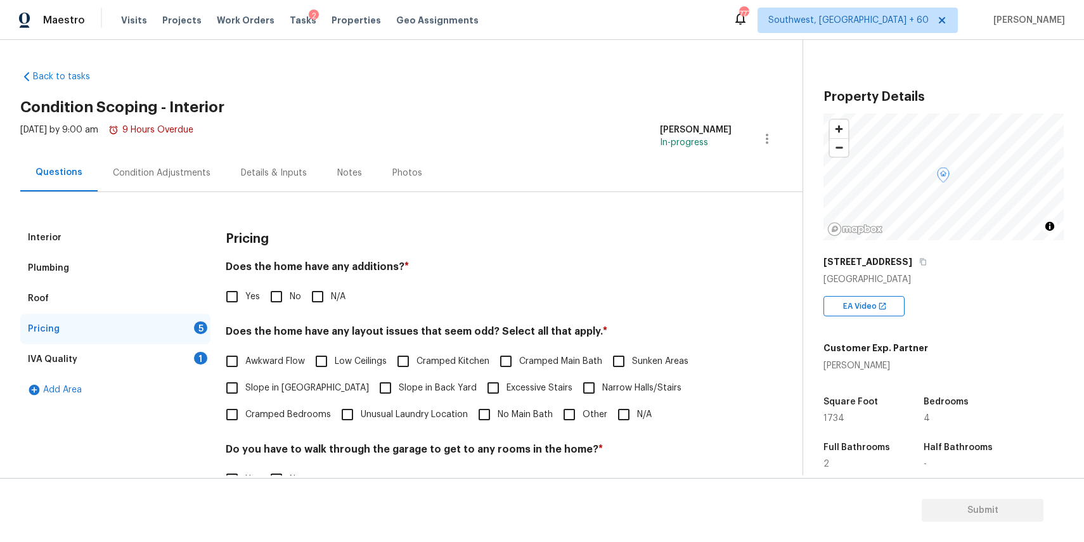
click at [321, 292] on input "N/A" at bounding box center [317, 296] width 27 height 27
checkbox input "true"
click at [621, 411] on input "N/A" at bounding box center [623, 414] width 27 height 27
checkbox input "true"
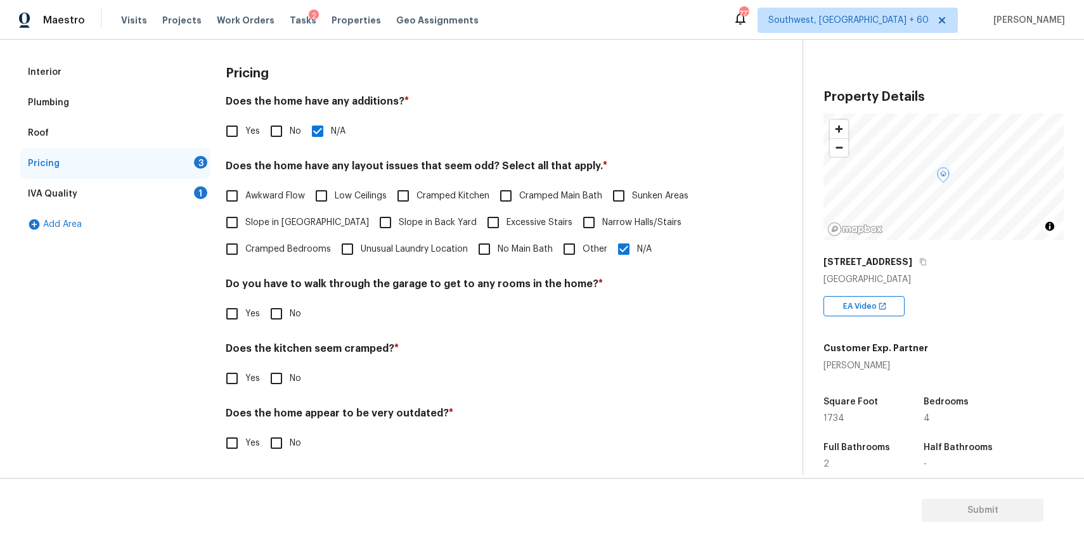
scroll to position [165, 0]
click at [260, 331] on div "Pricing Does the home have any additions? * Yes No N/A Does the home have any l…" at bounding box center [479, 264] width 506 height 414
click at [273, 322] on input "No" at bounding box center [276, 313] width 27 height 27
checkbox input "true"
click at [277, 366] on div "Does the kitchen seem cramped? * Yes No" at bounding box center [479, 368] width 506 height 49
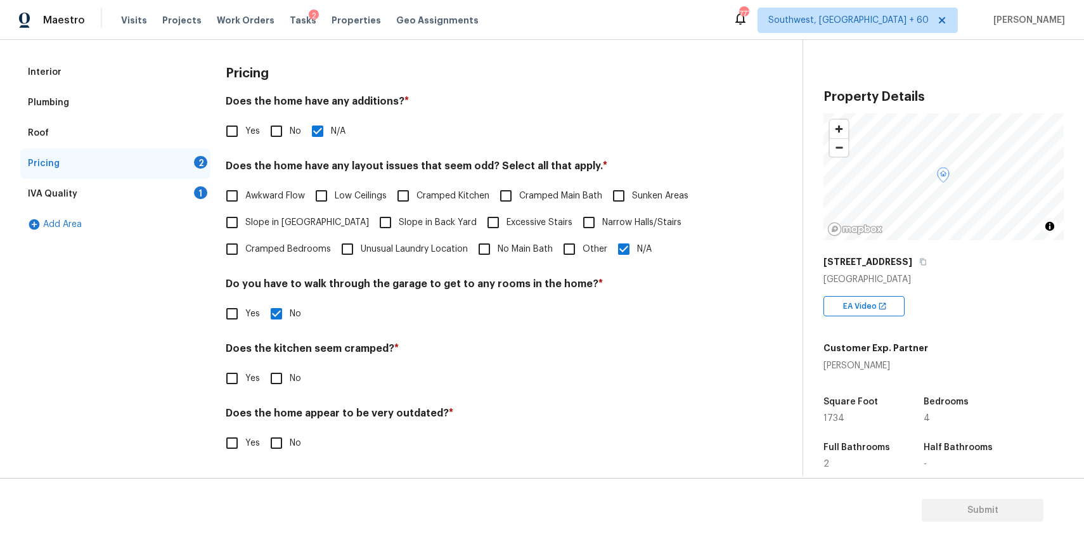
click at [278, 389] on input "No" at bounding box center [276, 378] width 27 height 27
checkbox input "true"
click at [279, 453] on input "No" at bounding box center [276, 443] width 27 height 27
checkbox input "true"
click at [198, 195] on div "1" at bounding box center [200, 192] width 13 height 13
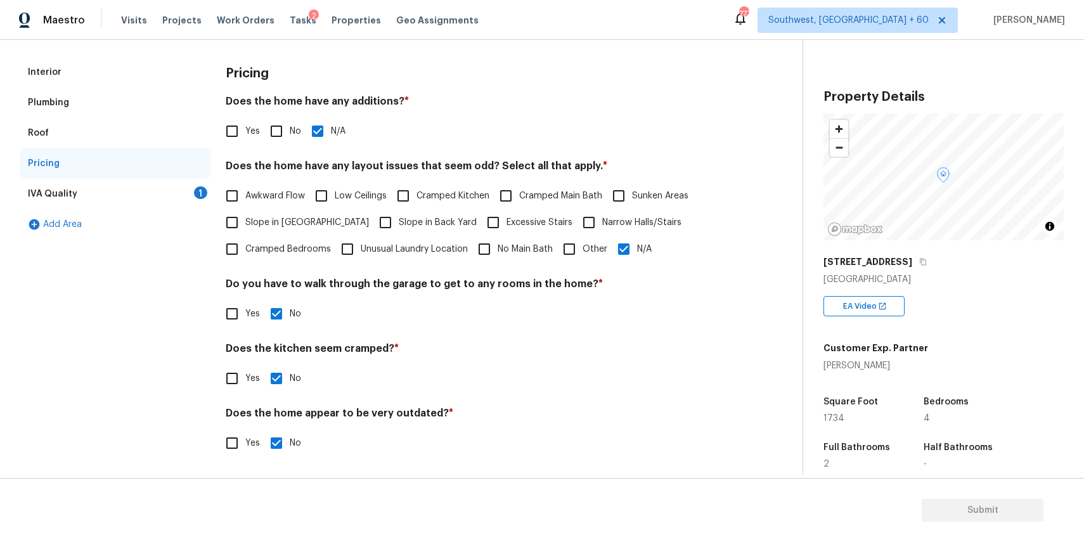
scroll to position [0, 0]
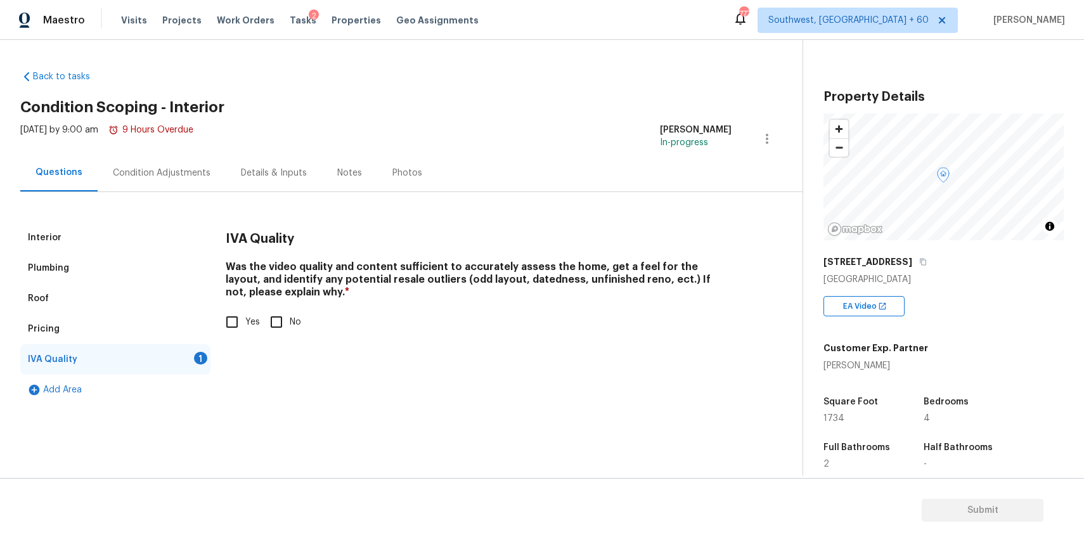
click at [240, 314] on input "Yes" at bounding box center [232, 322] width 27 height 27
checkbox input "true"
click at [184, 209] on div "Interior Plumbing Roof Pricing IVA Quality Add Area IVA Quality Was the video q…" at bounding box center [396, 298] width 752 height 213
click at [200, 186] on div "Condition Adjustments" at bounding box center [162, 172] width 128 height 37
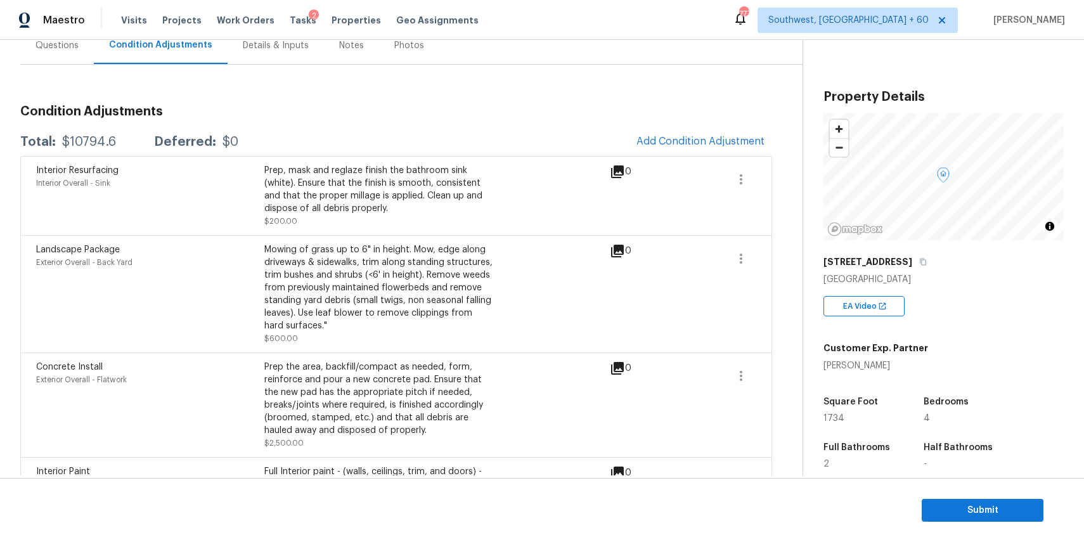
scroll to position [42, 0]
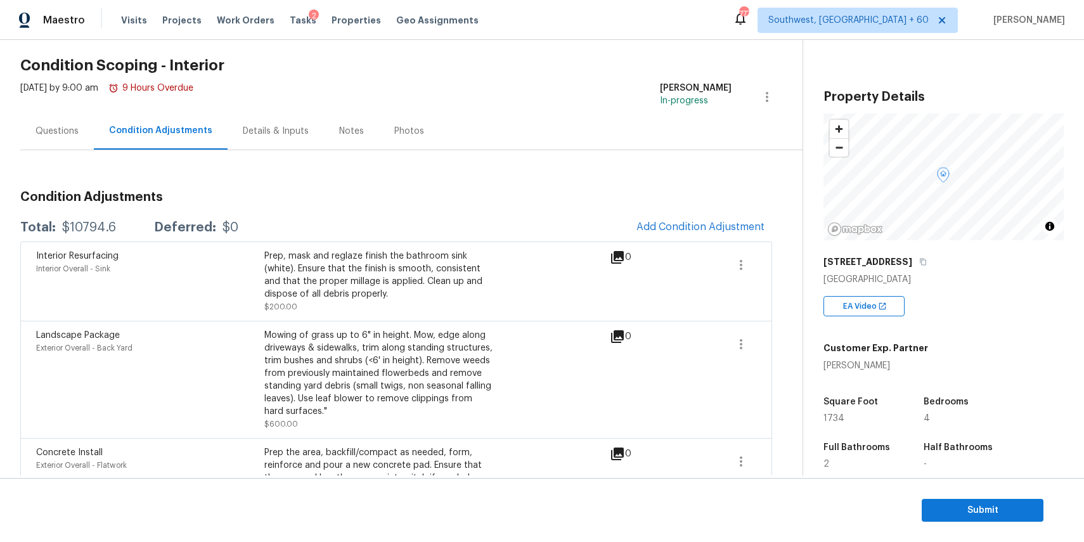
click at [658, 246] on div "Interior Resurfacing Interior Overall - Sink Prep, mask and reglaze finish the …" at bounding box center [396, 280] width 752 height 79
click at [684, 229] on span "Add Condition Adjustment" at bounding box center [700, 226] width 128 height 11
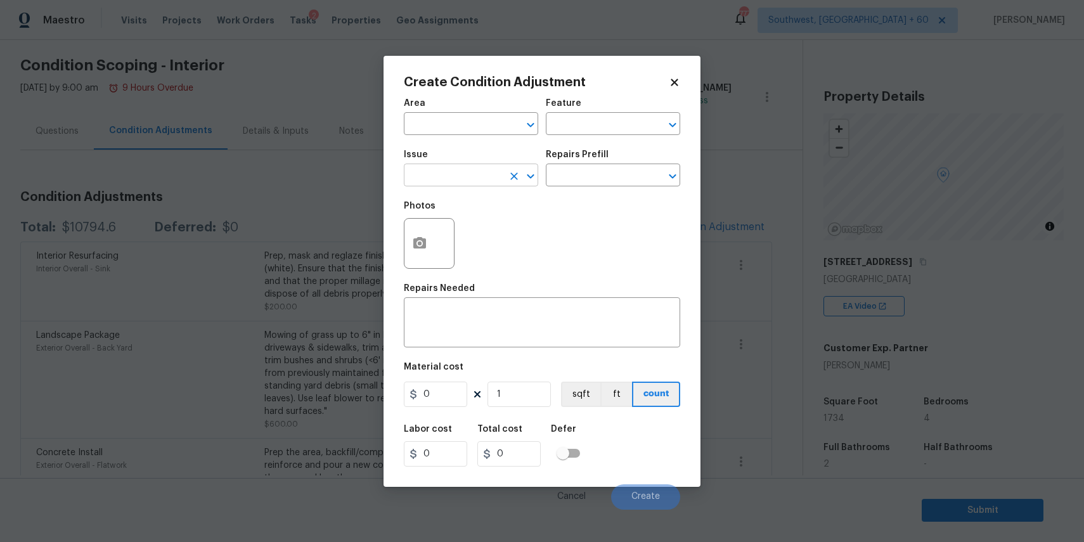
click at [476, 168] on input "text" at bounding box center [453, 177] width 99 height 20
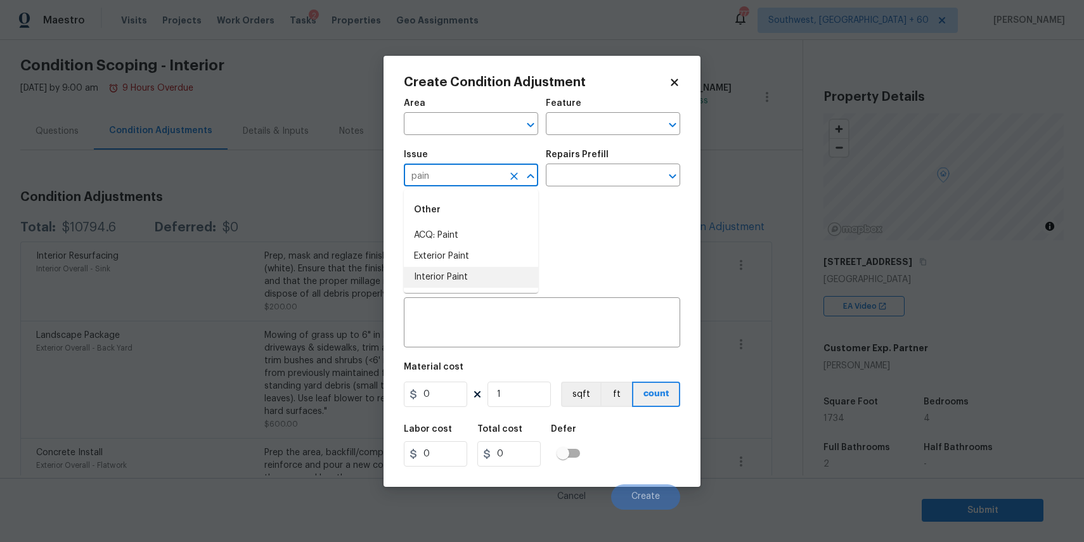
click at [476, 284] on li "Interior Paint" at bounding box center [471, 277] width 134 height 21
type input "Interior Paint"
click at [567, 200] on div "Photos" at bounding box center [542, 235] width 276 height 82
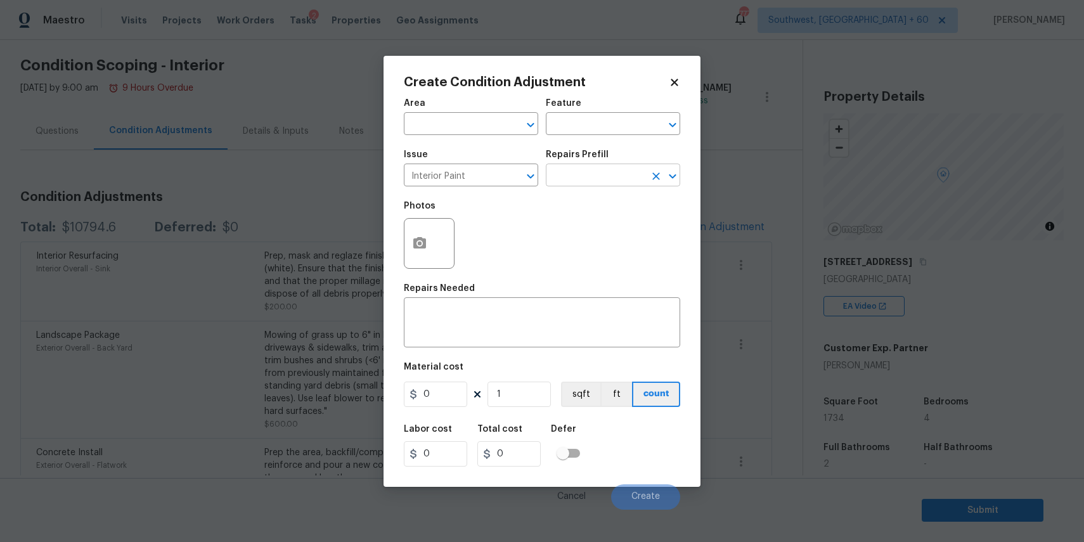
click at [590, 172] on input "text" at bounding box center [595, 177] width 99 height 20
type input "prim"
click at [631, 200] on li "Primer - Labor Only $0.40" at bounding box center [613, 205] width 134 height 21
type input "Overall Paint"
type textarea "Interior primer - PRIMER PROVIDED BY OPENDOOR - All nails, screws, drywall anch…"
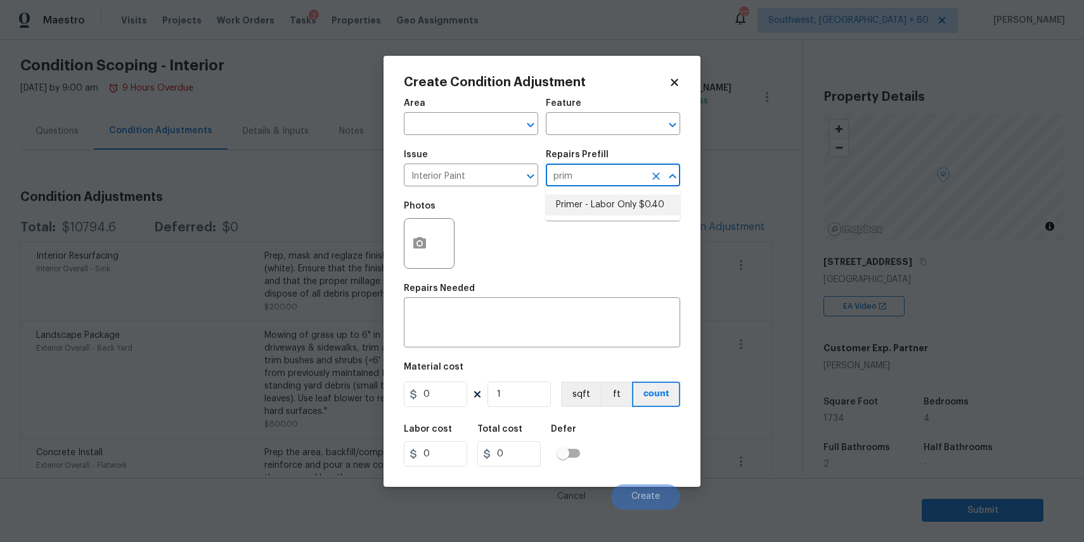
type input "0.4"
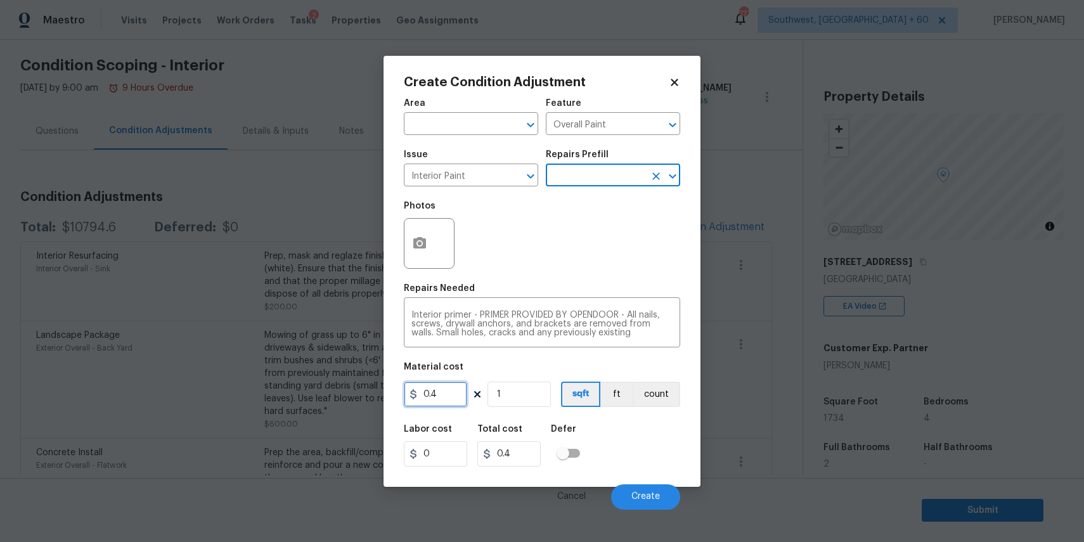
click at [459, 400] on input "0.4" at bounding box center [435, 394] width 63 height 25
type input "200"
click at [416, 247] on icon "button" at bounding box center [419, 242] width 13 height 11
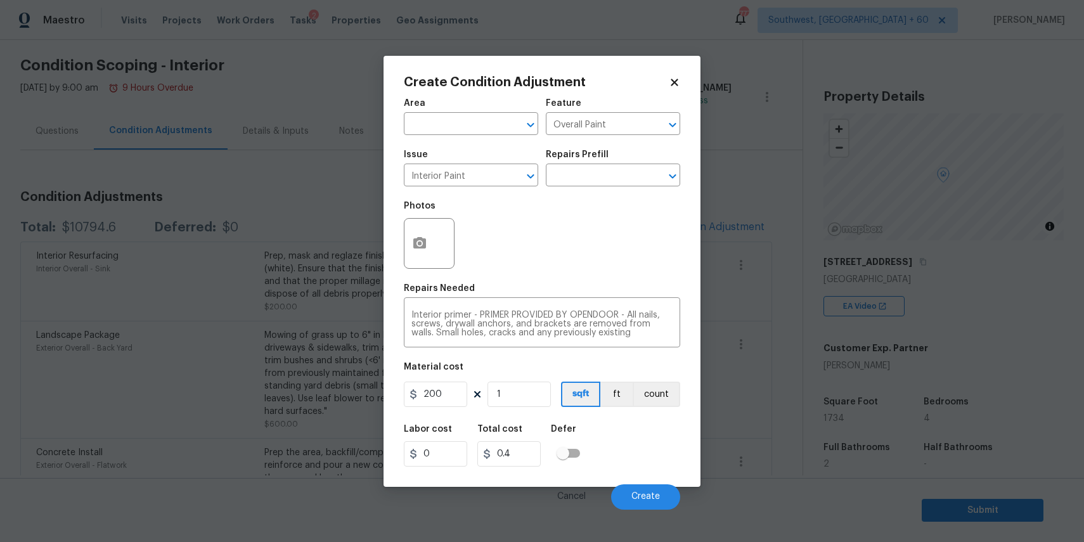
type input "200"
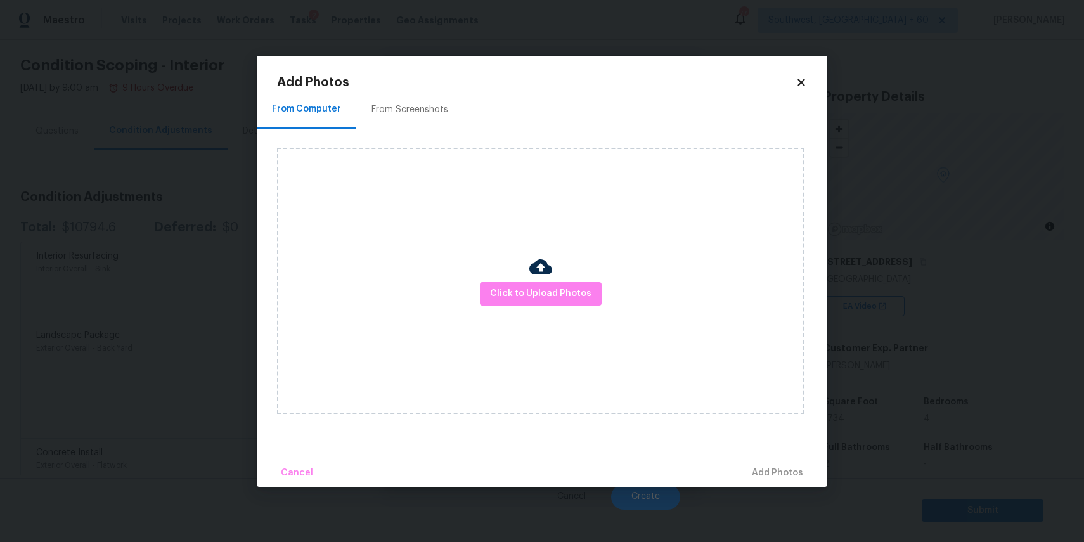
click at [490, 277] on div "Click to Upload Photos" at bounding box center [540, 281] width 527 height 266
click at [528, 300] on span "Click to Upload Photos" at bounding box center [540, 294] width 101 height 16
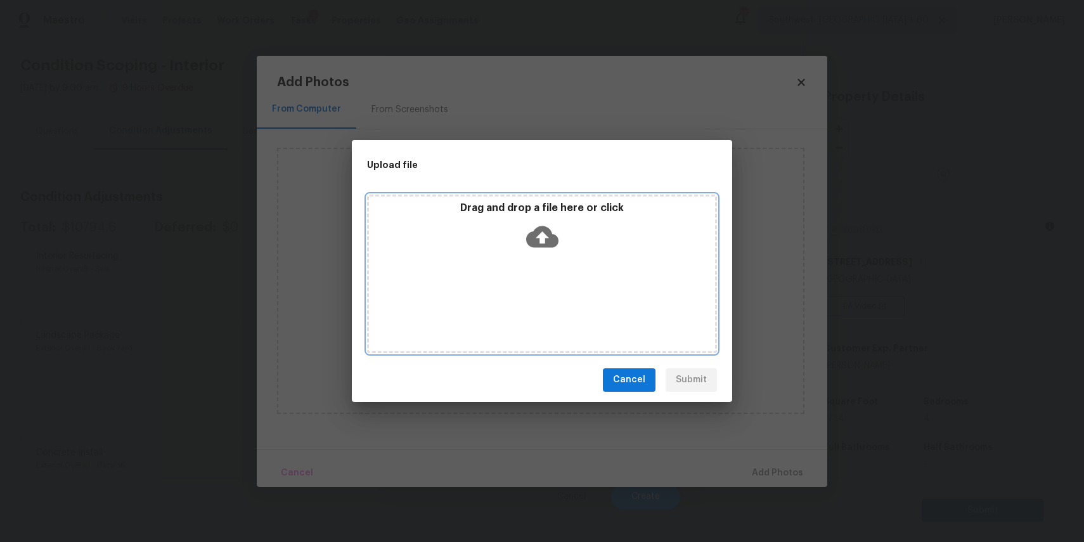
click at [525, 288] on div "Drag and drop a file here or click" at bounding box center [542, 274] width 350 height 158
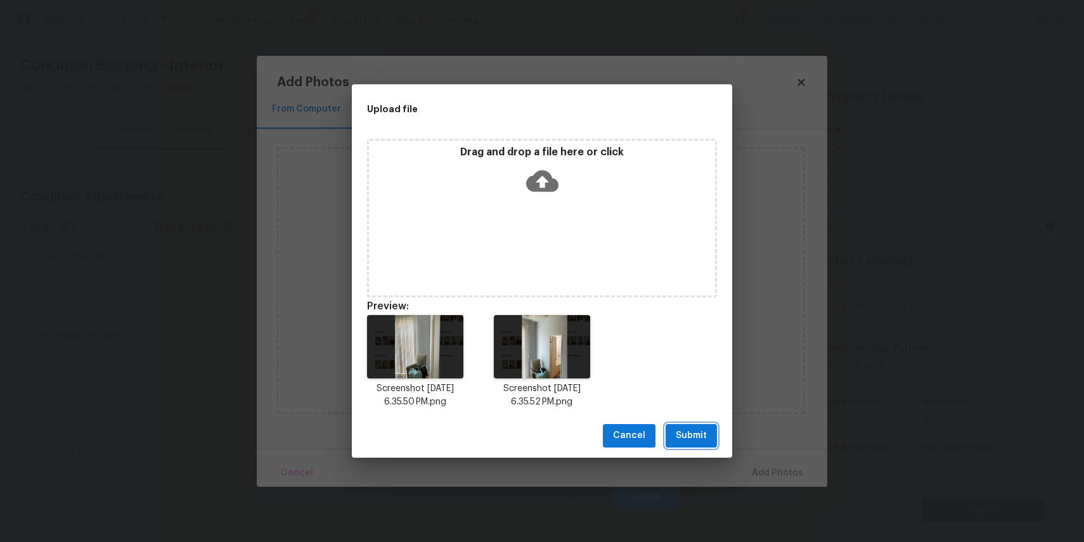
click at [689, 433] on span "Submit" at bounding box center [691, 436] width 31 height 16
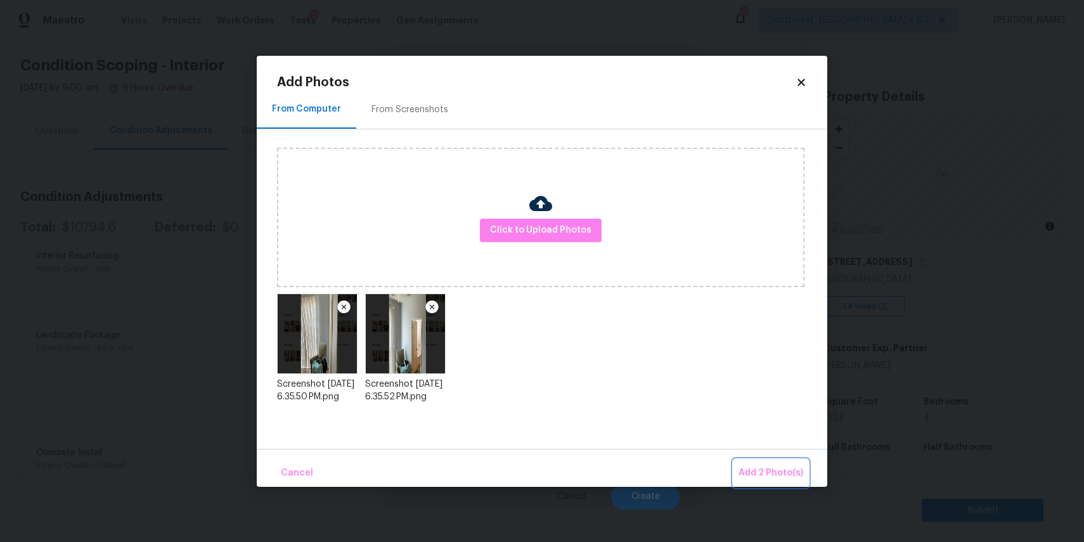
click at [764, 465] on button "Add 2 Photo(s)" at bounding box center [770, 472] width 75 height 27
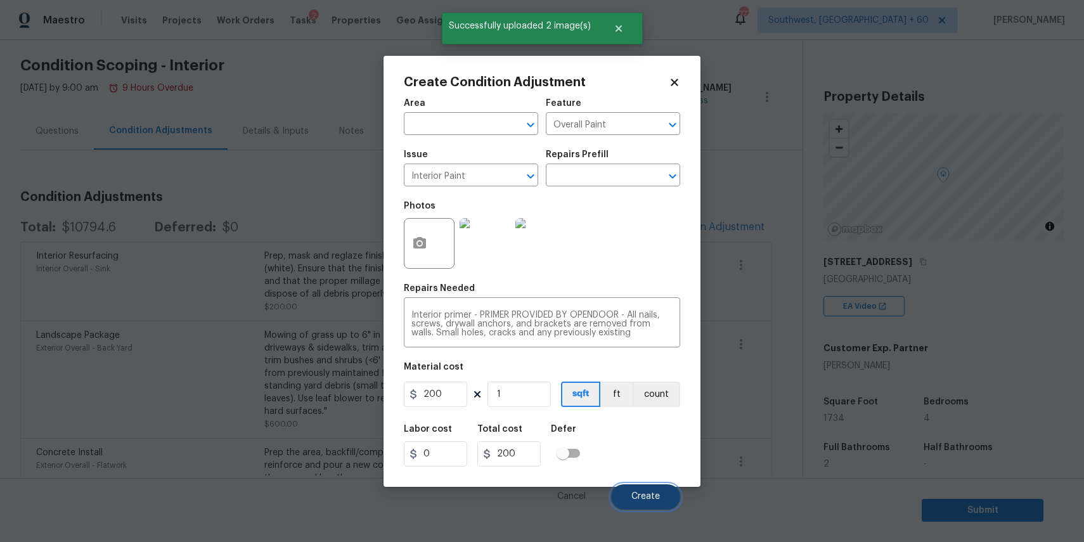
click at [651, 498] on span "Create" at bounding box center [645, 497] width 29 height 10
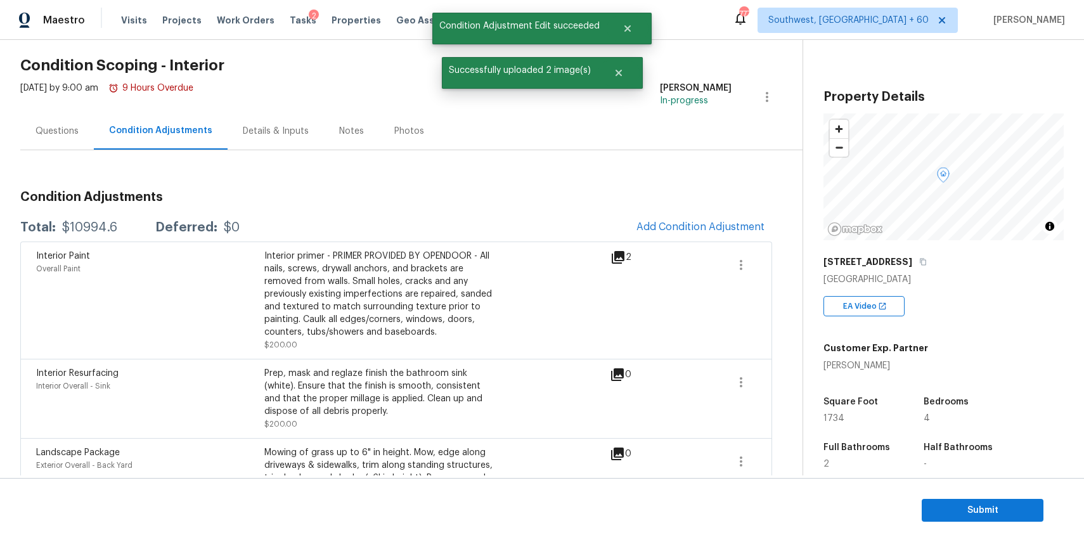
click at [64, 138] on div "Questions" at bounding box center [57, 130] width 74 height 37
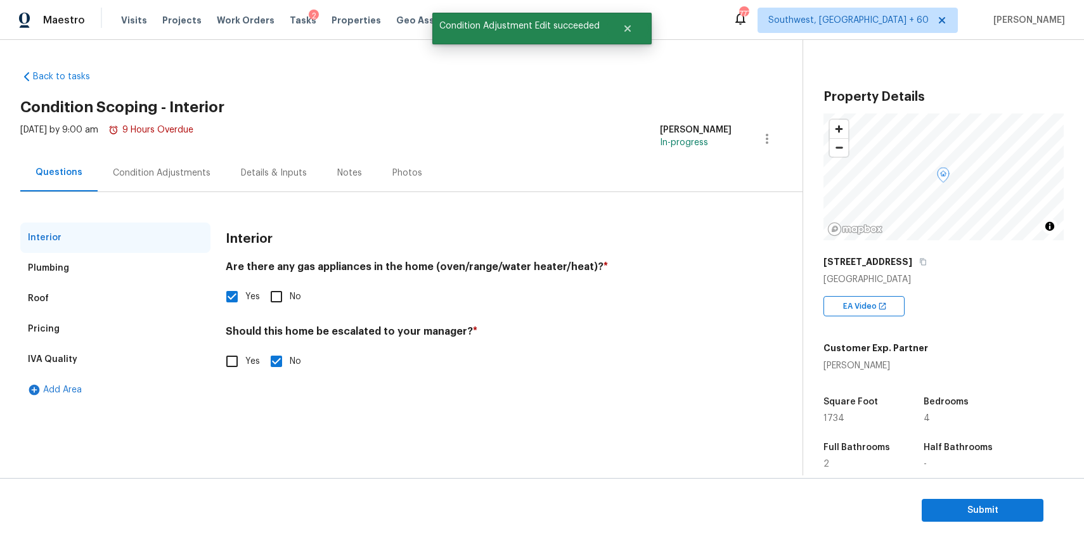
click at [146, 165] on div "Condition Adjustments" at bounding box center [162, 172] width 128 height 37
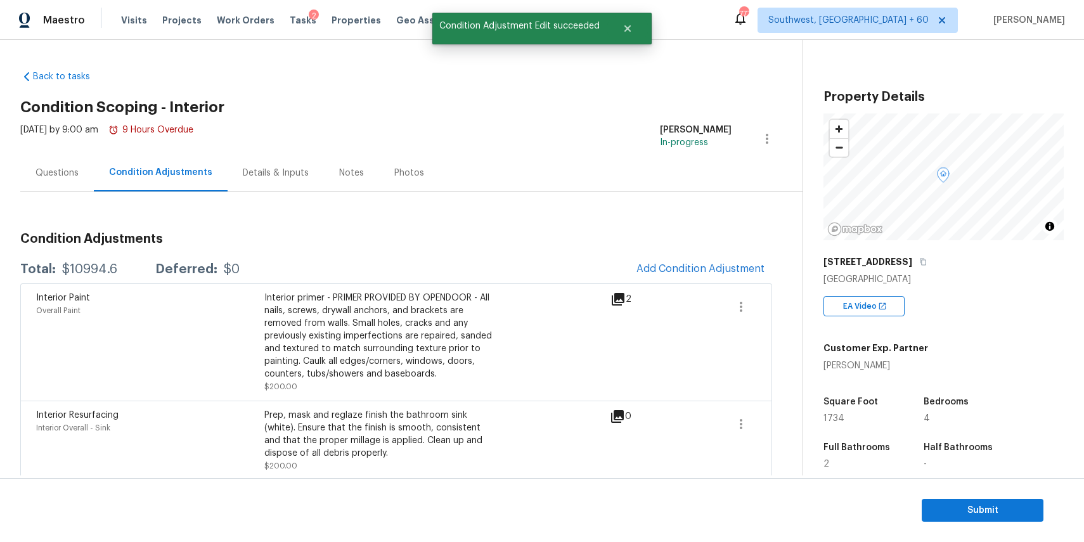
click at [87, 267] on div "$10994.6" at bounding box center [89, 269] width 55 height 13
copy div "$10994.6"
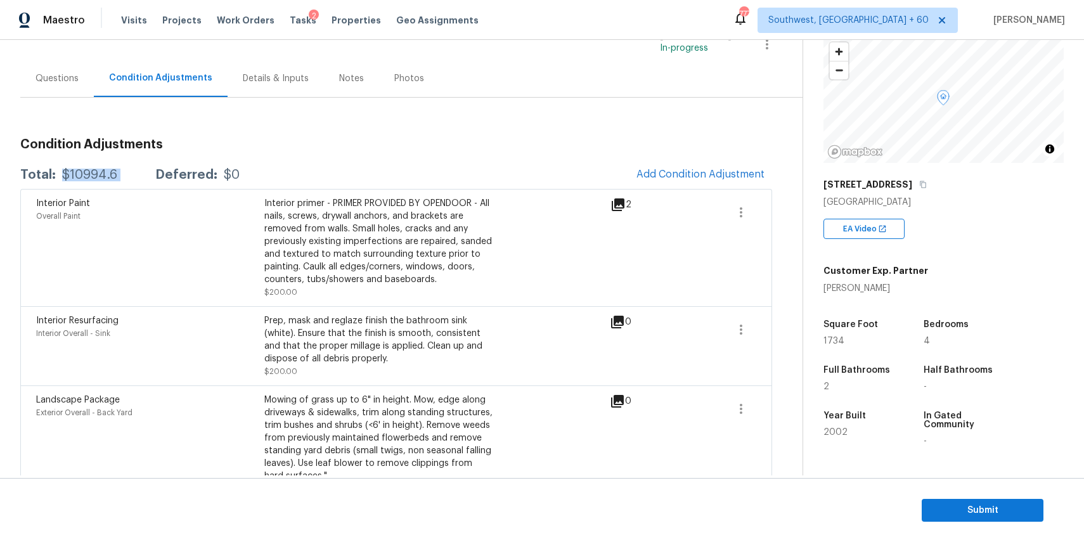
scroll to position [85, 0]
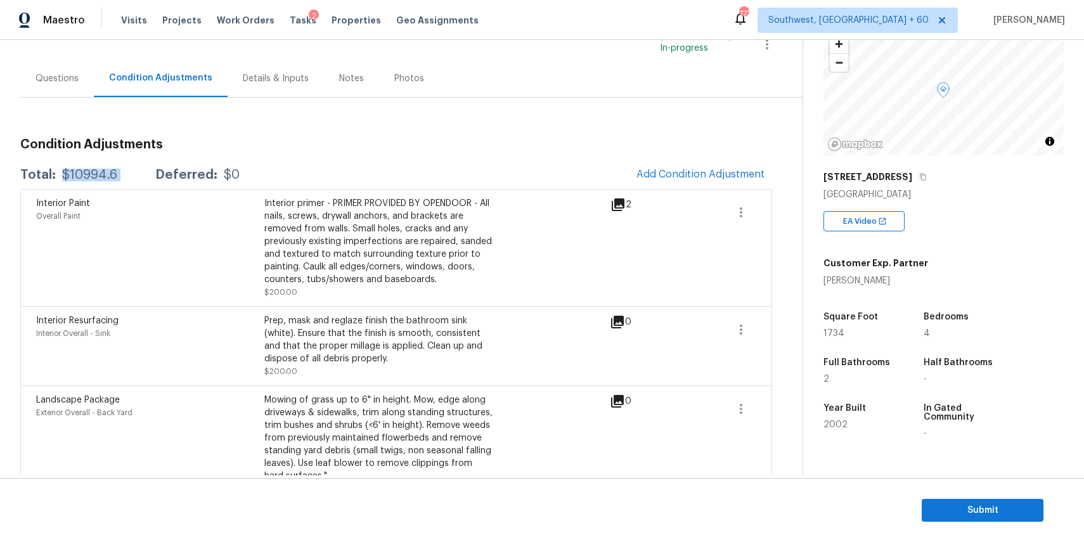
click at [58, 88] on div "Questions" at bounding box center [57, 78] width 74 height 37
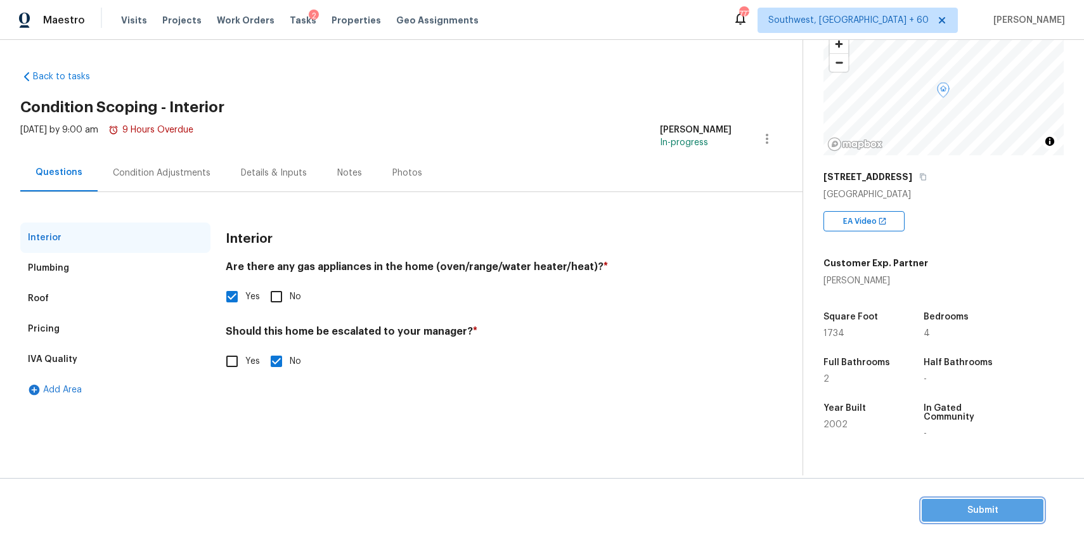
click at [946, 518] on button "Submit" at bounding box center [983, 510] width 122 height 23
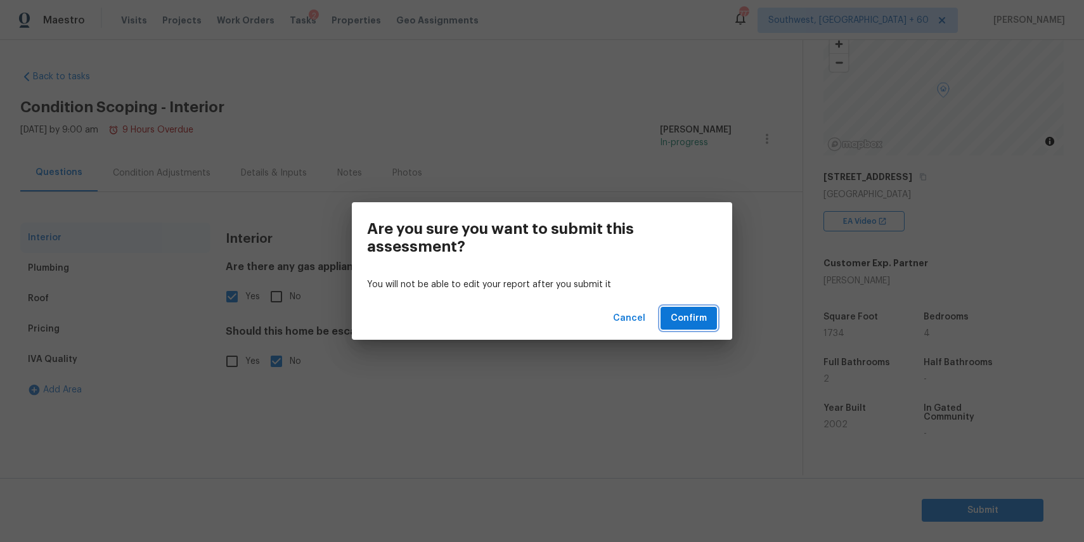
click at [700, 311] on span "Confirm" at bounding box center [689, 319] width 36 height 16
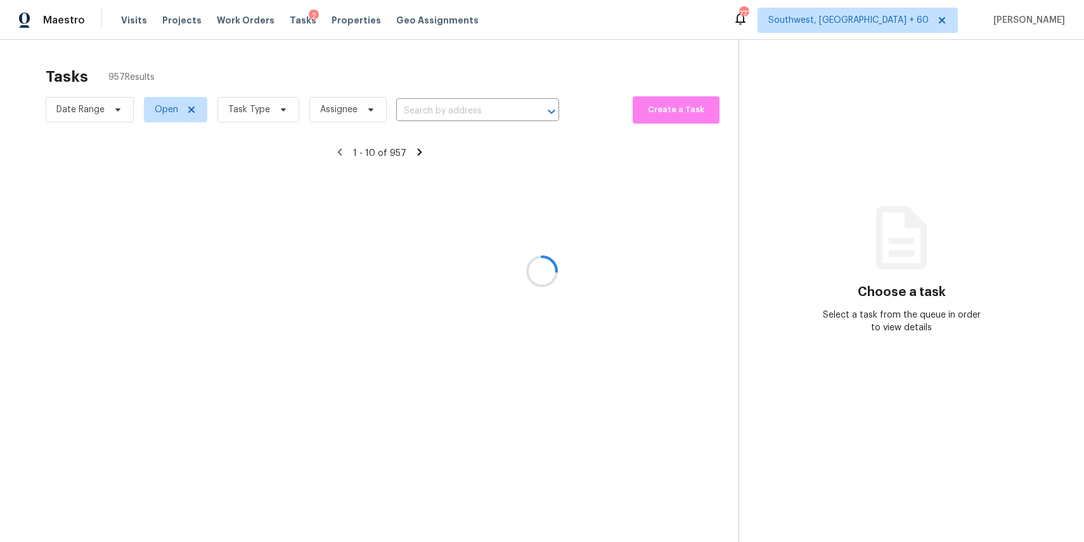
click at [443, 112] on div at bounding box center [542, 271] width 1084 height 542
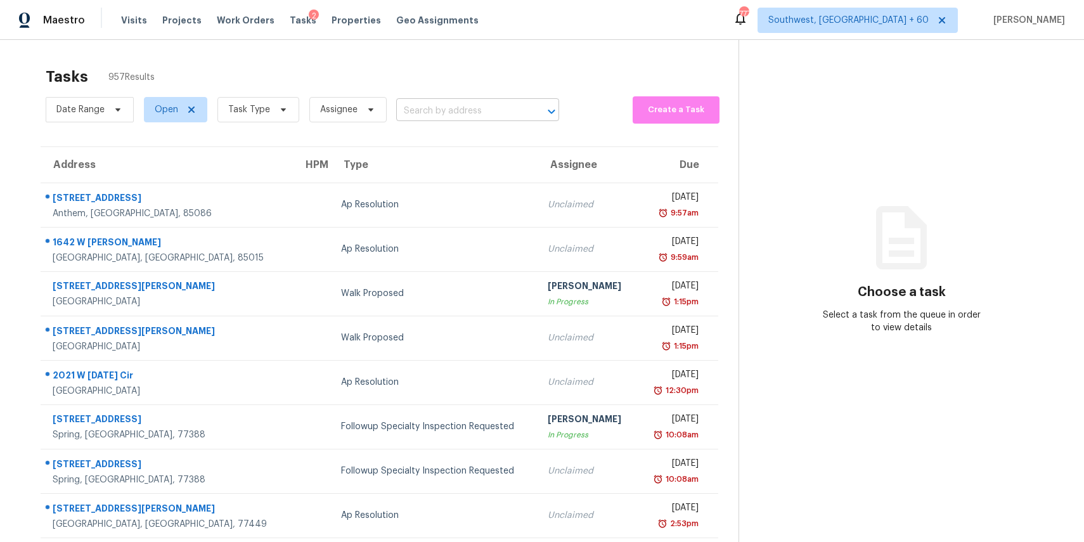
click at [437, 114] on input "text" at bounding box center [459, 111] width 127 height 20
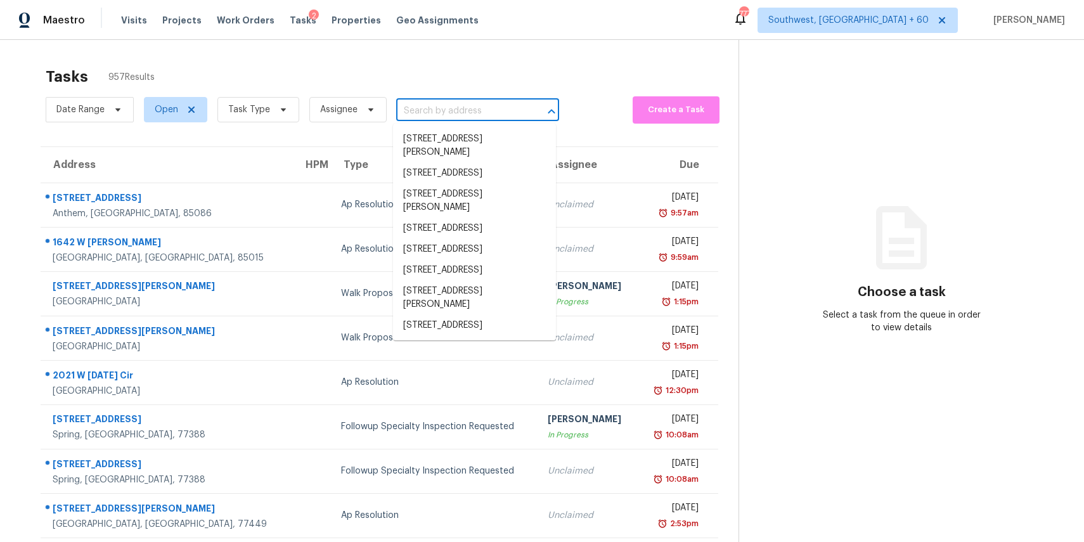
paste input "[STREET_ADDRESS]"
type input "[STREET_ADDRESS]"
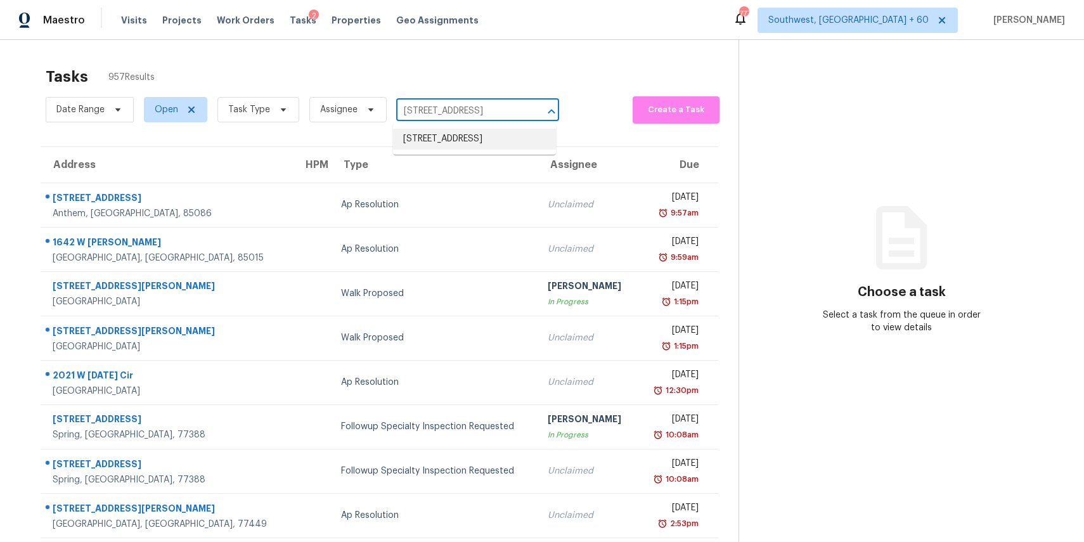
click at [467, 145] on li "[STREET_ADDRESS]" at bounding box center [474, 139] width 163 height 21
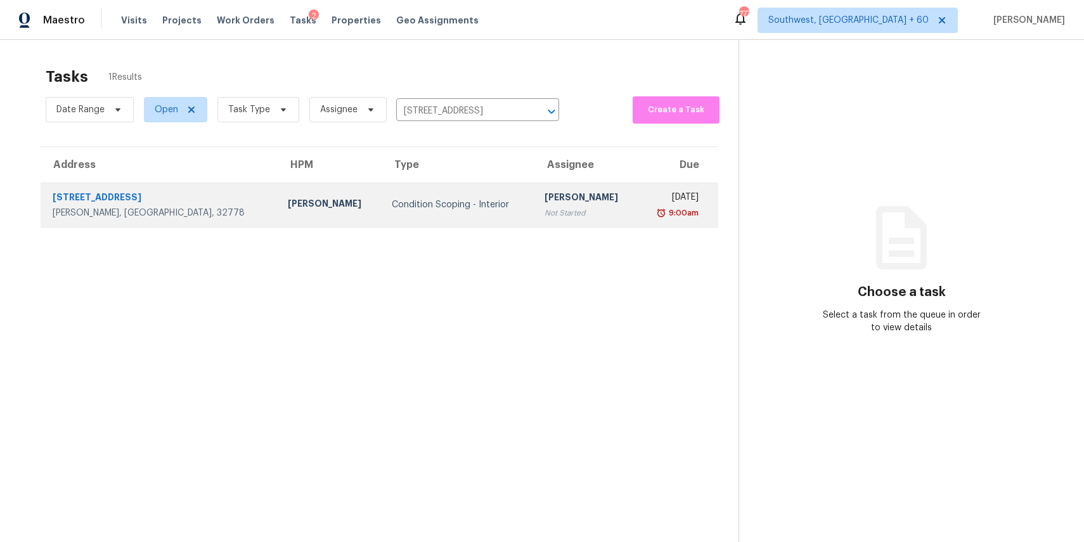
click at [544, 202] on div "[PERSON_NAME]" at bounding box center [586, 199] width 84 height 16
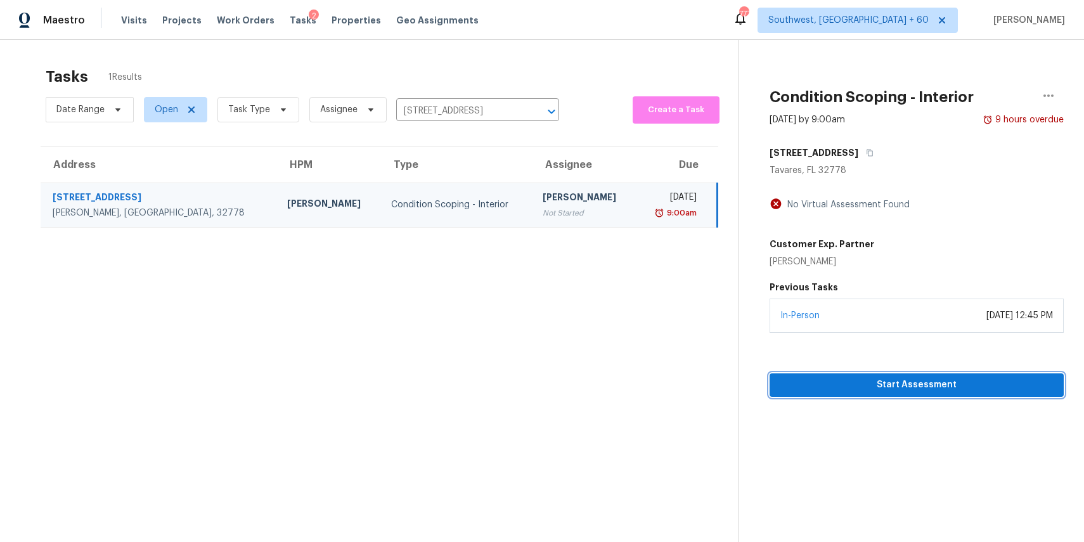
click at [911, 391] on span "Start Assessment" at bounding box center [917, 385] width 274 height 16
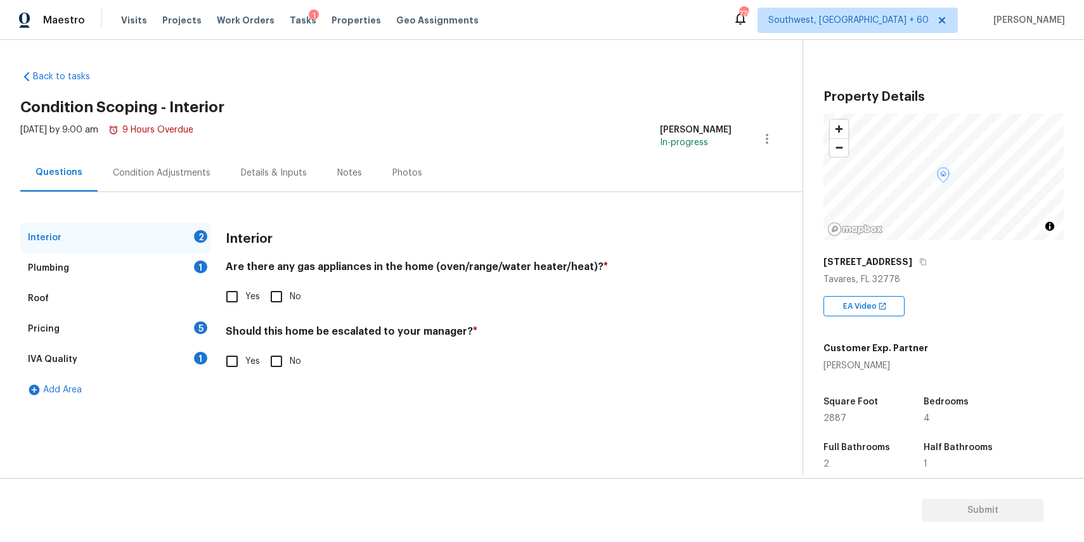
click at [288, 286] on input "No" at bounding box center [276, 296] width 27 height 27
checkbox input "true"
click at [278, 369] on input "No" at bounding box center [276, 362] width 27 height 27
checkbox input "true"
click at [183, 261] on div "Plumbing 1" at bounding box center [115, 268] width 190 height 30
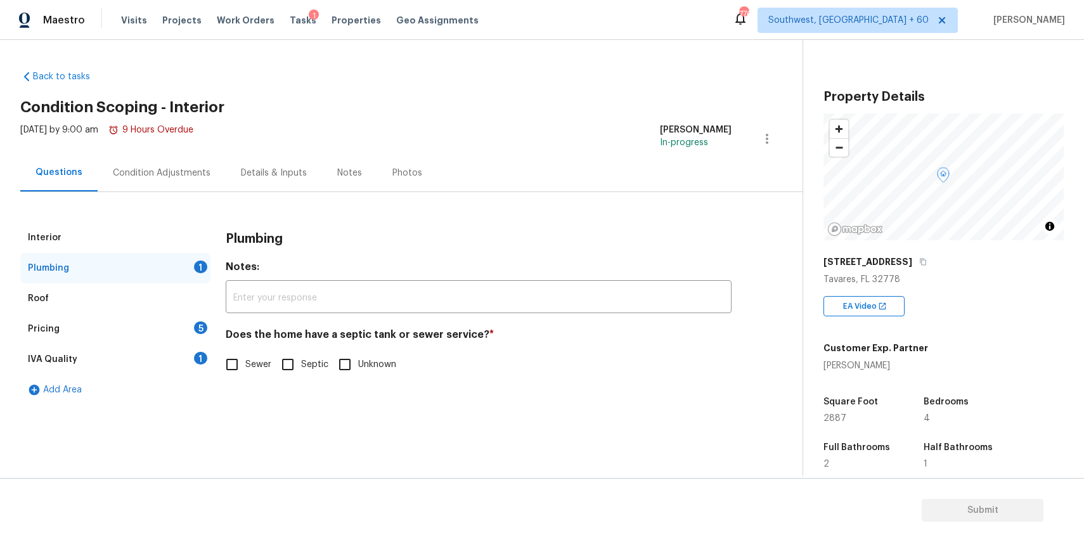
click at [355, 376] on input "Unknown" at bounding box center [344, 364] width 27 height 27
checkbox input "true"
click at [155, 335] on div "Pricing 5" at bounding box center [115, 329] width 190 height 30
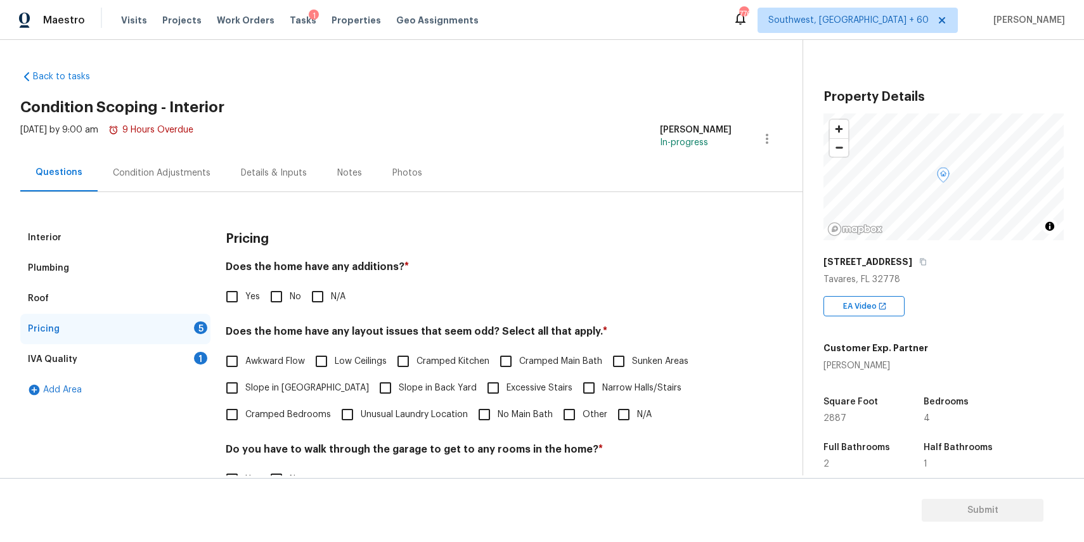
click at [319, 290] on input "N/A" at bounding box center [317, 296] width 27 height 27
checkbox input "true"
click at [662, 409] on div "Awkward Flow Low Ceilings Cramped Kitchen Cramped Main Bath Sunken Areas Slope …" at bounding box center [479, 388] width 506 height 80
click at [622, 412] on input "N/A" at bounding box center [623, 414] width 27 height 27
checkbox input "true"
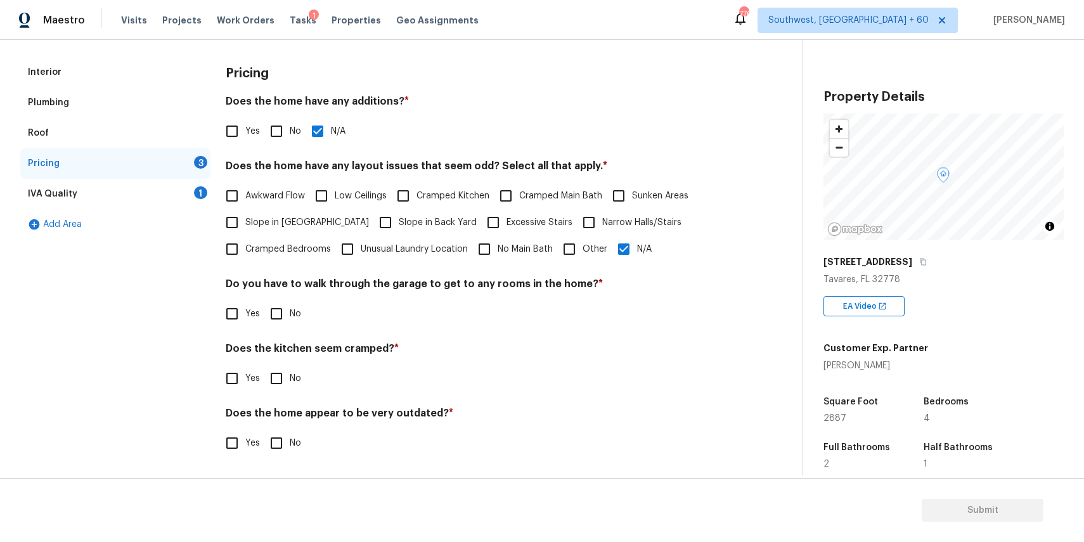
scroll to position [165, 0]
click at [276, 315] on input "No" at bounding box center [276, 313] width 27 height 27
checkbox input "true"
click at [276, 383] on input "No" at bounding box center [276, 378] width 27 height 27
checkbox input "true"
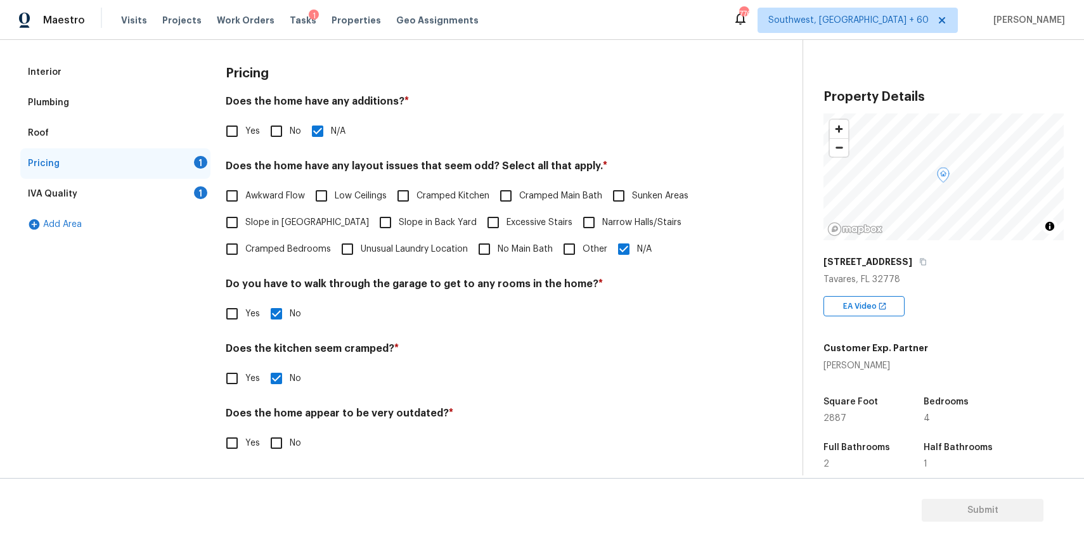
click at [283, 441] on input "No" at bounding box center [276, 443] width 27 height 27
checkbox input "true"
click at [202, 194] on div "1" at bounding box center [200, 192] width 13 height 13
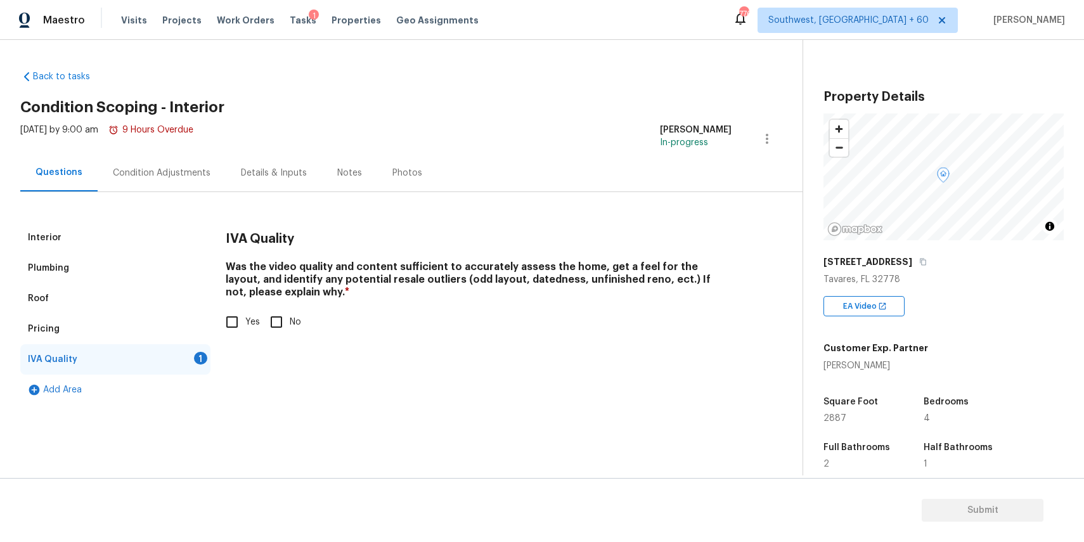
click at [238, 315] on input "Yes" at bounding box center [232, 322] width 27 height 27
checkbox input "true"
click at [179, 172] on div "Condition Adjustments" at bounding box center [162, 173] width 98 height 13
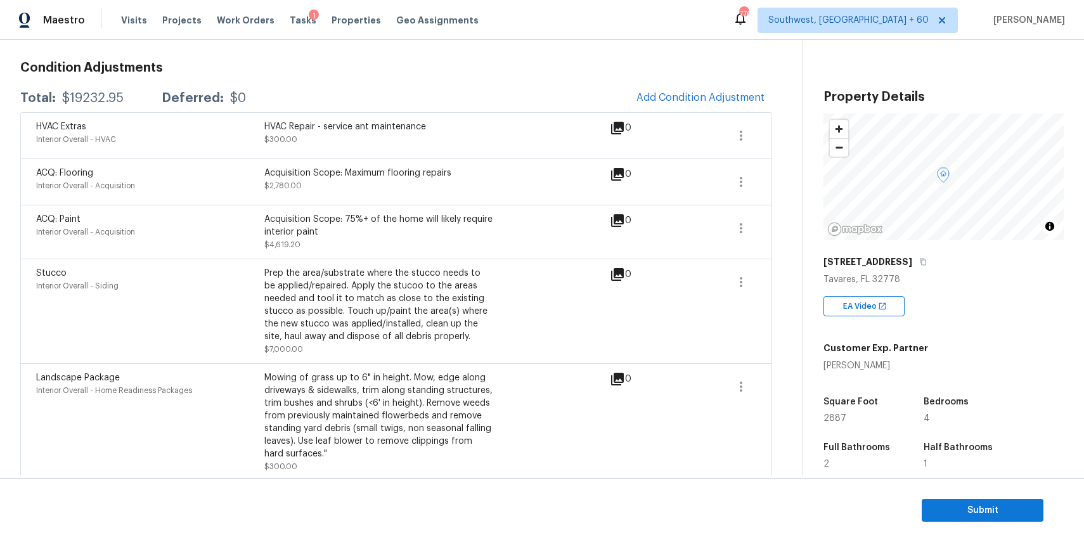
scroll to position [216, 0]
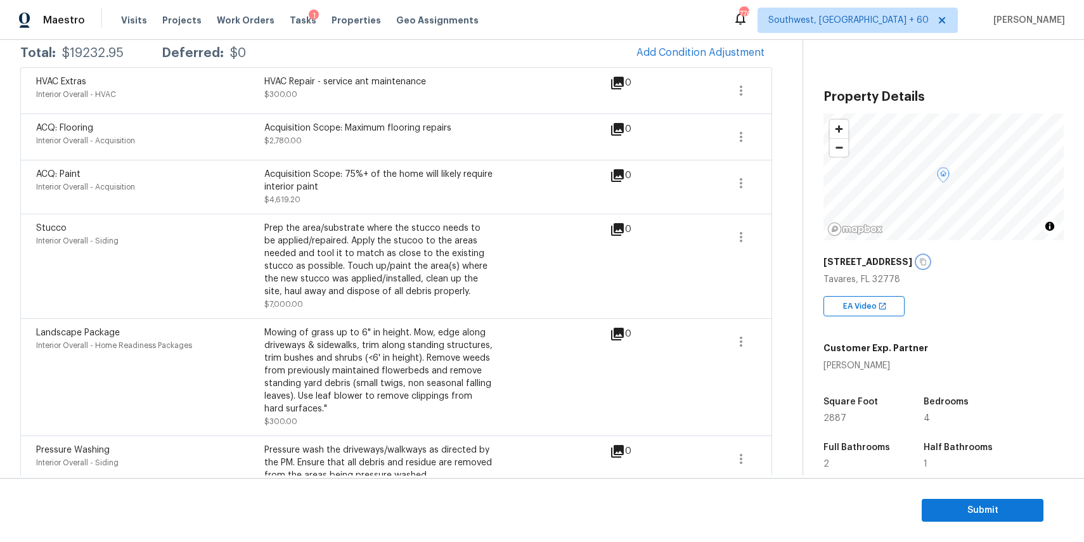
click at [917, 257] on button "button" at bounding box center [922, 261] width 11 height 11
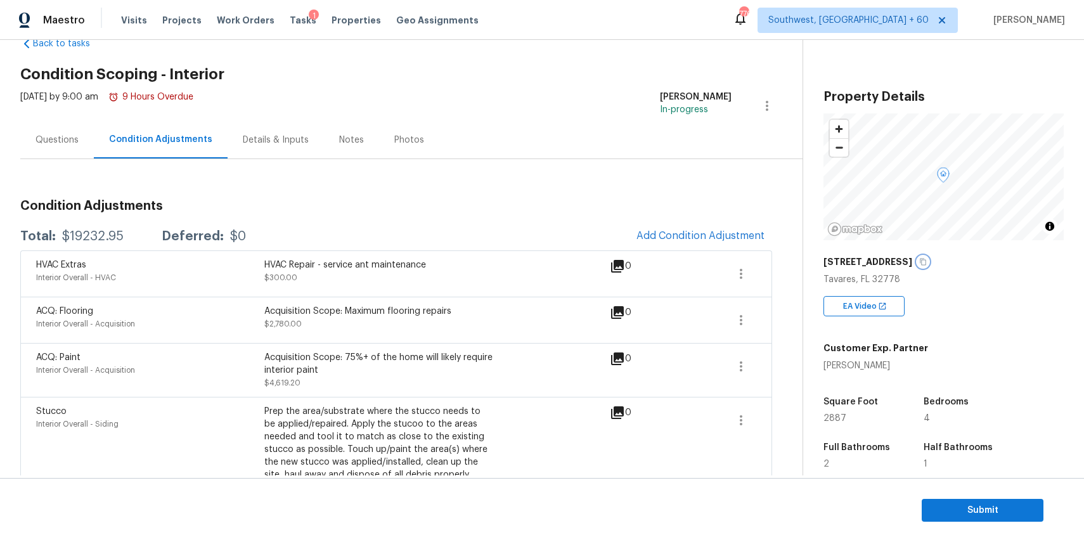
scroll to position [0, 0]
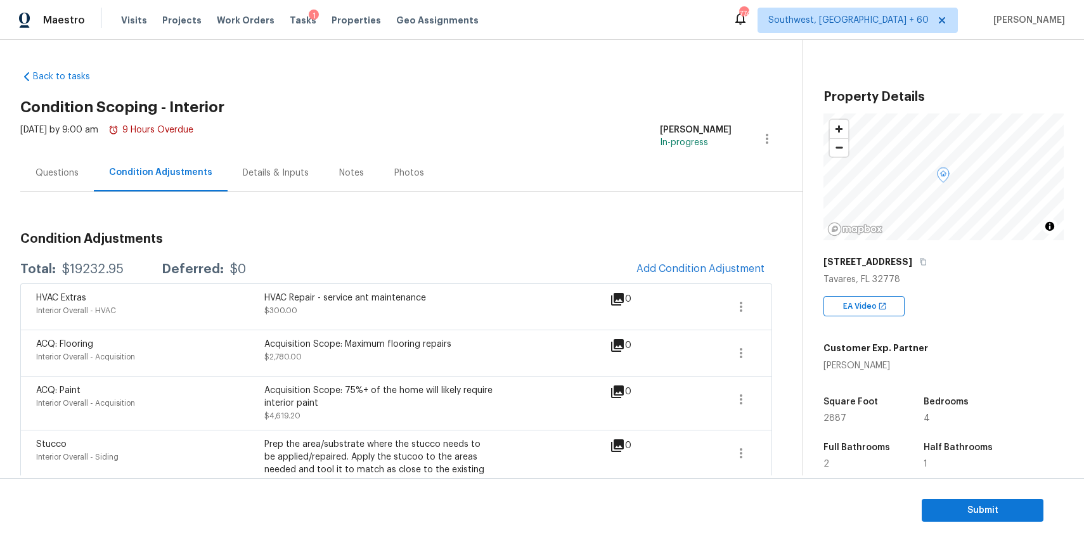
click at [70, 177] on div "Questions" at bounding box center [56, 173] width 43 height 13
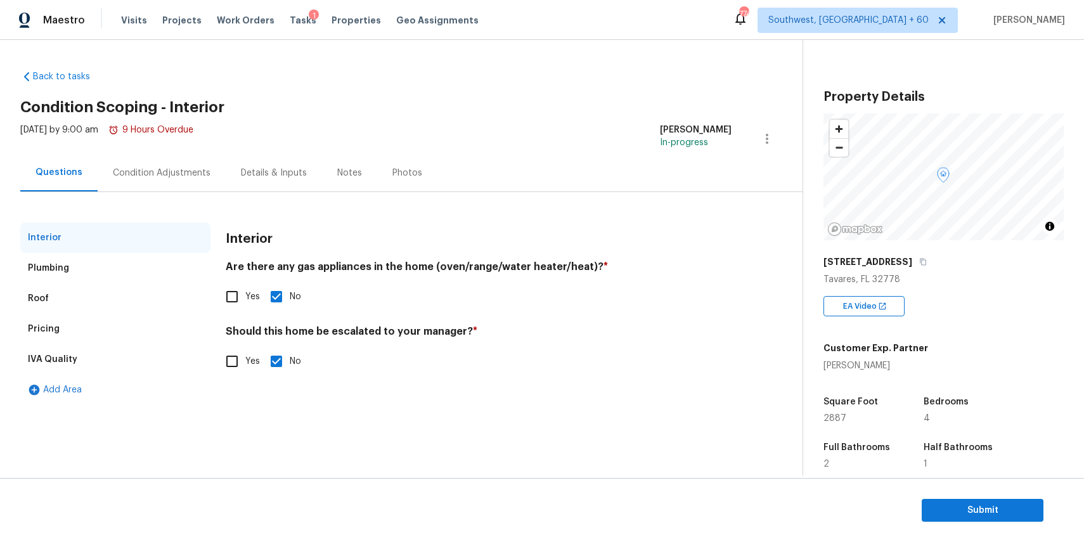
click at [164, 177] on div "Condition Adjustments" at bounding box center [162, 173] width 98 height 13
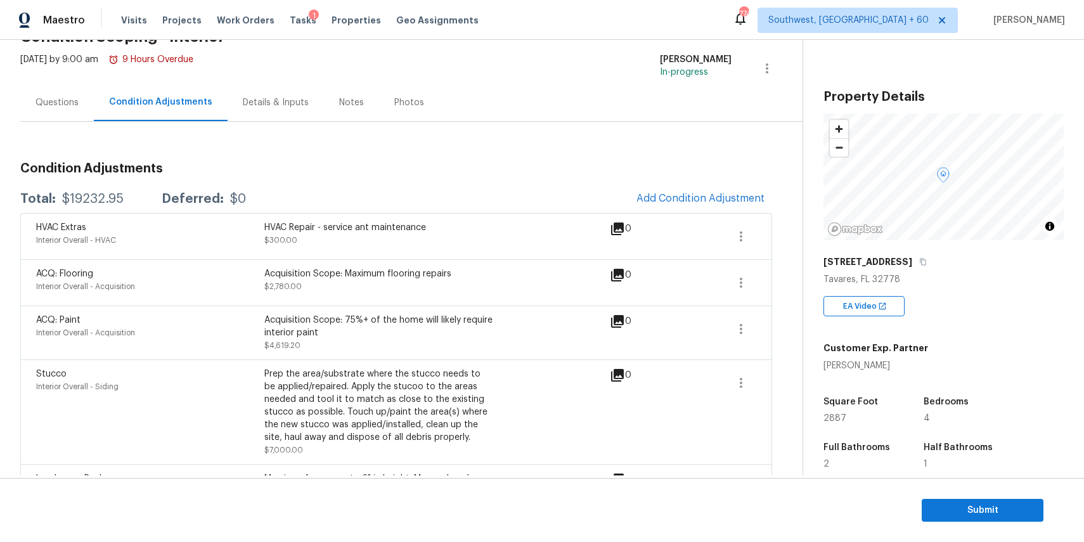
scroll to position [63, 0]
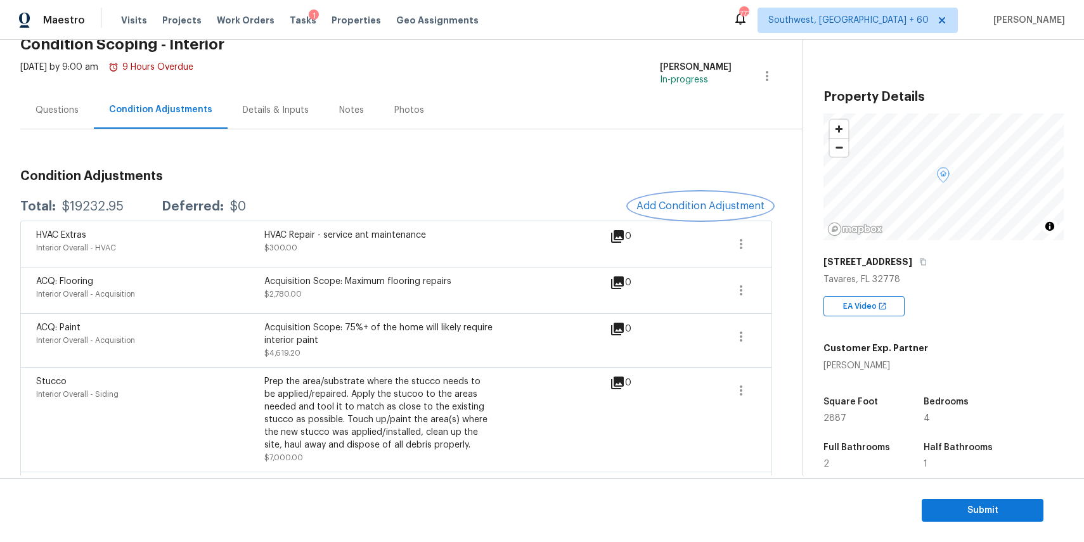
click at [679, 206] on span "Add Condition Adjustment" at bounding box center [700, 205] width 128 height 11
click at [679, 206] on body "Maestro Visits Projects Work Orders Tasks 1 Properties Geo Assignments 773 Sout…" at bounding box center [542, 271] width 1084 height 542
click at [679, 206] on span "Add Condition Adjustment" at bounding box center [700, 205] width 128 height 11
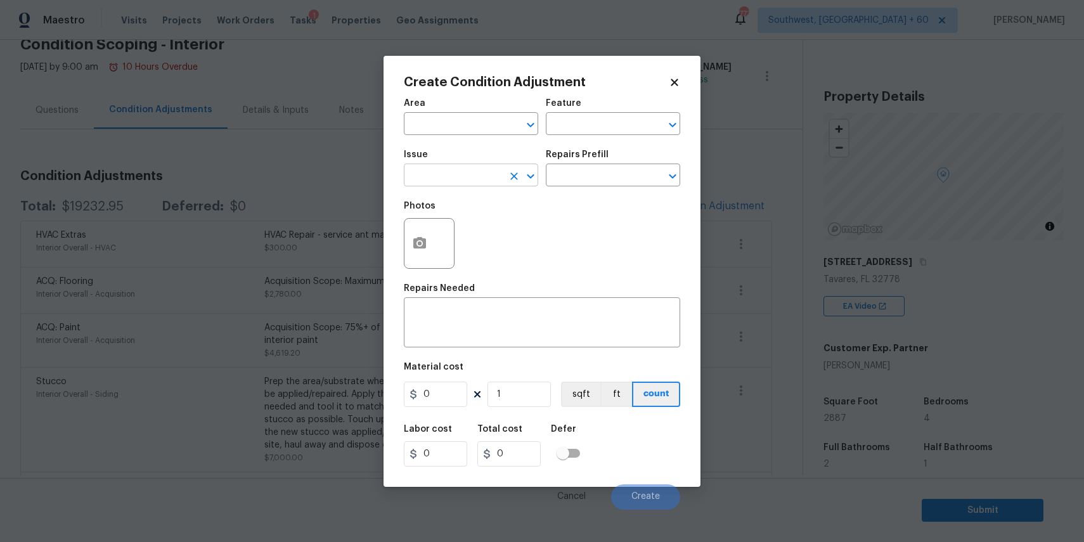
click at [439, 181] on input "text" at bounding box center [453, 177] width 99 height 20
click at [517, 232] on li "ACQ: Water Leak" at bounding box center [471, 235] width 134 height 21
type input "ACQ: Water Leak"
click at [569, 176] on input "text" at bounding box center [595, 177] width 99 height 20
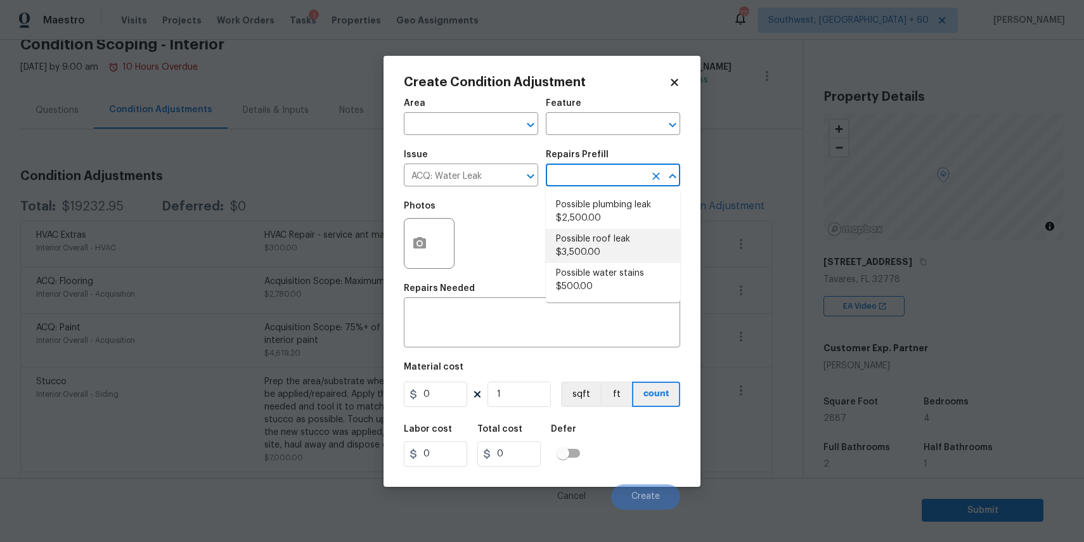
click at [603, 233] on li "Possible roof leak $3,500.00" at bounding box center [613, 246] width 134 height 34
type input "Acquisition"
type textarea "Acquisition Scope: Possible roof leak"
type input "3500"
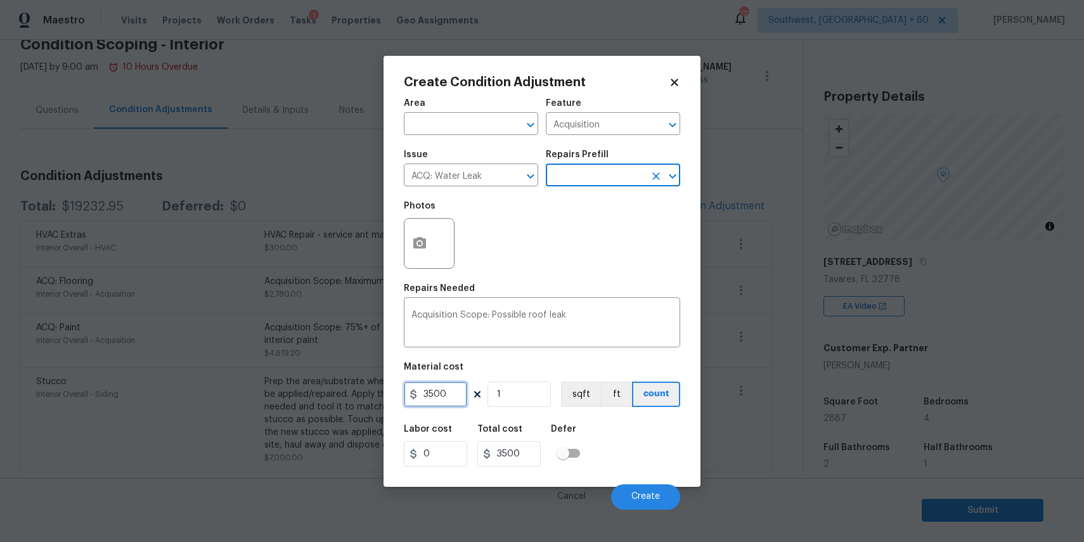
click at [425, 394] on input "3500" at bounding box center [435, 394] width 63 height 25
type input "2500"
click at [408, 248] on button "button" at bounding box center [419, 243] width 30 height 49
type input "2500"
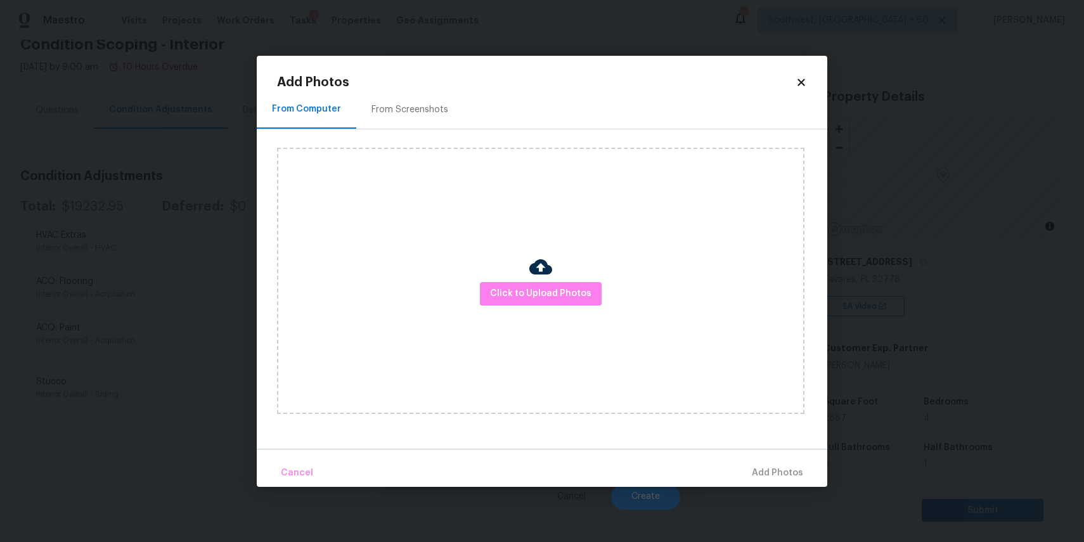
click at [493, 276] on div "Click to Upload Photos" at bounding box center [540, 281] width 527 height 266
click at [534, 308] on div "Click to Upload Photos" at bounding box center [540, 281] width 527 height 266
click at [534, 293] on span "Click to Upload Photos" at bounding box center [540, 294] width 101 height 16
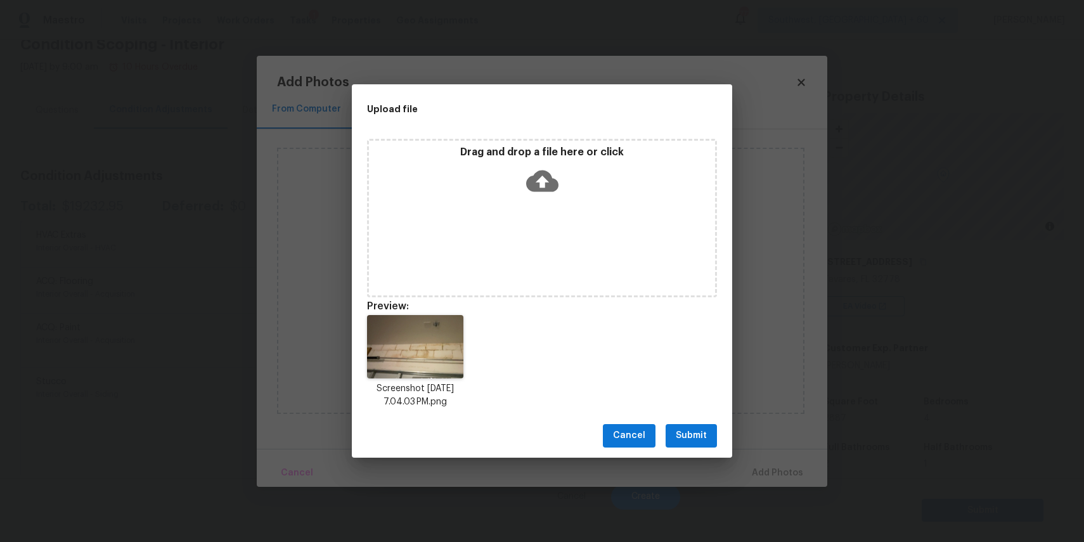
click at [702, 439] on span "Submit" at bounding box center [691, 436] width 31 height 16
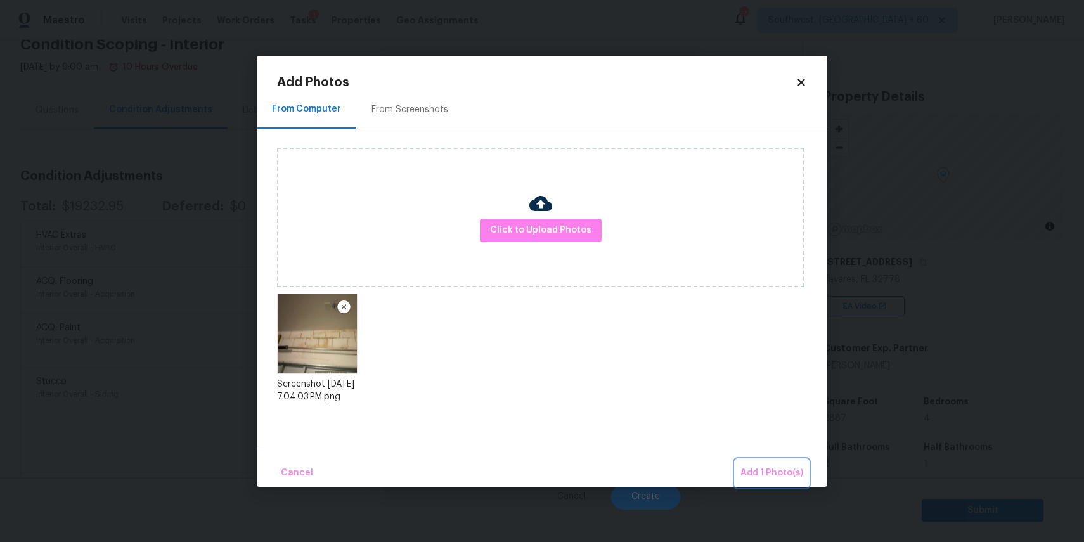
click at [781, 465] on span "Add 1 Photo(s)" at bounding box center [771, 473] width 63 height 16
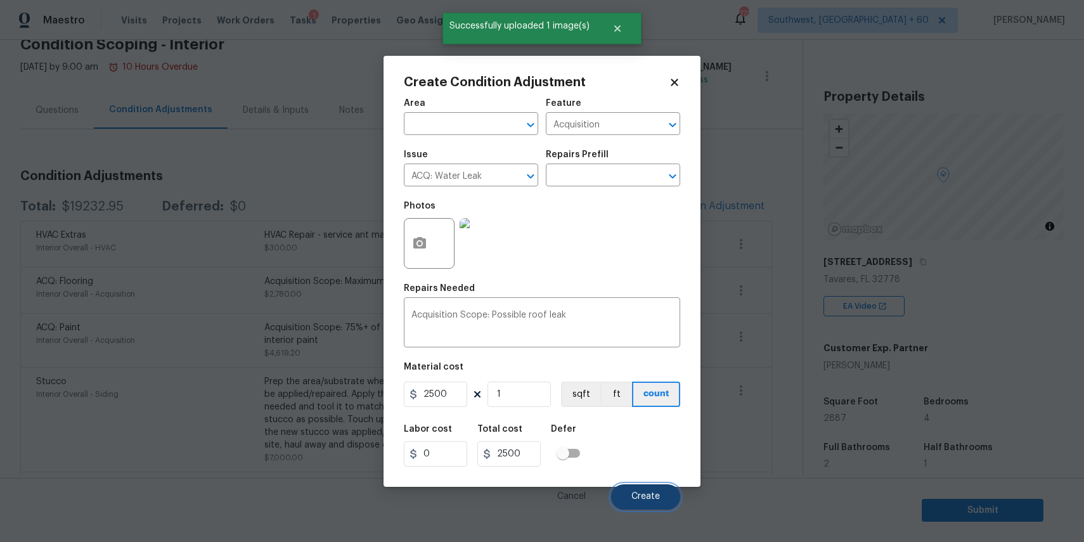
click at [641, 494] on span "Create" at bounding box center [645, 497] width 29 height 10
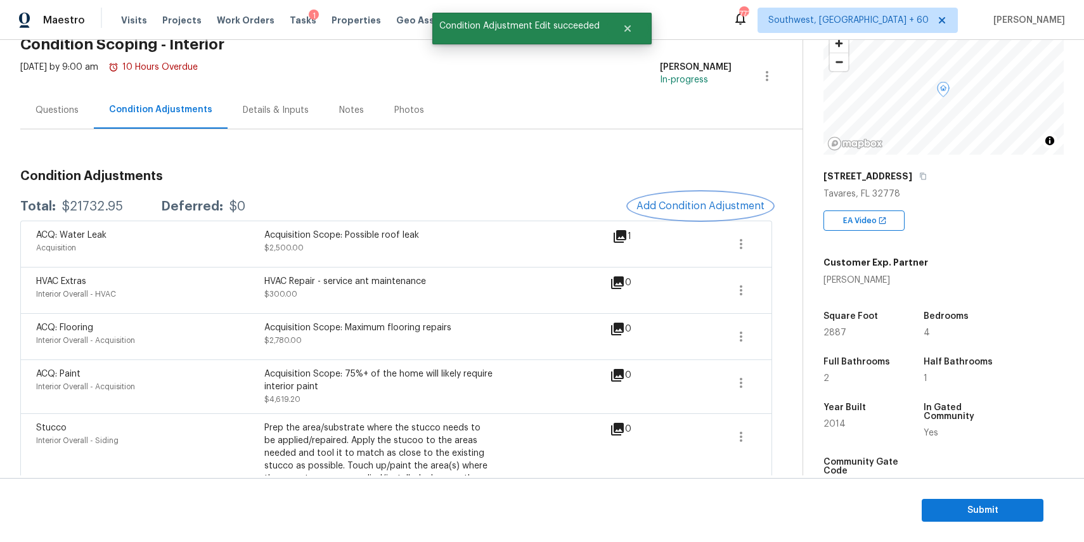
scroll to position [117, 0]
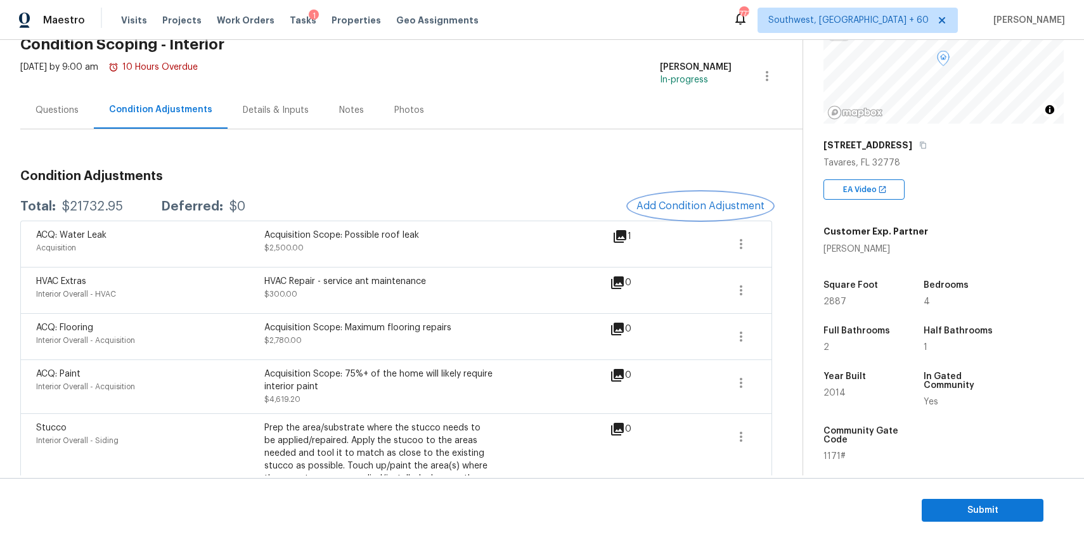
click at [712, 199] on button "Add Condition Adjustment" at bounding box center [700, 206] width 143 height 27
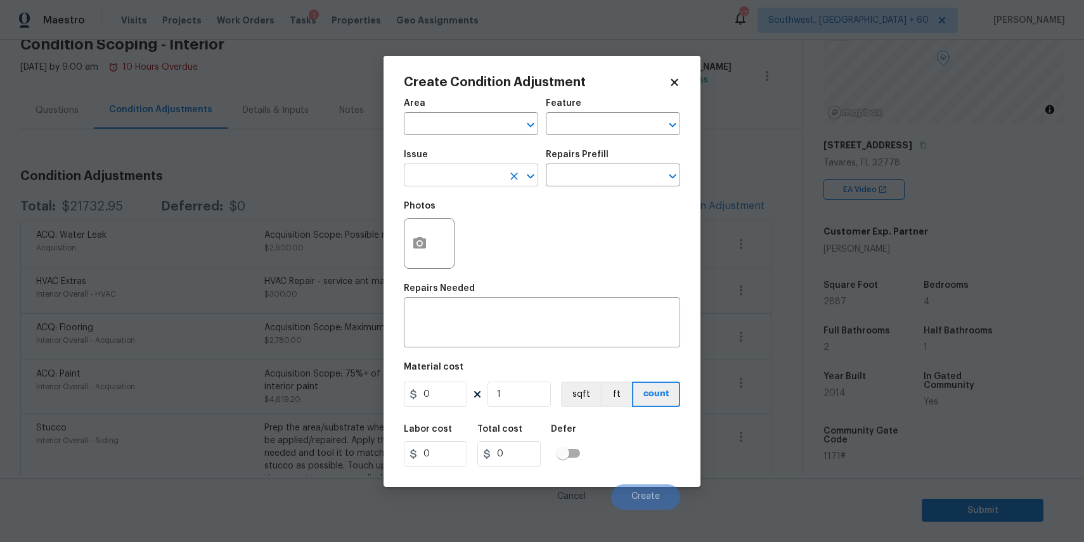
click at [458, 174] on input "text" at bounding box center [453, 177] width 99 height 20
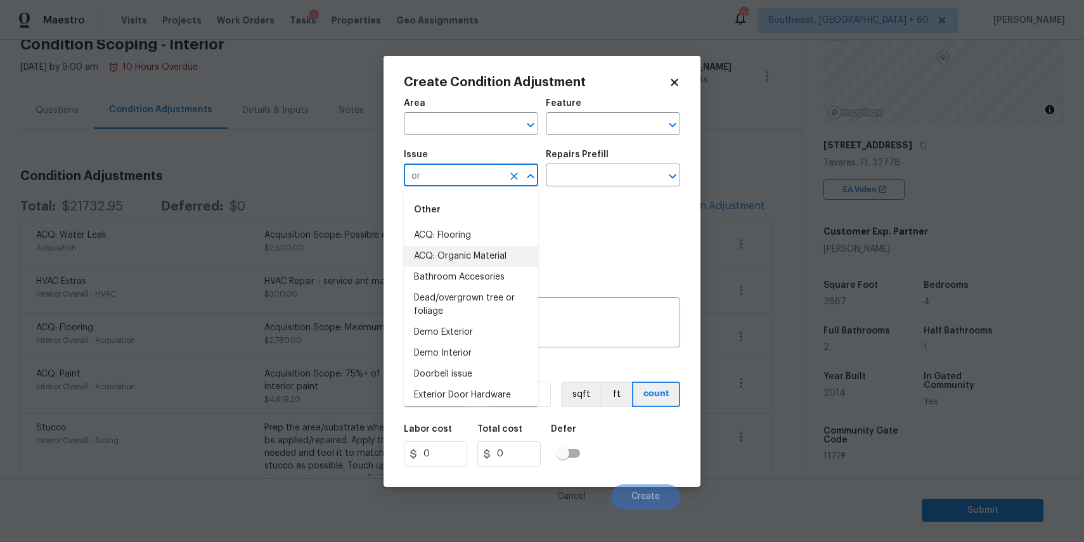
click at [505, 257] on li "ACQ: Organic Material" at bounding box center [471, 256] width 134 height 21
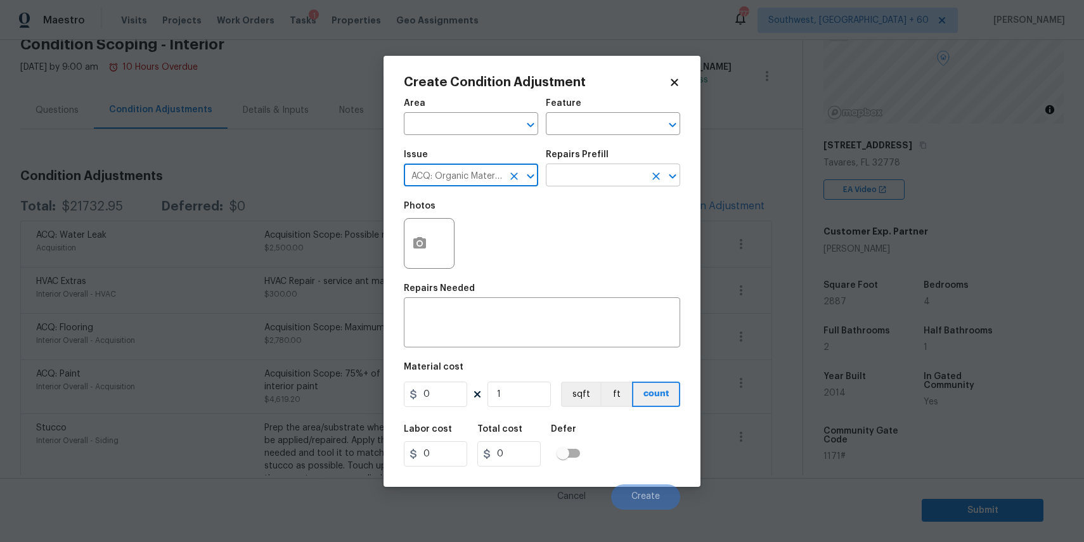
type input "ACQ: Organic Material"
click at [588, 181] on input "text" at bounding box center [595, 177] width 99 height 20
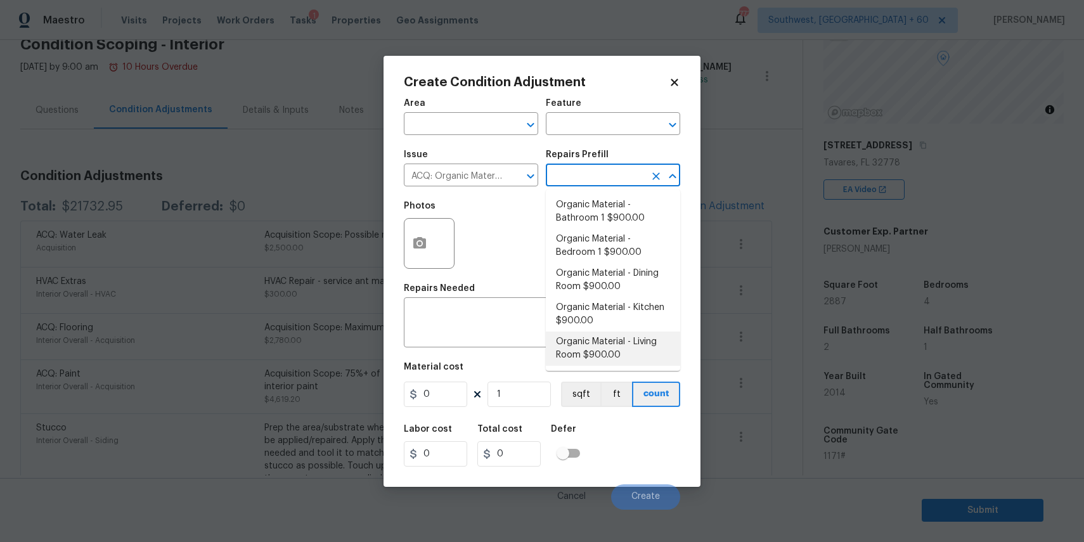
click at [603, 339] on li "Organic Material - Living Room $900.00" at bounding box center [613, 348] width 134 height 34
type input "Acquisition"
type textarea "Acquisition Scope: Conditions Conducive to Organic Material - Living Room Discl…"
type input "900"
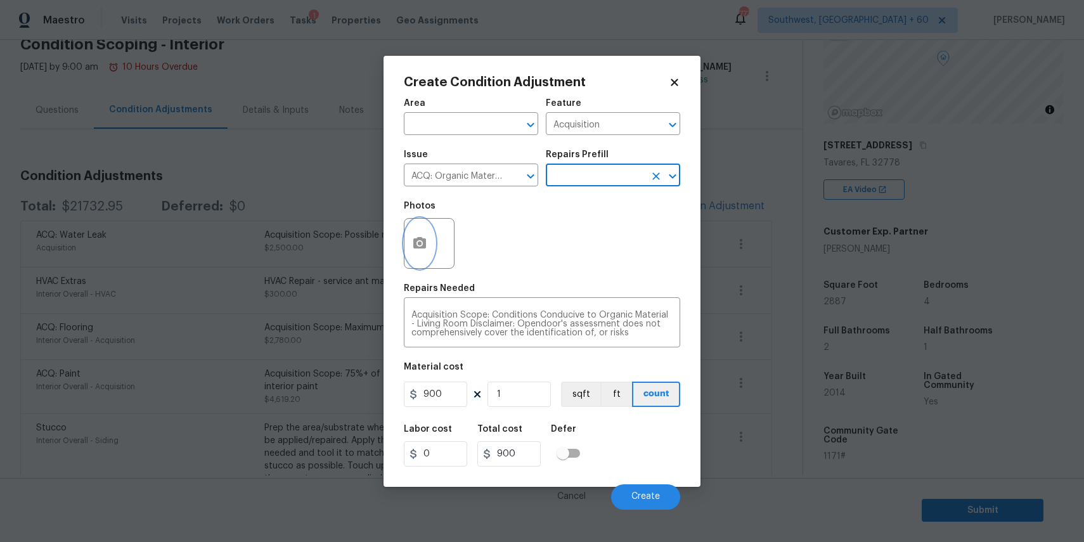
click at [418, 241] on circle "button" at bounding box center [420, 243] width 4 height 4
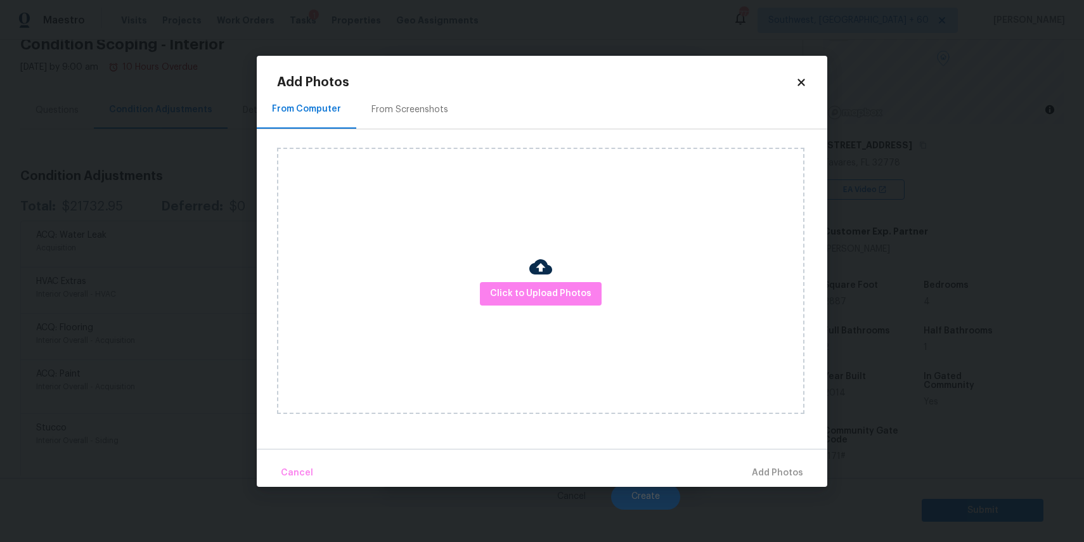
click at [510, 274] on div "Click to Upload Photos" at bounding box center [540, 281] width 527 height 266
click at [518, 293] on span "Click to Upload Photos" at bounding box center [540, 294] width 101 height 16
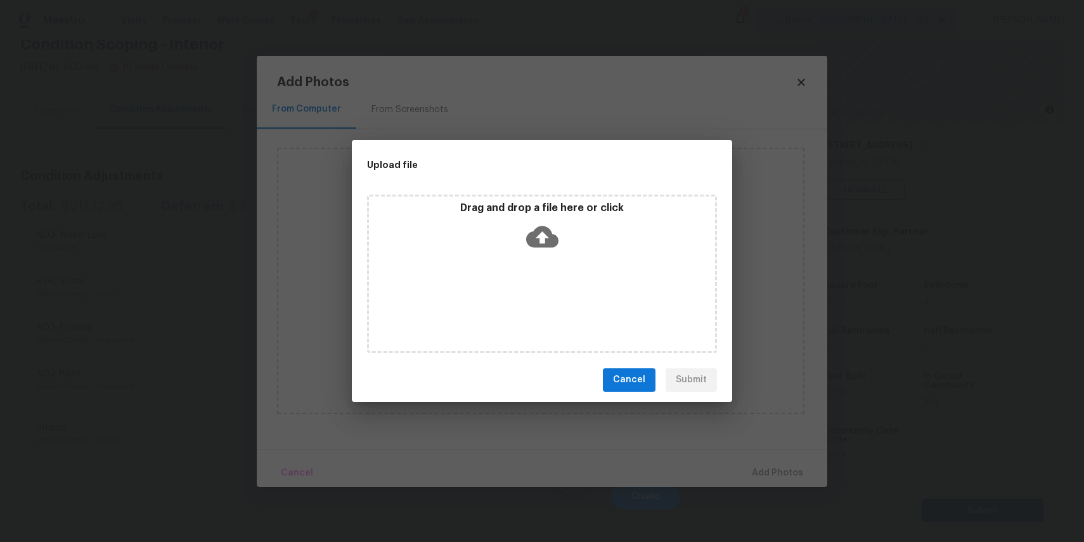
click at [518, 289] on div "Drag and drop a file here or click" at bounding box center [542, 274] width 350 height 158
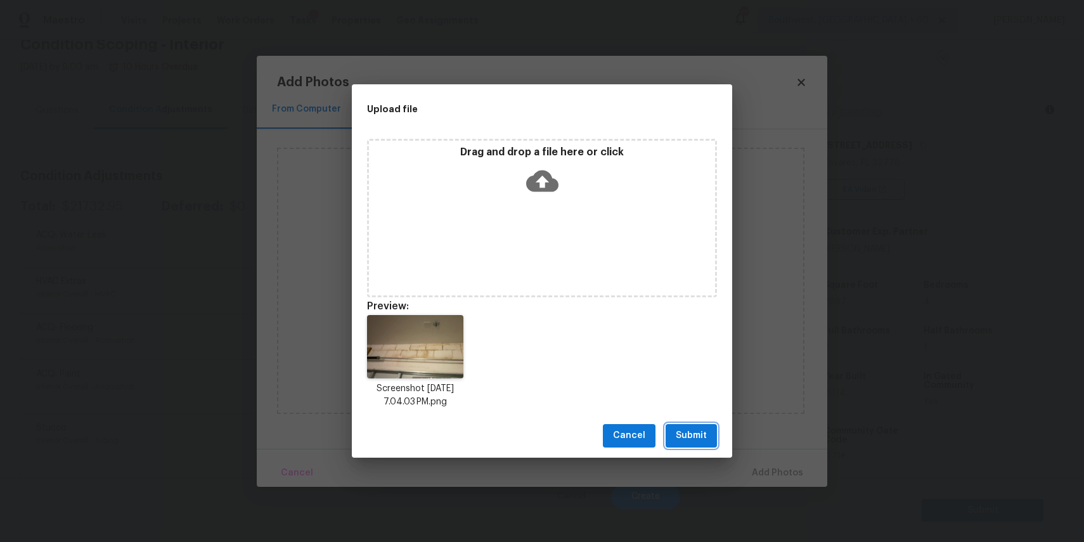
click at [684, 430] on span "Submit" at bounding box center [691, 436] width 31 height 16
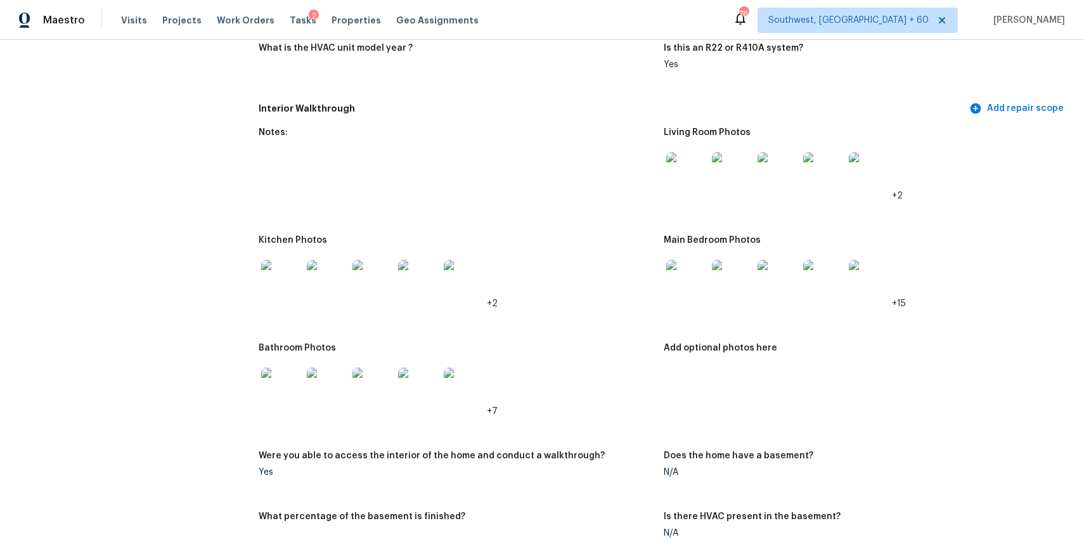
scroll to position [1284, 0]
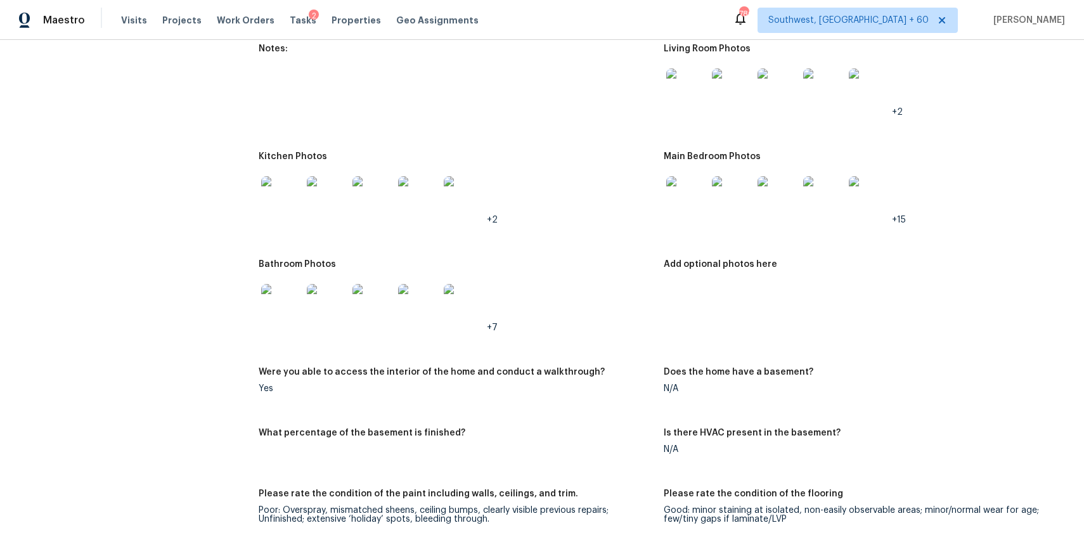
click at [674, 214] on img at bounding box center [686, 196] width 41 height 41
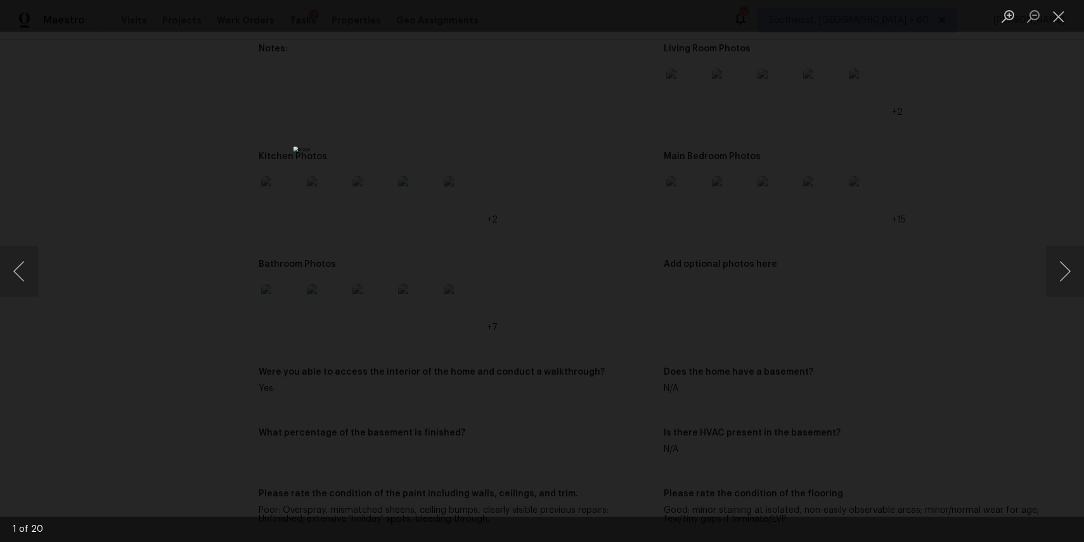
click at [683, 199] on img "Lightbox" at bounding box center [542, 270] width 498 height 248
click at [855, 237] on div "Lightbox" at bounding box center [542, 271] width 1084 height 542
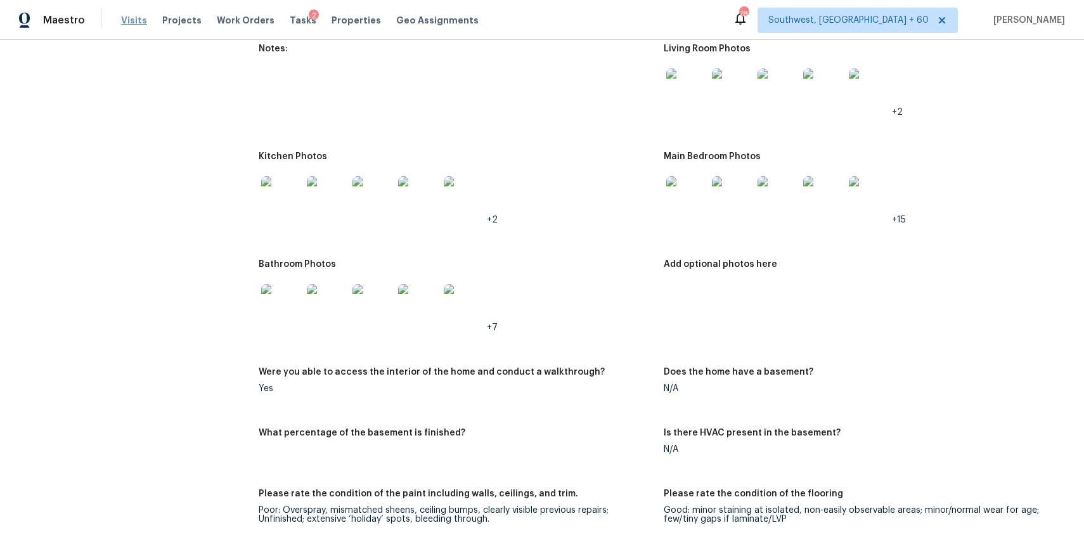
click at [124, 17] on span "Visits" at bounding box center [134, 20] width 26 height 13
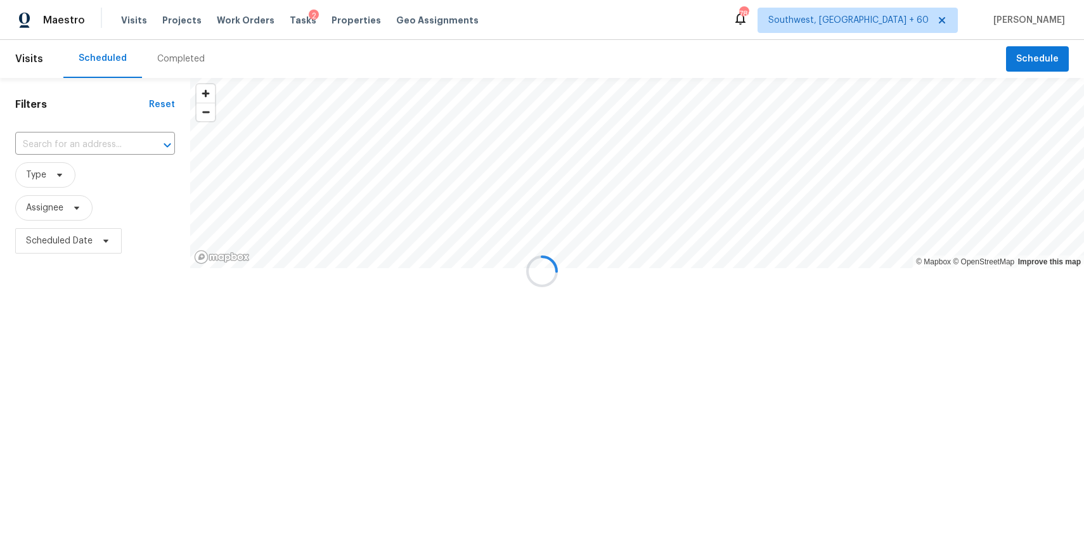
click at [186, 55] on div at bounding box center [542, 271] width 1084 height 542
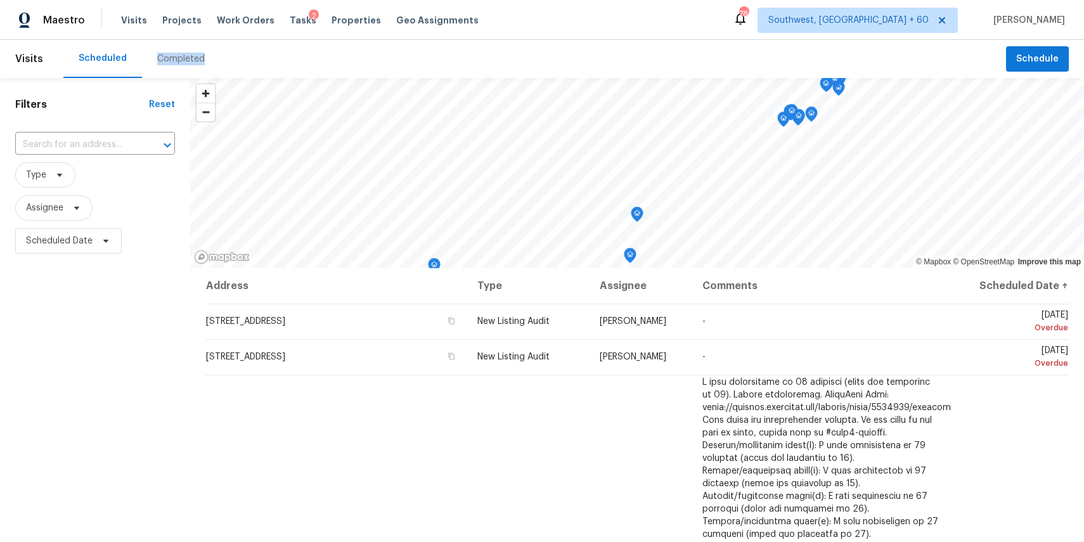
click at [186, 55] on div "Completed" at bounding box center [181, 59] width 48 height 13
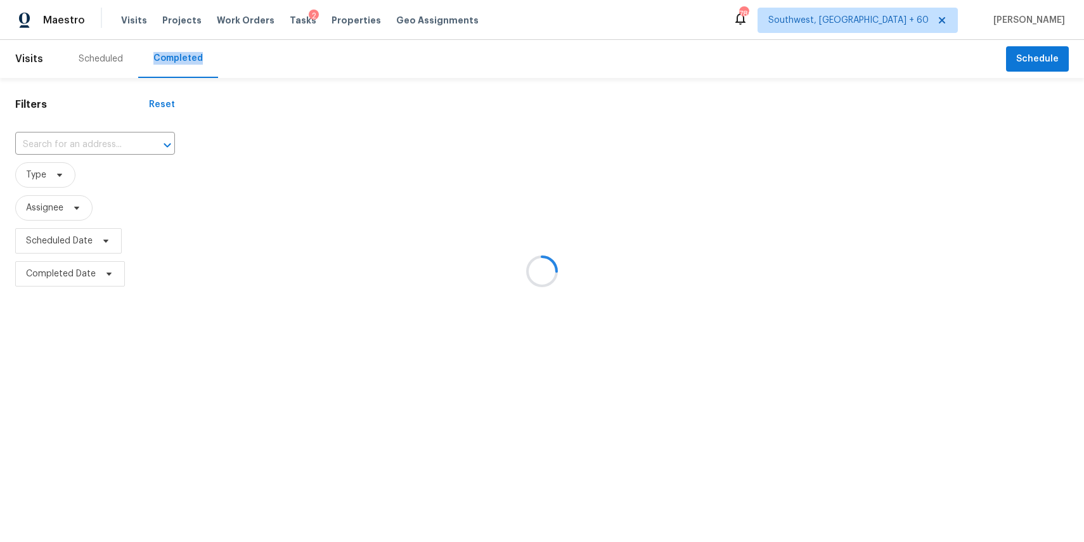
click at [186, 55] on div at bounding box center [542, 271] width 1084 height 542
click at [76, 135] on div at bounding box center [542, 271] width 1084 height 542
click at [86, 146] on div at bounding box center [542, 271] width 1084 height 542
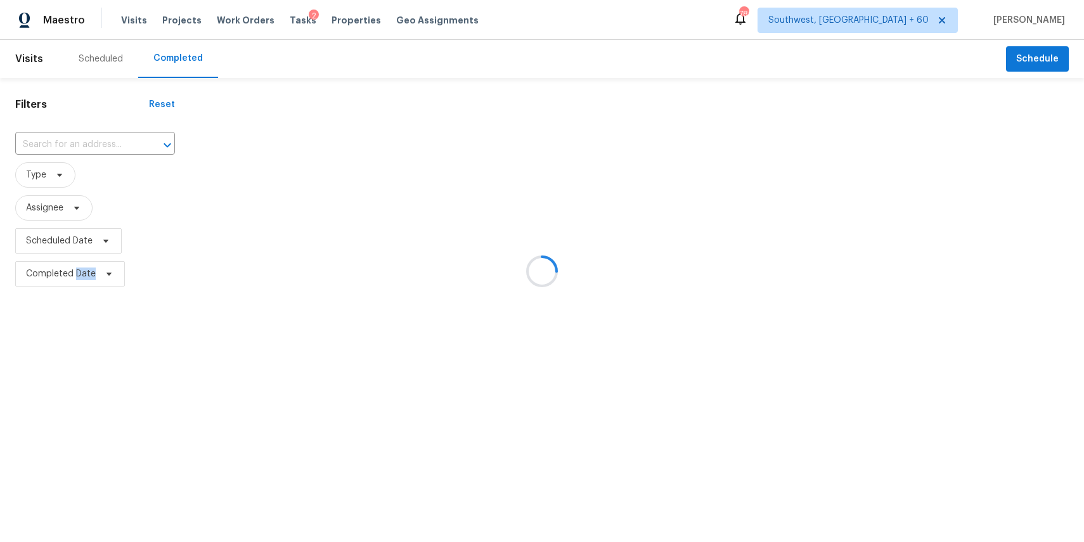
click at [86, 146] on div at bounding box center [542, 271] width 1084 height 542
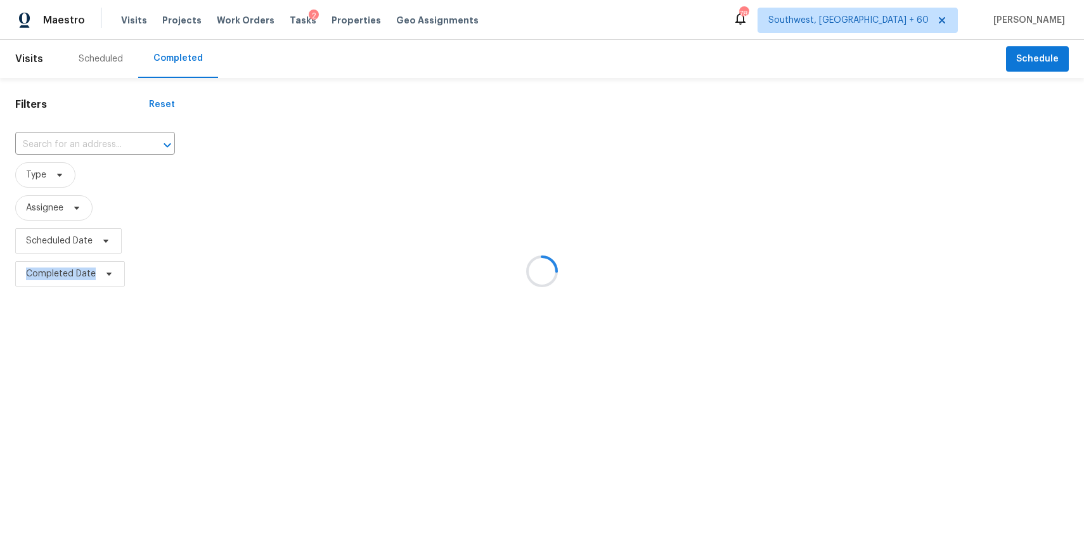
click at [86, 146] on div at bounding box center [542, 271] width 1084 height 542
click at [80, 141] on input "text" at bounding box center [77, 145] width 124 height 20
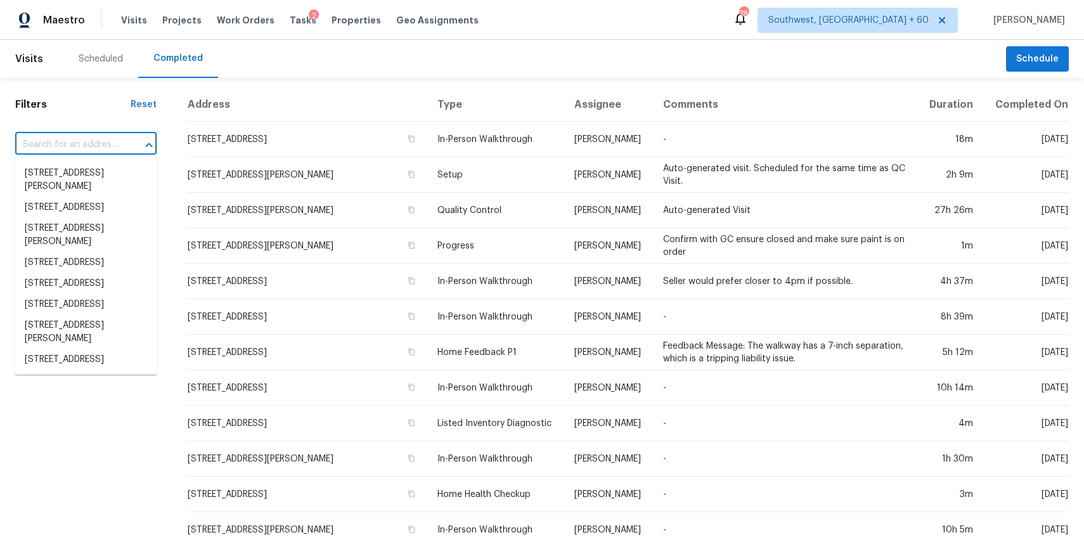
click at [80, 141] on input "text" at bounding box center [68, 145] width 106 height 20
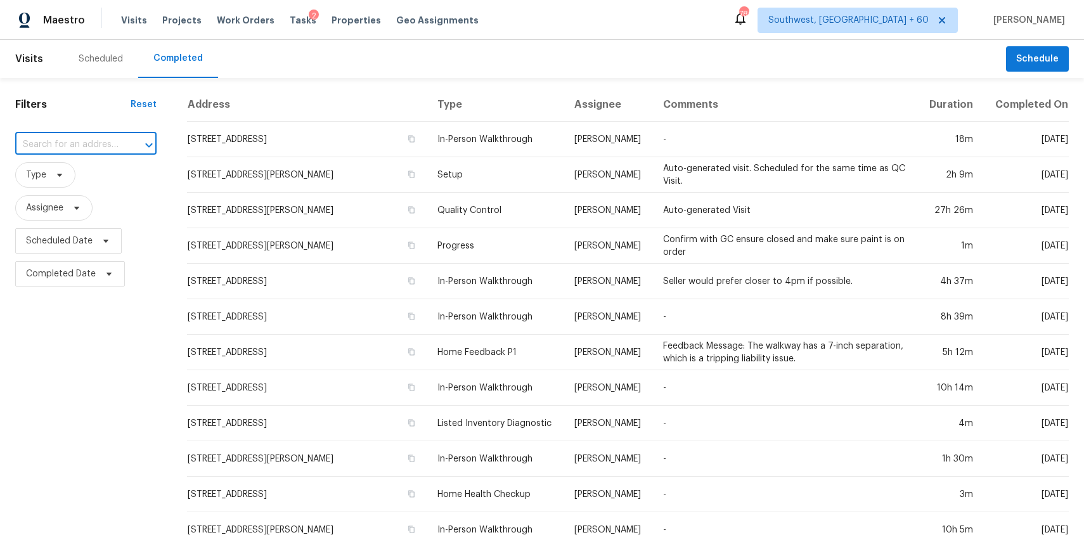
paste input "3633 Umbrella Ct, Tavares, FL, 32778"
type input "3633 Umbrella Ct, Tavares, FL, 32778"
click at [74, 176] on li "3633 Umbrella Ct, Tavares, FL 32778" at bounding box center [86, 173] width 143 height 21
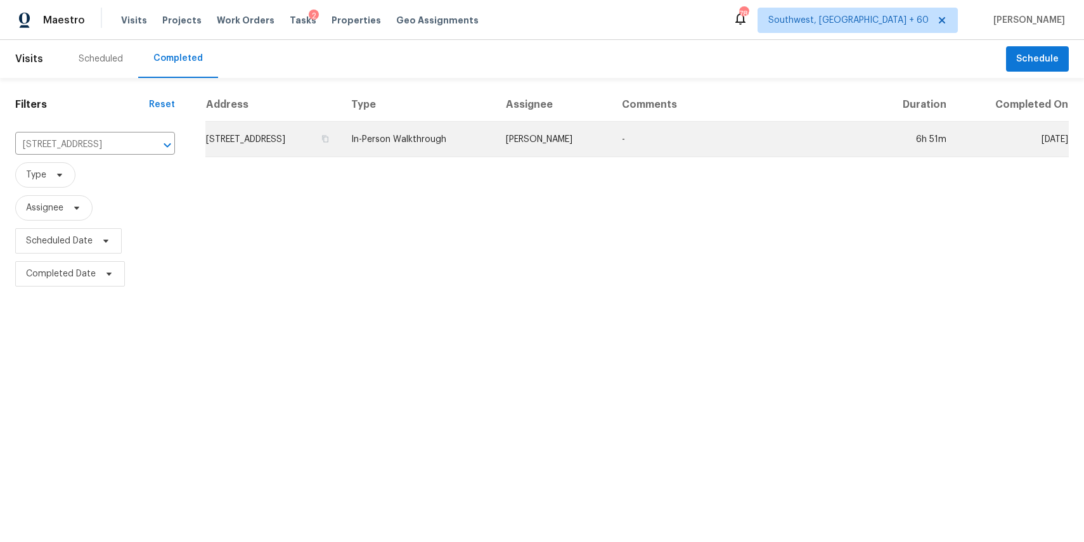
click at [584, 141] on td "[PERSON_NAME]" at bounding box center [554, 139] width 116 height 35
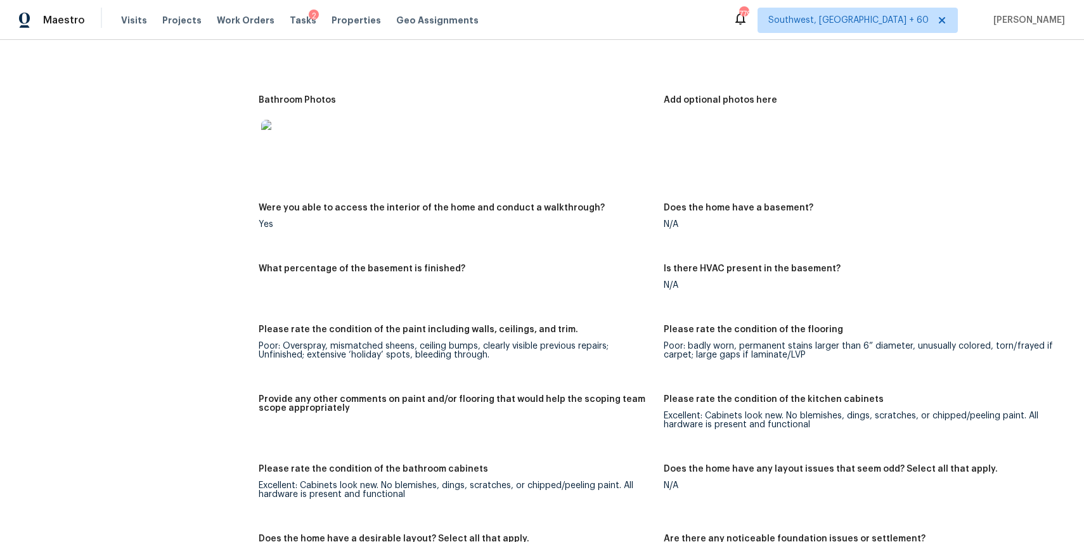
scroll to position [1198, 0]
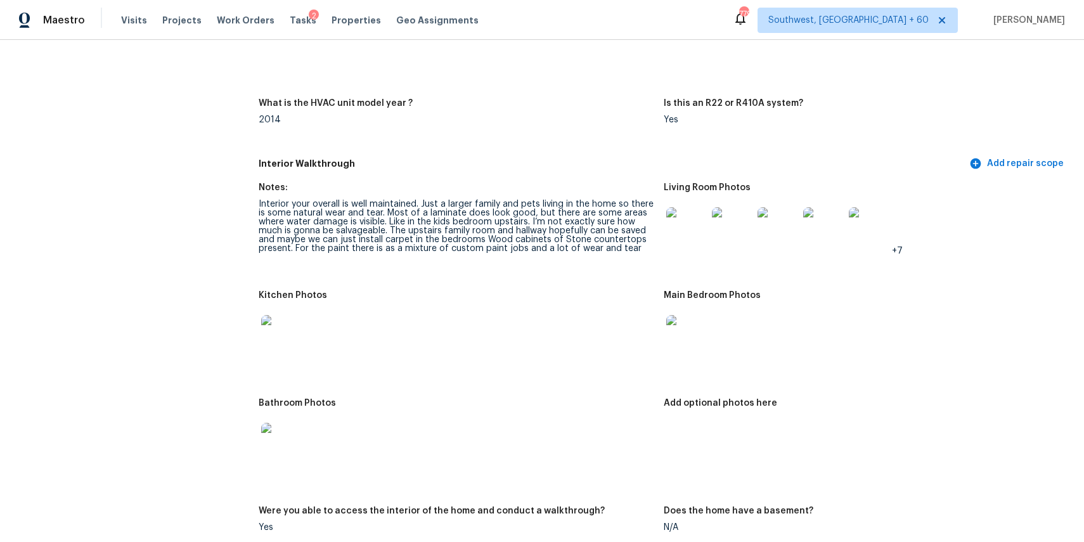
click at [687, 231] on img at bounding box center [686, 227] width 41 height 41
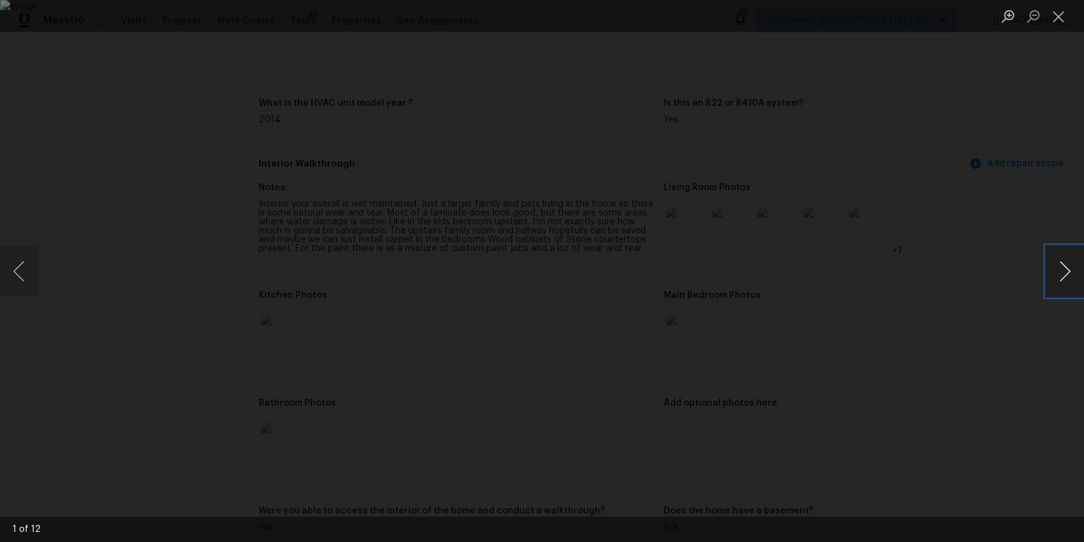
click at [1052, 272] on button "Next image" at bounding box center [1065, 271] width 38 height 51
click at [1063, 273] on button "Next image" at bounding box center [1065, 271] width 38 height 51
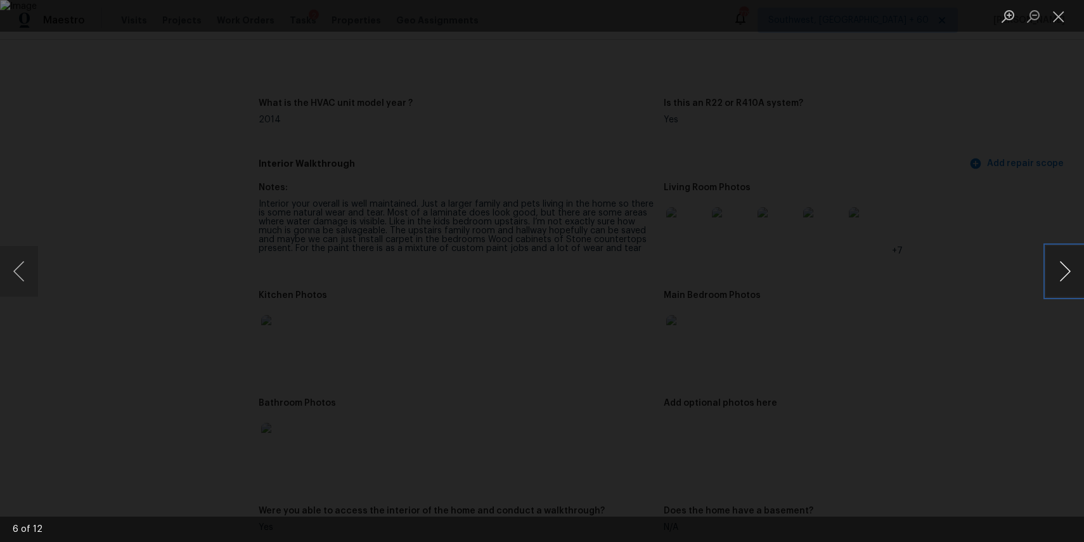
click at [1063, 273] on button "Next image" at bounding box center [1065, 271] width 38 height 51
click at [995, 270] on div "Lightbox" at bounding box center [542, 271] width 1084 height 542
click at [935, 300] on div "Lightbox" at bounding box center [542, 271] width 1084 height 542
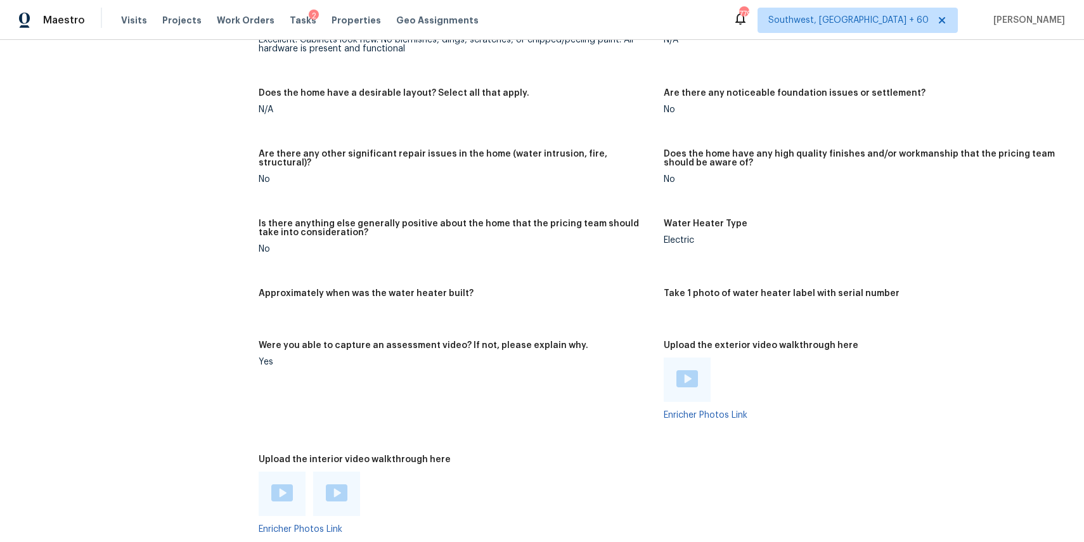
scroll to position [2008, 0]
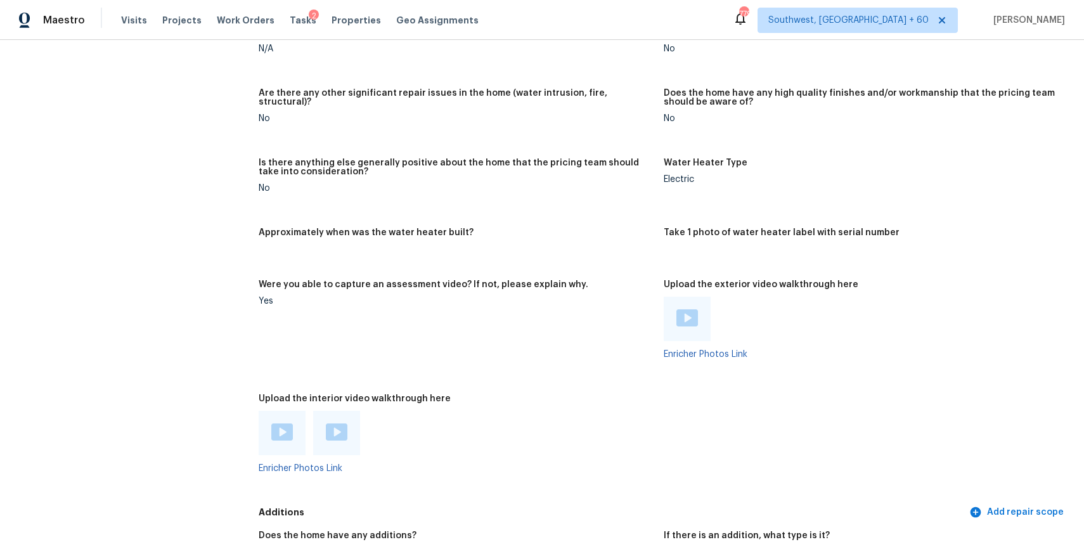
click at [288, 430] on img at bounding box center [282, 431] width 22 height 17
click at [295, 470] on link "Enricher Photos Link" at bounding box center [301, 468] width 84 height 9
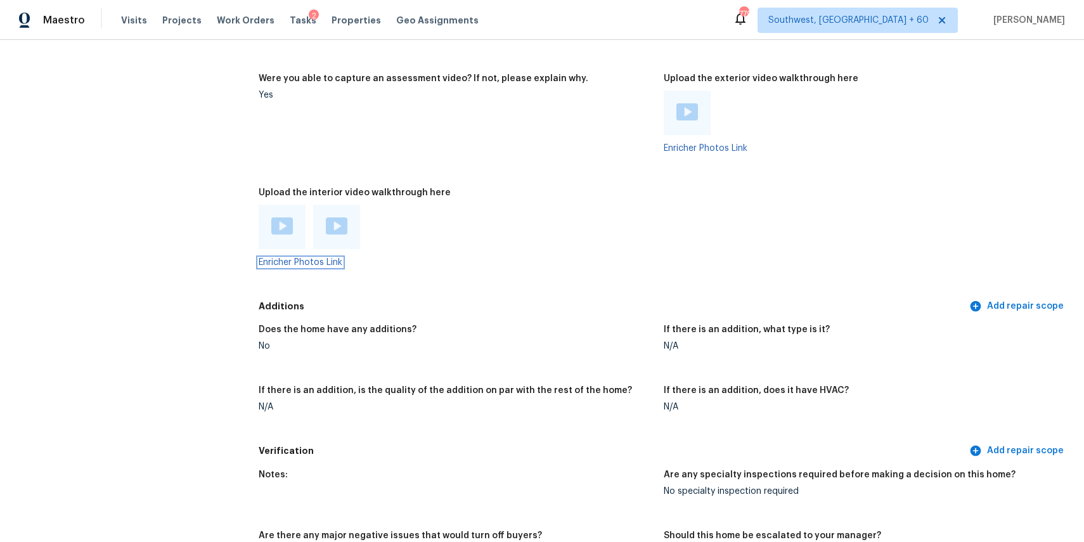
scroll to position [2245, 0]
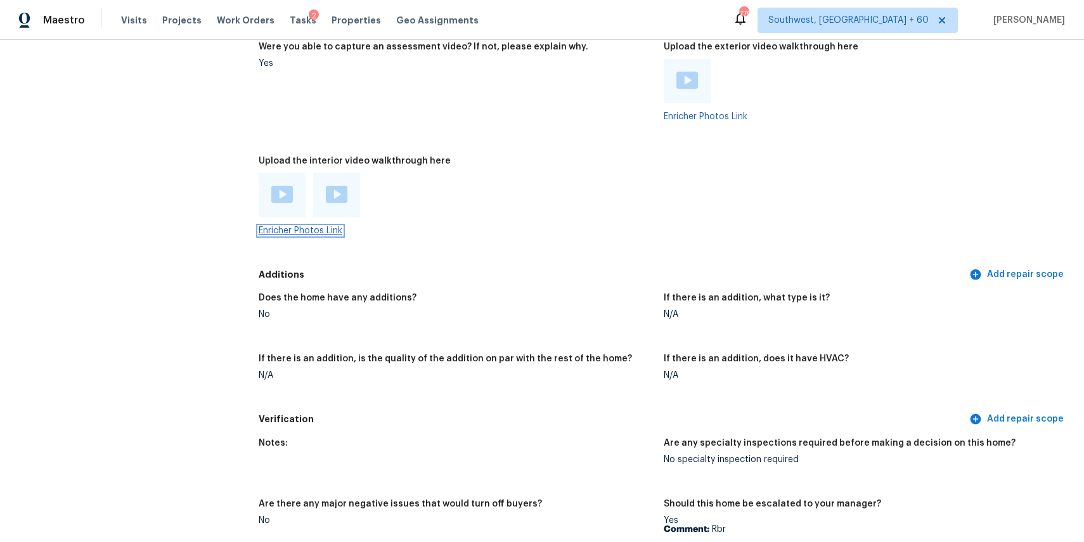
click at [310, 226] on link "Enricher Photos Link" at bounding box center [301, 230] width 84 height 9
click at [286, 200] on img at bounding box center [282, 194] width 22 height 17
click at [286, 199] on img at bounding box center [282, 194] width 22 height 17
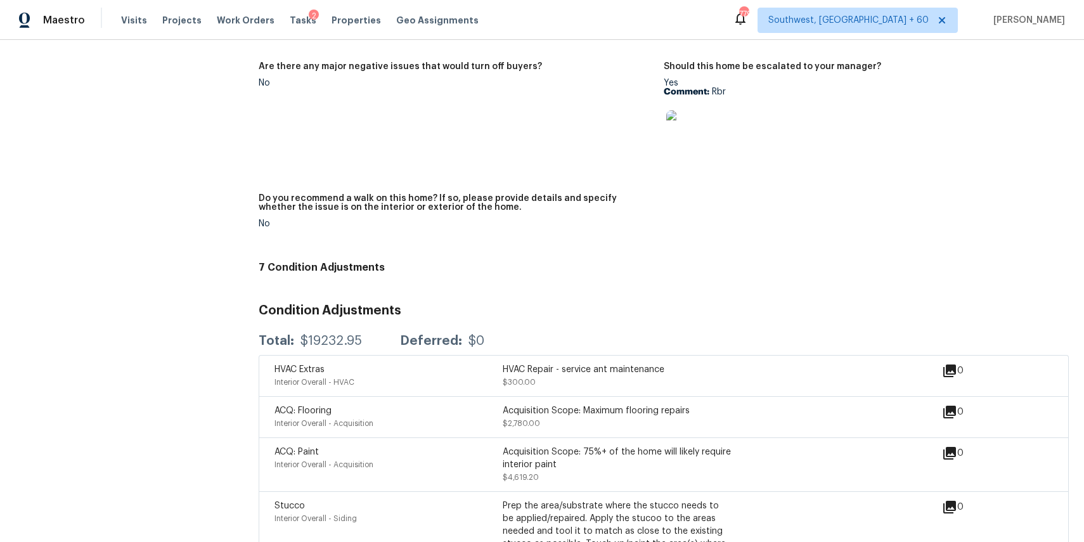
scroll to position [2770, 0]
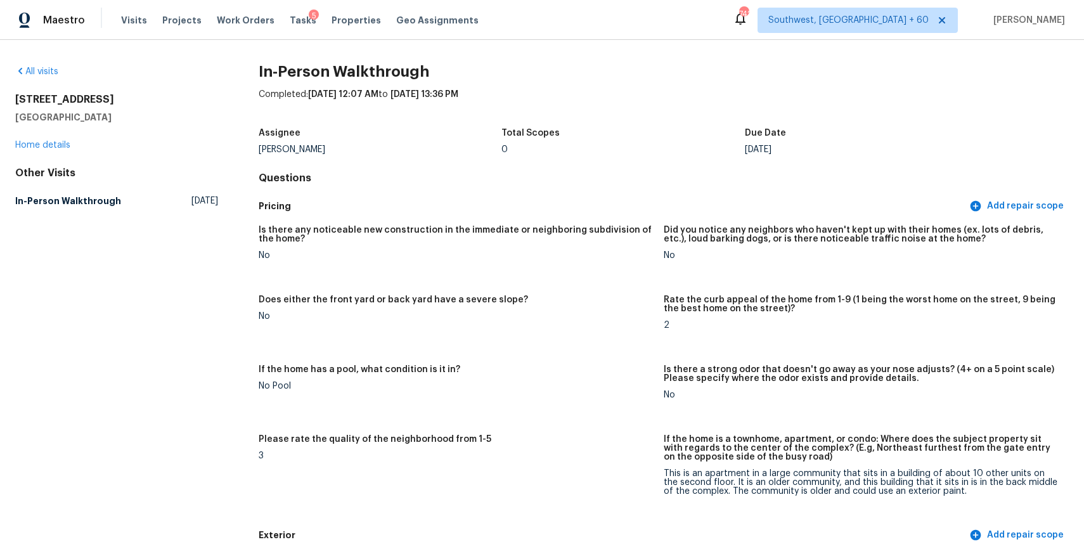
scroll to position [735, 0]
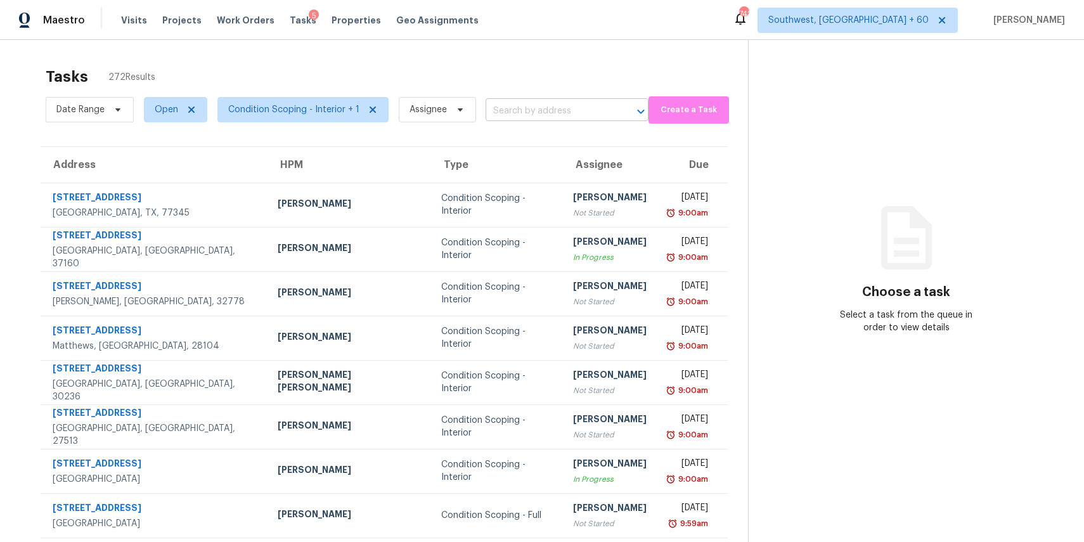
click at [524, 112] on input "text" at bounding box center [548, 111] width 127 height 20
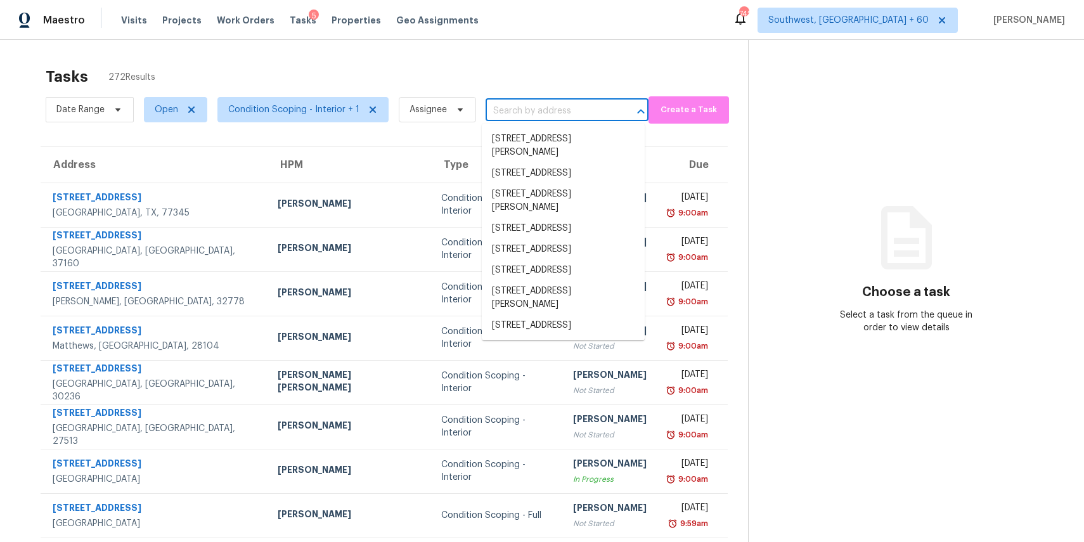
paste input "[STREET_ADDRESS]"
type input "[STREET_ADDRESS]"
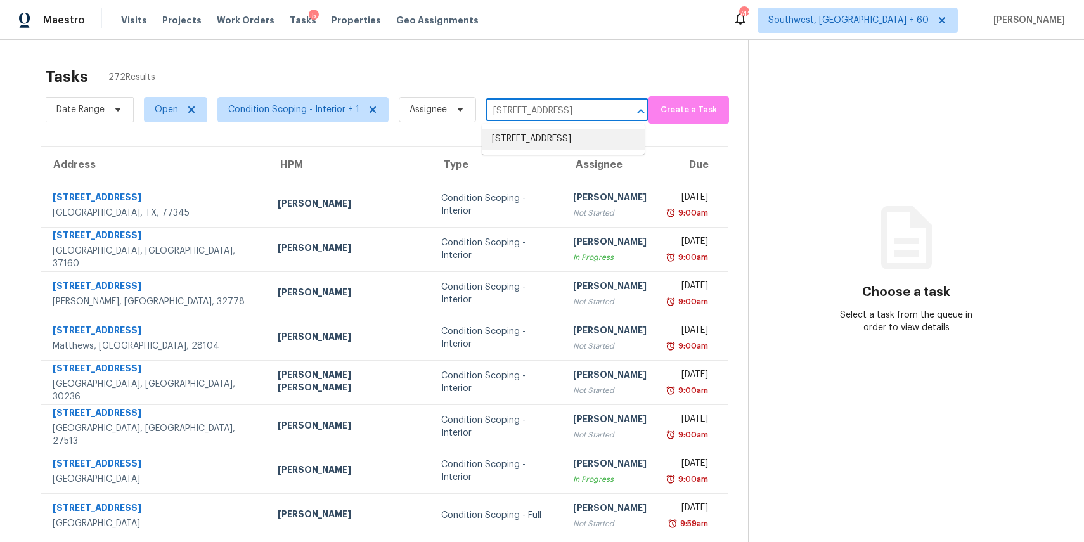
click at [574, 143] on li "[STREET_ADDRESS]" at bounding box center [563, 139] width 163 height 21
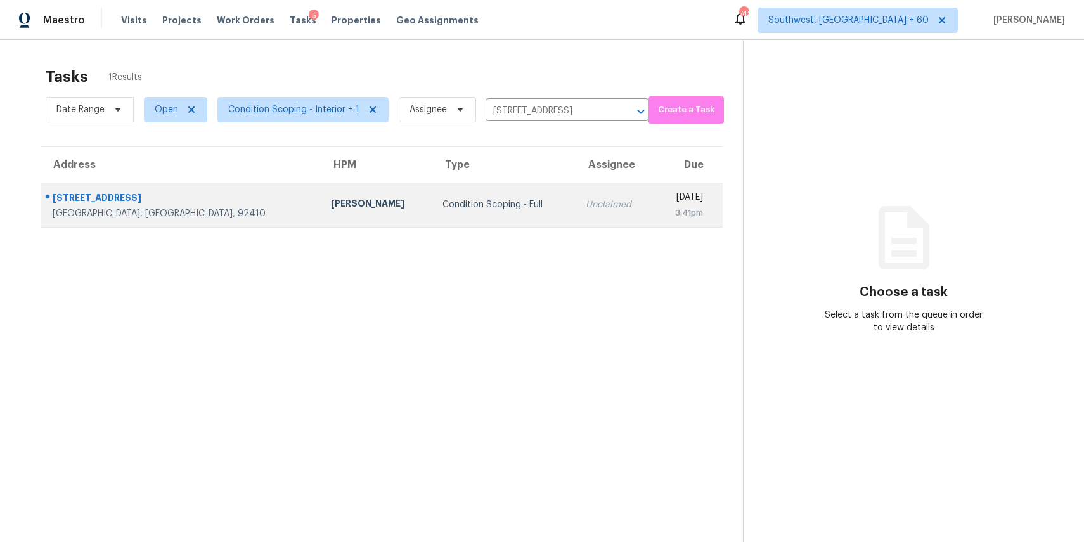
click at [586, 202] on div "Unclaimed" at bounding box center [615, 204] width 58 height 13
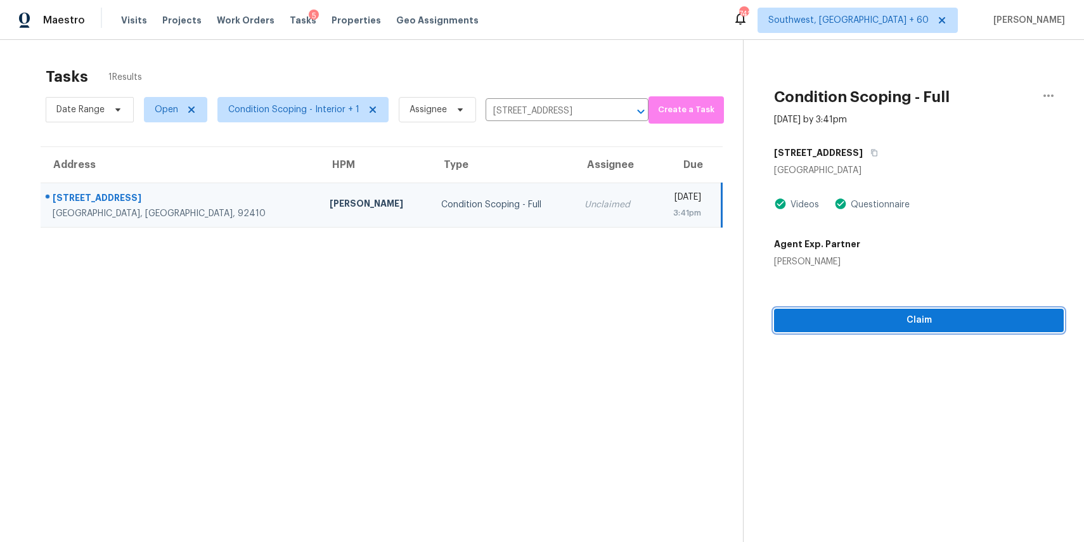
click at [880, 319] on span "Claim" at bounding box center [918, 320] width 269 height 16
click at [915, 323] on span "Start Assessment" at bounding box center [918, 320] width 269 height 16
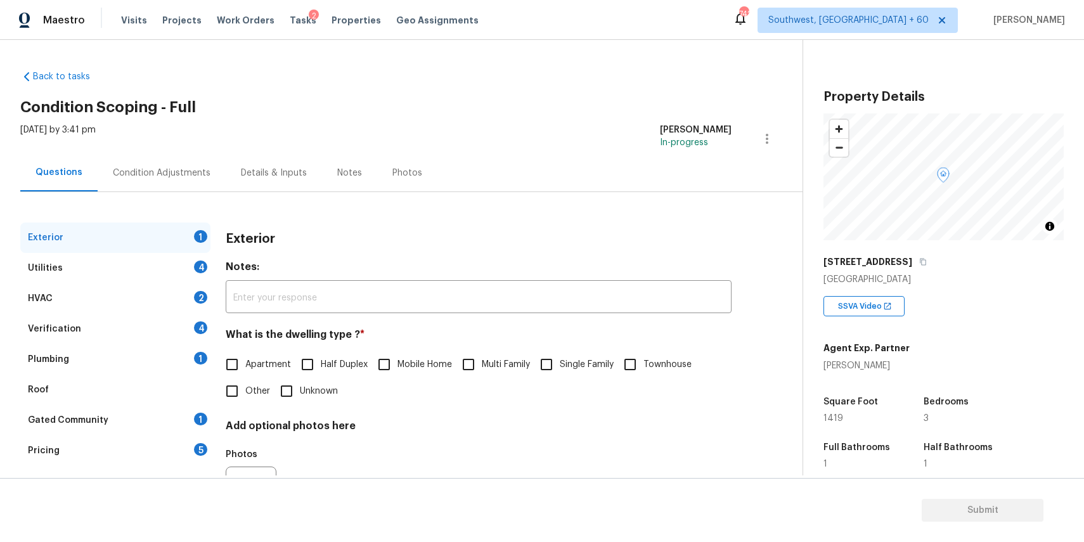
click at [170, 167] on div "Condition Adjustments" at bounding box center [162, 173] width 98 height 13
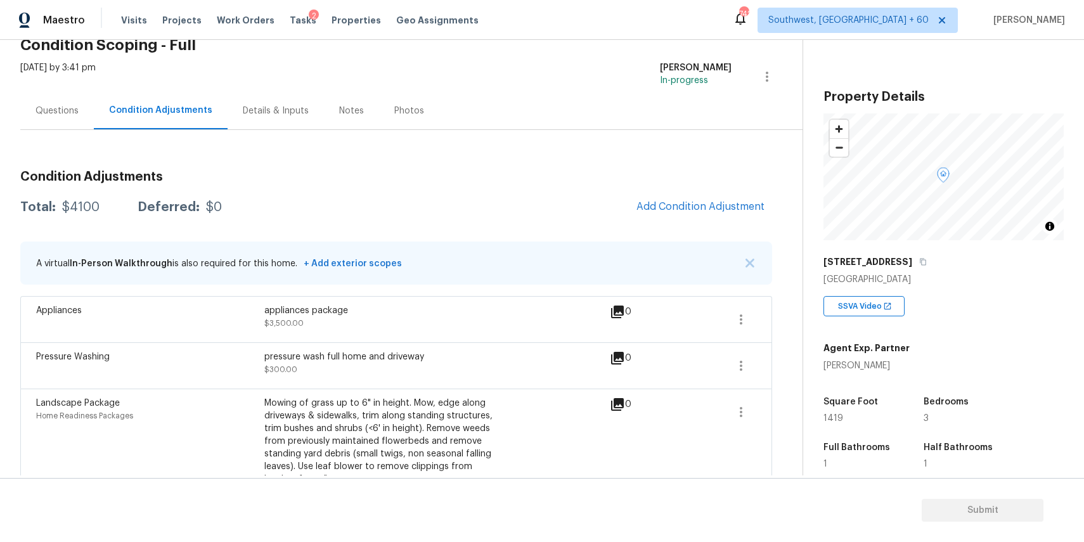
scroll to position [97, 0]
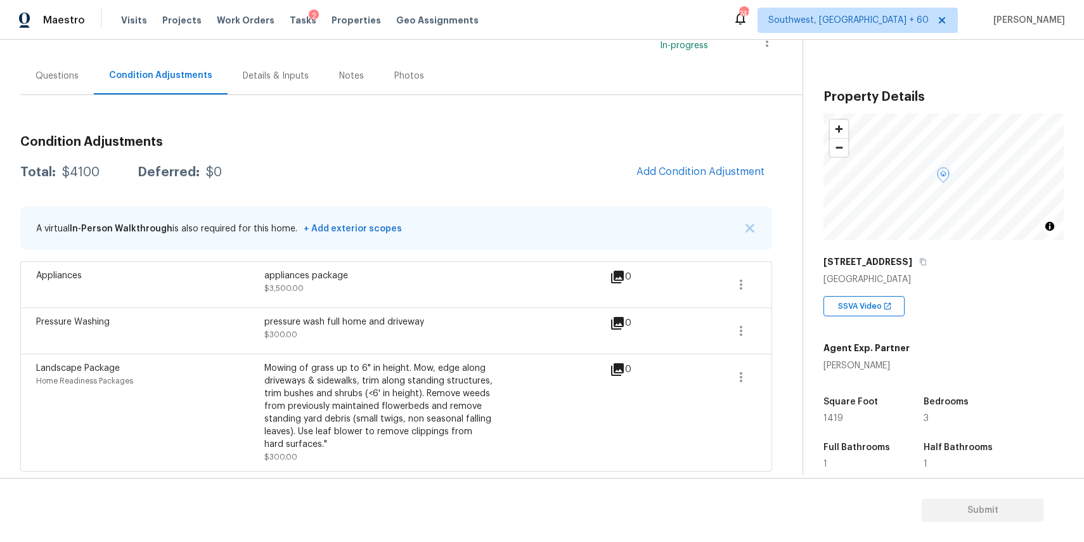
click at [63, 82] on div "Questions" at bounding box center [57, 75] width 74 height 37
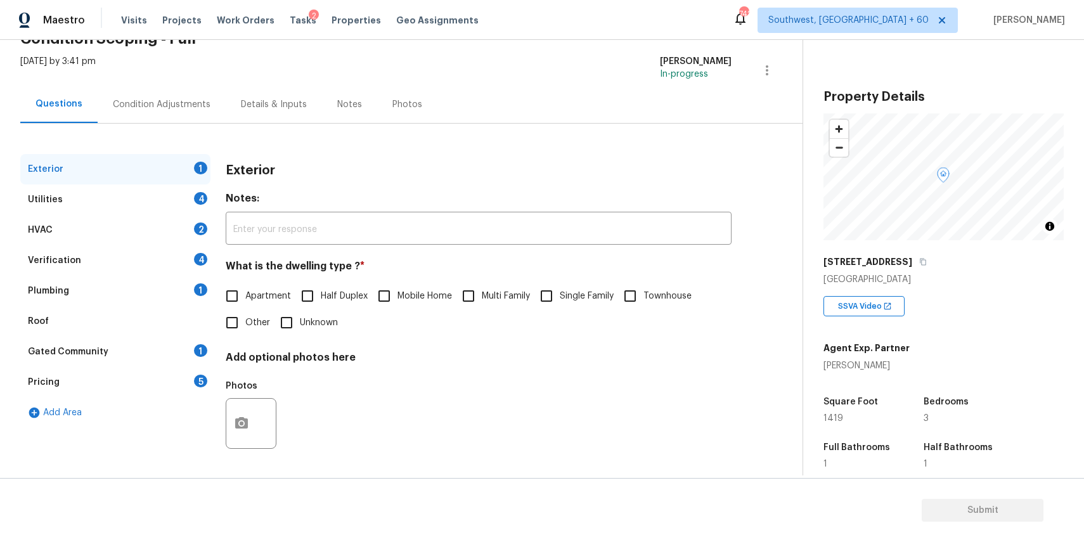
click at [171, 108] on div "Condition Adjustments" at bounding box center [162, 104] width 98 height 13
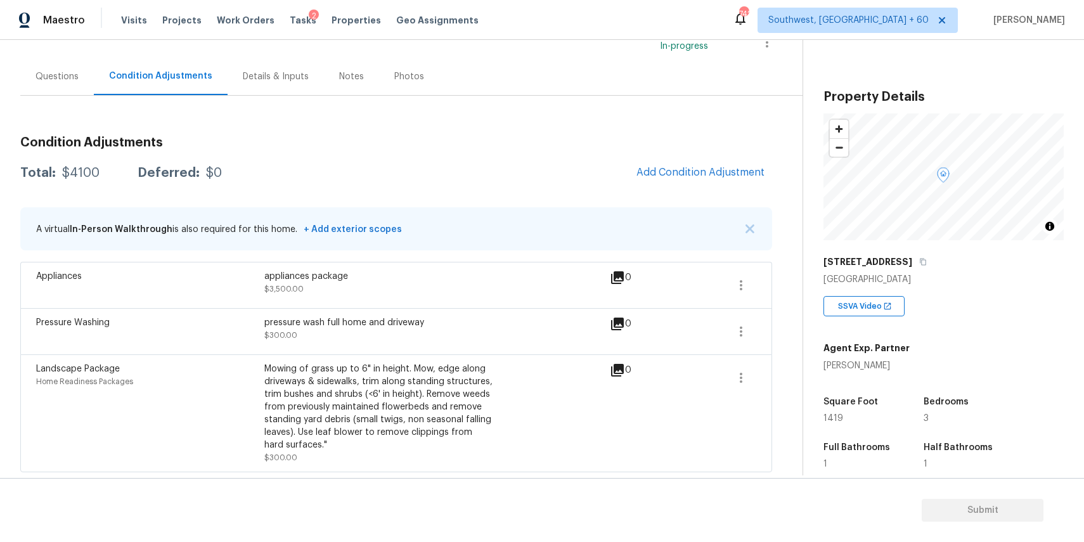
scroll to position [97, 0]
click at [721, 167] on span "Add Condition Adjustment" at bounding box center [700, 171] width 128 height 11
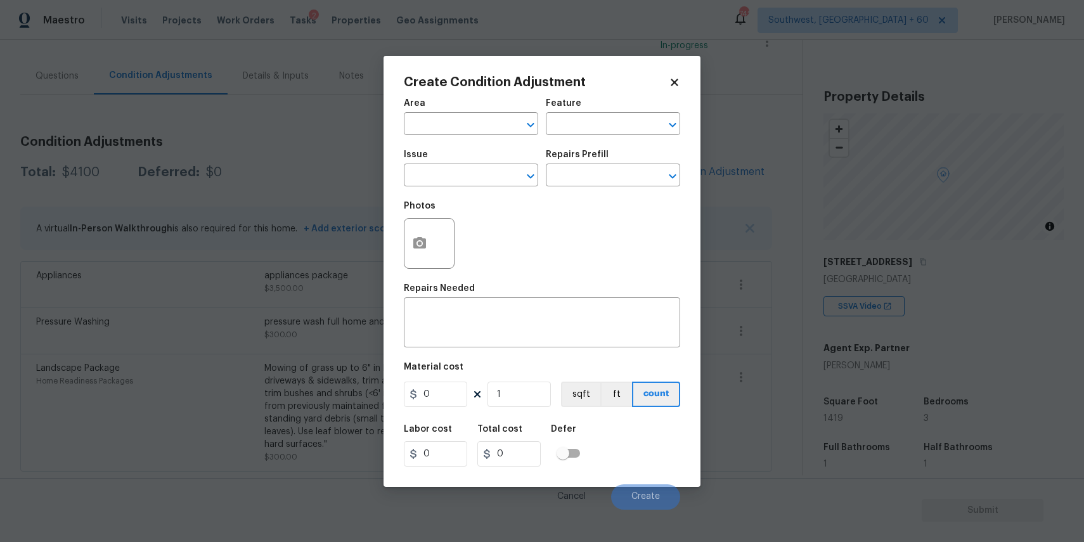
click at [468, 164] on div "Issue" at bounding box center [471, 158] width 134 height 16
click at [474, 123] on input "text" at bounding box center [453, 125] width 99 height 20
click at [495, 179] on li "Interior Overall" at bounding box center [471, 174] width 134 height 21
type input "Interior Overall"
click at [470, 316] on textarea at bounding box center [541, 324] width 261 height 27
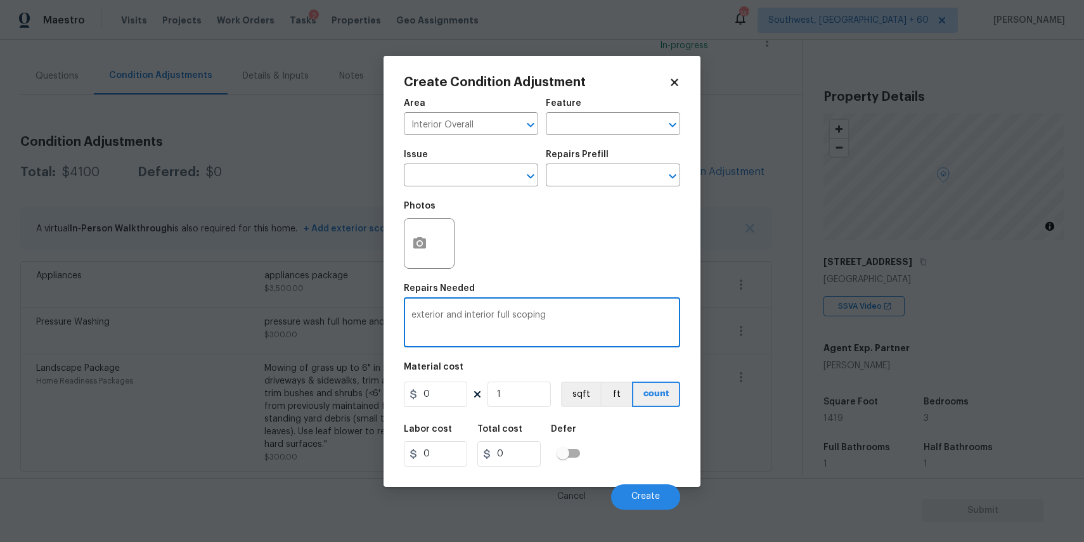
type textarea "exterior and interior full scoping"
click at [446, 398] on input "0" at bounding box center [435, 394] width 63 height 25
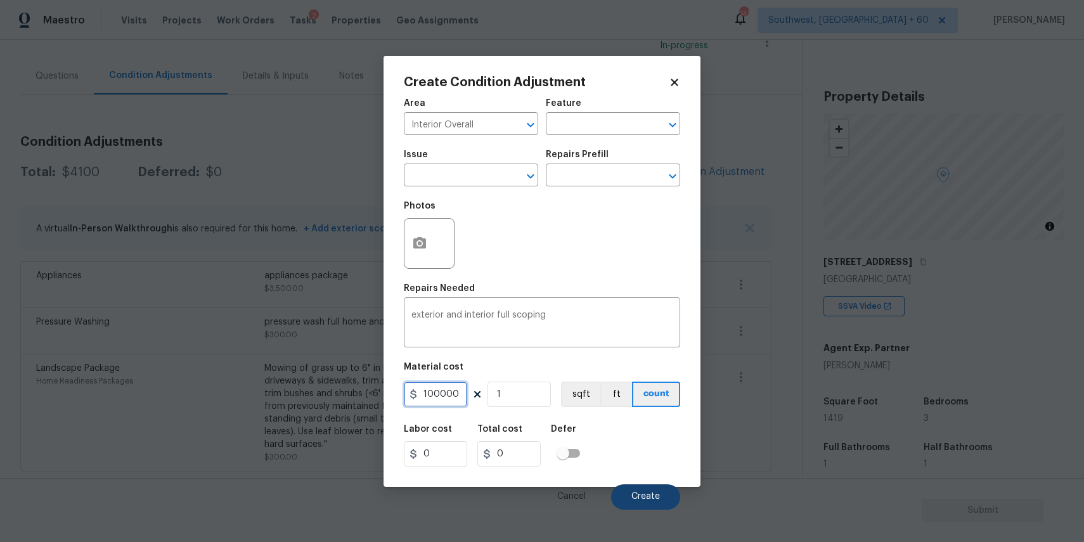
type input "100000"
click at [636, 491] on button "Create" at bounding box center [645, 496] width 69 height 25
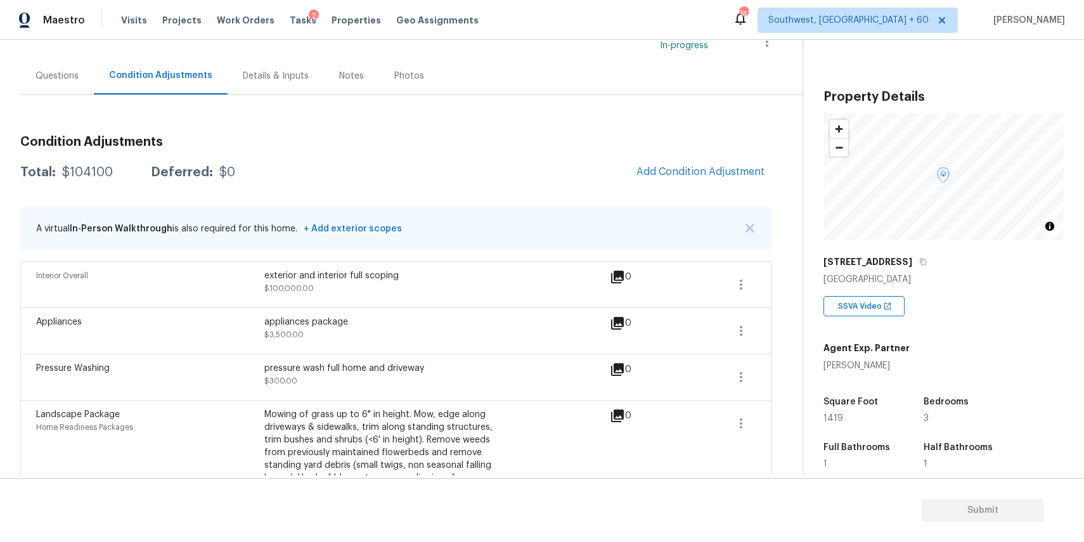
click at [63, 84] on div "Questions" at bounding box center [57, 75] width 74 height 37
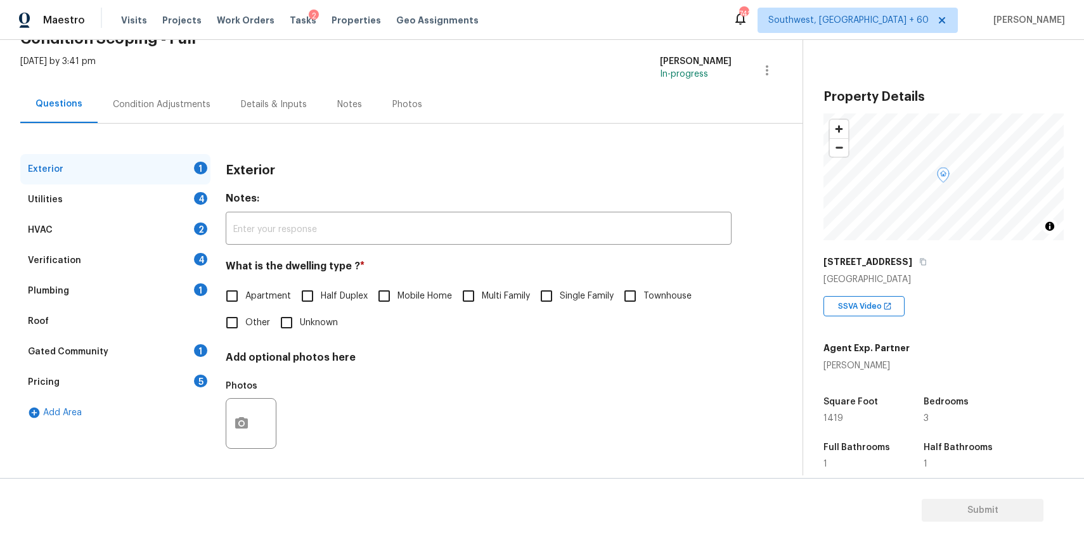
scroll to position [68, 0]
click at [175, 250] on div "Verification 4" at bounding box center [115, 260] width 190 height 30
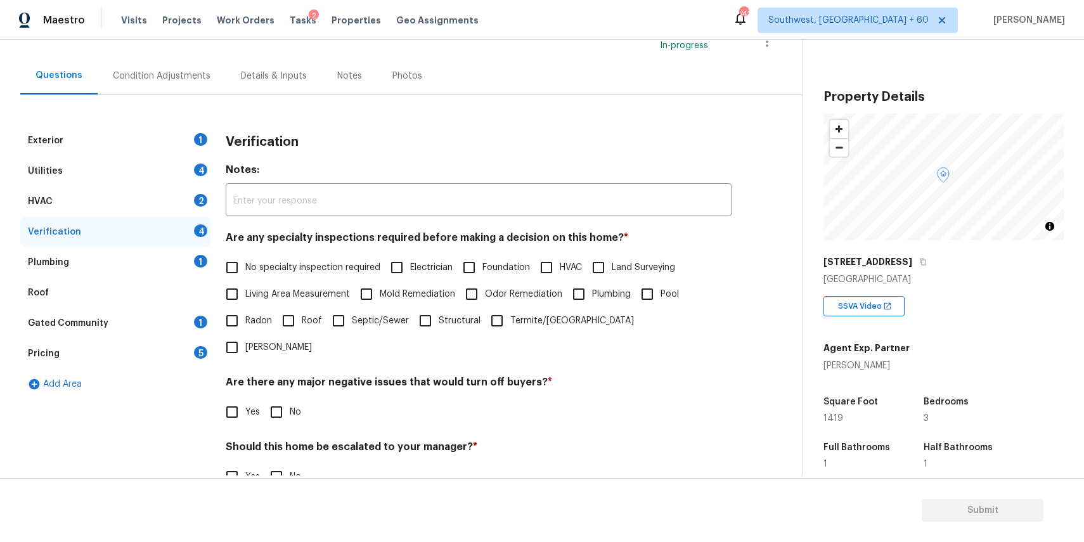
click at [236, 463] on input "Yes" at bounding box center [232, 476] width 27 height 27
checkbox input "true"
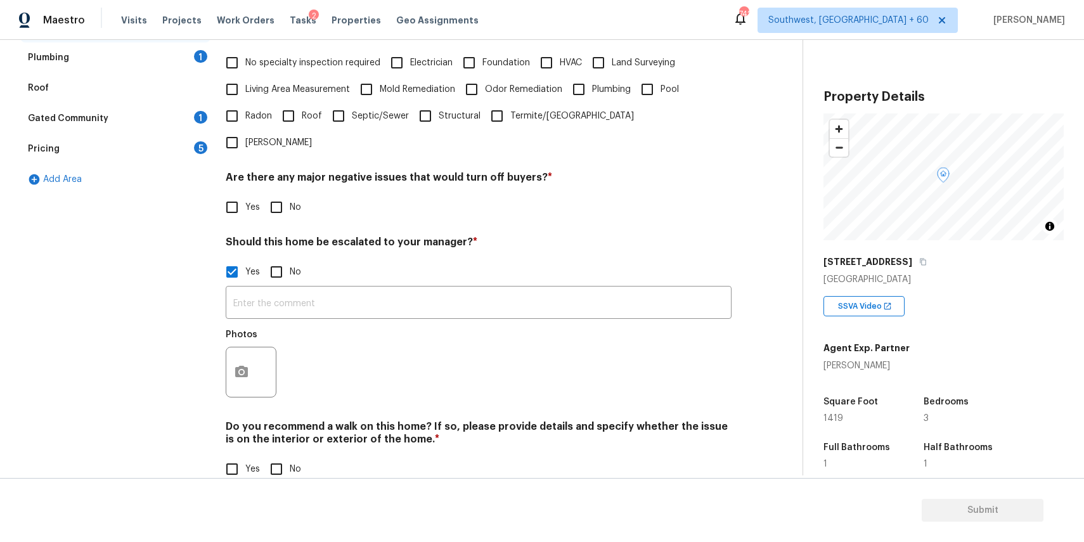
click at [230, 456] on input "Yes" at bounding box center [232, 469] width 27 height 27
checkbox input "true"
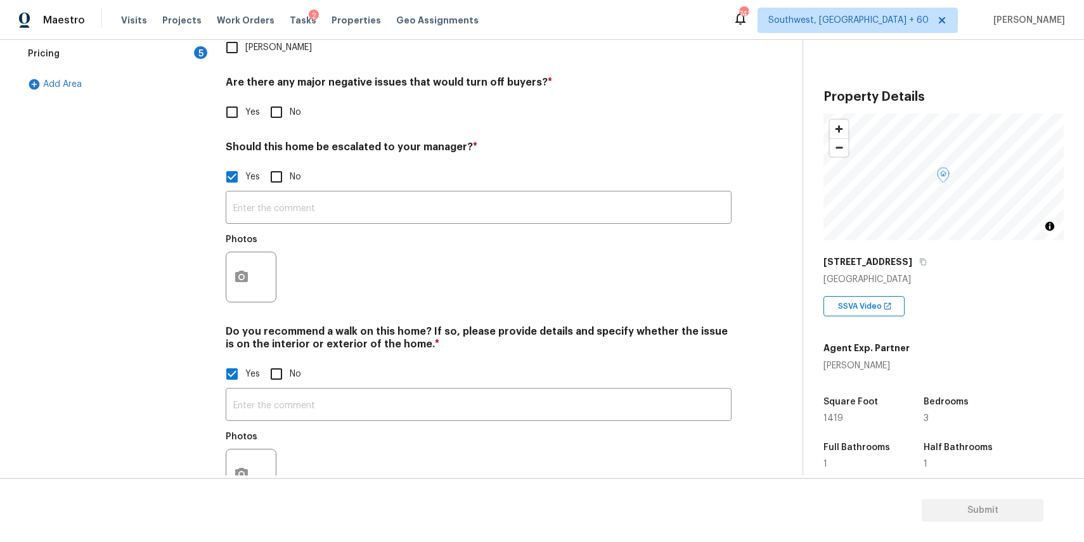
scroll to position [406, 0]
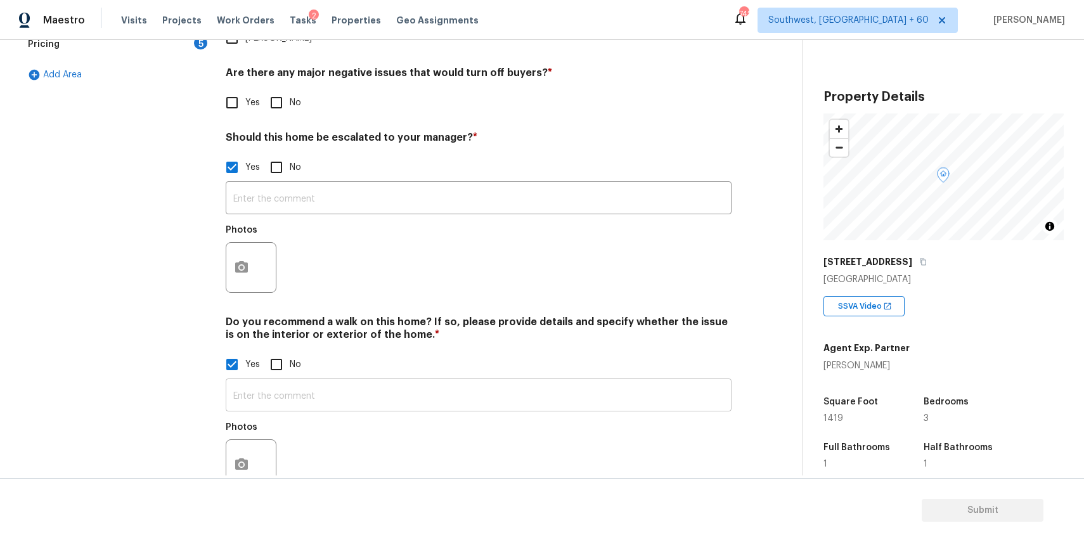
click at [302, 382] on input "text" at bounding box center [479, 397] width 506 height 30
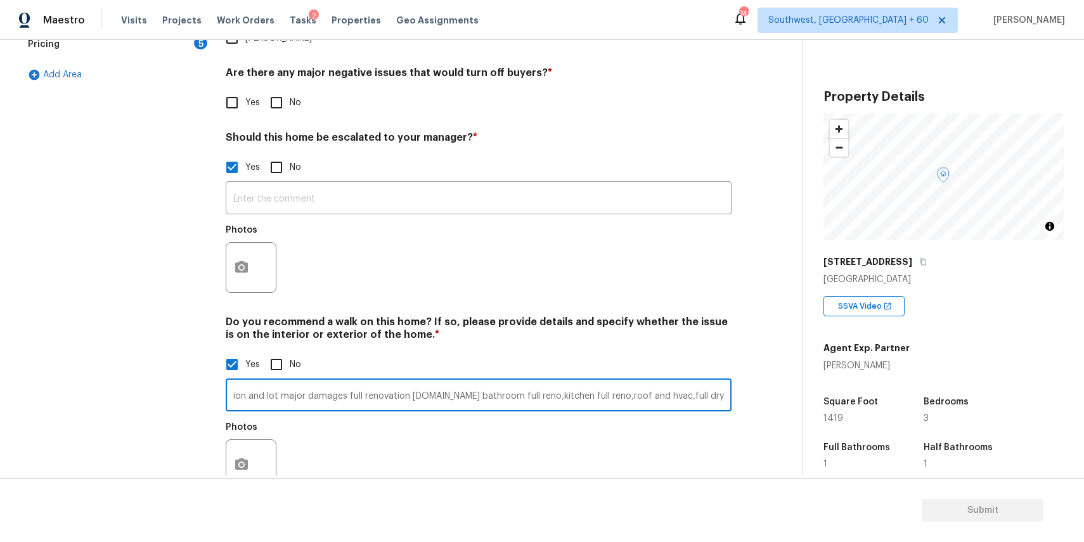
scroll to position [0, 202]
type input "recommended to walk! due to very poor condition and lot major damages full reno…"
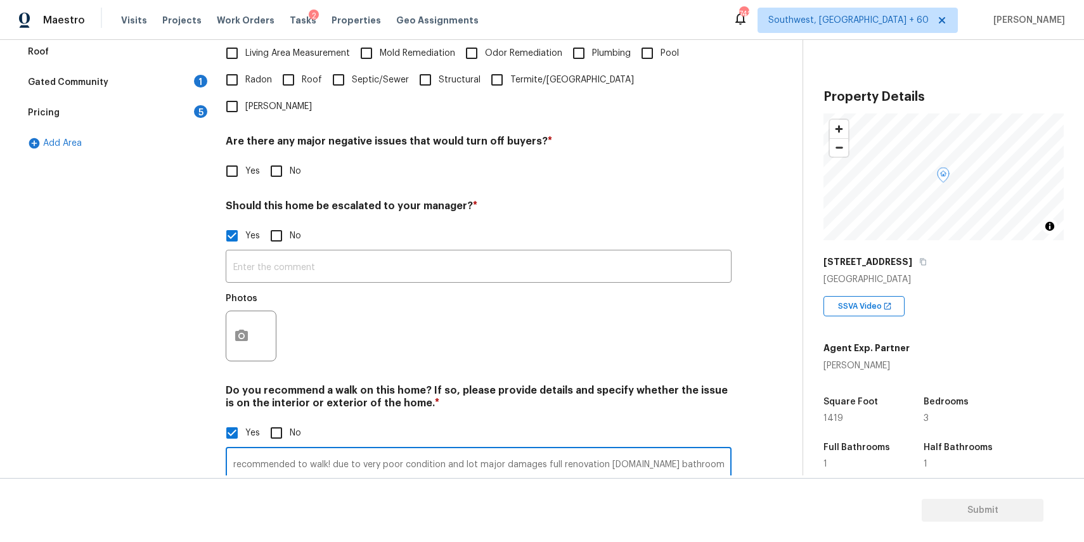
scroll to position [421, 0]
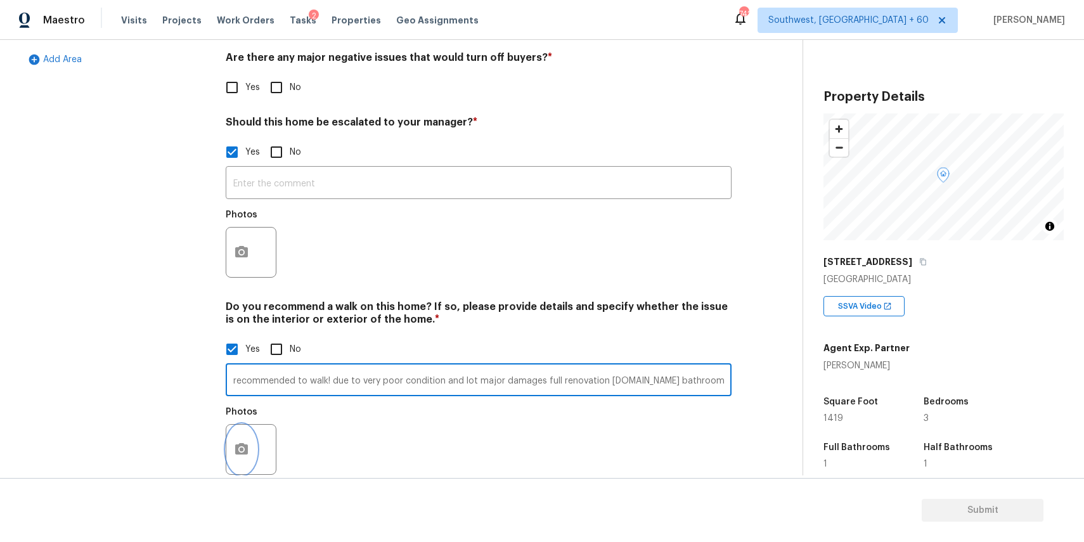
click at [246, 425] on button "button" at bounding box center [241, 449] width 30 height 49
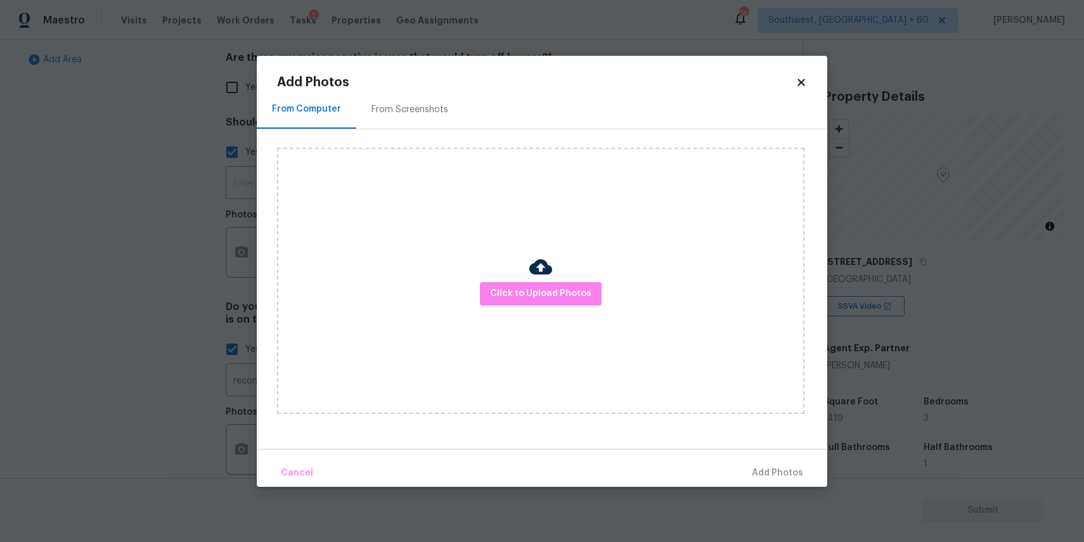
click at [558, 305] on div "Click to Upload Photos" at bounding box center [540, 281] width 527 height 266
click at [556, 275] on div "Click to Upload Photos" at bounding box center [540, 281] width 527 height 266
click at [559, 285] on button "Click to Upload Photos" at bounding box center [541, 293] width 122 height 23
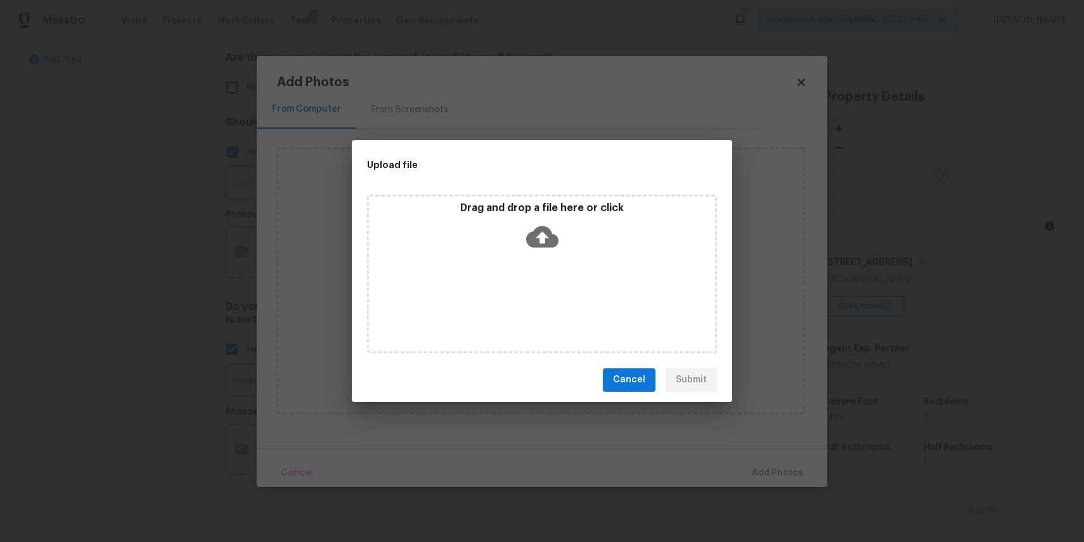
click at [546, 273] on div "Drag and drop a file here or click" at bounding box center [542, 274] width 350 height 158
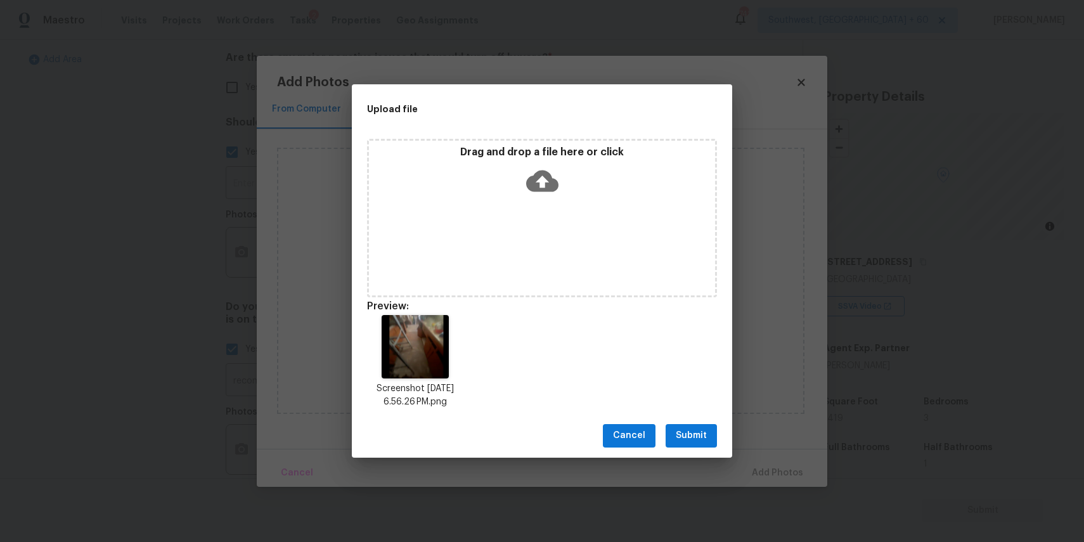
click at [690, 433] on span "Submit" at bounding box center [691, 436] width 31 height 16
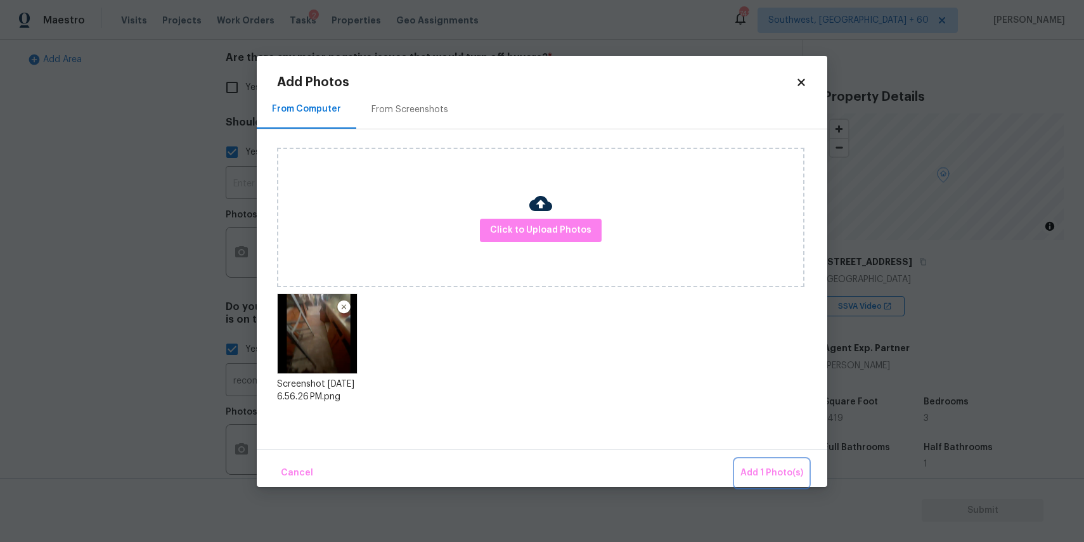
click at [785, 472] on span "Add 1 Photo(s)" at bounding box center [771, 473] width 63 height 16
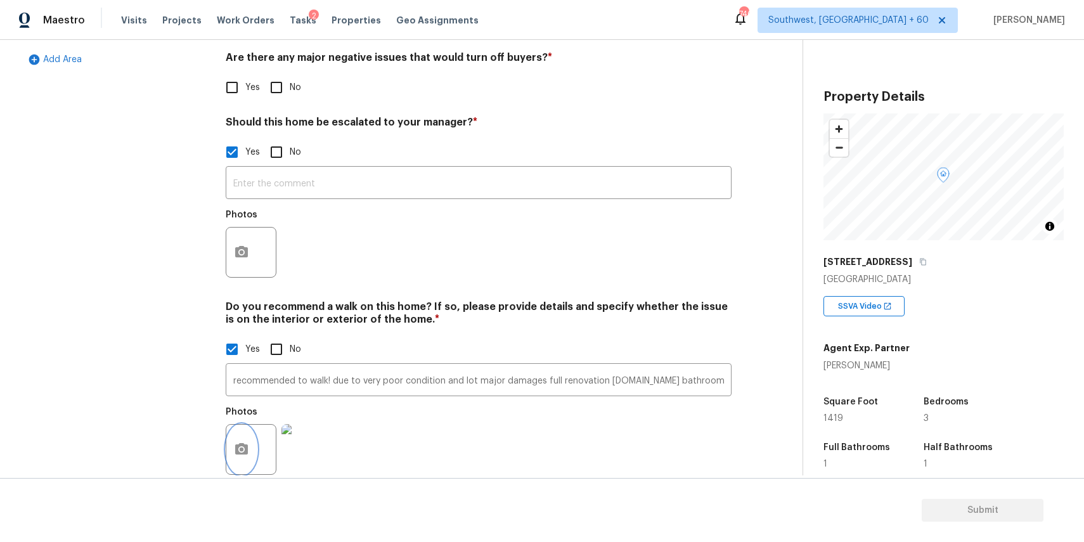
click at [237, 442] on icon "button" at bounding box center [241, 449] width 15 height 15
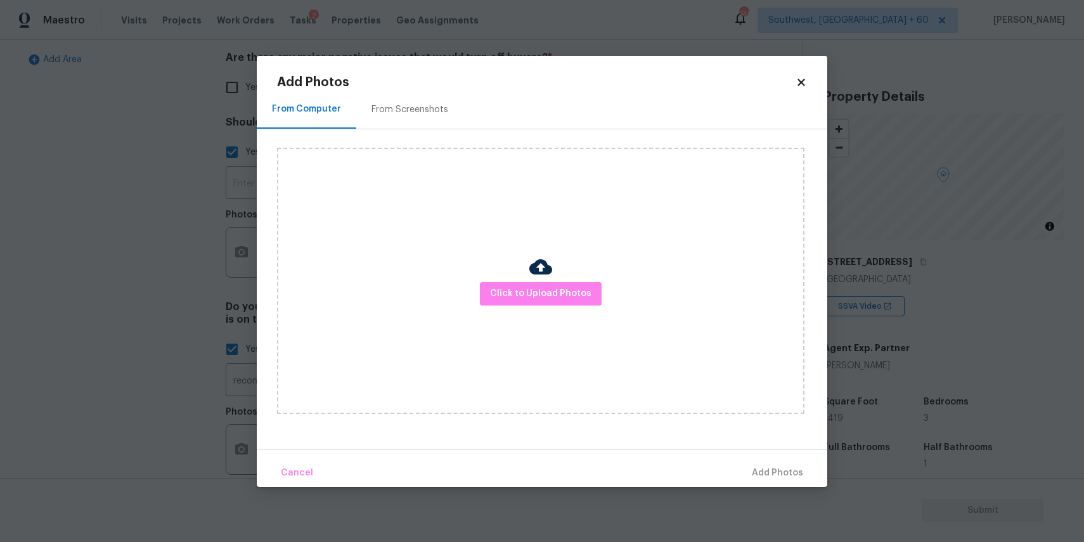
click at [550, 307] on div "Click to Upload Photos" at bounding box center [540, 281] width 527 height 266
click at [562, 288] on span "Click to Upload Photos" at bounding box center [540, 294] width 101 height 16
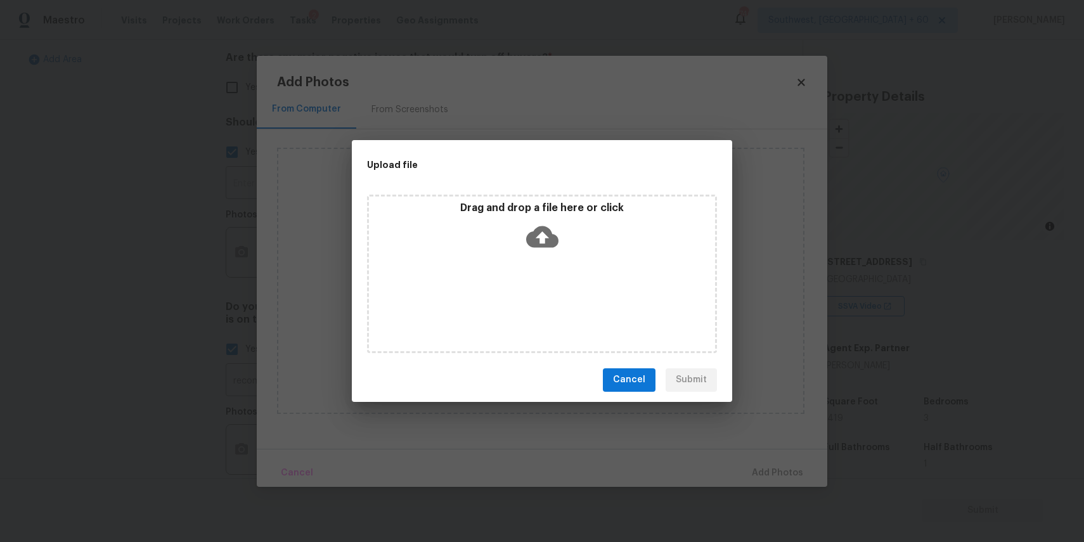
click at [555, 280] on div "Drag and drop a file here or click" at bounding box center [542, 274] width 350 height 158
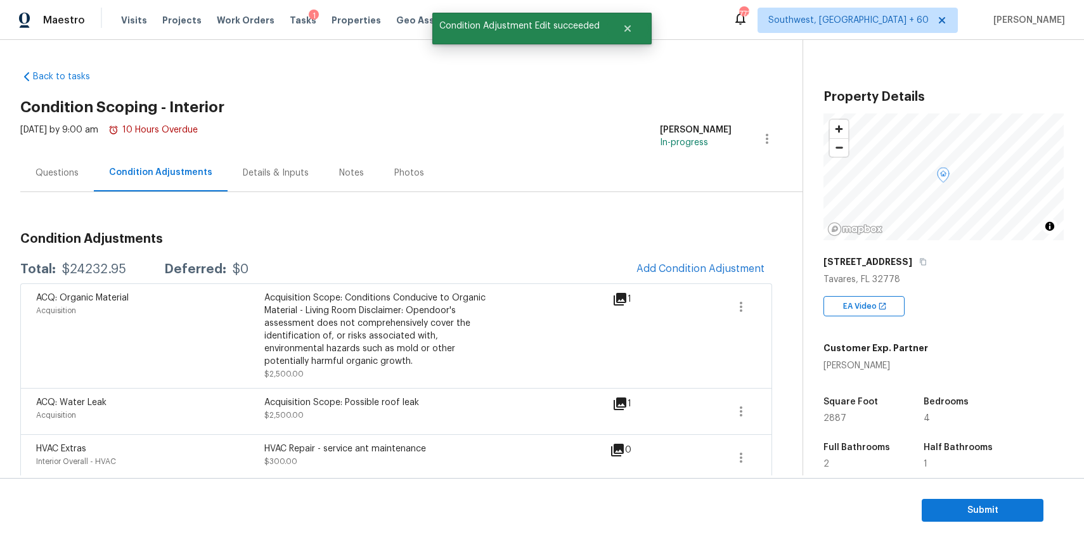
scroll to position [117, 0]
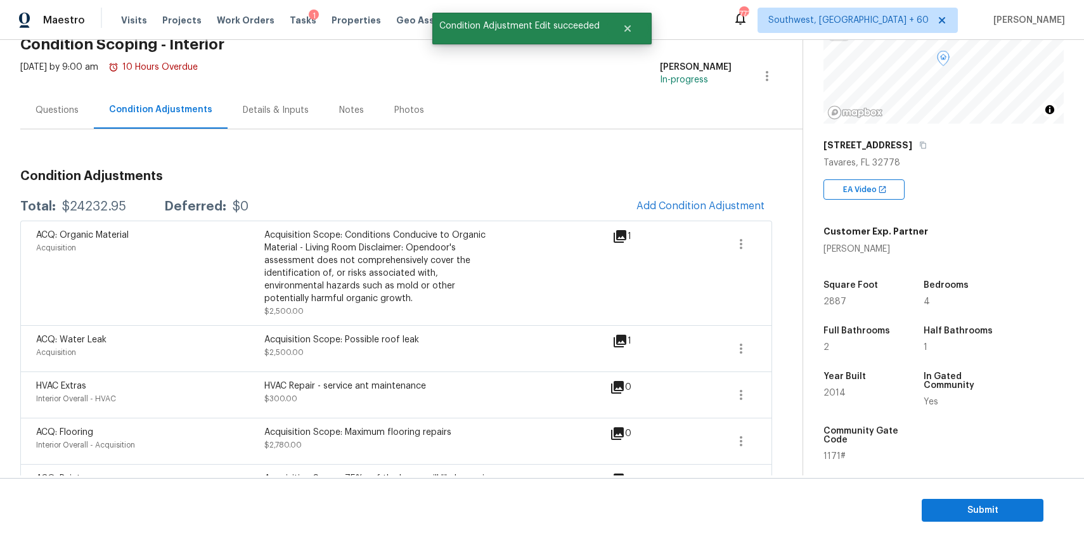
click at [51, 115] on div "Questions" at bounding box center [56, 110] width 43 height 13
click at [51, 115] on div "Back to tasks Condition Scoping - Interior [DATE] by 9:00 am 10 Hours Overdue […" at bounding box center [411, 462] width 782 height 930
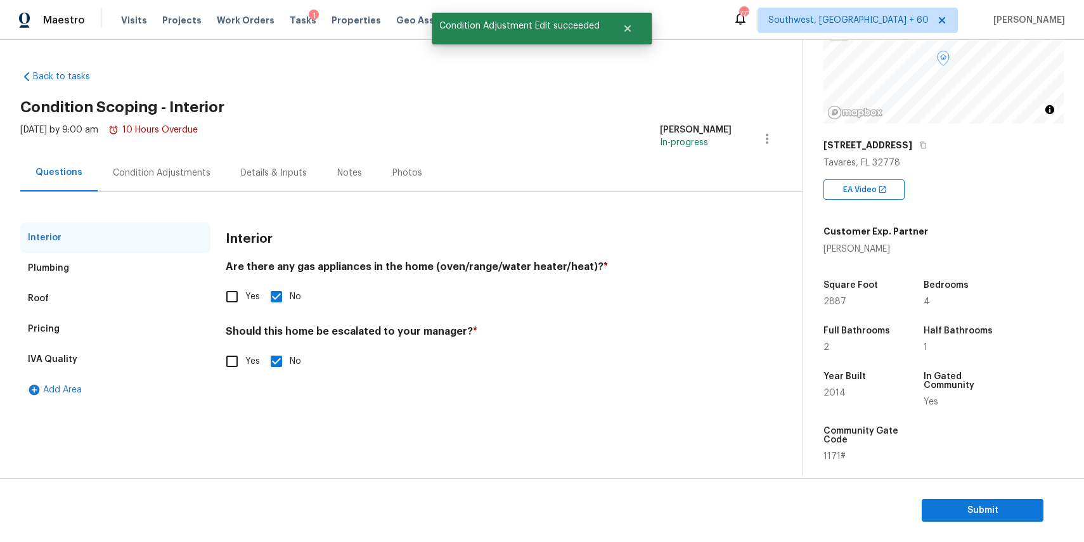
click at [51, 115] on div "Back to tasks Condition Scoping - Interior [DATE] by 9:00 am 10 Hours Overdue […" at bounding box center [411, 234] width 782 height 349
click at [232, 359] on input "Yes" at bounding box center [232, 361] width 27 height 27
checkbox input "true"
checkbox input "false"
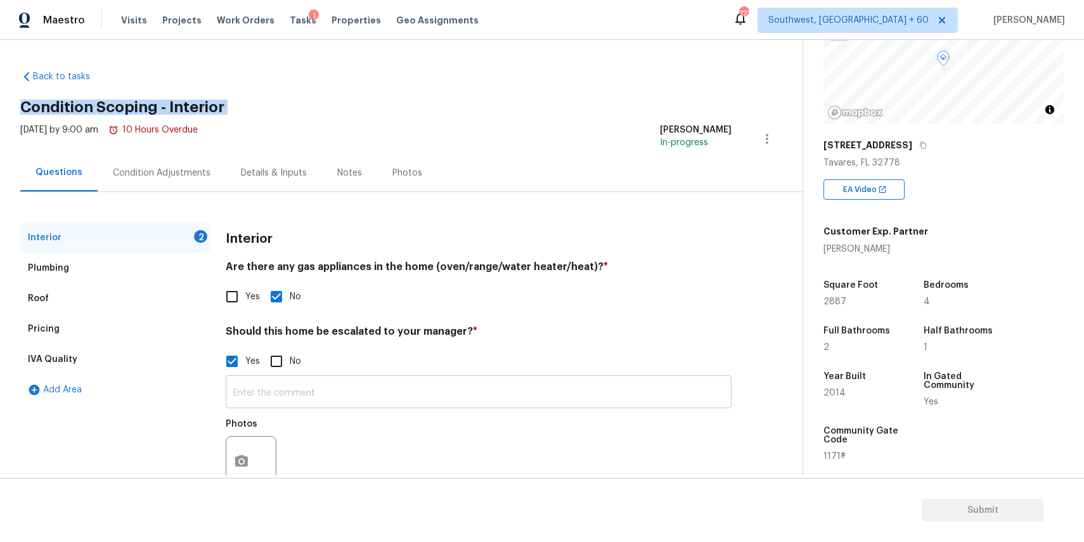
click at [307, 394] on input "text" at bounding box center [479, 393] width 506 height 30
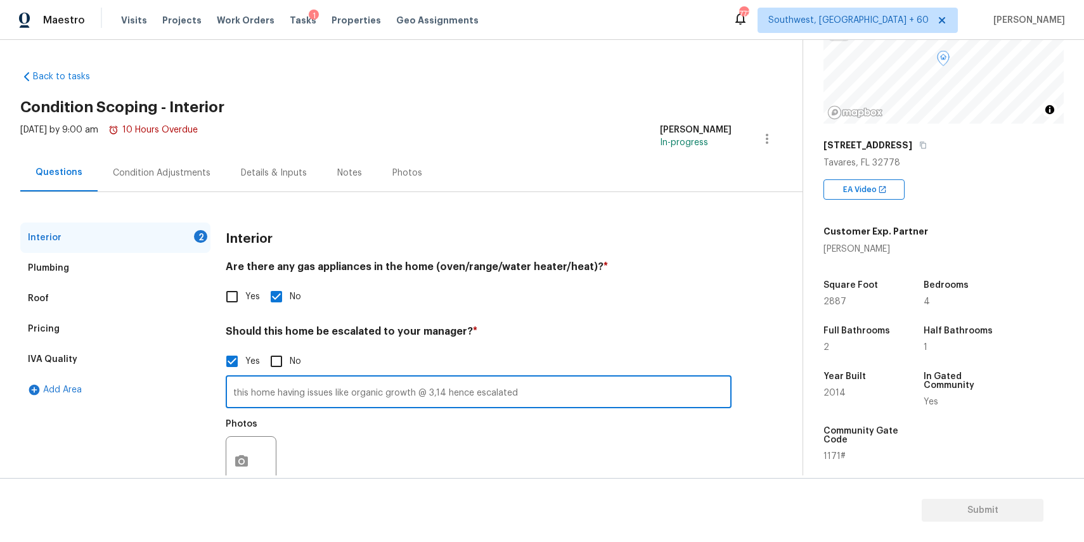
type input "this home having issues like organic growth @ 3,14 hence escalated"
click at [243, 452] on button "button" at bounding box center [241, 461] width 30 height 49
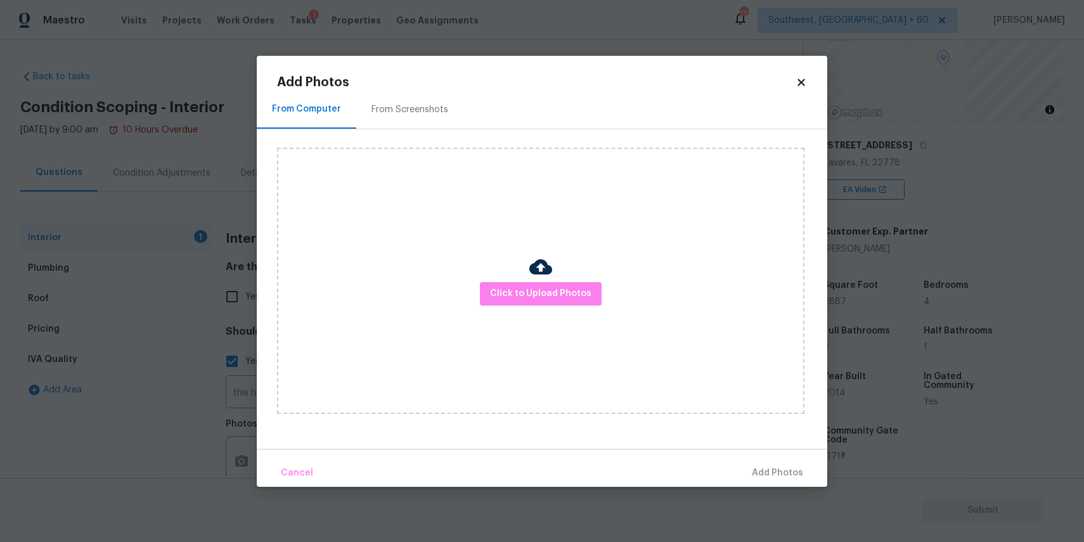
click at [566, 309] on div "Click to Upload Photos" at bounding box center [540, 281] width 527 height 266
click at [569, 296] on span "Click to Upload Photos" at bounding box center [540, 294] width 101 height 16
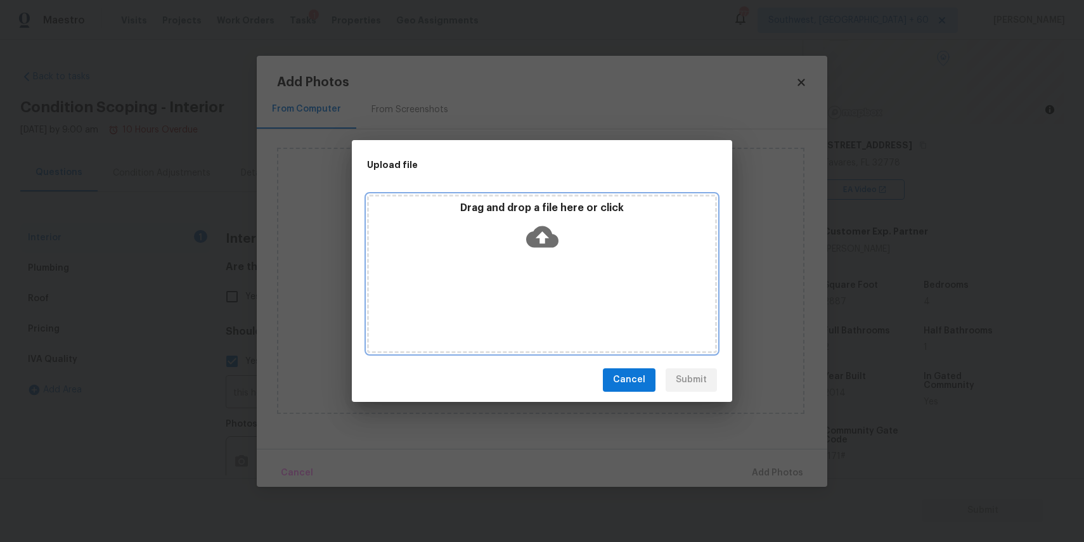
click at [569, 296] on div "Drag and drop a file here or click" at bounding box center [542, 274] width 350 height 158
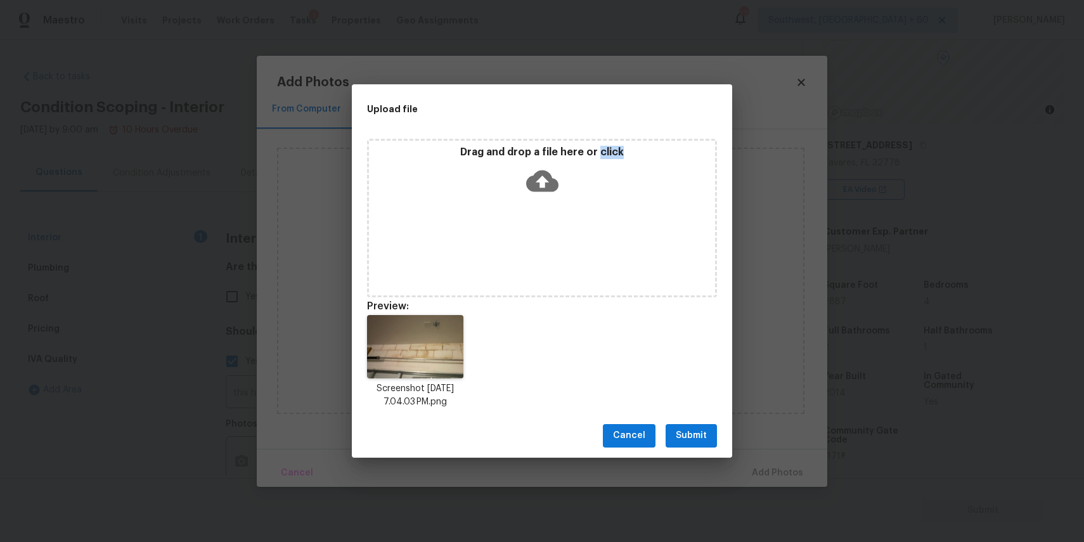
click at [676, 440] on span "Submit" at bounding box center [691, 436] width 31 height 16
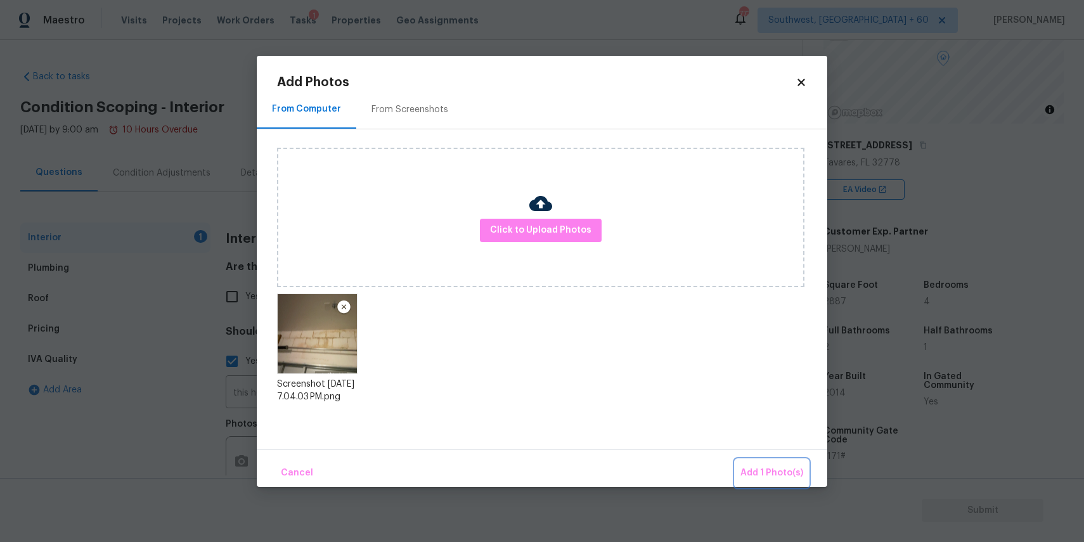
click at [773, 463] on button "Add 1 Photo(s)" at bounding box center [771, 472] width 73 height 27
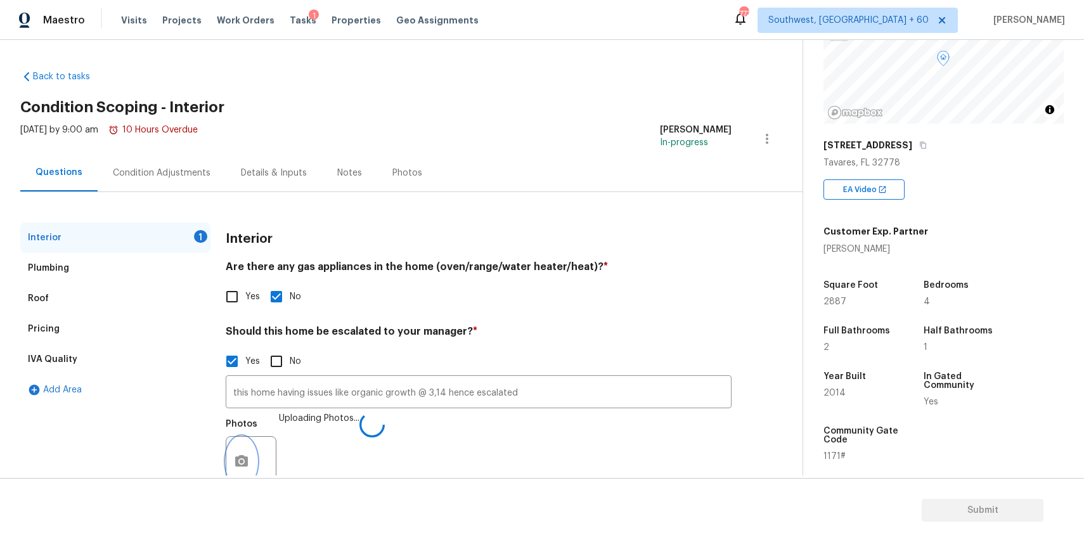
scroll to position [11, 0]
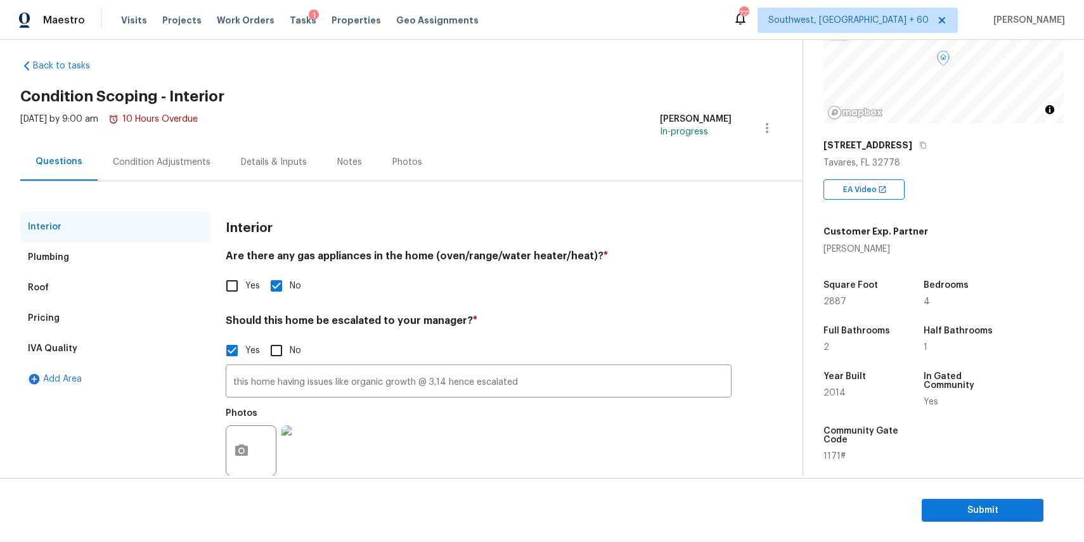
click at [174, 172] on div "Condition Adjustments" at bounding box center [162, 161] width 128 height 37
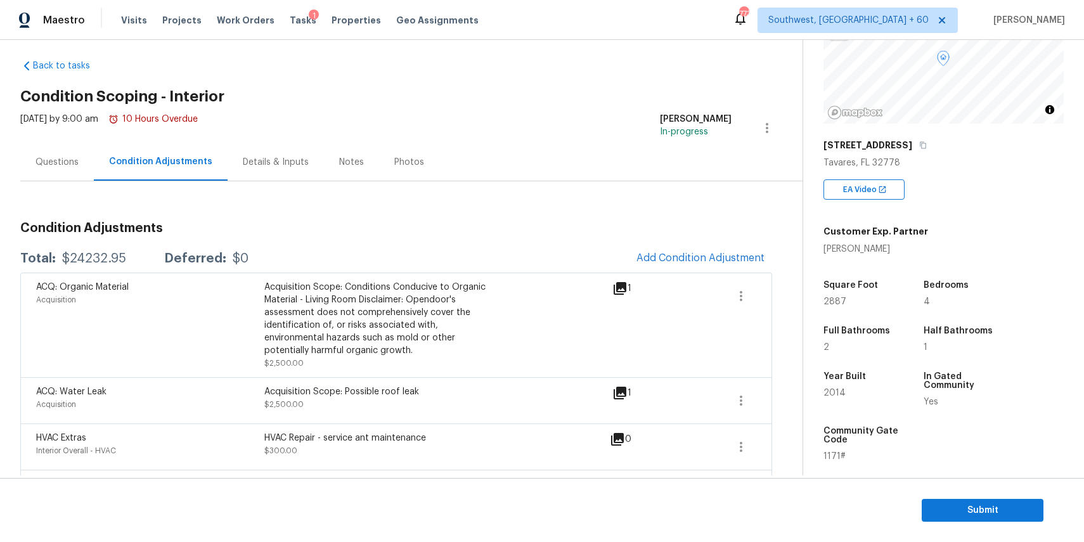
click at [87, 258] on div "$24232.95" at bounding box center [94, 258] width 64 height 13
copy div "$24232.95"
click at [55, 169] on div "Questions" at bounding box center [57, 161] width 74 height 37
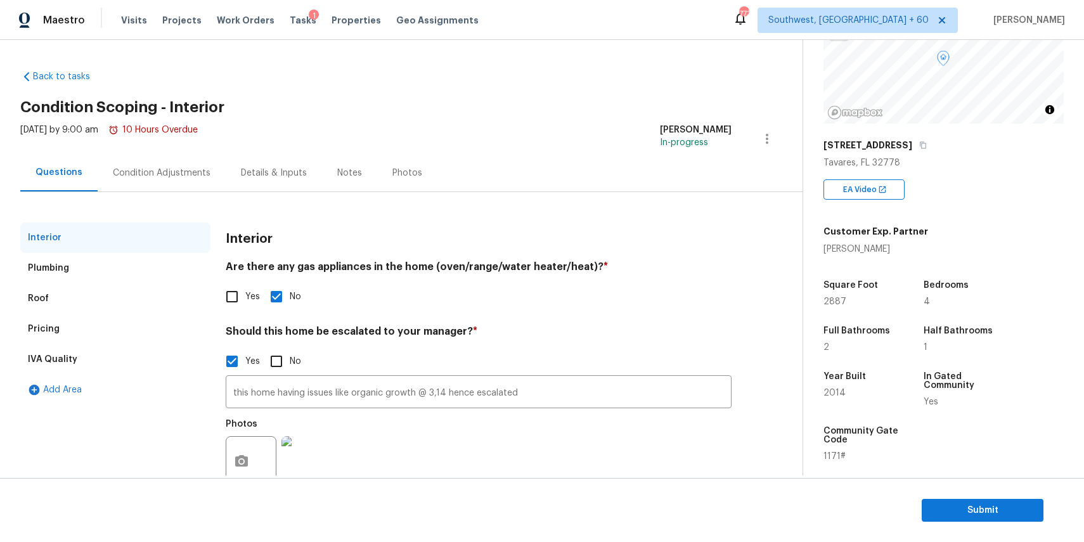
click at [293, 375] on div "this home having issues like organic growth @ 3,14 hence escalated ​ Photos" at bounding box center [479, 435] width 506 height 120
click at [302, 392] on input "this home having issues like organic growth @ 3,14 hence escalated" at bounding box center [479, 393] width 506 height 30
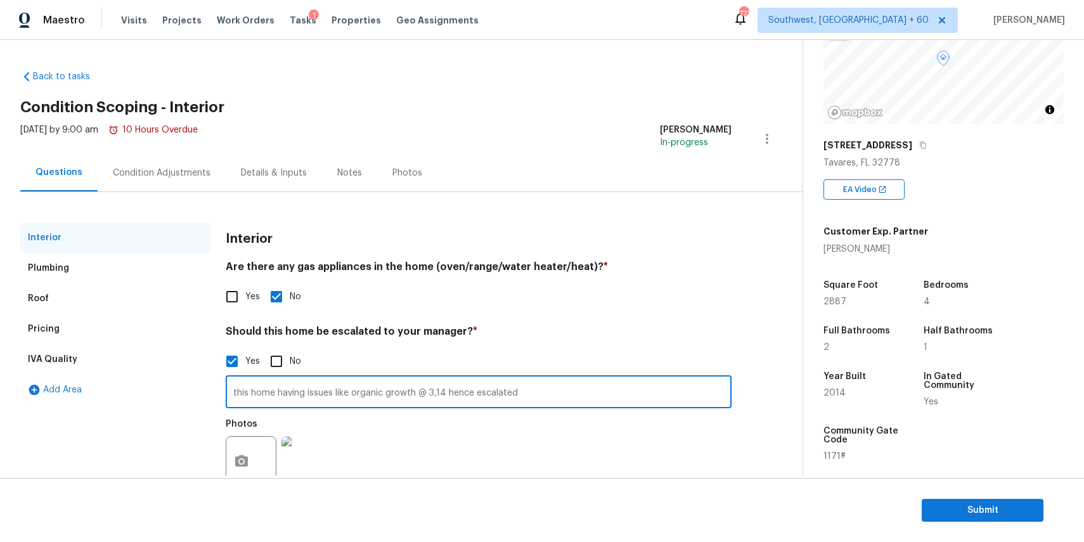
click at [302, 392] on input "this home having issues like organic growth @ 3,14 hence escalated" at bounding box center [479, 393] width 506 height 30
click at [125, 168] on div "Condition Adjustments" at bounding box center [162, 173] width 98 height 13
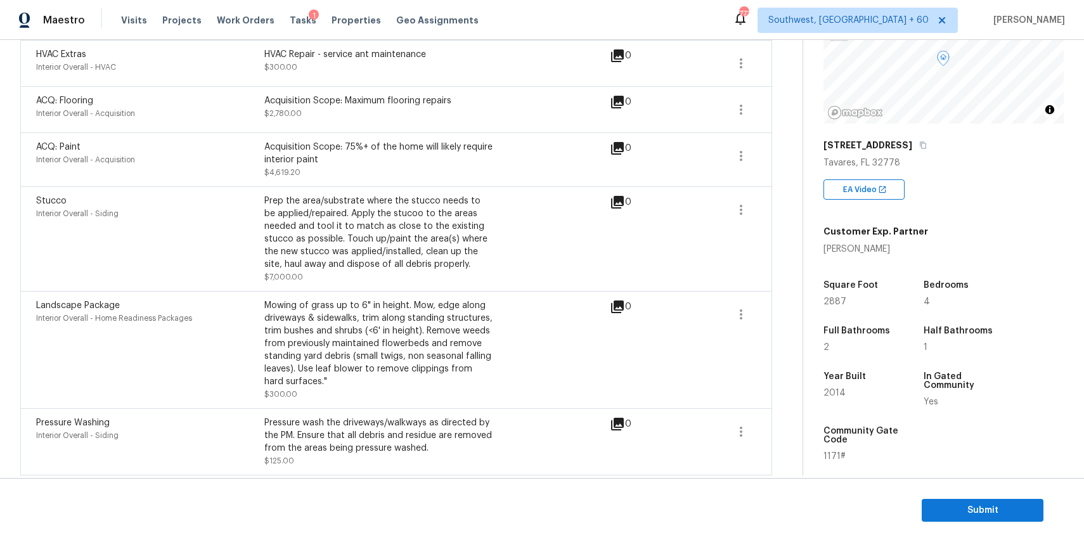
scroll to position [504, 0]
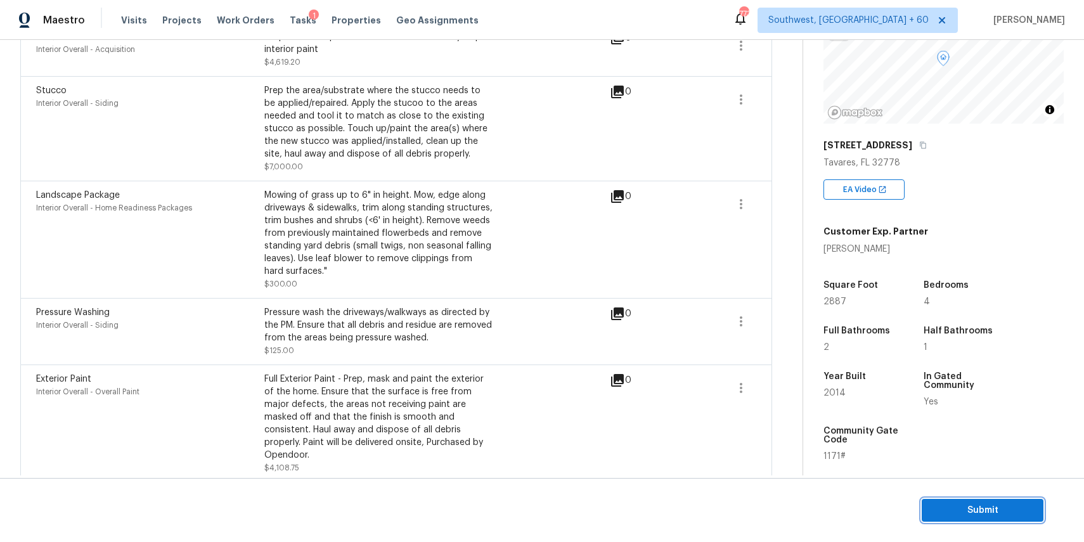
click at [998, 511] on span "Submit" at bounding box center [982, 511] width 101 height 16
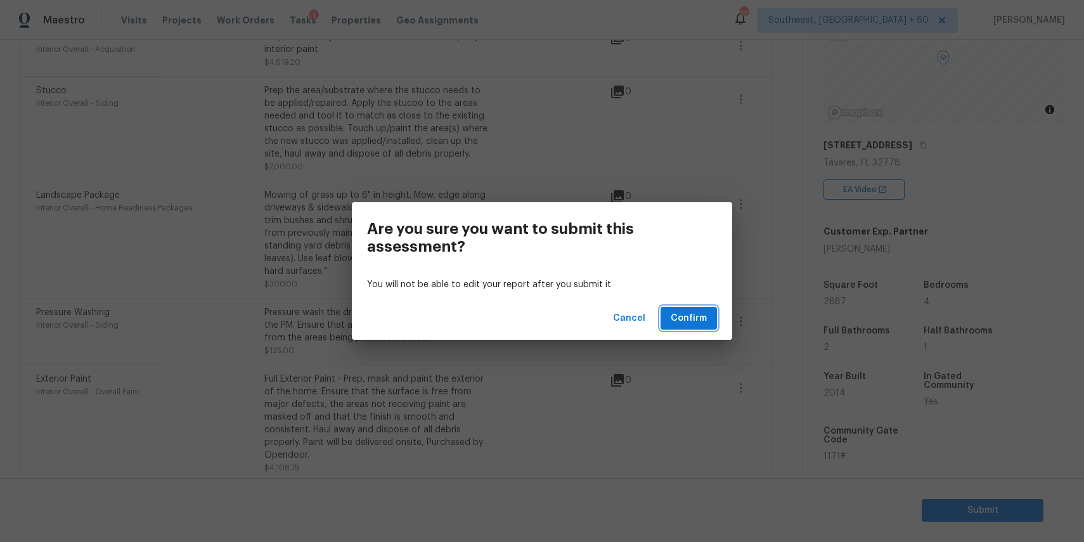
click at [695, 311] on span "Confirm" at bounding box center [689, 319] width 36 height 16
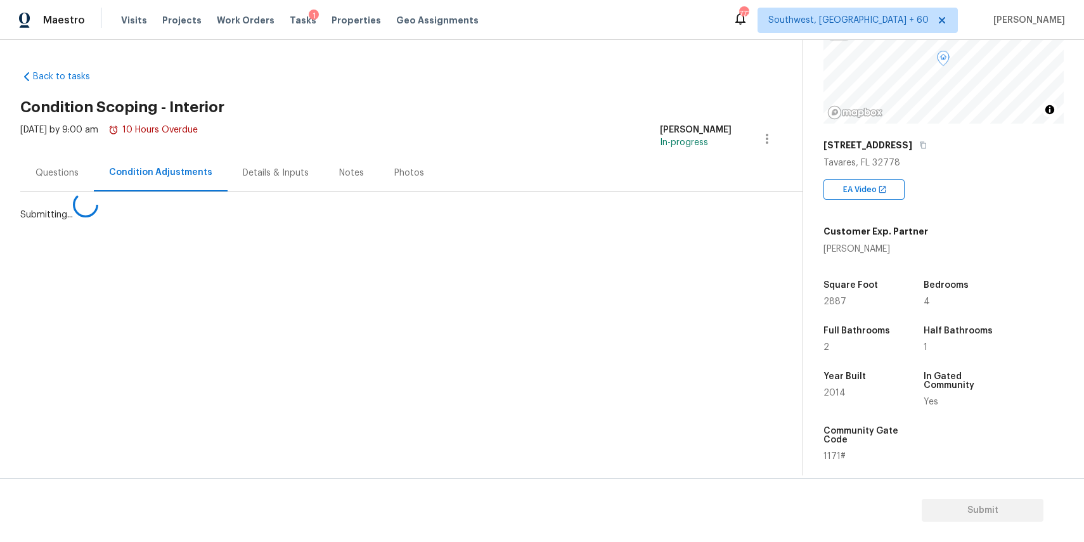
scroll to position [0, 0]
